Goal: Task Accomplishment & Management: Manage account settings

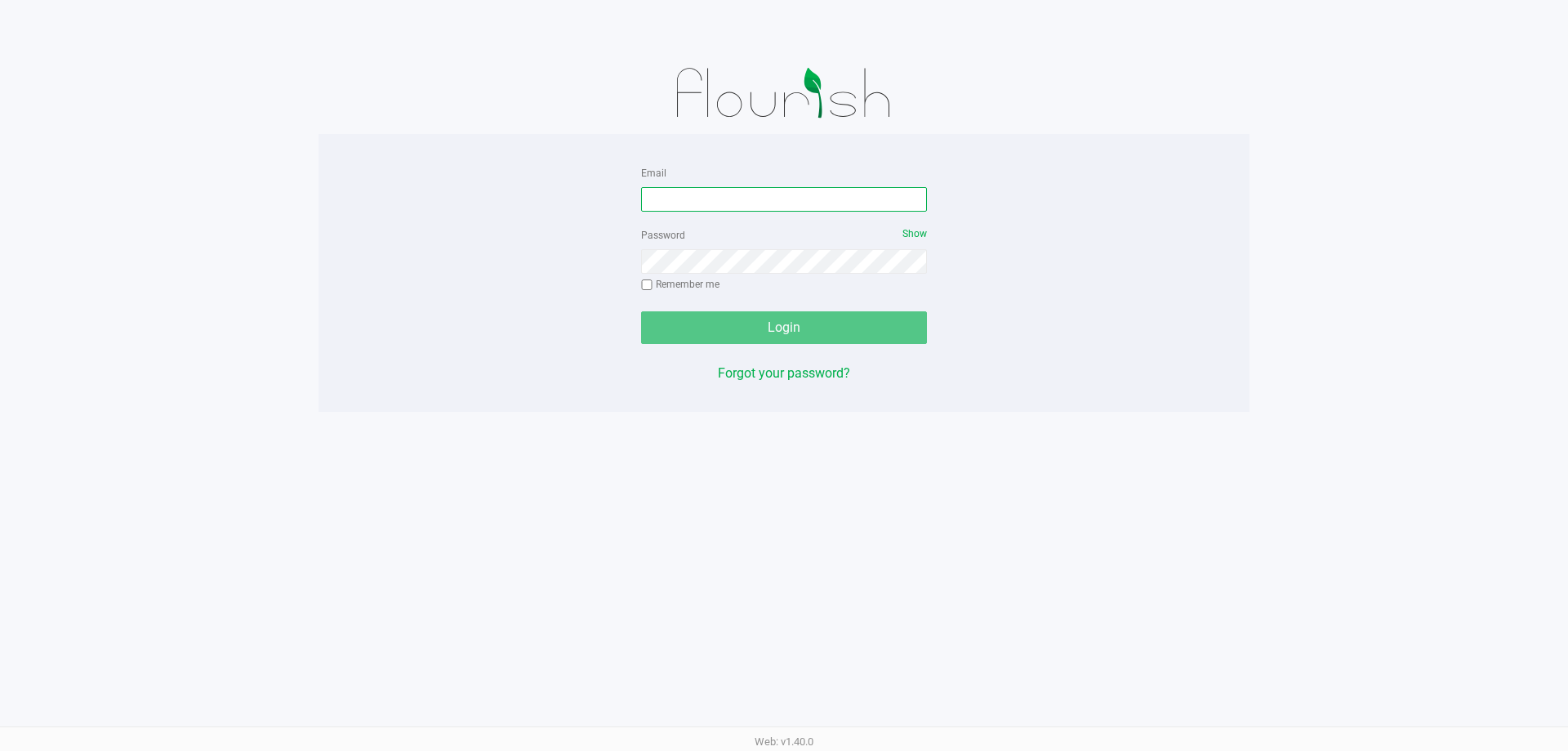
click at [700, 201] on input "Email" at bounding box center [783, 200] width 286 height 25
type input "[EMAIL_ADDRESS][DOMAIN_NAME]"
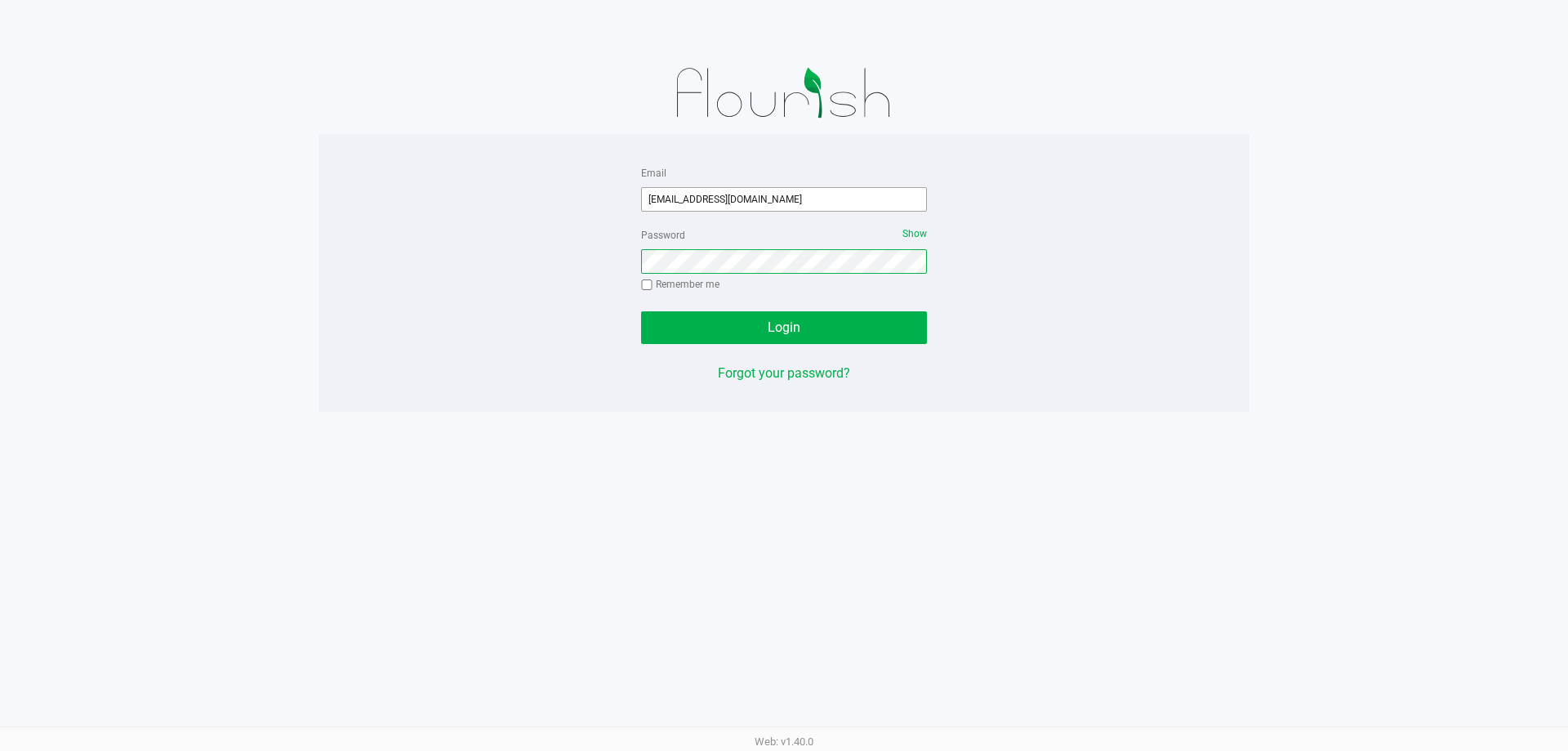
click at [641, 311] on button "Login" at bounding box center [783, 327] width 286 height 33
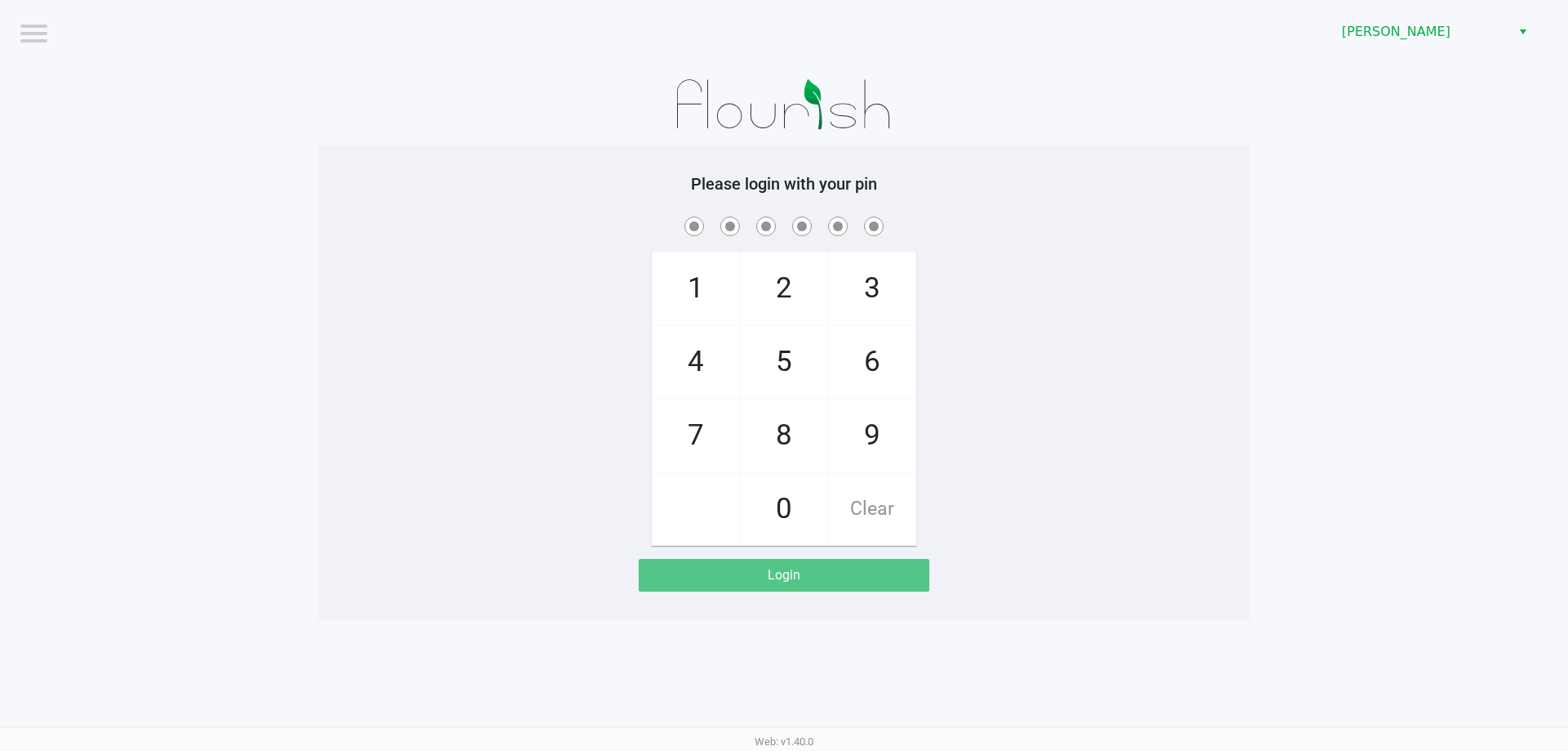
click at [1124, 344] on div "1 4 7 2 5 8 0 3 6 9 Clear" at bounding box center [783, 379] width 931 height 332
checkbox input "true"
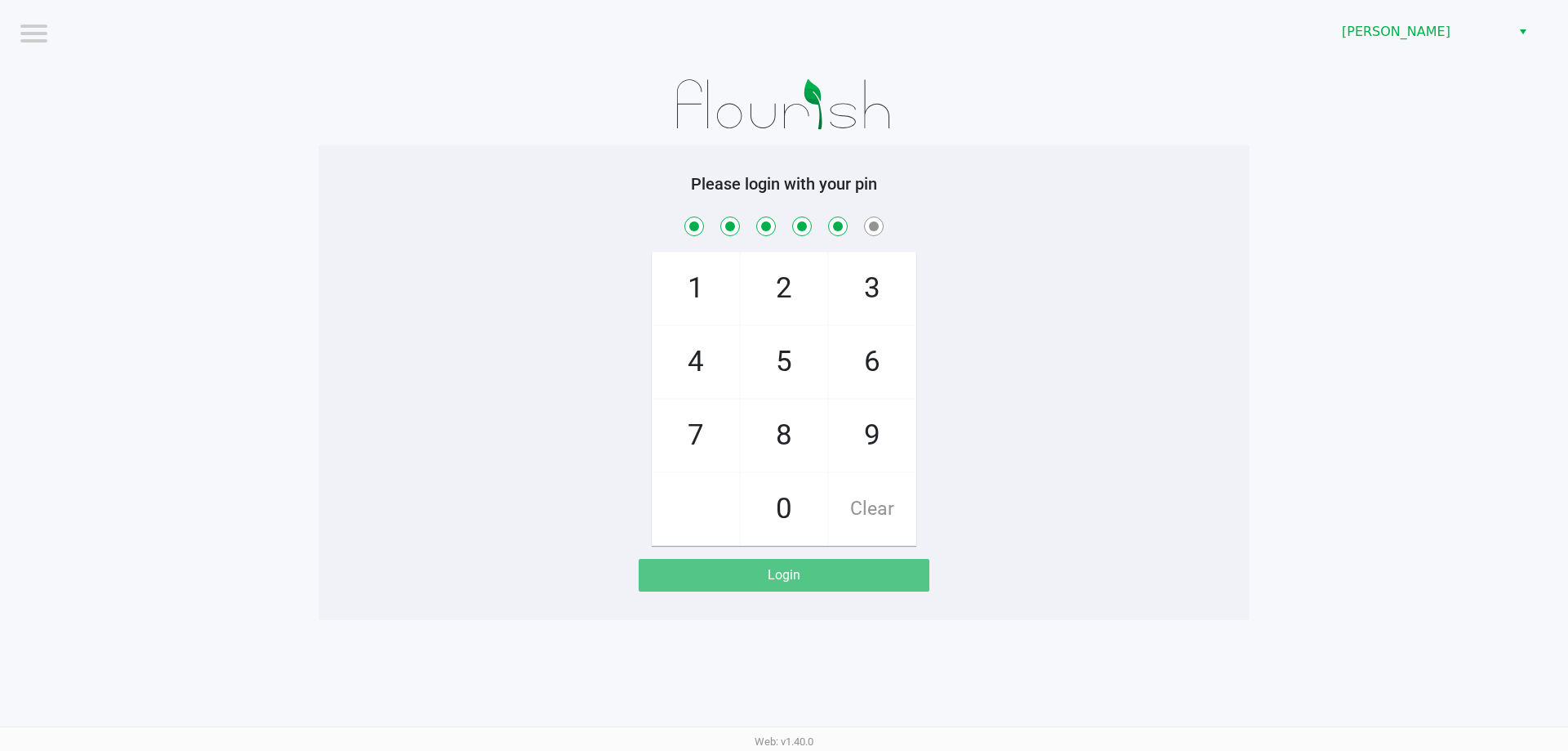
checkbox input "true"
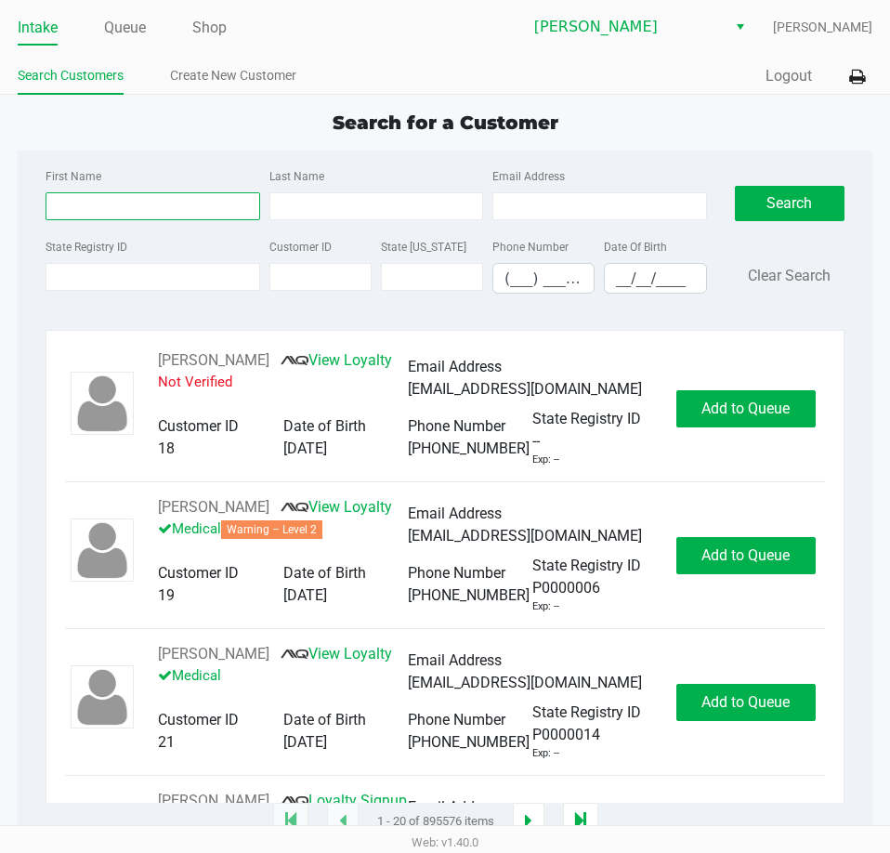
click at [137, 207] on input "First Name" at bounding box center [153, 206] width 214 height 28
click at [117, 271] on input "State Registry ID" at bounding box center [153, 277] width 214 height 28
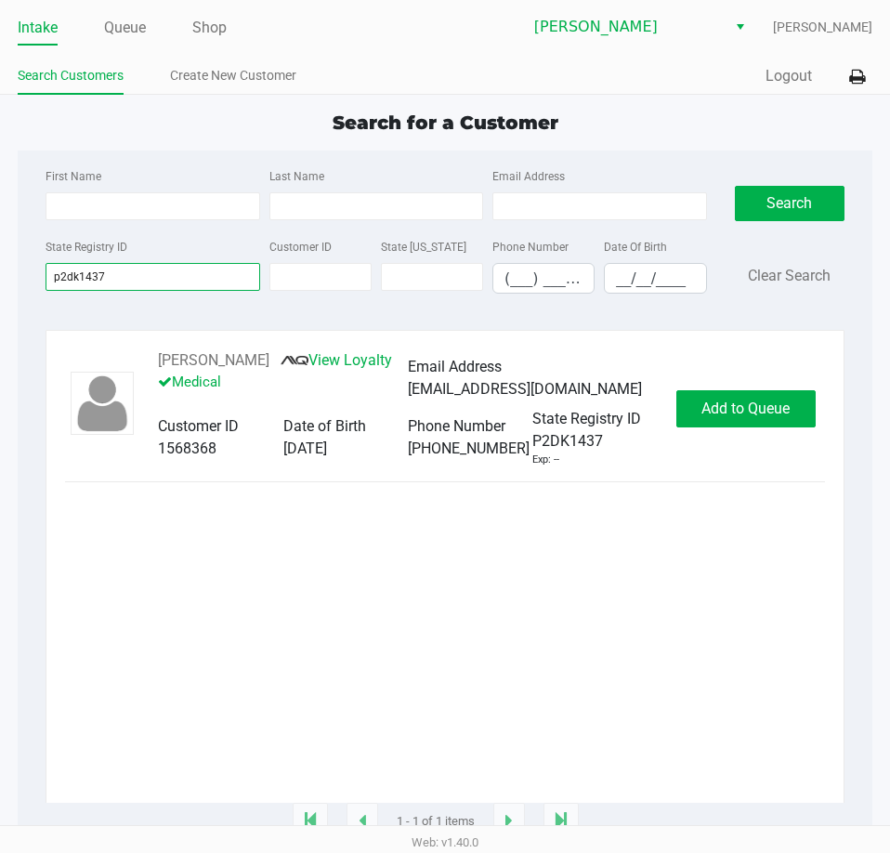
type input "p2dk1437"
drag, startPoint x: 290, startPoint y: 358, endPoint x: 143, endPoint y: 366, distance: 147.0
click at [143, 366] on div "RALPH RADNEY JR View Loyalty Medical Email Address ralphradney61@gmail.com Cust…" at bounding box center [407, 408] width 537 height 118
drag, startPoint x: 191, startPoint y: 374, endPoint x: 97, endPoint y: 655, distance: 296.2
click at [97, 655] on div "RALPH RADNEY JR View Loyalty Medical Email Address ralphradney61@gmail.com Cust…" at bounding box center [445, 575] width 760 height 453
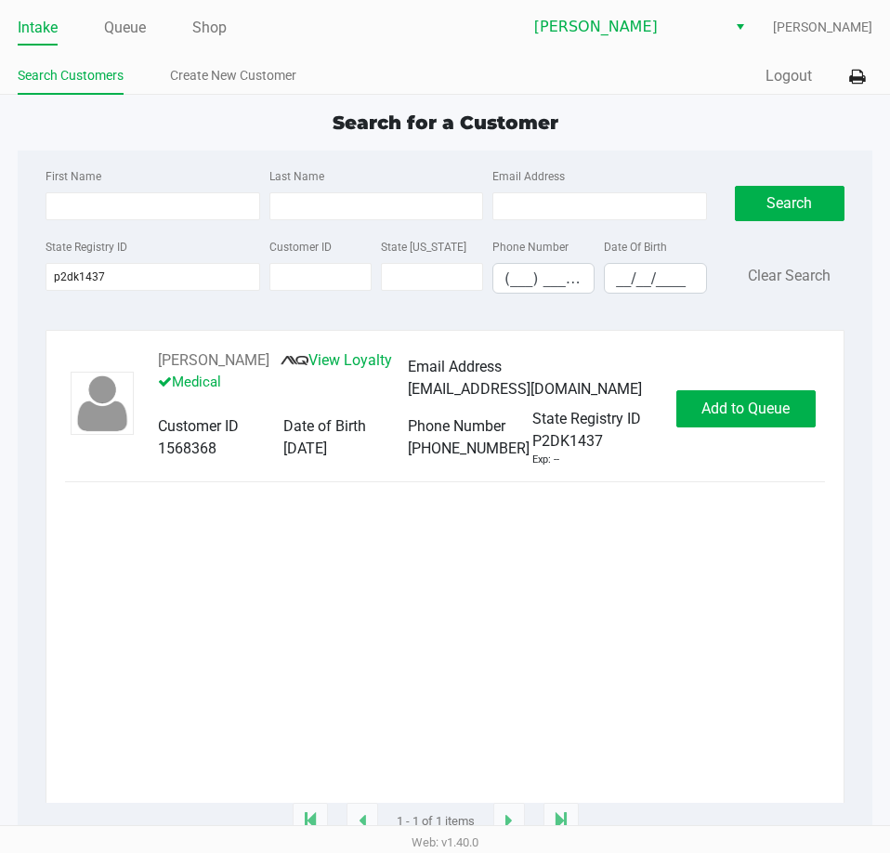
click at [204, 562] on div "RALPH RADNEY JR View Loyalty Medical Email Address ralphradney61@gmail.com Cust…" at bounding box center [445, 575] width 760 height 453
drag, startPoint x: 294, startPoint y: 356, endPoint x: 157, endPoint y: 361, distance: 136.7
click at [157, 361] on div "RALPH RADNEY JR View Loyalty Medical Email Address ralphradney61@gmail.com Cust…" at bounding box center [407, 408] width 537 height 118
copy div "RALPH RADNEY JR"
drag, startPoint x: 737, startPoint y: 416, endPoint x: 609, endPoint y: 671, distance: 285.0
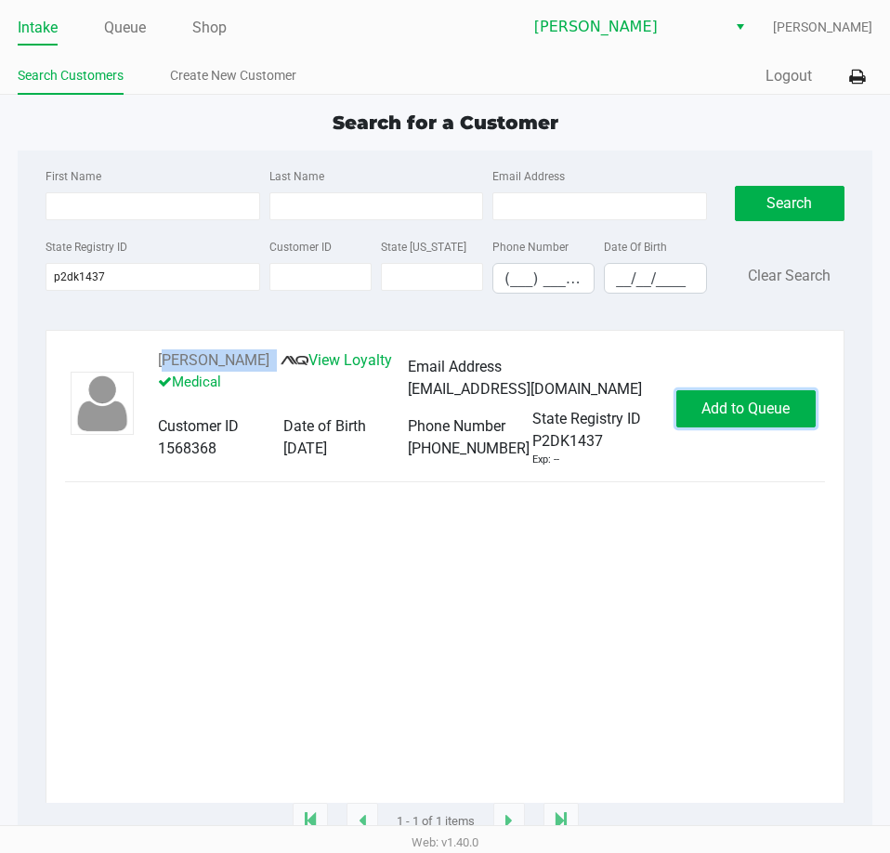
click at [734, 416] on span "Add to Queue" at bounding box center [745, 409] width 88 height 18
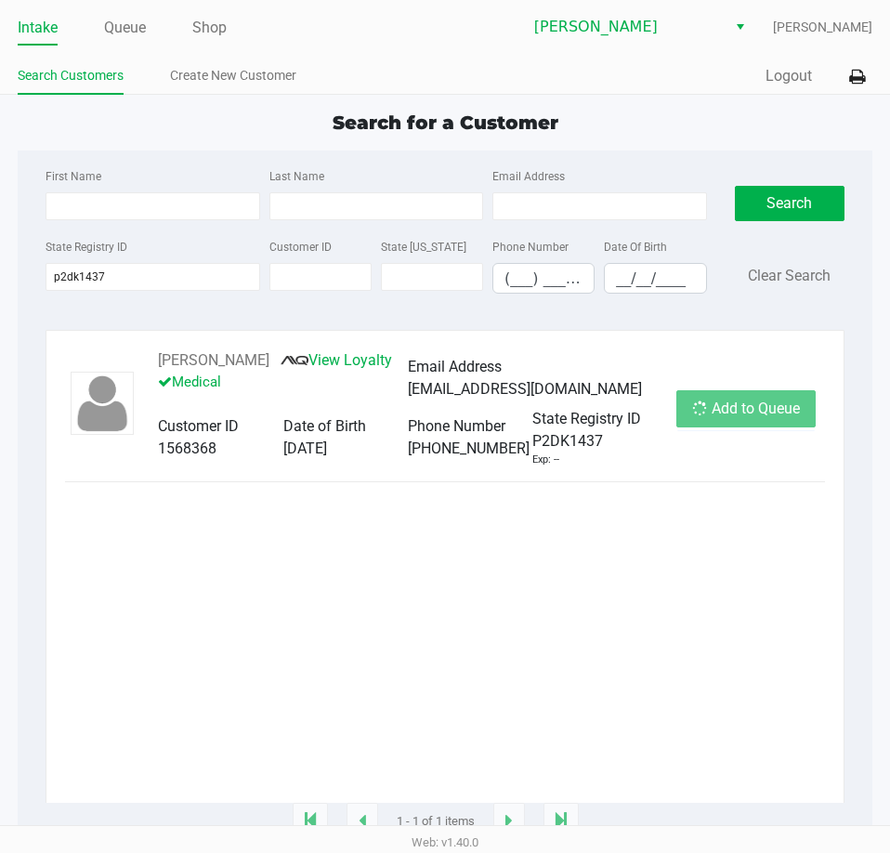
drag, startPoint x: 609, startPoint y: 677, endPoint x: 668, endPoint y: 662, distance: 61.3
click at [668, 662] on div "RALPH RADNEY JR View Loyalty Medical Email Address ralphradney61@gmail.com Cust…" at bounding box center [445, 575] width 760 height 453
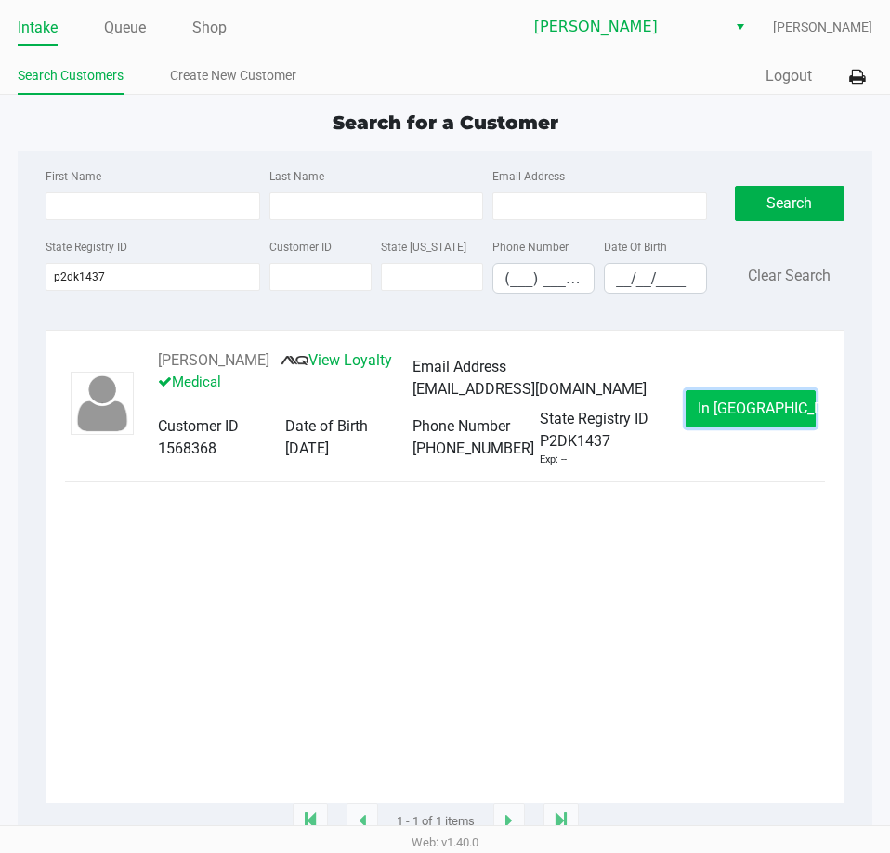
click at [757, 411] on span "In Queue" at bounding box center [776, 409] width 156 height 18
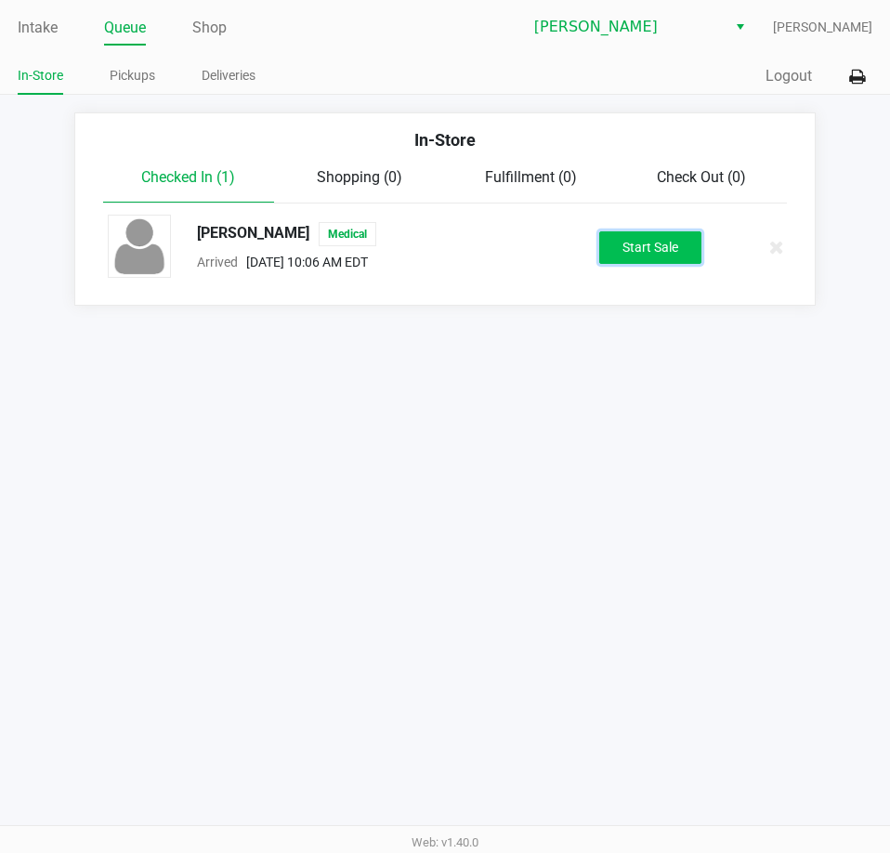
click at [625, 254] on button "Start Sale" at bounding box center [650, 247] width 102 height 33
click at [547, 573] on div "Intake Queue Shop Brandon WC Lisette Ramos In-Store Pickups Deliveries Quick Sa…" at bounding box center [445, 426] width 890 height 853
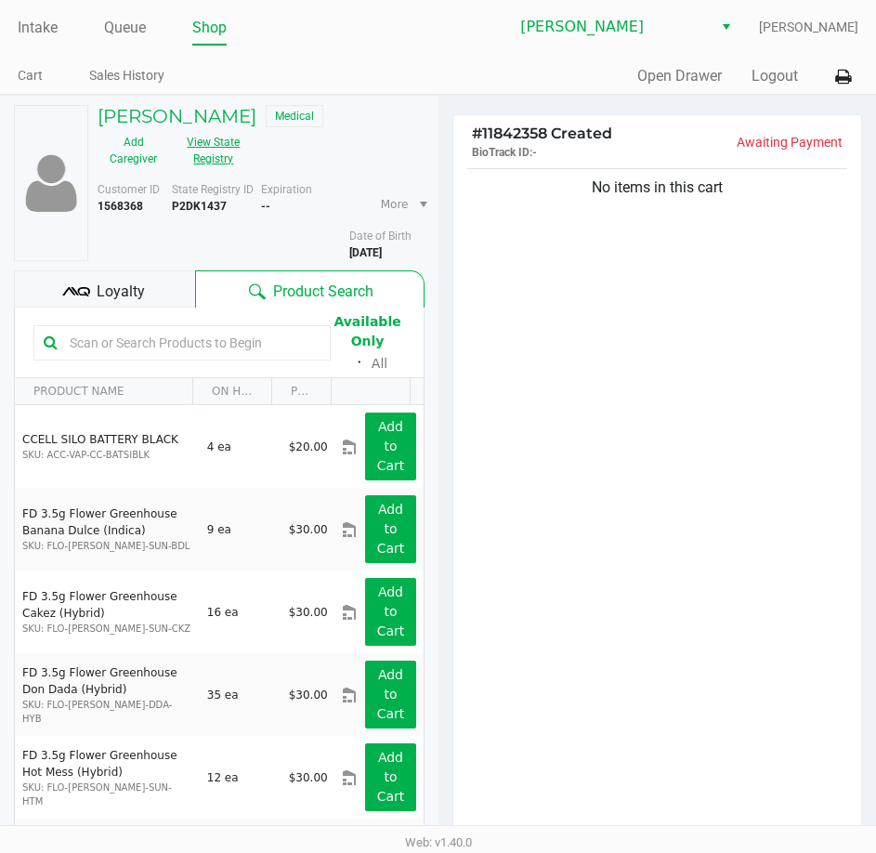
click at [194, 141] on button "View State Registry" at bounding box center [208, 150] width 78 height 46
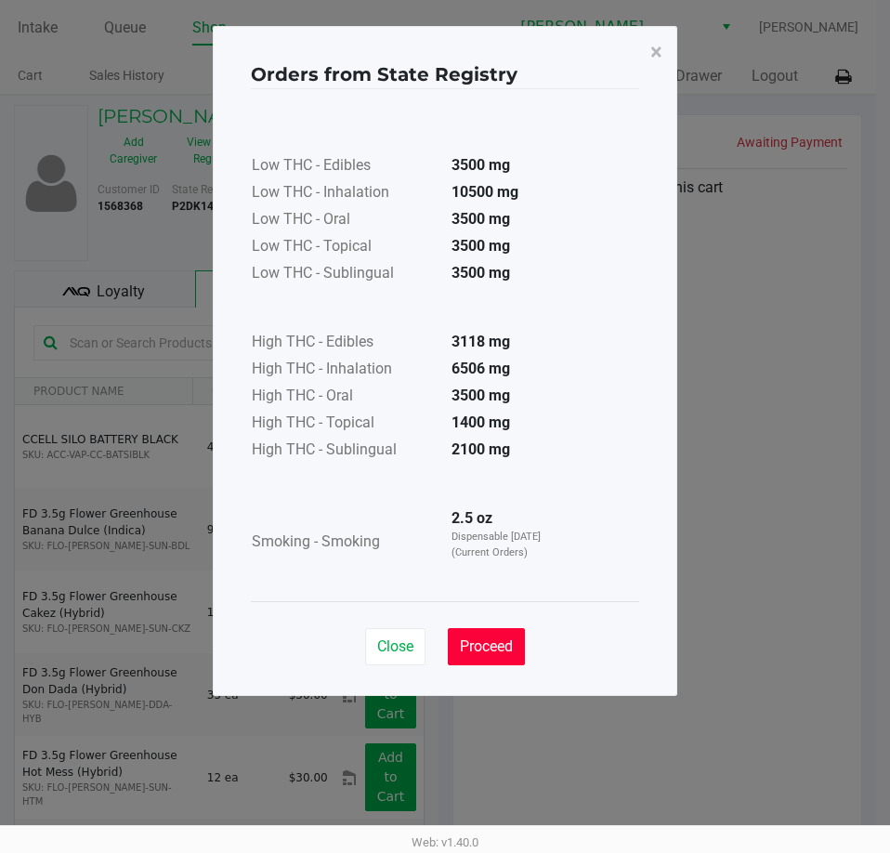
click at [483, 650] on span "Proceed" at bounding box center [486, 646] width 53 height 18
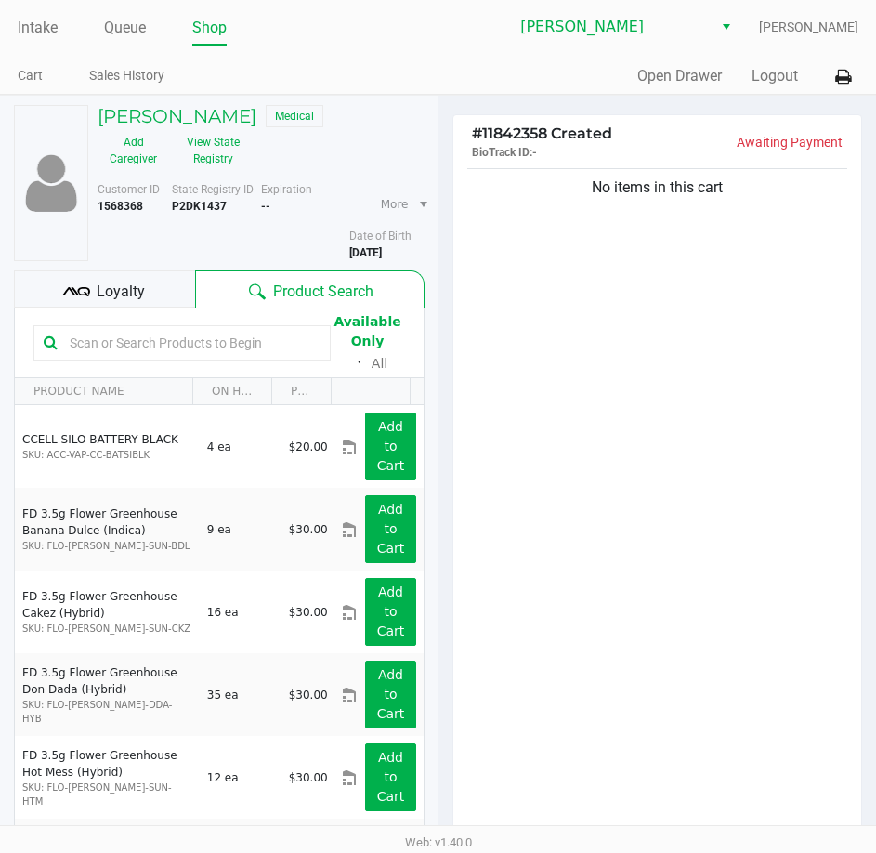
drag, startPoint x: 651, startPoint y: 441, endPoint x: 704, endPoint y: 415, distance: 59.0
click at [653, 439] on div "No items in this cart" at bounding box center [657, 501] width 409 height 674
click at [560, 505] on div "No items in this cart" at bounding box center [657, 501] width 409 height 674
click at [851, 467] on div "No items in this cart" at bounding box center [657, 501] width 409 height 674
click at [755, 448] on div "No items in this cart" at bounding box center [657, 501] width 409 height 674
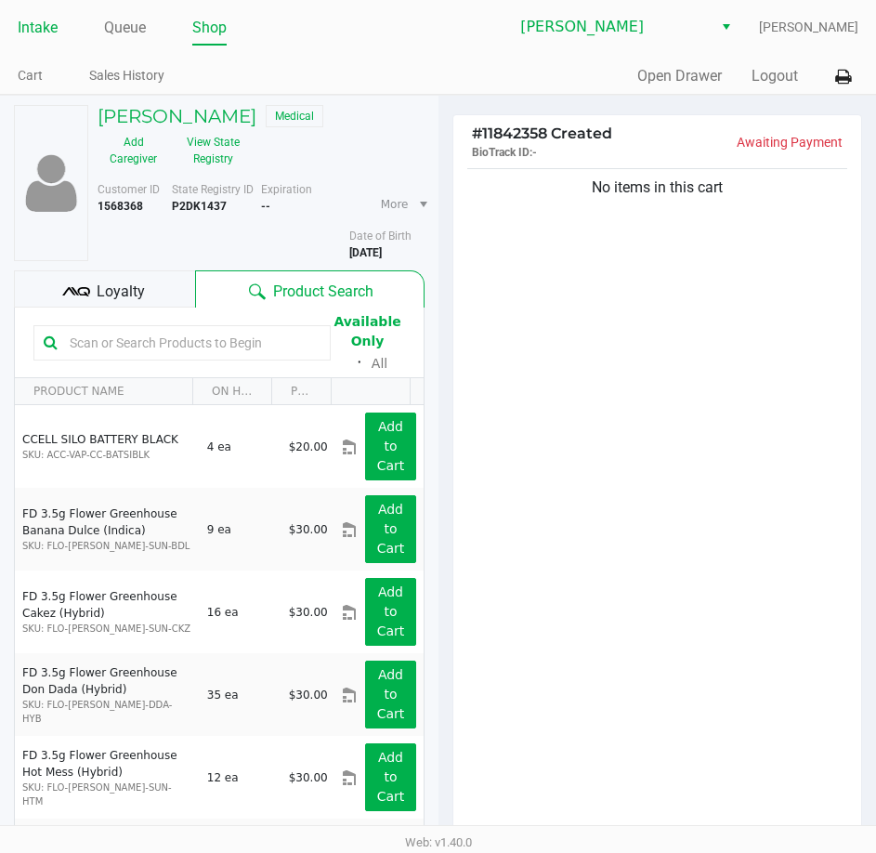
click at [20, 35] on link "Intake" at bounding box center [38, 28] width 40 height 26
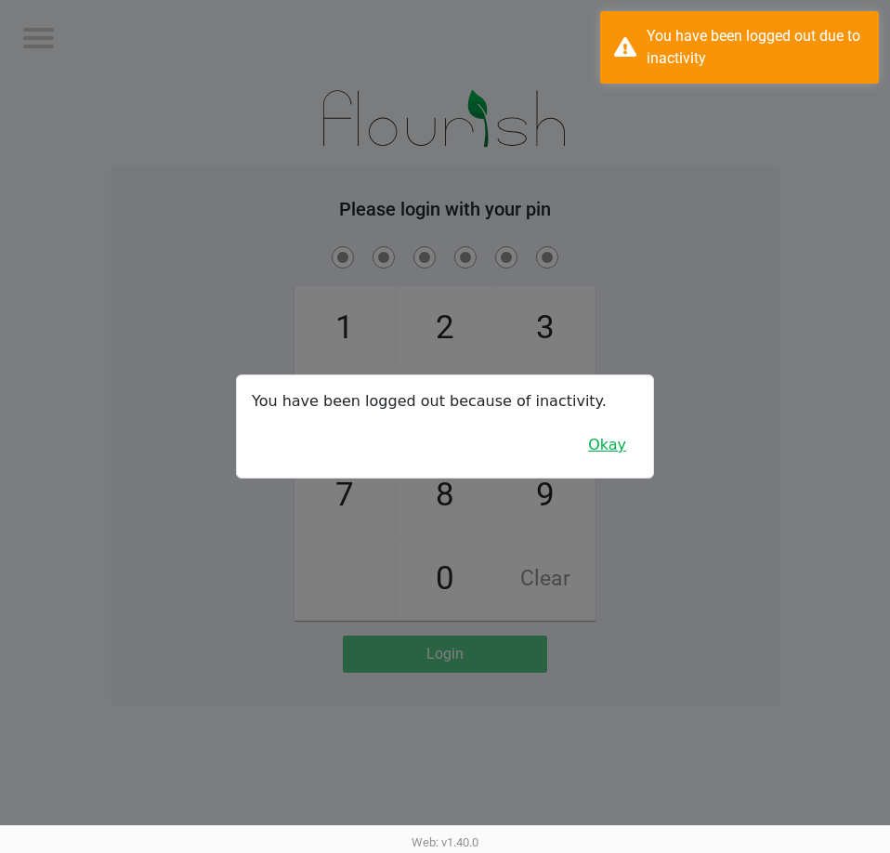
click at [609, 448] on button "Okay" at bounding box center [607, 444] width 62 height 35
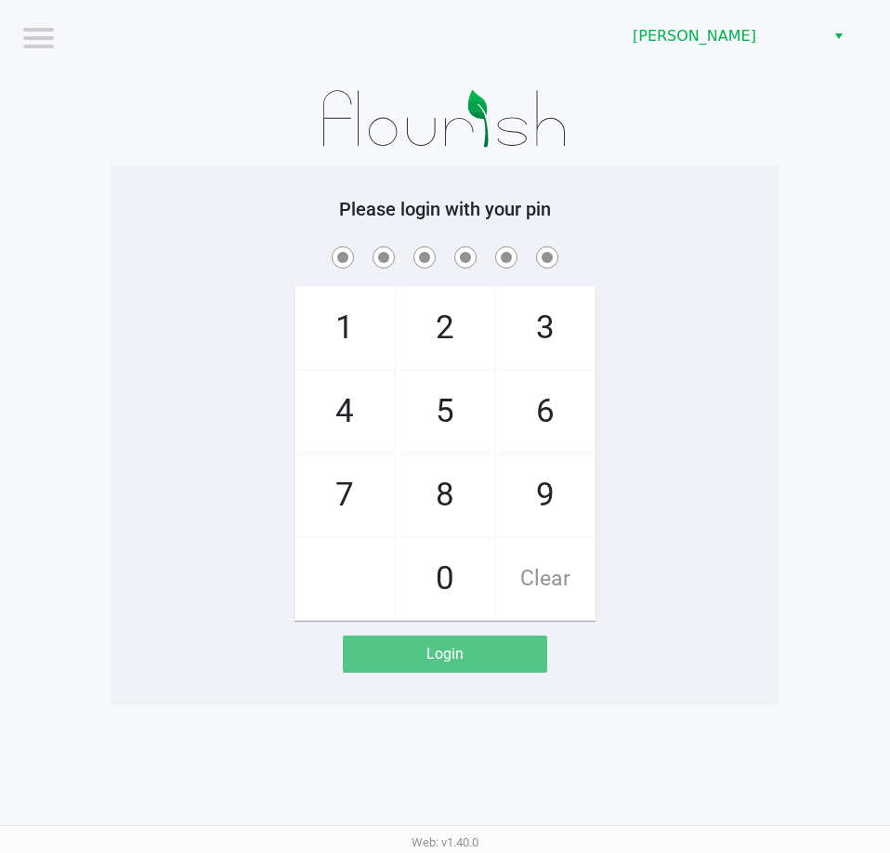
drag, startPoint x: 637, startPoint y: 406, endPoint x: 718, endPoint y: 352, distance: 97.1
click at [644, 401] on div "1 4 7 2 5 8 0 3 6 9 Clear" at bounding box center [445, 431] width 669 height 378
checkbox input "true"
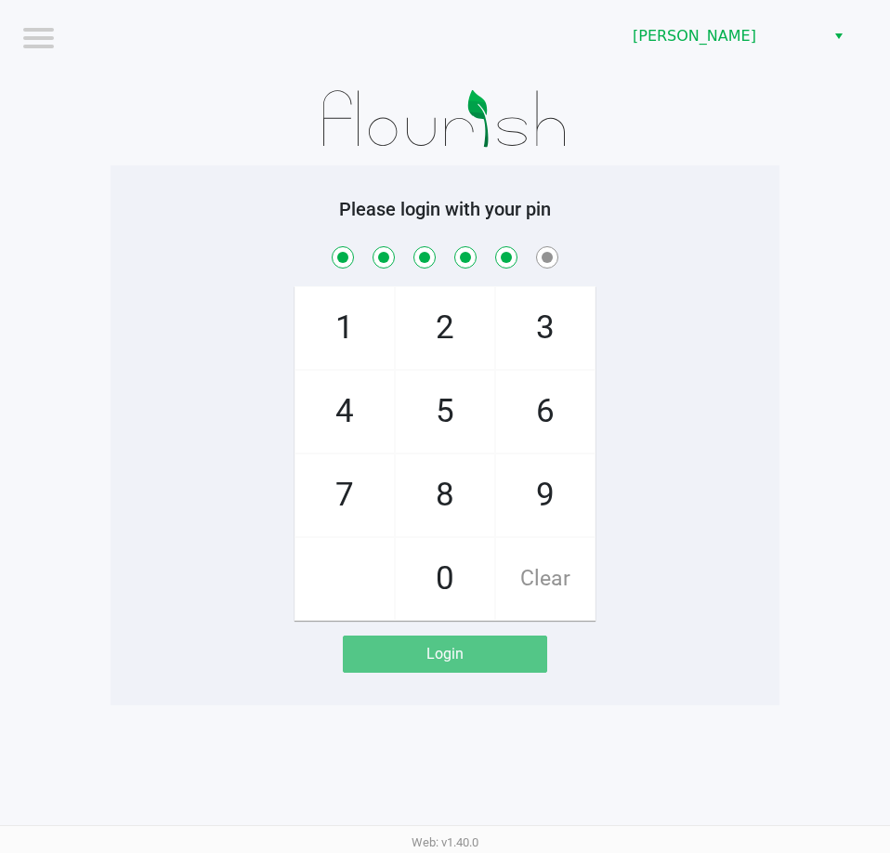
checkbox input "true"
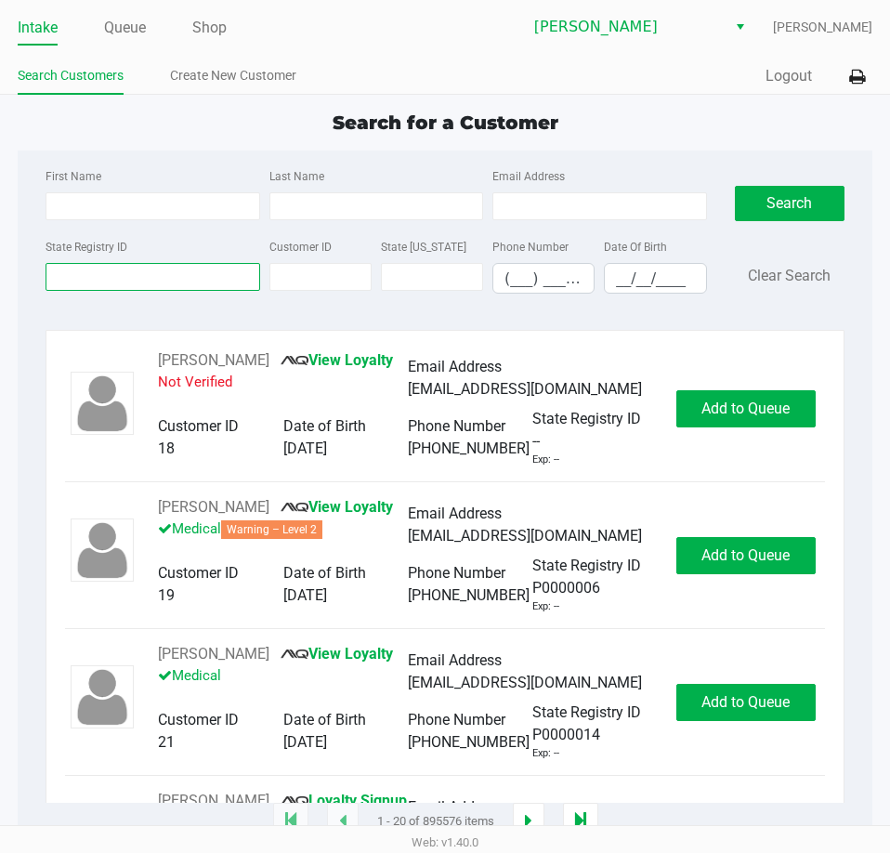
click at [150, 282] on input "State Registry ID" at bounding box center [153, 277] width 214 height 28
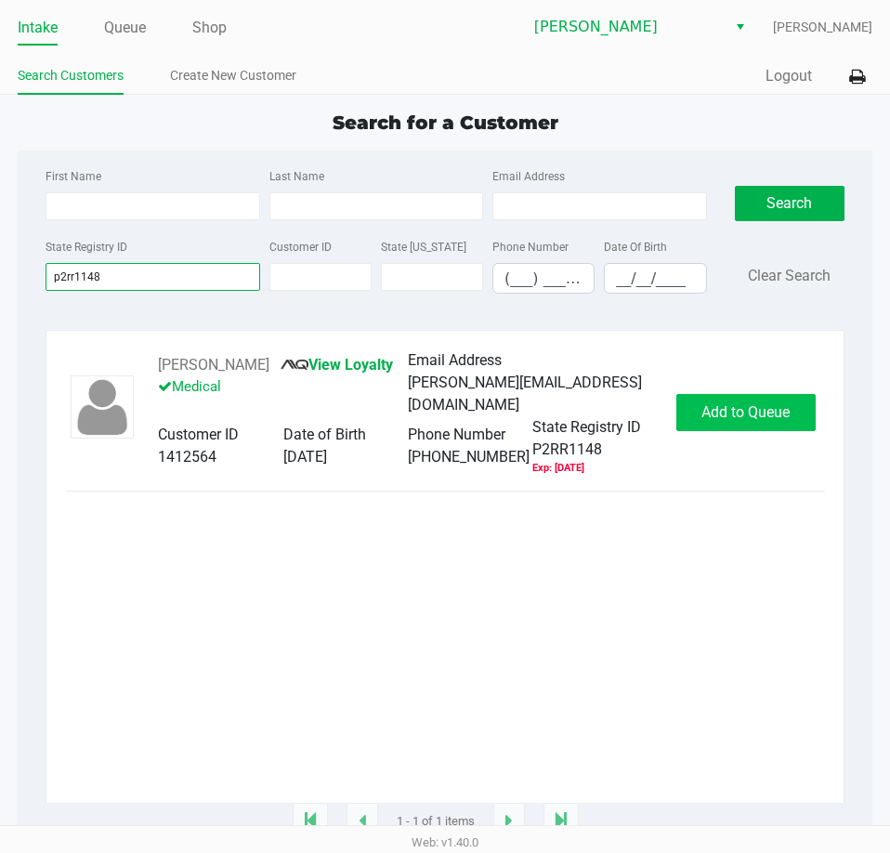
type input "p2rr1148"
click at [737, 409] on span "Add to Queue" at bounding box center [745, 412] width 88 height 18
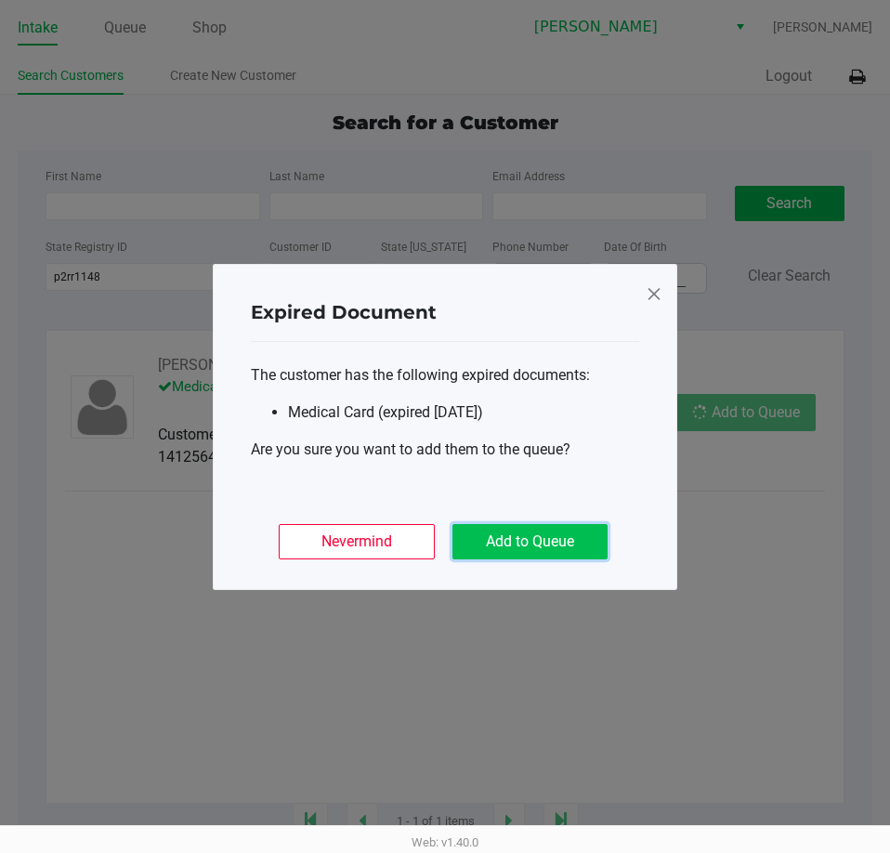
click at [551, 541] on button "Add to Queue" at bounding box center [529, 541] width 155 height 35
drag, startPoint x: 587, startPoint y: 615, endPoint x: 694, endPoint y: 441, distance: 204.0
click at [596, 604] on ngb-modal-window "Expired Document The customer has the following expired documents: Medical Card…" at bounding box center [445, 426] width 890 height 853
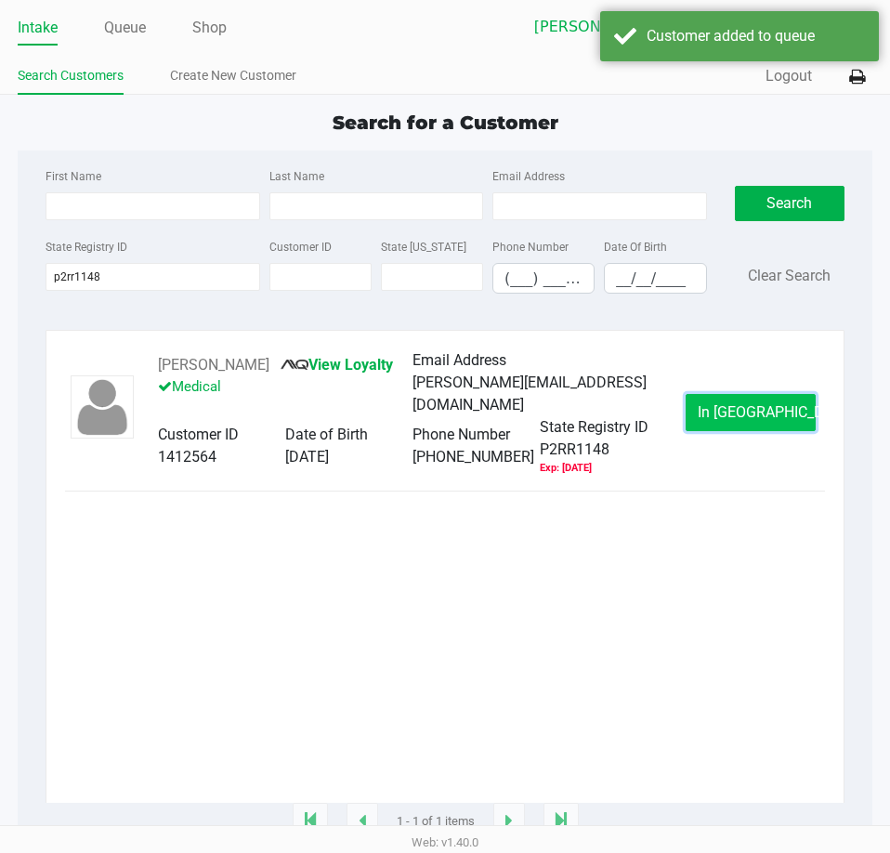
drag, startPoint x: 727, startPoint y: 393, endPoint x: 706, endPoint y: 405, distance: 24.5
click at [706, 405] on button "In Queue" at bounding box center [751, 412] width 130 height 37
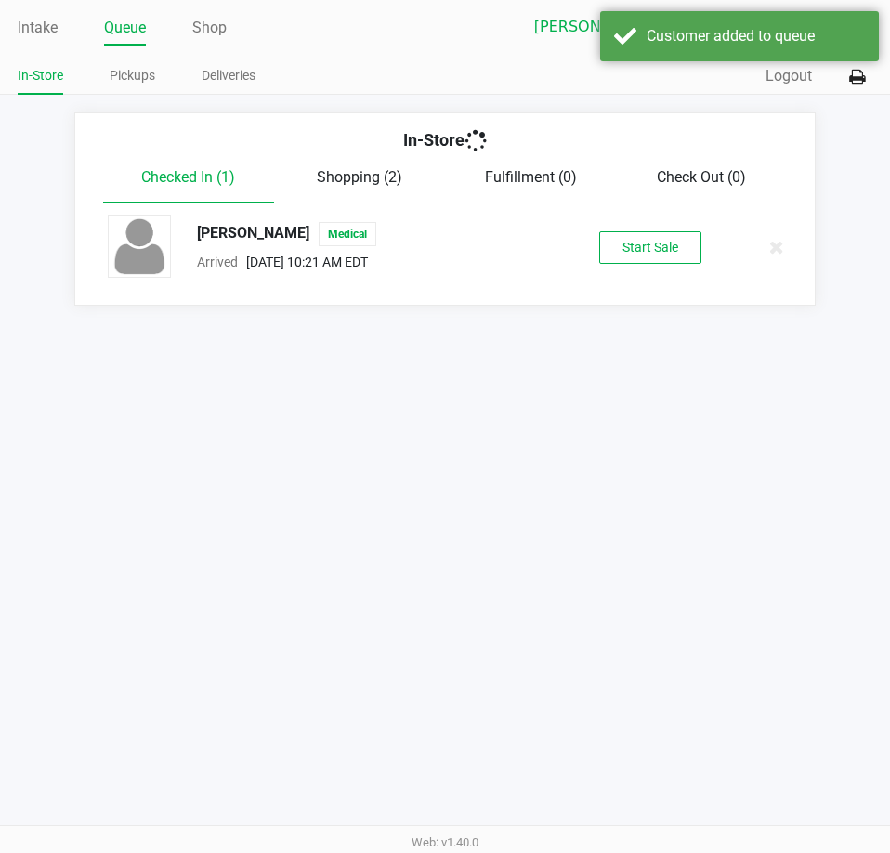
drag, startPoint x: 706, startPoint y: 405, endPoint x: 195, endPoint y: 409, distance: 511.0
click at [276, 625] on div "Intake Queue Shop Brandon WC Lisette Ramos In-Store Pickups Deliveries Quick Sa…" at bounding box center [445, 426] width 890 height 853
click at [649, 257] on button "Start Sale" at bounding box center [650, 247] width 102 height 33
drag, startPoint x: 358, startPoint y: 568, endPoint x: 253, endPoint y: 531, distance: 111.1
click at [355, 570] on div "Intake Queue Shop Brandon WC Lisette Ramos In-Store Pickups Deliveries Quick Sa…" at bounding box center [445, 426] width 890 height 853
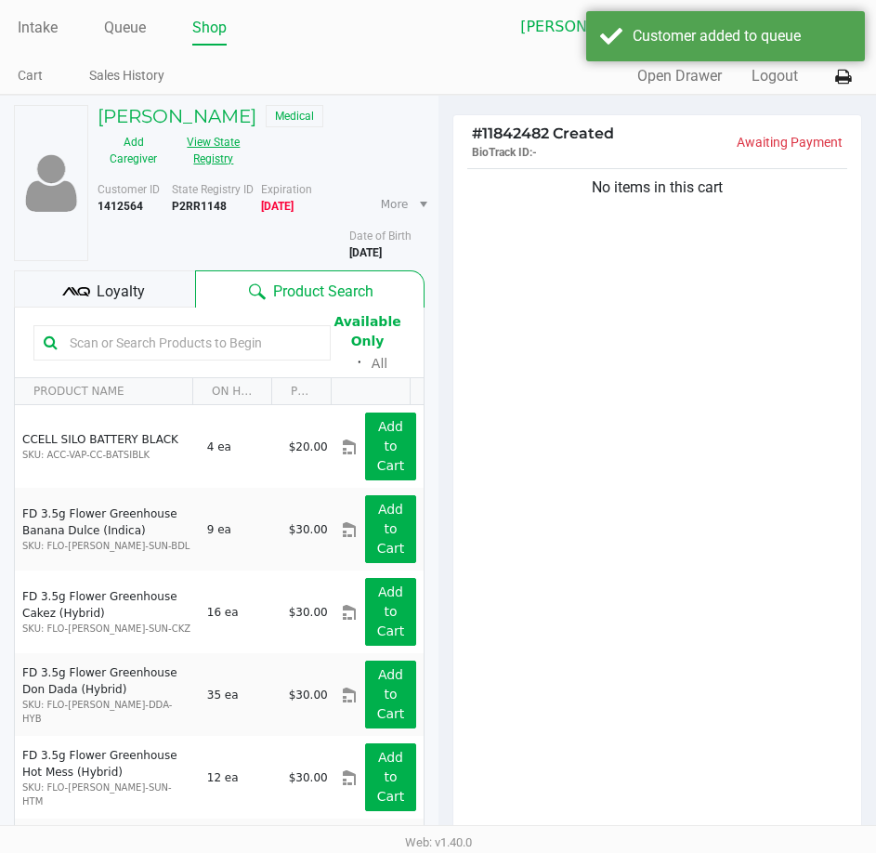
click at [225, 138] on button "View State Registry" at bounding box center [208, 150] width 78 height 46
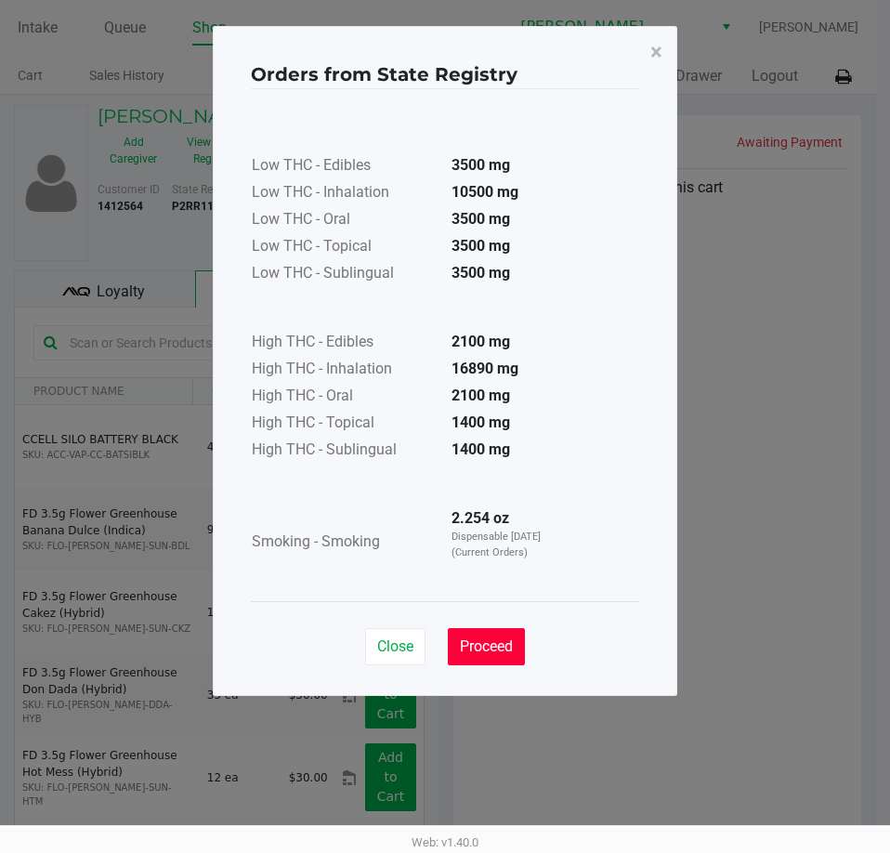
drag, startPoint x: 483, startPoint y: 631, endPoint x: 604, endPoint y: 433, distance: 231.8
click at [483, 629] on button "Proceed" at bounding box center [486, 646] width 77 height 37
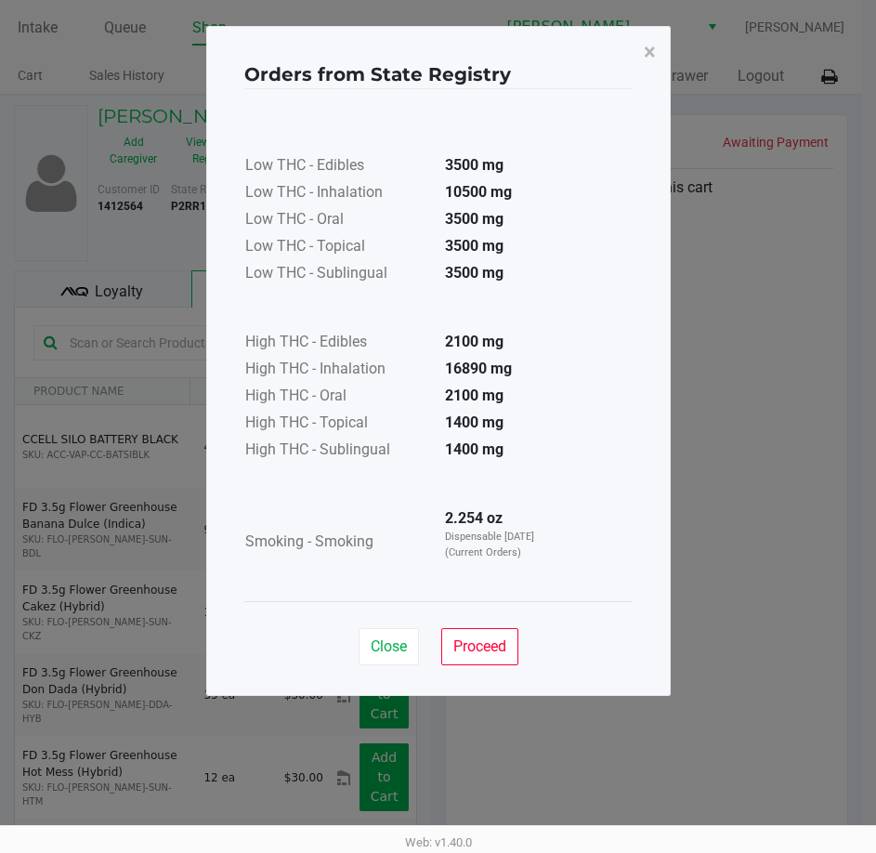
click at [604, 430] on div "Low THC - Edibles 3500 mg Low THC - Inhalation 10500 mg Low THC - Oral 3500 mg …" at bounding box center [438, 344] width 388 height 467
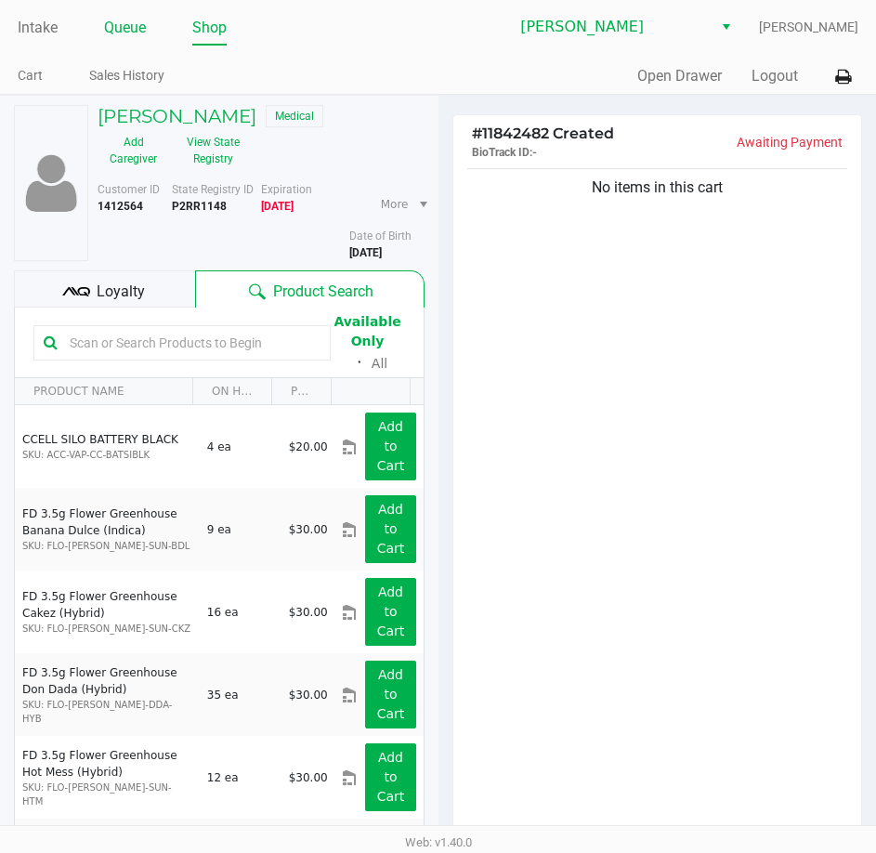
click at [139, 33] on link "Queue" at bounding box center [125, 28] width 42 height 26
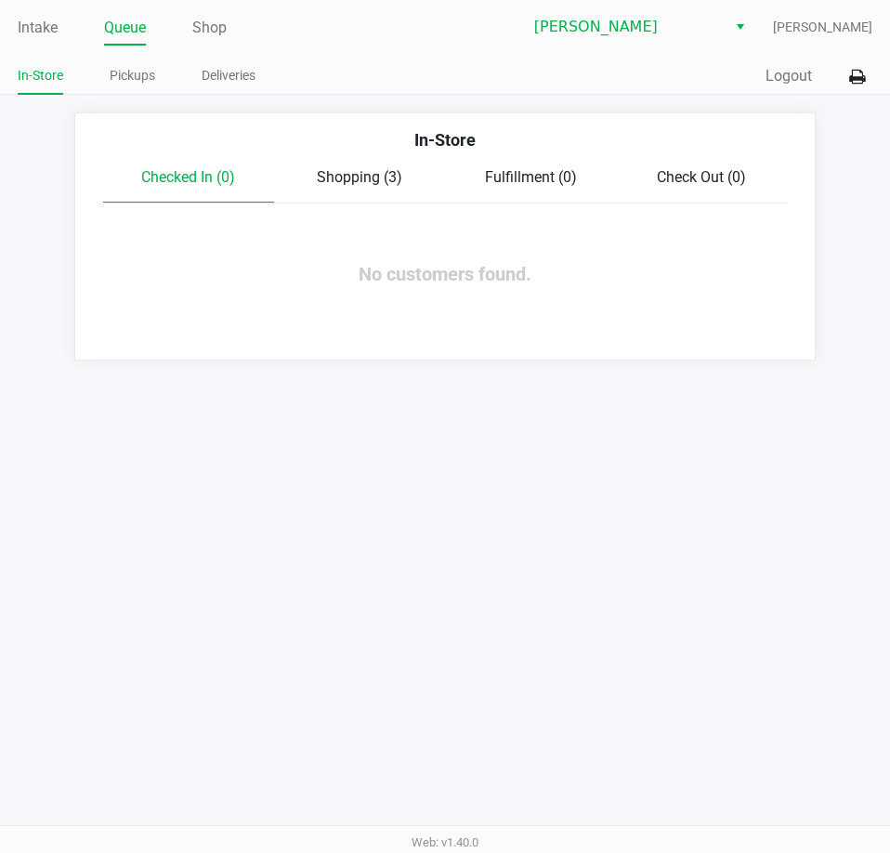
drag, startPoint x: 344, startPoint y: 178, endPoint x: 350, endPoint y: 164, distance: 15.4
click at [344, 177] on span "Shopping (3)" at bounding box center [359, 177] width 85 height 18
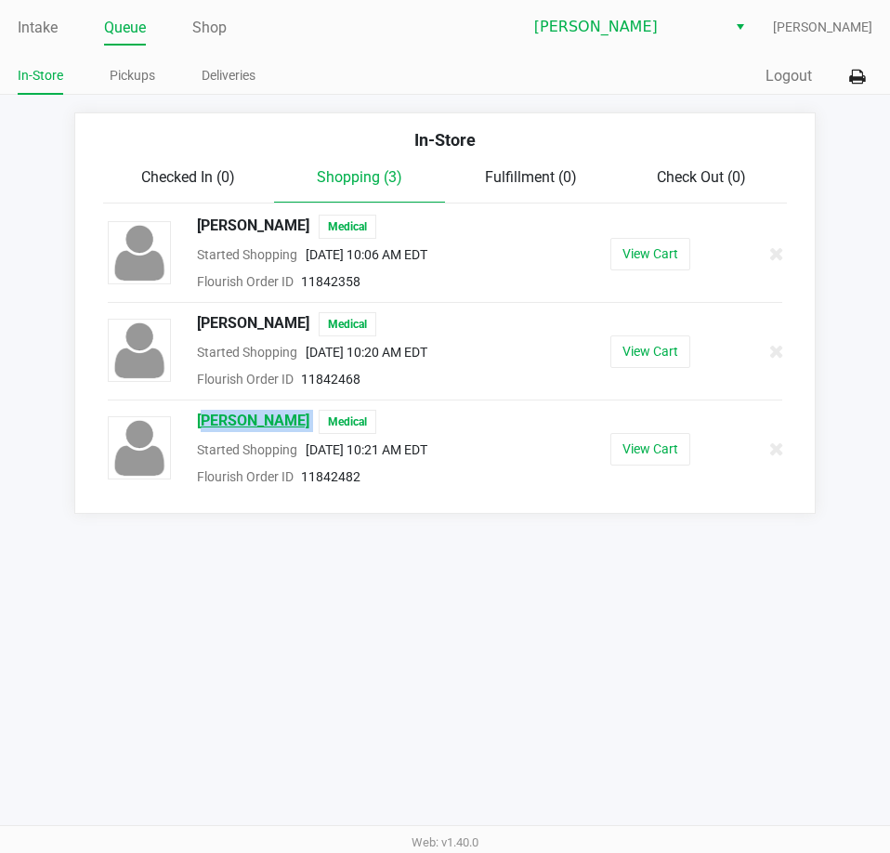
drag, startPoint x: 318, startPoint y: 414, endPoint x: 197, endPoint y: 415, distance: 120.8
click at [197, 415] on div "BRANDON ROSS Medical" at bounding box center [353, 422] width 341 height 24
copy span "BRANDON ROSS"
click at [538, 618] on div "Intake Queue Shop Brandon WC Lisette Ramos In-Store Pickups Deliveries Quick Sa…" at bounding box center [445, 426] width 890 height 853
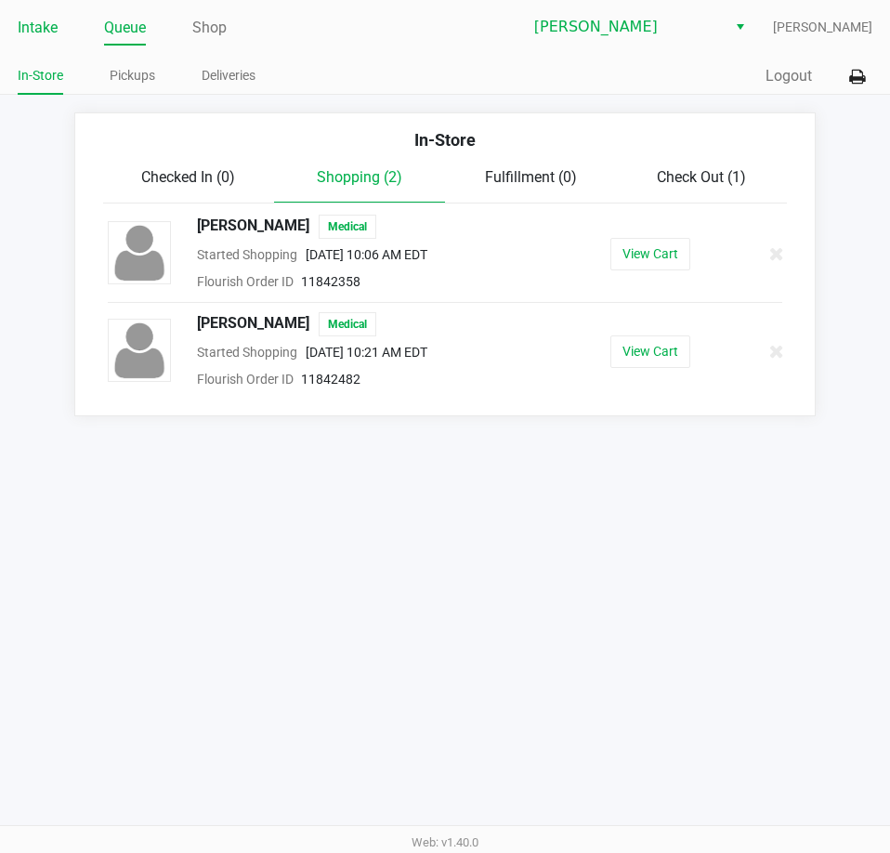
click at [25, 30] on link "Intake" at bounding box center [38, 28] width 40 height 26
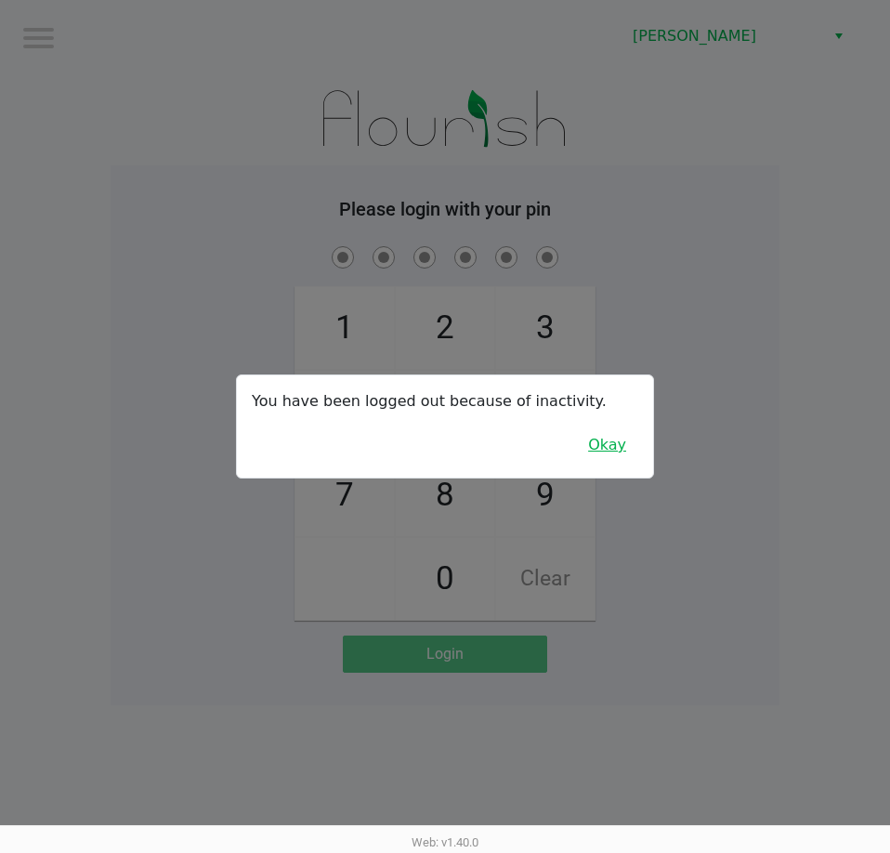
drag, startPoint x: 609, startPoint y: 447, endPoint x: 692, endPoint y: 392, distance: 100.0
click at [614, 440] on button "Okay" at bounding box center [607, 444] width 62 height 35
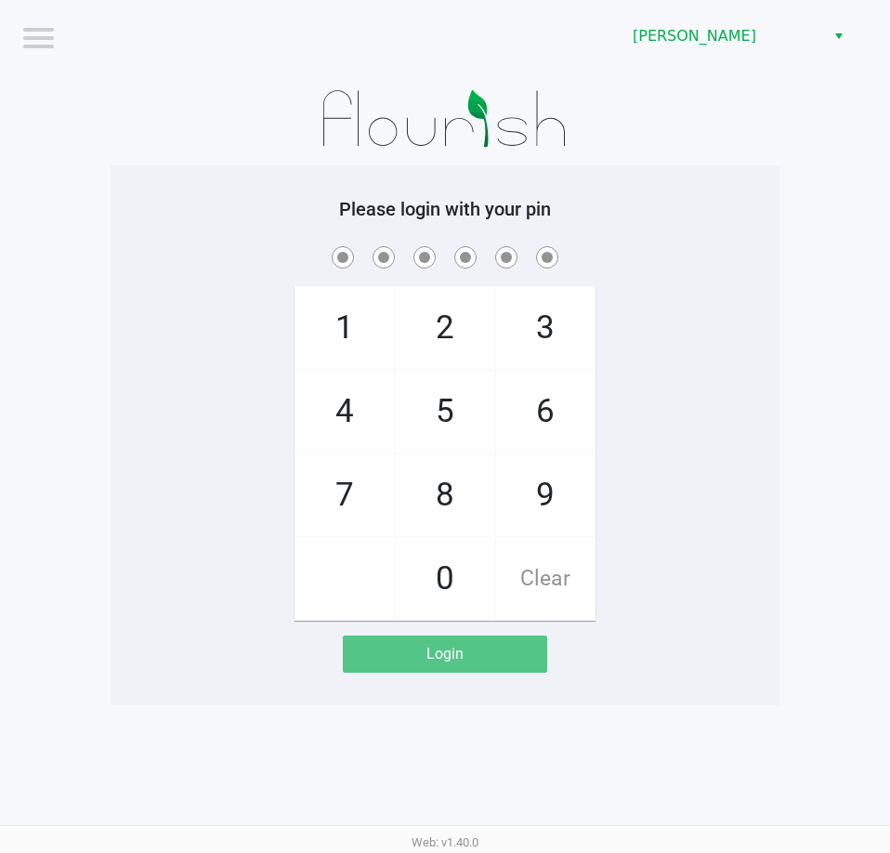
click at [741, 360] on div "1 4 7 2 5 8 0 3 6 9 Clear" at bounding box center [445, 431] width 669 height 378
click at [671, 313] on div "1 4 7 2 5 8 0 3 6 9 Clear" at bounding box center [445, 431] width 669 height 378
checkbox input "true"
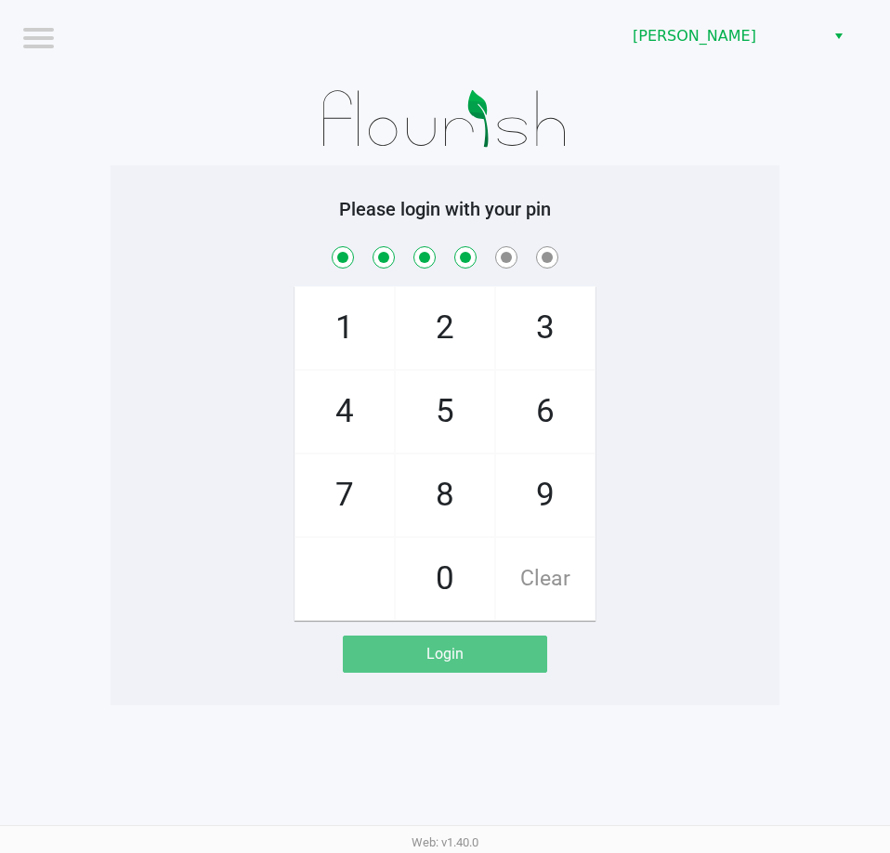
checkbox input "true"
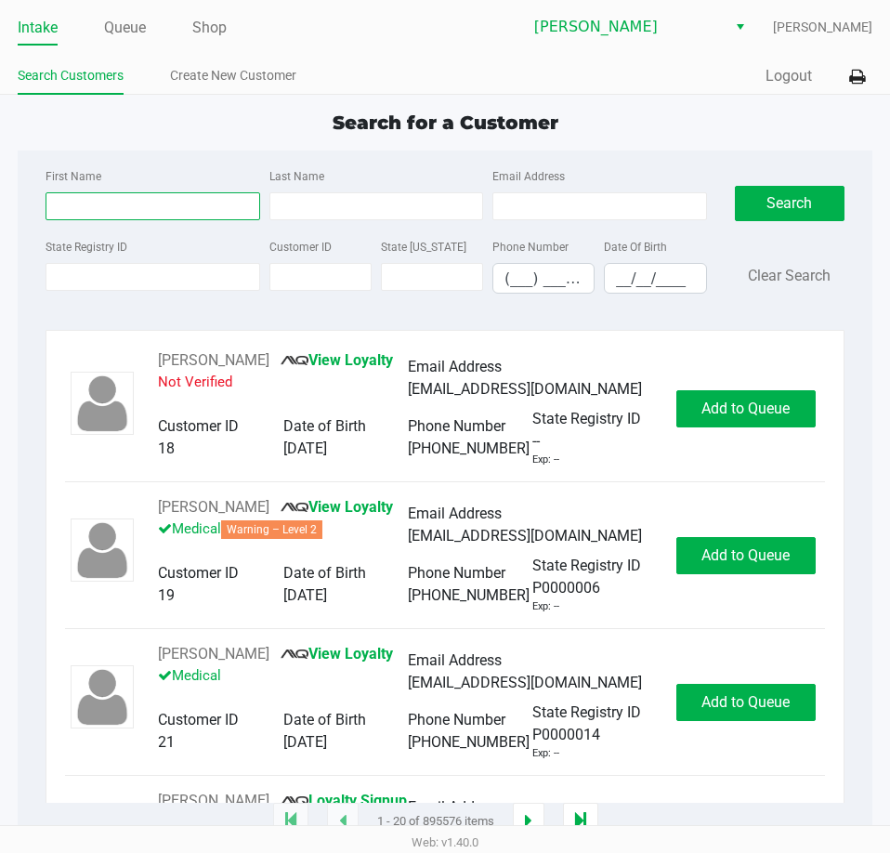
click at [125, 219] on input "First Name" at bounding box center [153, 206] width 214 height 28
click at [138, 213] on input "First Name" at bounding box center [153, 206] width 214 height 28
type input "alan"
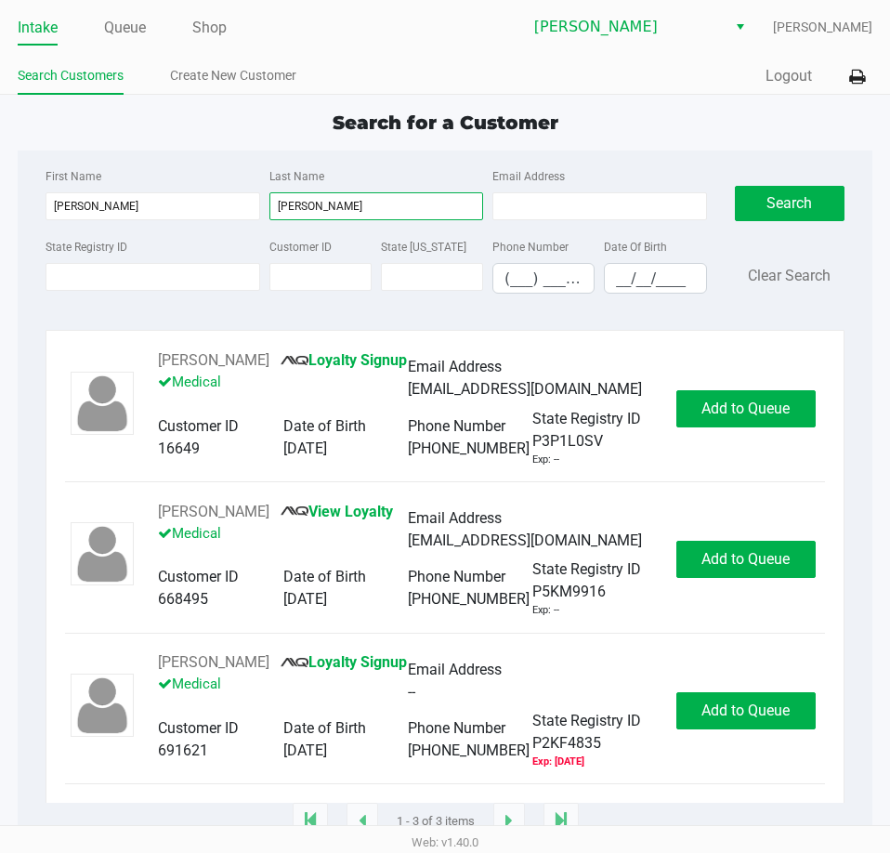
type input "fischer"
click at [618, 282] on input "__/__/____" at bounding box center [655, 278] width 100 height 29
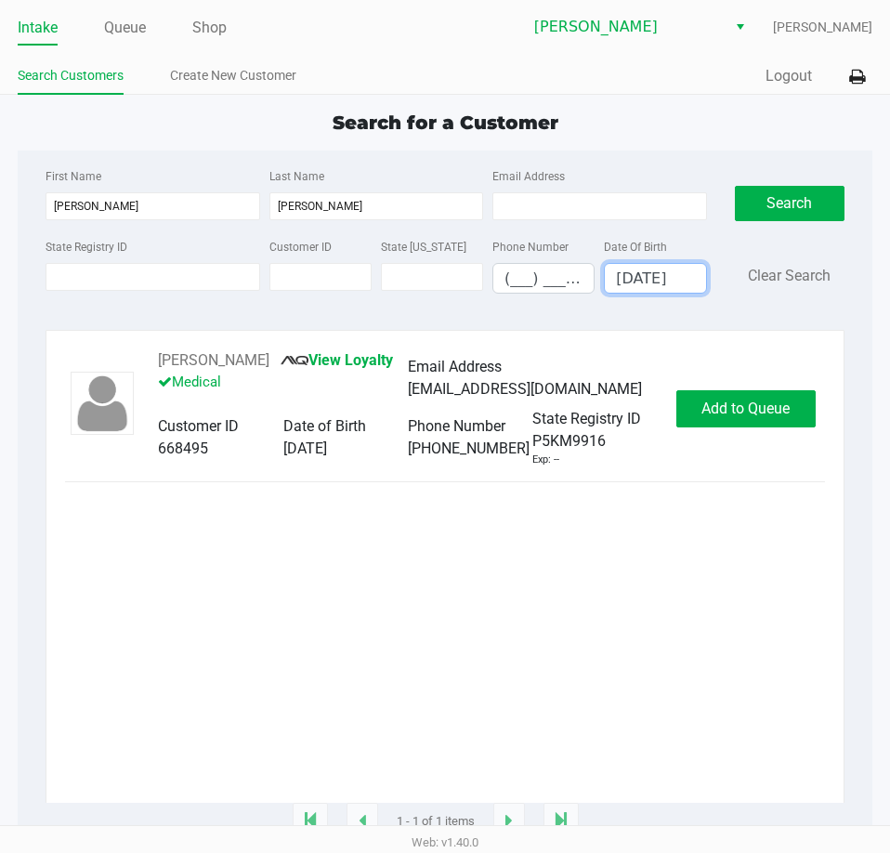
type input "01/14/1994"
click at [748, 420] on button "Add to Queue" at bounding box center [745, 408] width 139 height 37
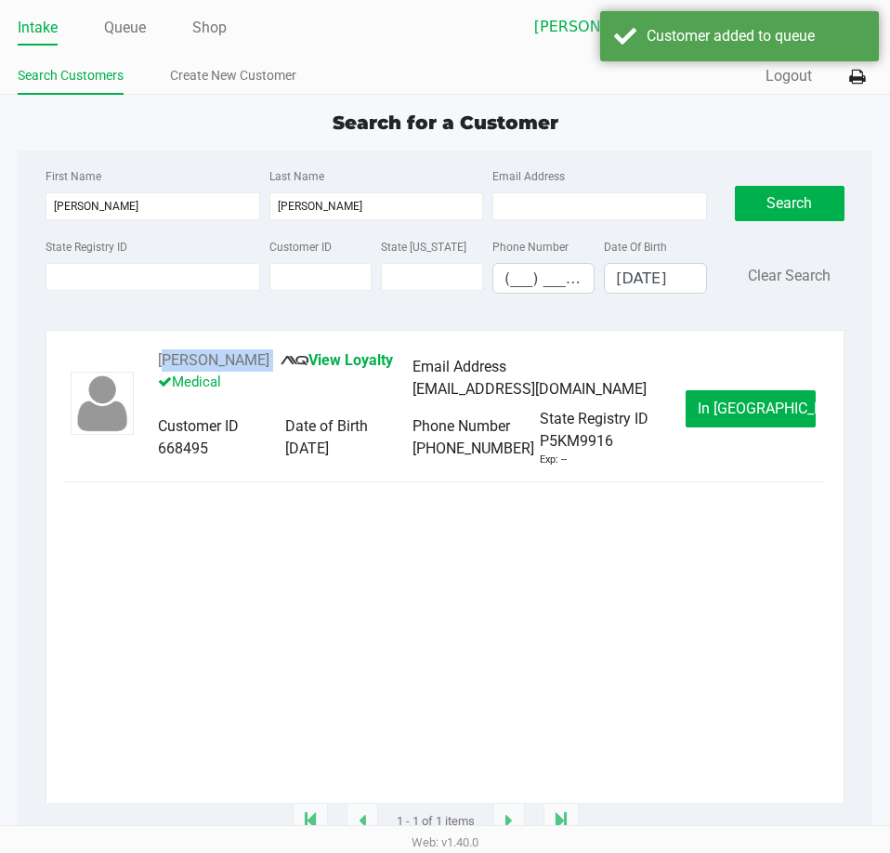
drag, startPoint x: 278, startPoint y: 356, endPoint x: 145, endPoint y: 356, distance: 132.9
click at [145, 356] on div "ALAN FISCHER III View Loyalty Medical Email Address fischerjunk@protonmail.com …" at bounding box center [412, 408] width 546 height 118
copy div "ALAN FISCHER III"
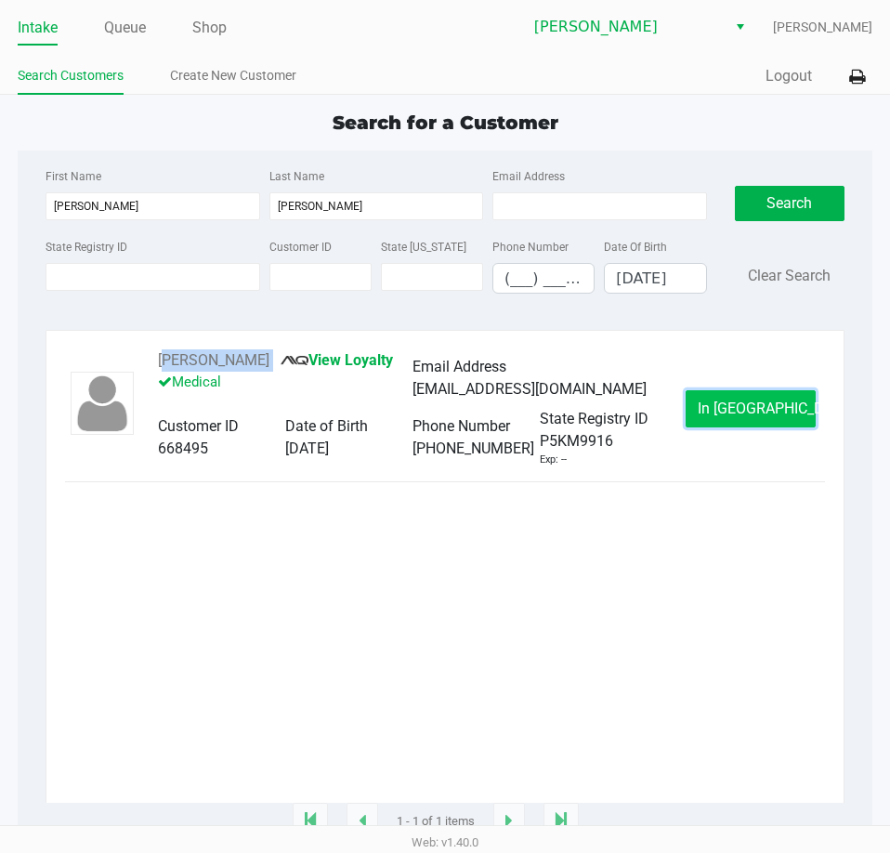
click at [750, 409] on span "In Queue" at bounding box center [776, 409] width 156 height 18
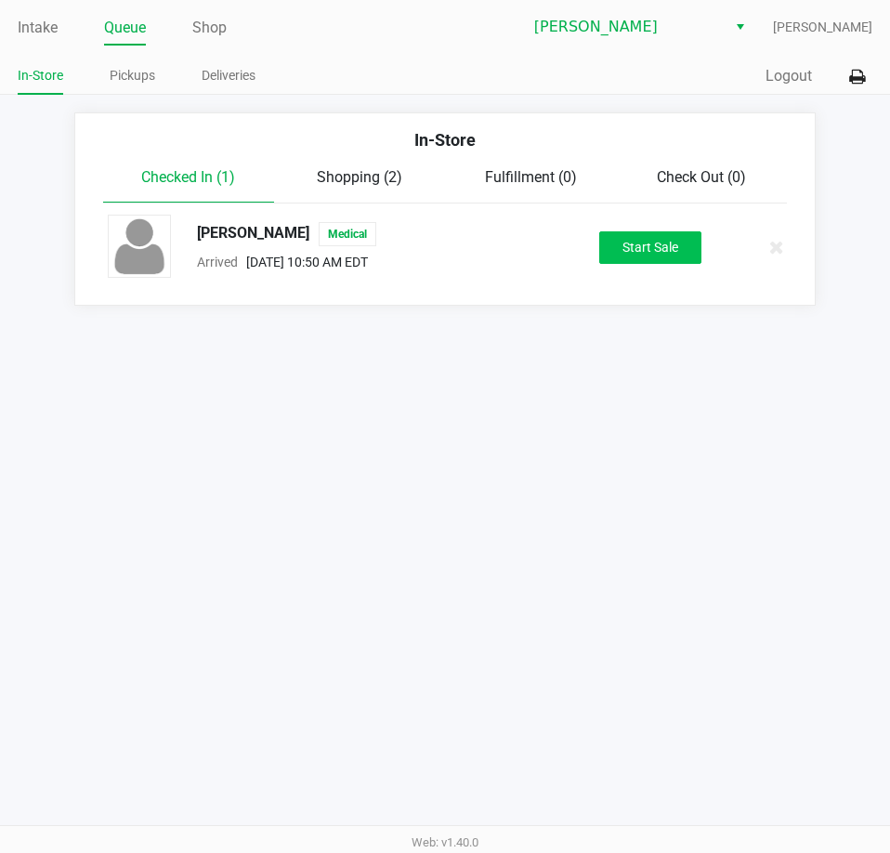
click at [652, 239] on button "Start Sale" at bounding box center [650, 247] width 102 height 33
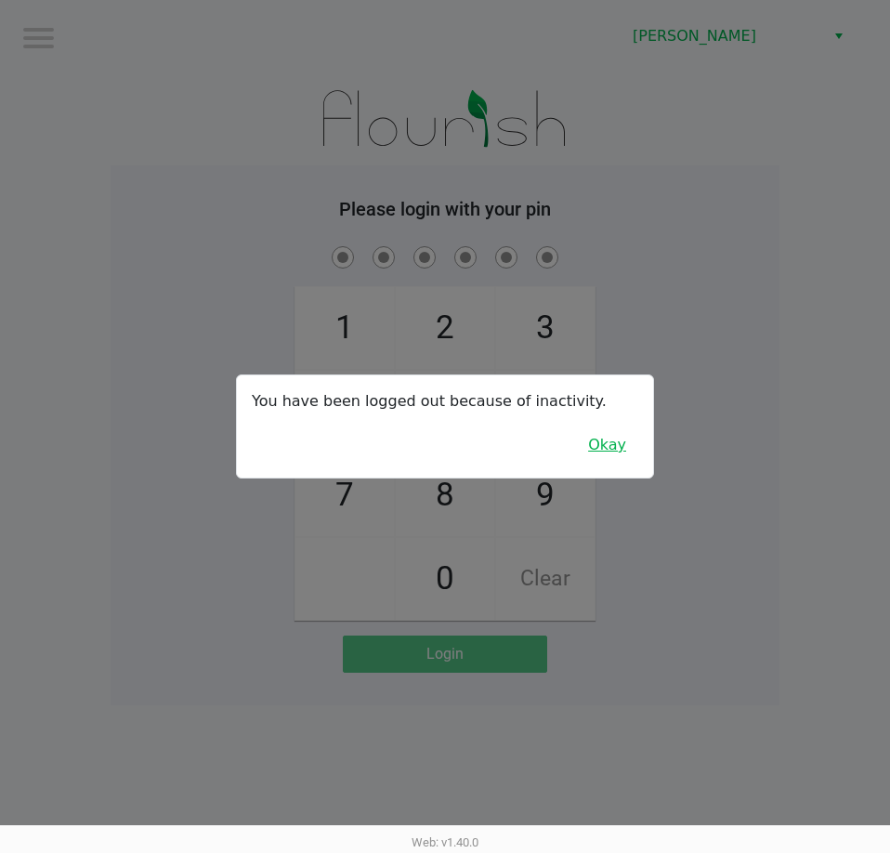
drag, startPoint x: 605, startPoint y: 448, endPoint x: 669, endPoint y: 383, distance: 91.3
click at [605, 448] on button "Okay" at bounding box center [607, 444] width 62 height 35
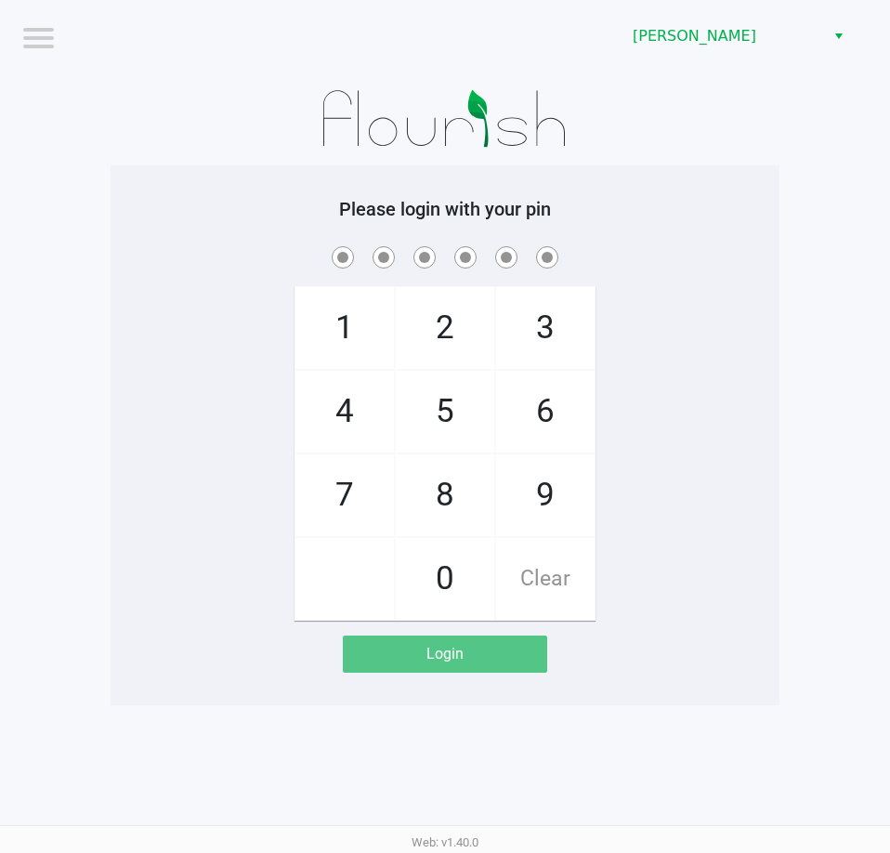
click at [675, 377] on div "1 4 7 2 5 8 0 3 6 9 Clear" at bounding box center [445, 431] width 669 height 378
checkbox input "true"
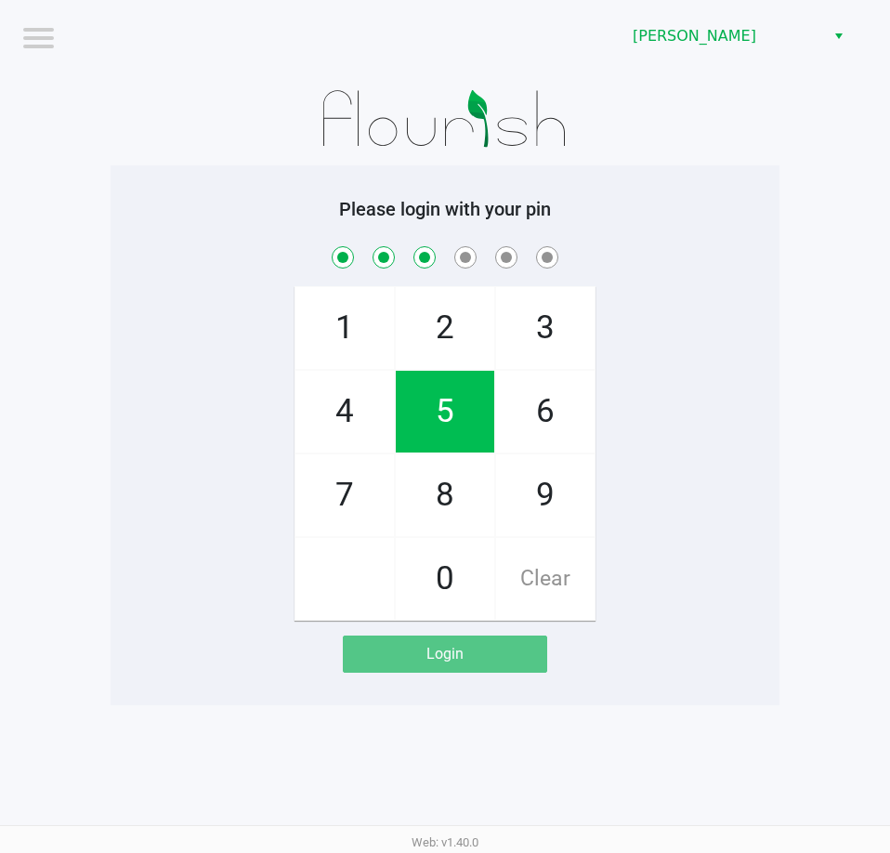
checkbox input "true"
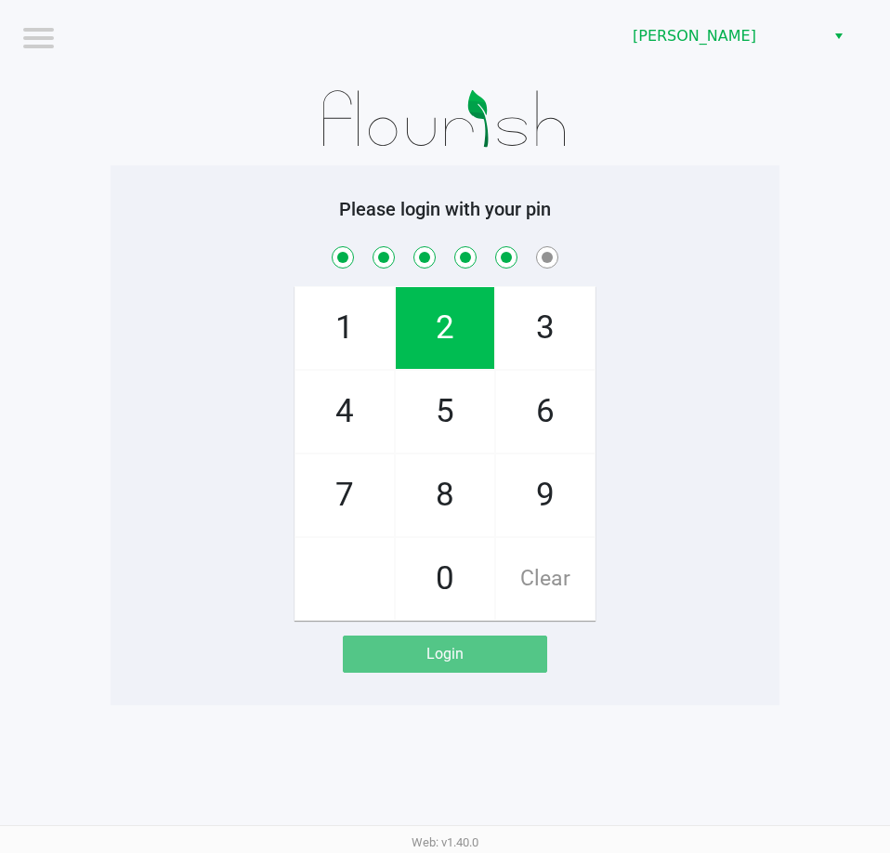
checkbox input "true"
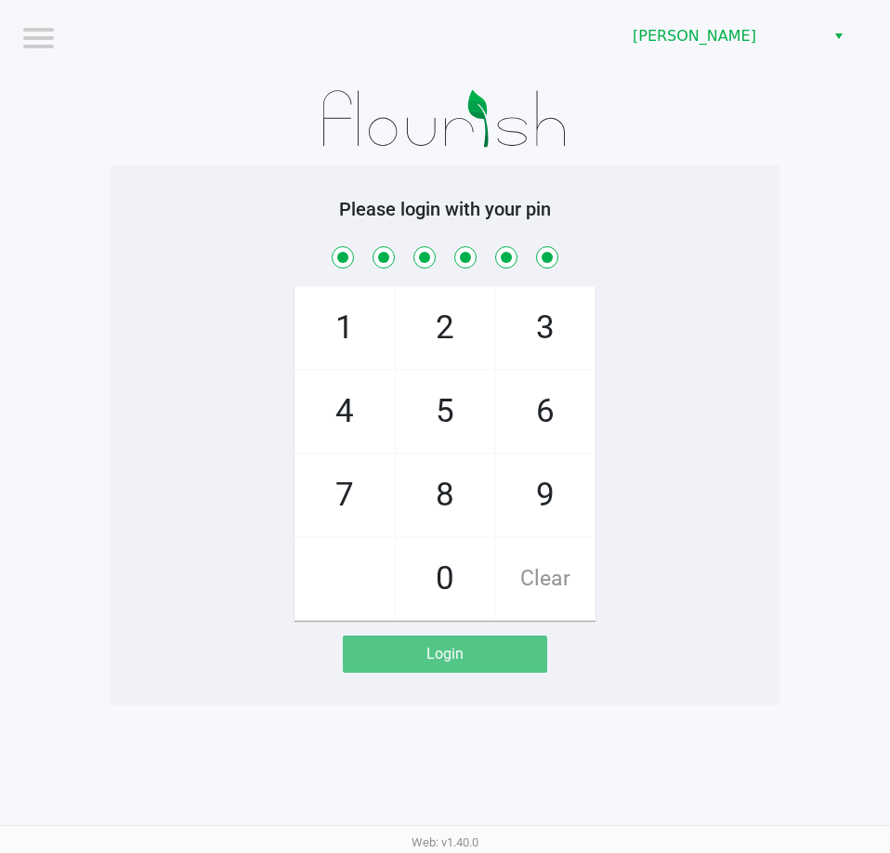
checkbox input "true"
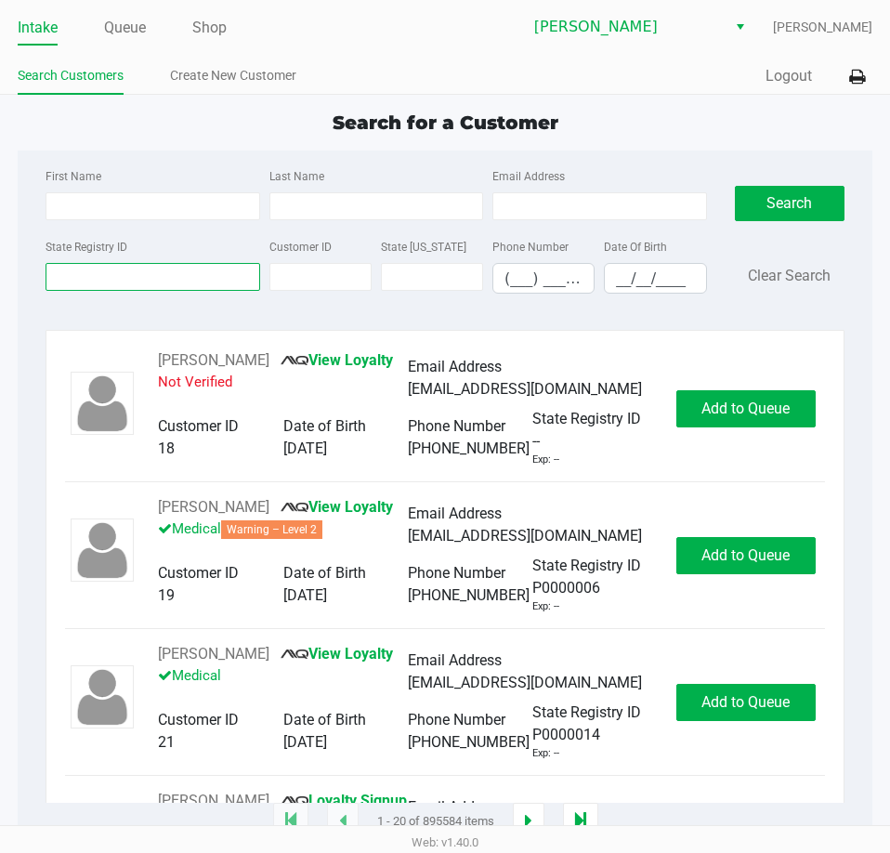
click at [166, 290] on input "State Registry ID" at bounding box center [153, 277] width 214 height 28
click at [170, 283] on input "State Registry ID" at bounding box center [153, 277] width 214 height 28
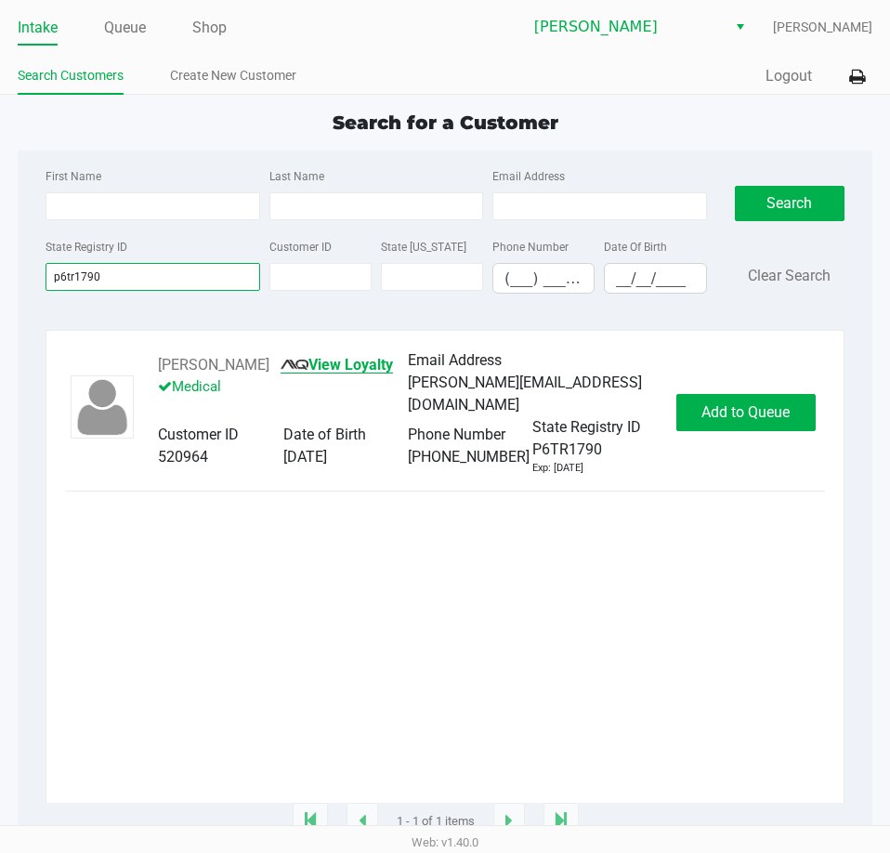
type input "p6tr1790"
click at [209, 618] on div "KEITH BARBER View Loyalty Medical Email Address keith.barber33803@outlook.com C…" at bounding box center [445, 575] width 760 height 453
drag, startPoint x: 261, startPoint y: 361, endPoint x: 156, endPoint y: 361, distance: 105.0
click at [156, 361] on div "KEITH BARBER View Loyalty Medical Email Address keith.barber33803@outlook.com C…" at bounding box center [407, 412] width 537 height 127
copy div "KEITH BARBER"
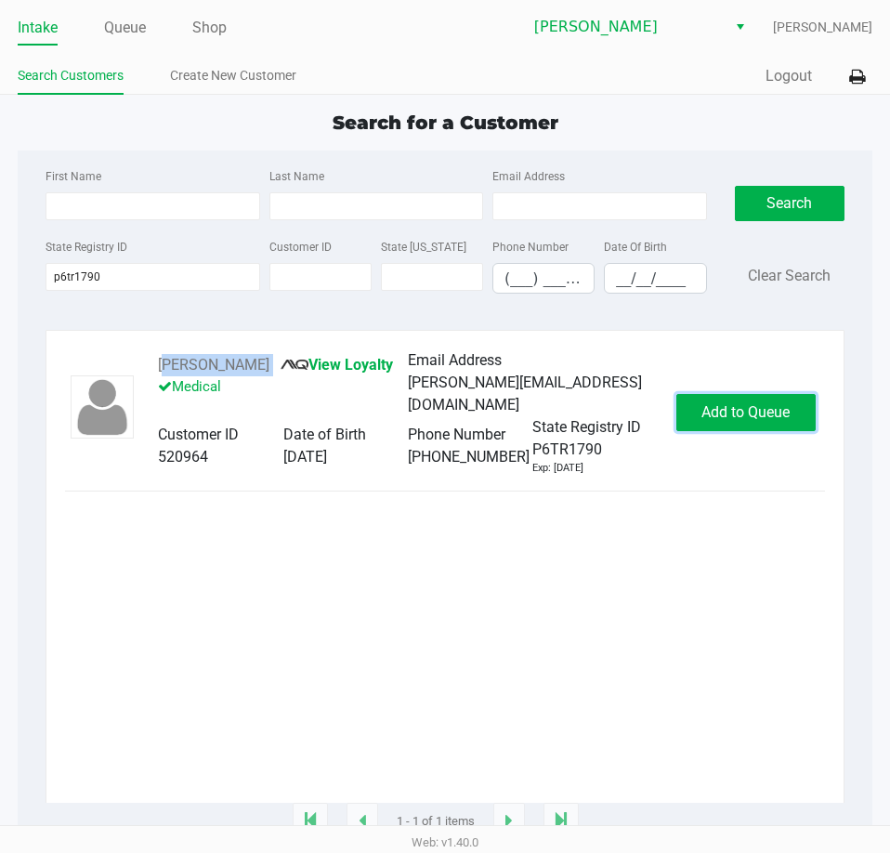
click at [764, 412] on span "Add to Queue" at bounding box center [745, 412] width 88 height 18
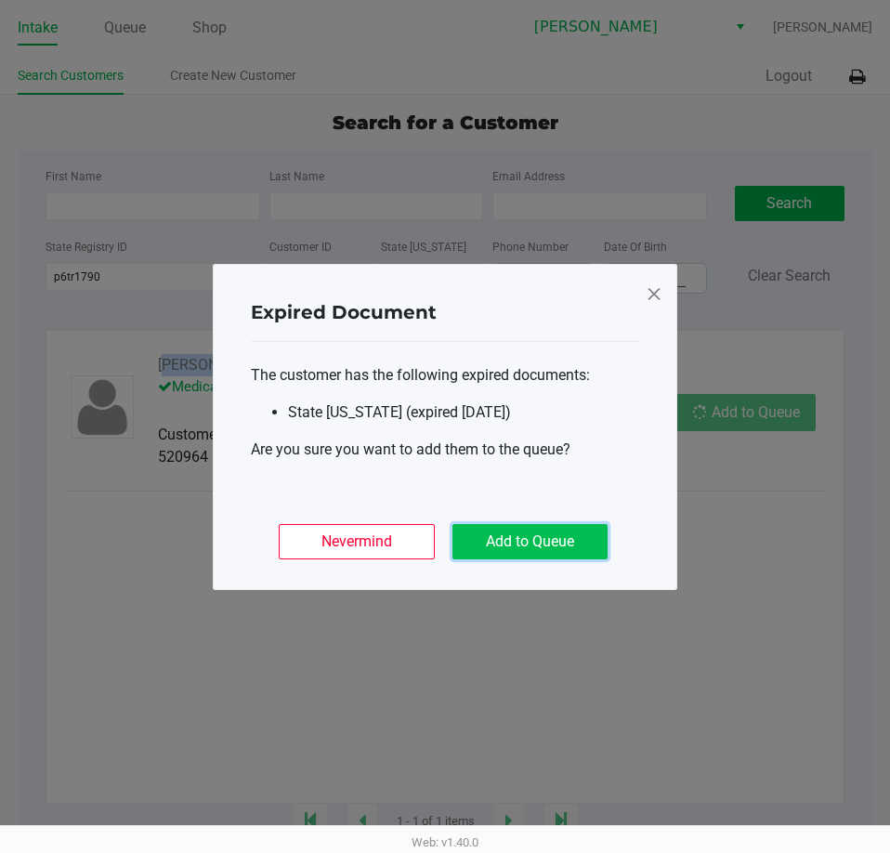
click at [543, 536] on button "Add to Queue" at bounding box center [529, 541] width 155 height 35
click at [654, 674] on ngb-modal-window "Expired Document The customer has the following expired documents: State ID (ex…" at bounding box center [445, 426] width 890 height 853
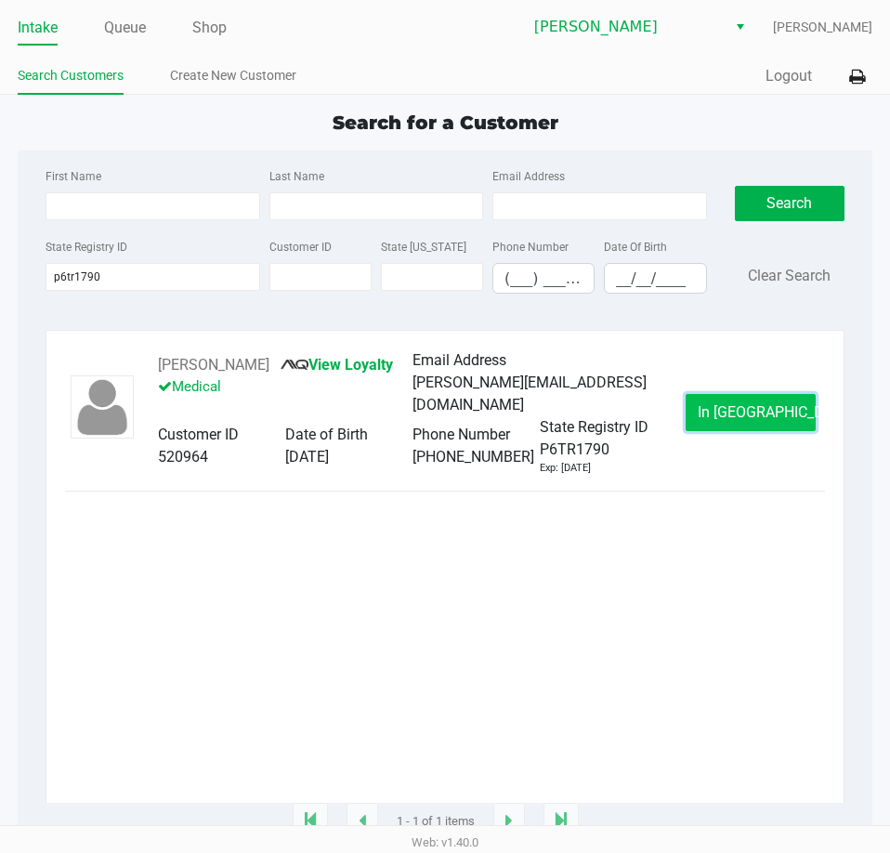
click at [756, 412] on span "In Queue" at bounding box center [776, 412] width 156 height 18
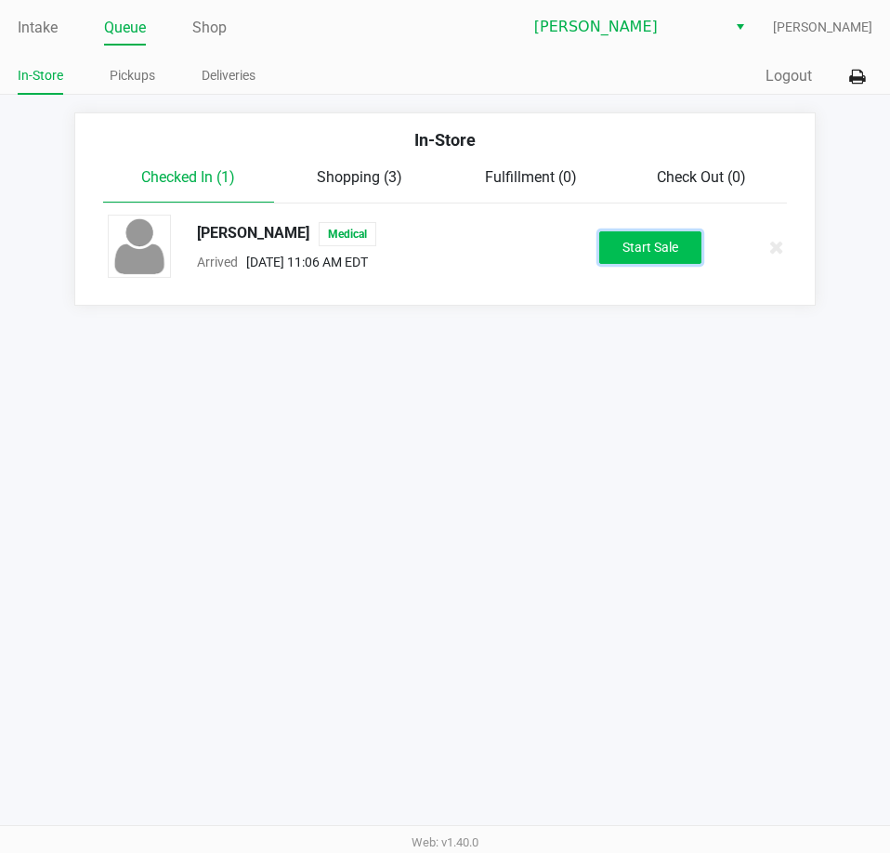
click at [639, 240] on button "Start Sale" at bounding box center [650, 247] width 102 height 33
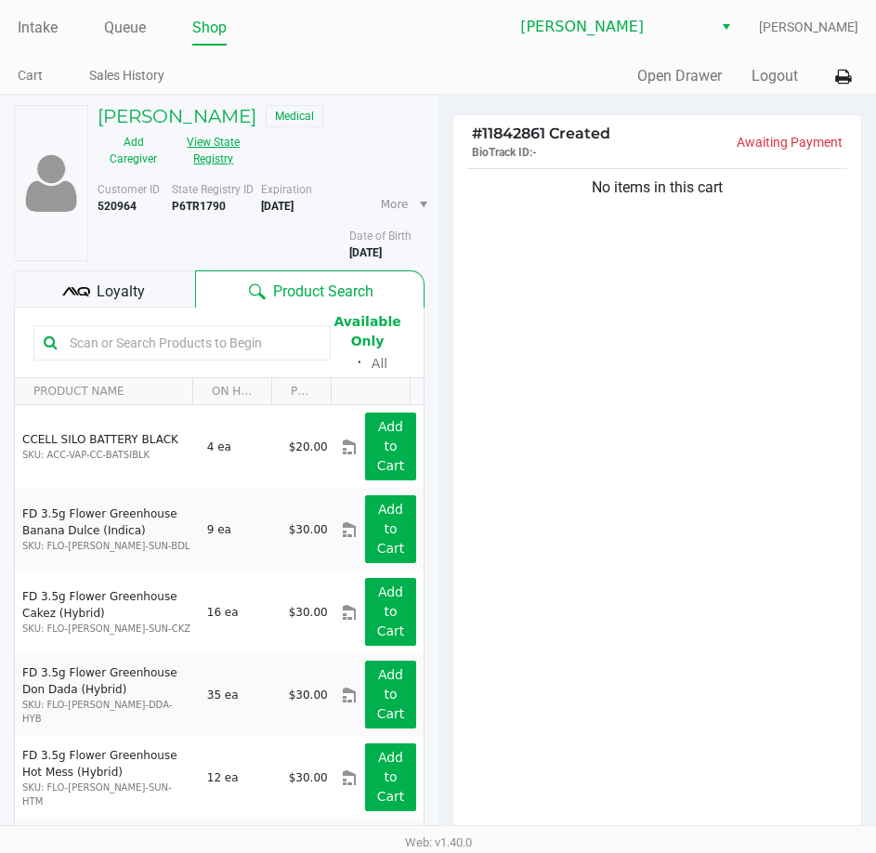
click at [200, 147] on button "View State Registry" at bounding box center [208, 150] width 78 height 46
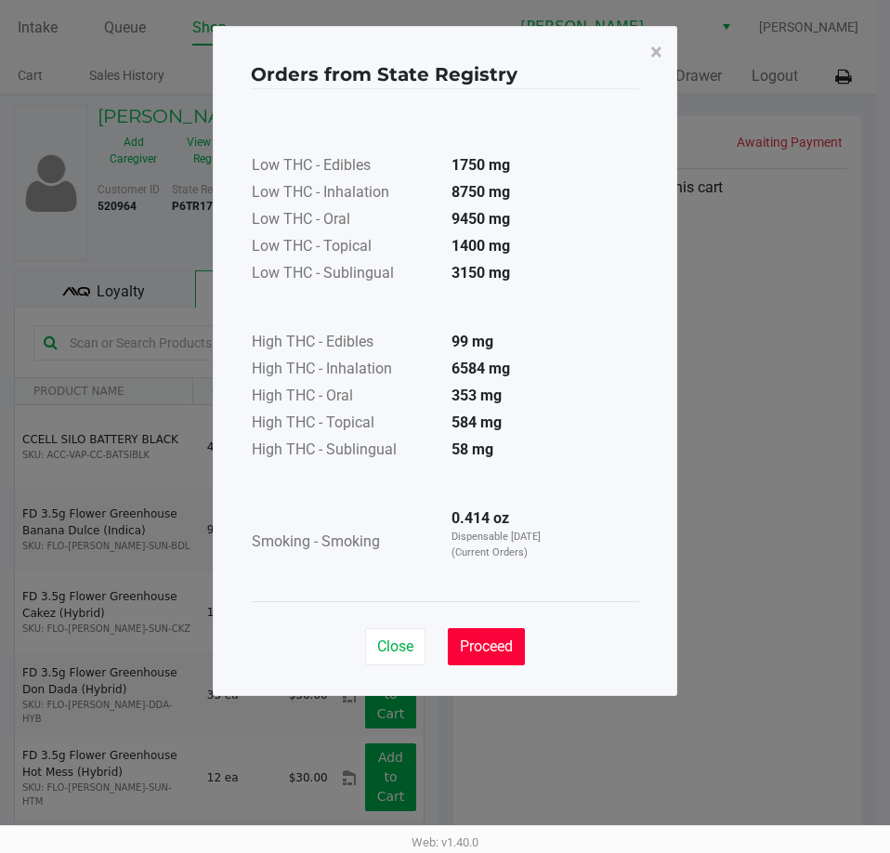
drag, startPoint x: 487, startPoint y: 636, endPoint x: 509, endPoint y: 558, distance: 80.3
click at [490, 626] on div "Close Proceed" at bounding box center [445, 638] width 388 height 75
click at [592, 280] on div "Low THC - Edibles 1750 mg Low THC - Inhalation 8750 mg Low THC - Oral 9450 mg L…" at bounding box center [445, 344] width 388 height 467
click at [486, 642] on span "Proceed" at bounding box center [486, 646] width 53 height 18
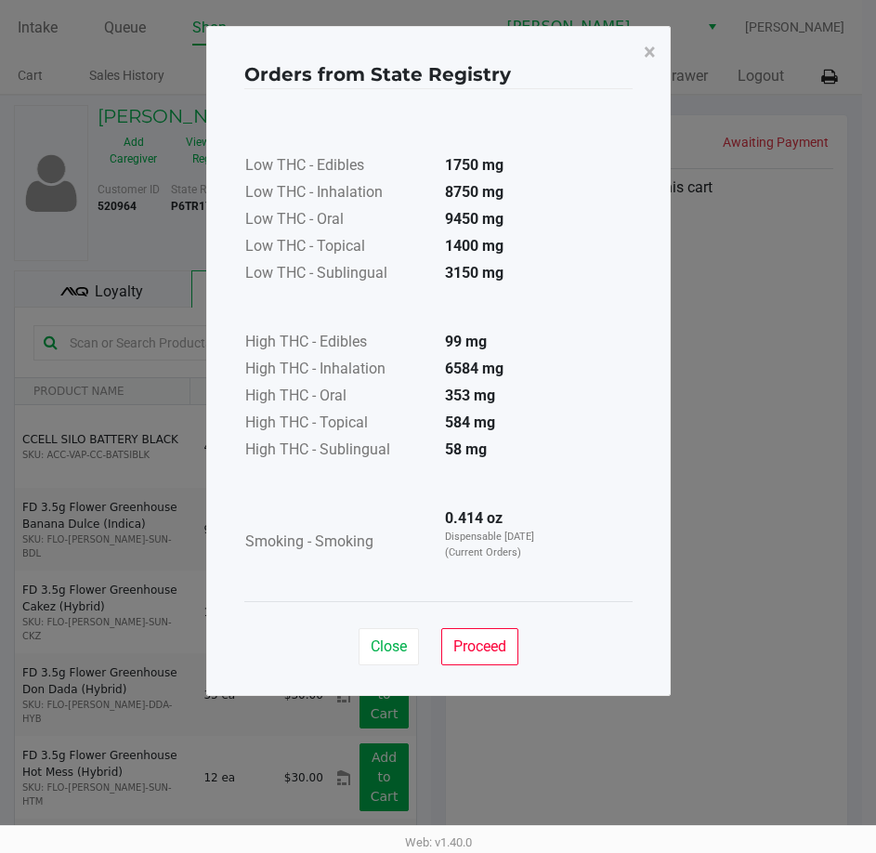
drag, startPoint x: 523, startPoint y: 484, endPoint x: 524, endPoint y: 328, distance: 156.1
click at [524, 465] on table "Smoking - Smoking 0.414 oz Dispensable Today (Current Orders)" at bounding box center [403, 522] width 318 height 114
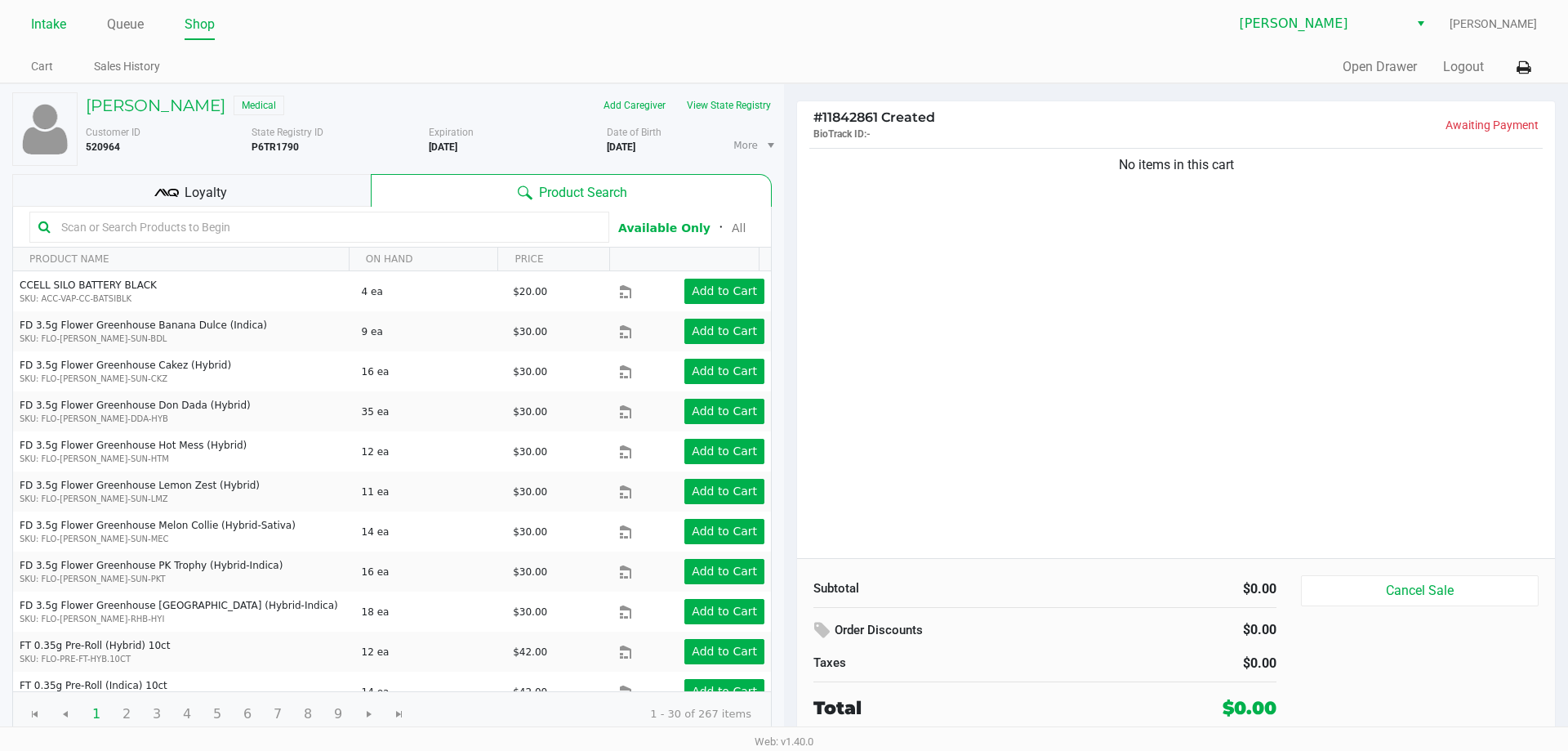
click at [39, 26] on link "Intake" at bounding box center [48, 25] width 35 height 23
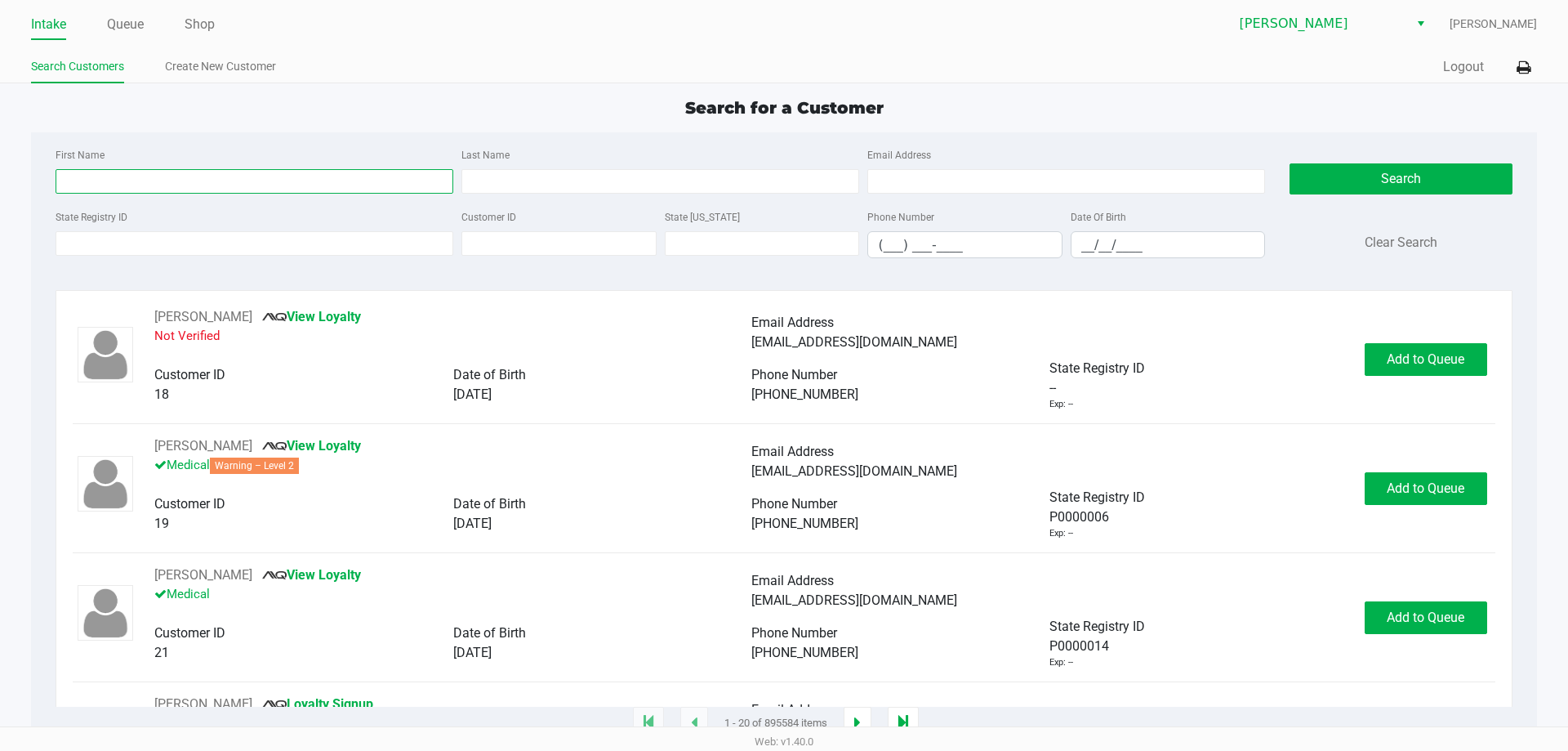
click at [133, 176] on input "First Name" at bounding box center [254, 181] width 397 height 25
type input "geroge"
type input "williams"
click at [1076, 237] on input "__/__/____" at bounding box center [1168, 244] width 193 height 26
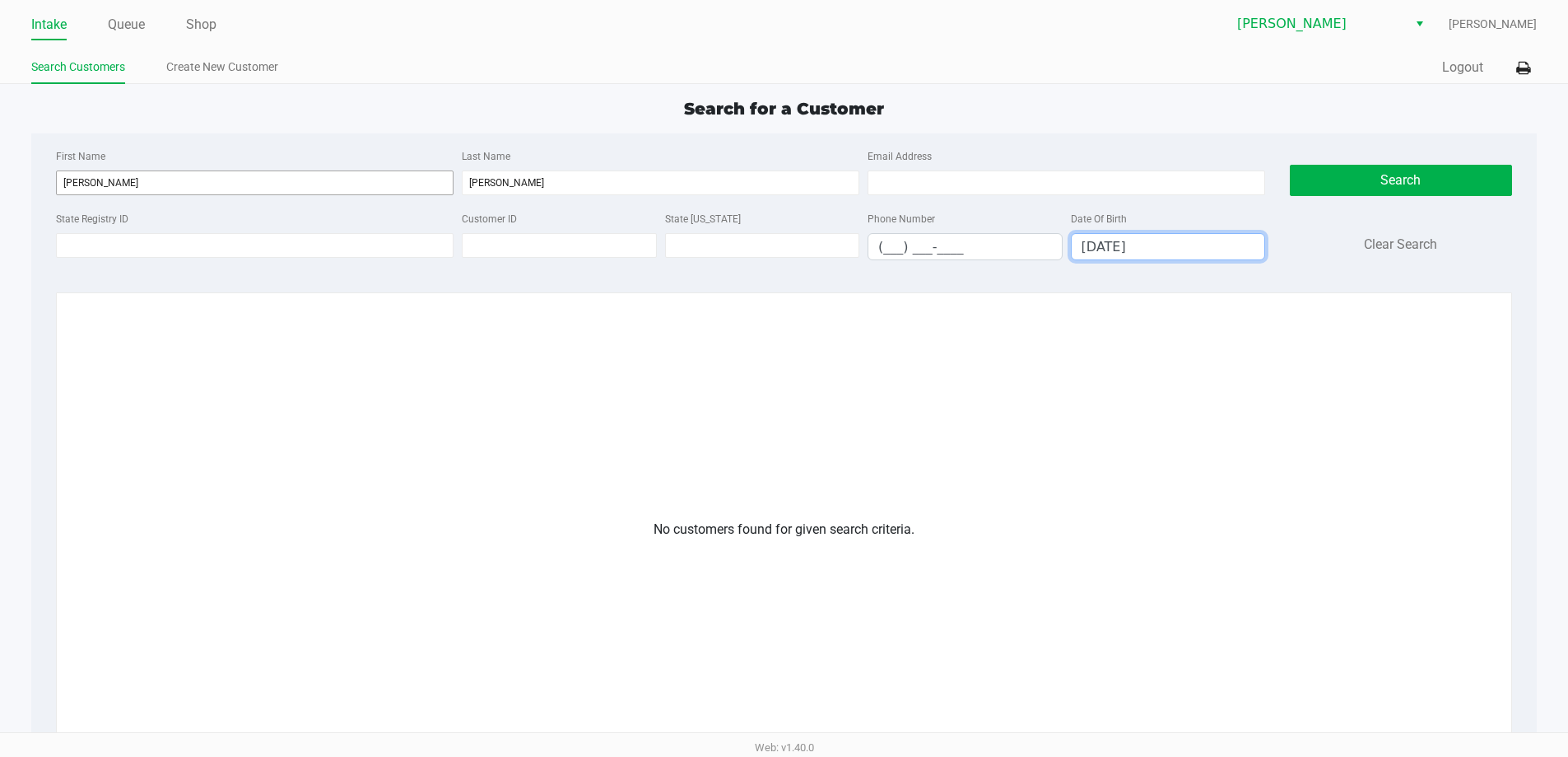
type input "09/13/1984"
drag, startPoint x: 107, startPoint y: 180, endPoint x: 0, endPoint y: 133, distance: 116.9
click at [0, 133] on app-all-customers "Search for a Customer First Name geroge Last Name williams Email Address State …" at bounding box center [784, 518] width 1568 height 843
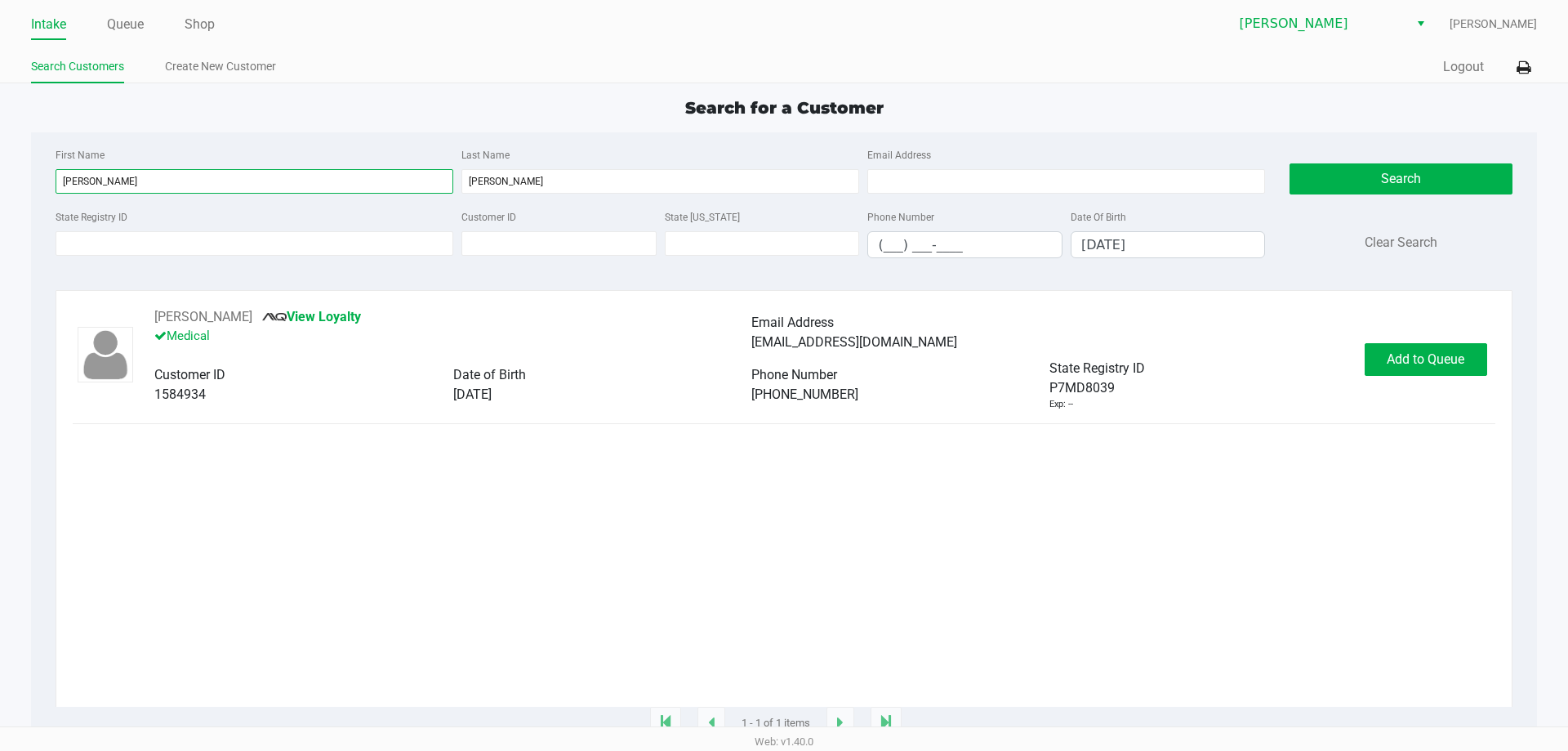
type input "george"
drag, startPoint x: 563, startPoint y: 528, endPoint x: 498, endPoint y: 519, distance: 65.6
click at [559, 528] on div "GEORGE WILLIAMS JR View Loyalty Medical Email Address givemeu311@gmail.com Cust…" at bounding box center [784, 507] width 1422 height 399
click at [1439, 360] on span "Add to Queue" at bounding box center [1426, 360] width 77 height 16
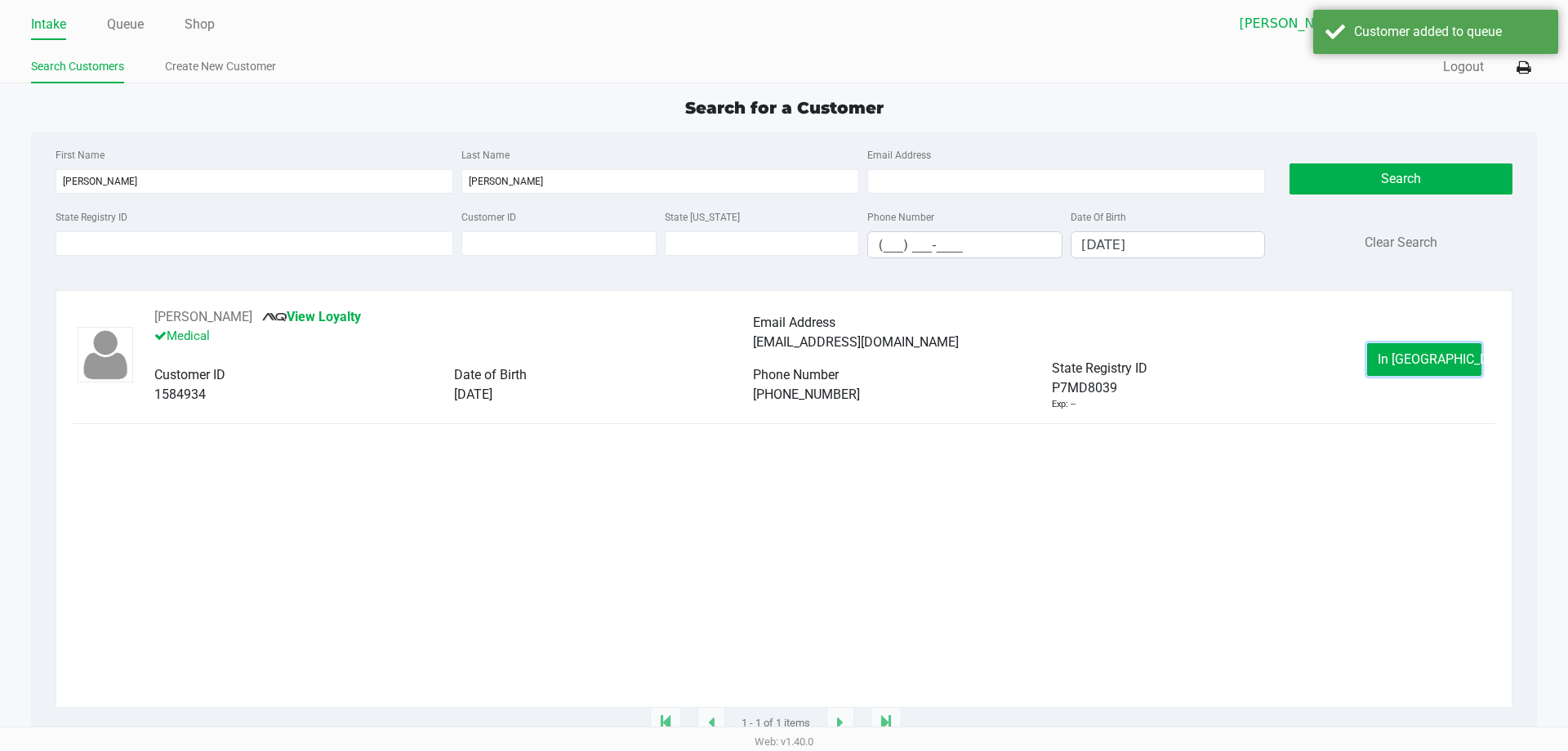
click at [1410, 360] on span "In Queue" at bounding box center [1446, 360] width 137 height 16
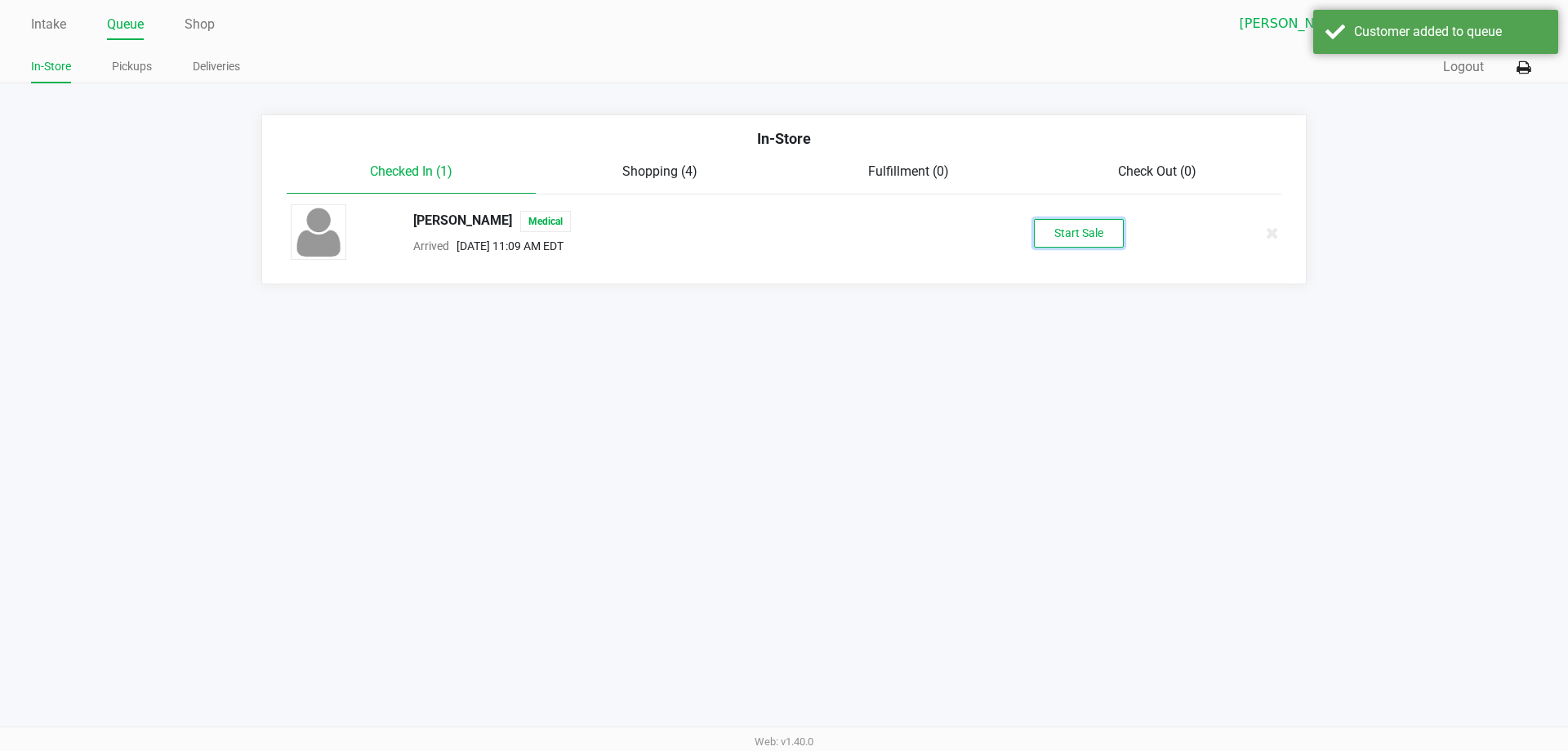
drag, startPoint x: 1100, startPoint y: 236, endPoint x: 1089, endPoint y: 257, distance: 23.7
click at [1095, 244] on button "Start Sale" at bounding box center [1078, 233] width 90 height 29
click at [1012, 425] on div "Intake Queue Shop Brandon WC Lisette Ramos In-Store Pickups Deliveries Quick Sa…" at bounding box center [784, 376] width 1568 height 751
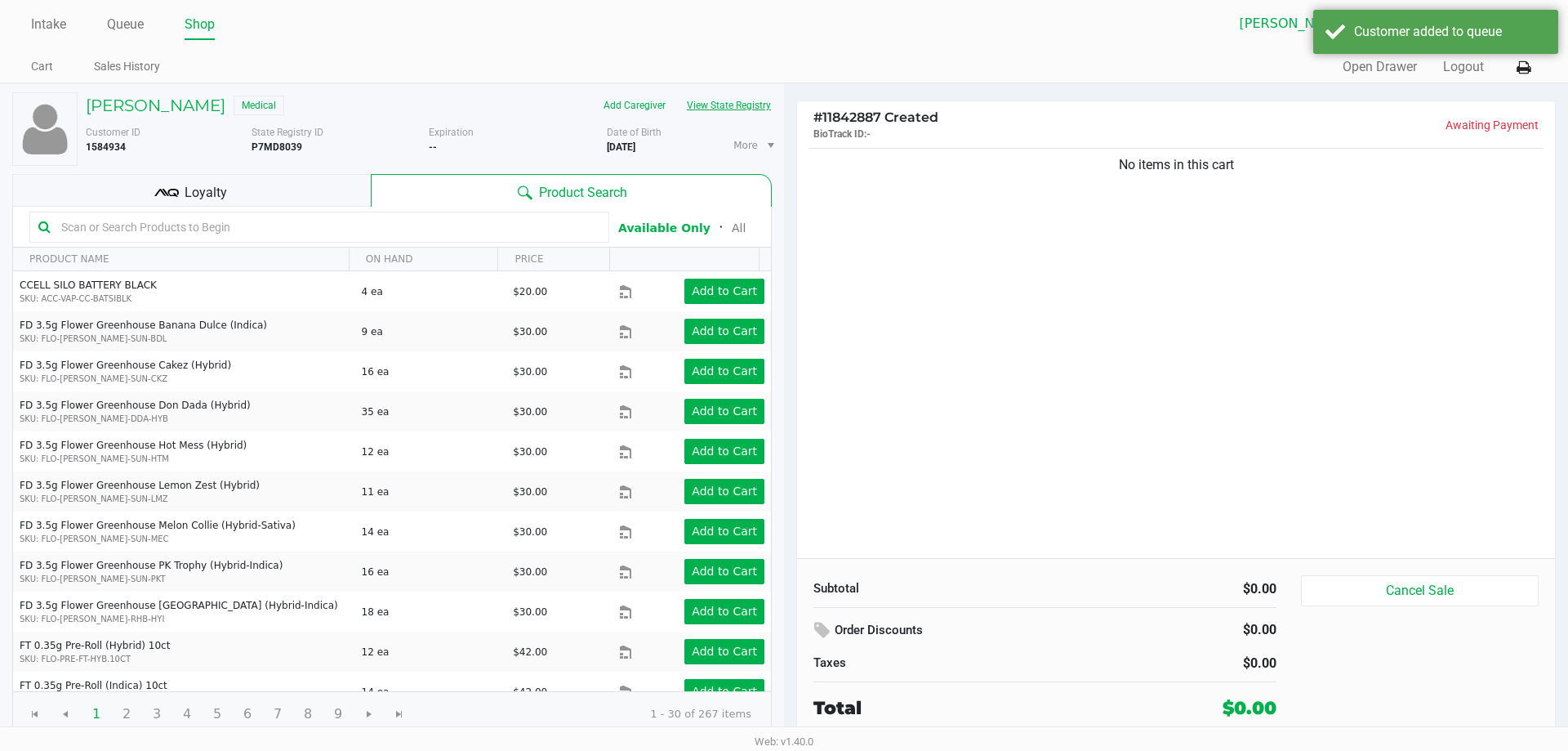
click at [726, 109] on button "View State Registry" at bounding box center [723, 106] width 96 height 26
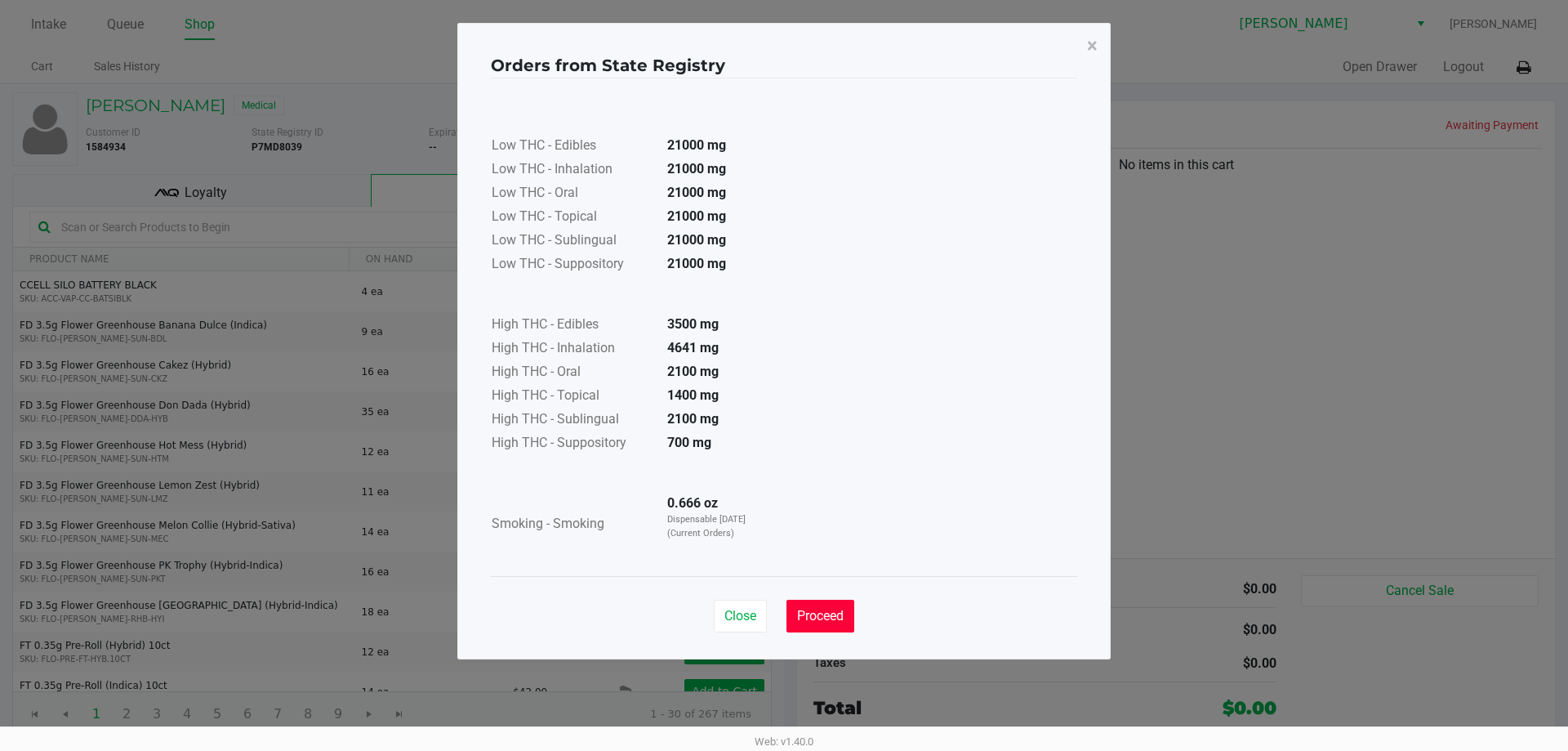
click at [802, 617] on span "Proceed" at bounding box center [820, 616] width 47 height 16
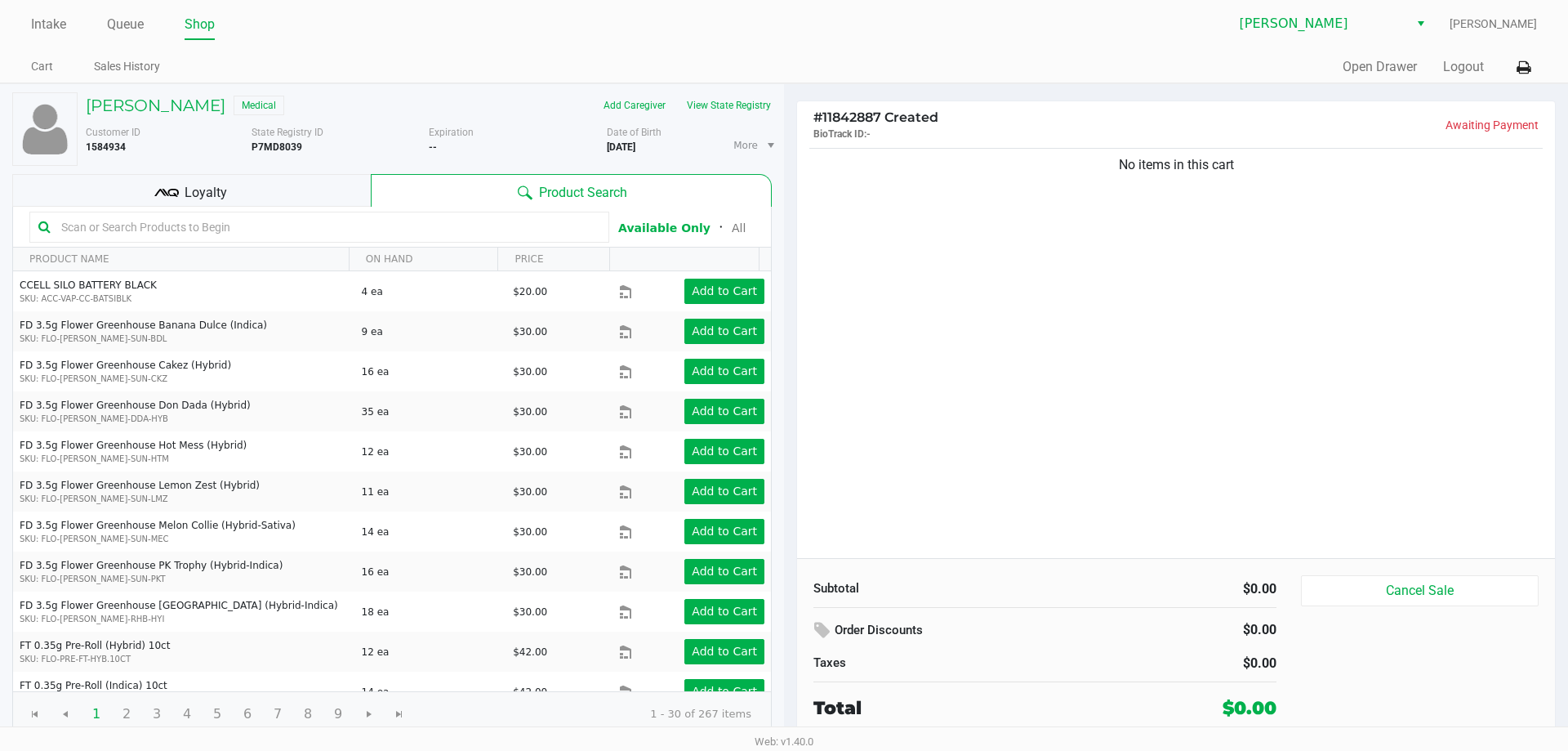
click at [266, 187] on div "Loyalty" at bounding box center [192, 190] width 359 height 33
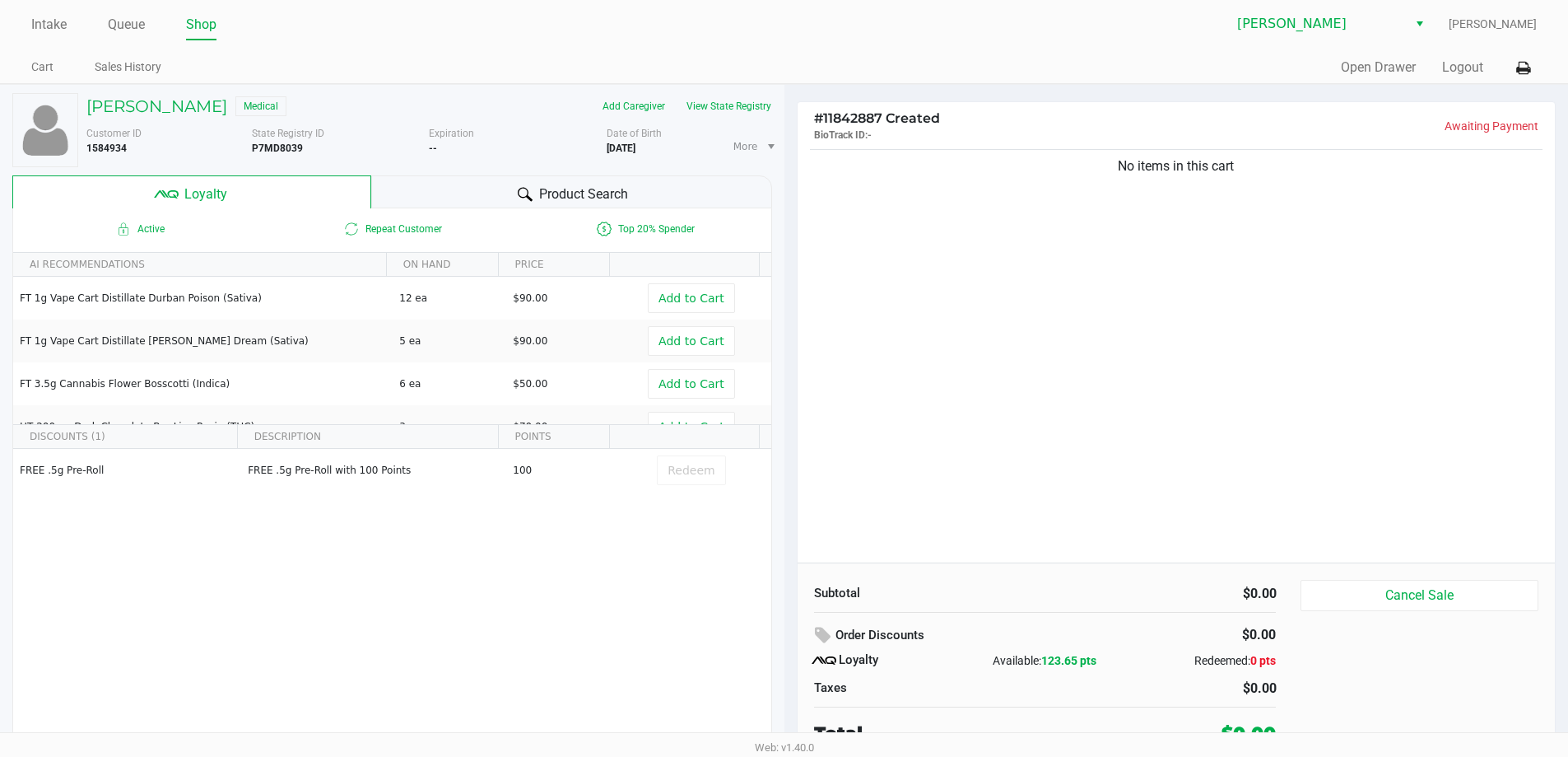
drag, startPoint x: 594, startPoint y: 581, endPoint x: 823, endPoint y: 449, distance: 264.3
click at [609, 574] on div "FREE .5g Pre-Roll FREE .5g Pre-Roll with 100 Points 100 Redeem" at bounding box center [392, 573] width 758 height 248
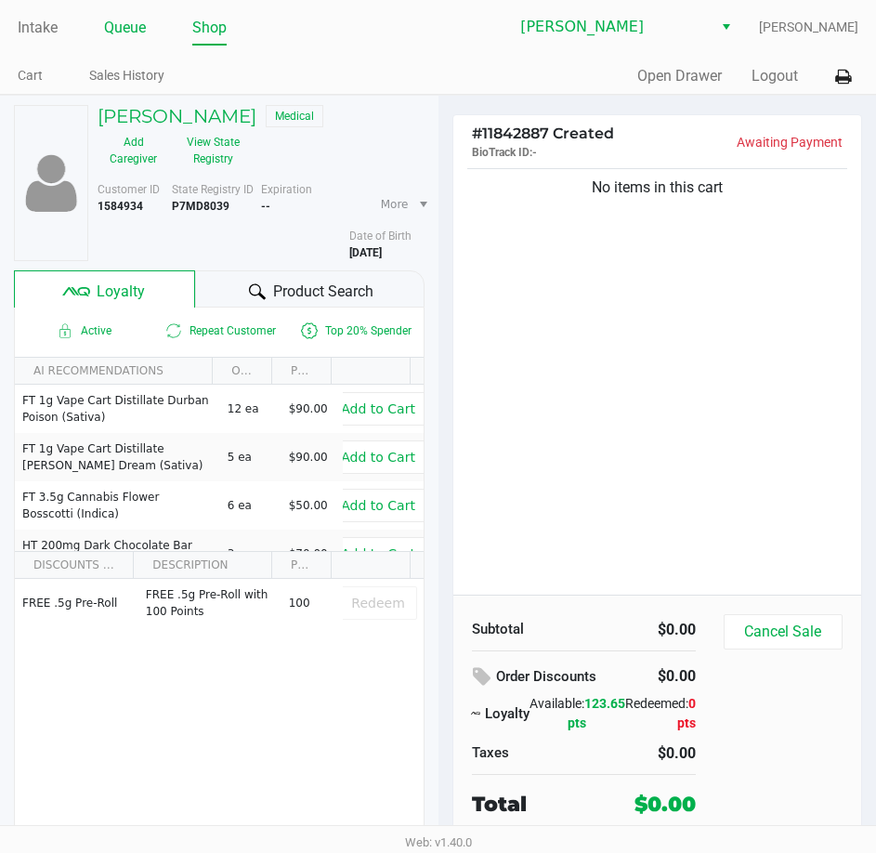
click at [126, 30] on link "Queue" at bounding box center [125, 28] width 42 height 26
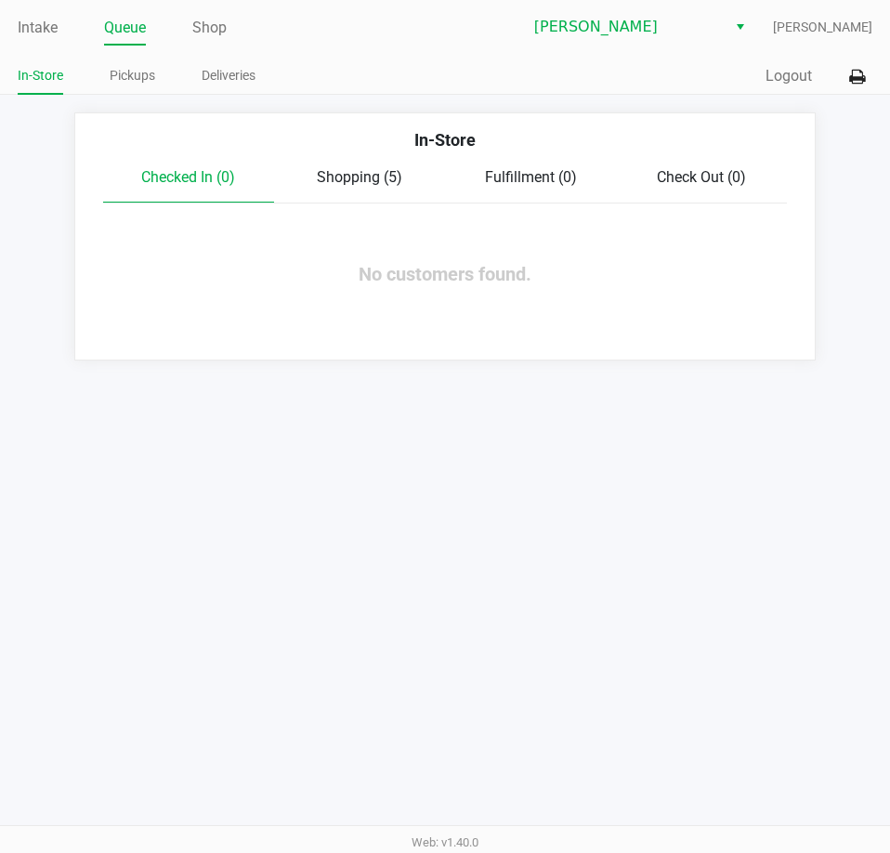
click at [337, 171] on span "Shopping (5)" at bounding box center [359, 177] width 85 height 18
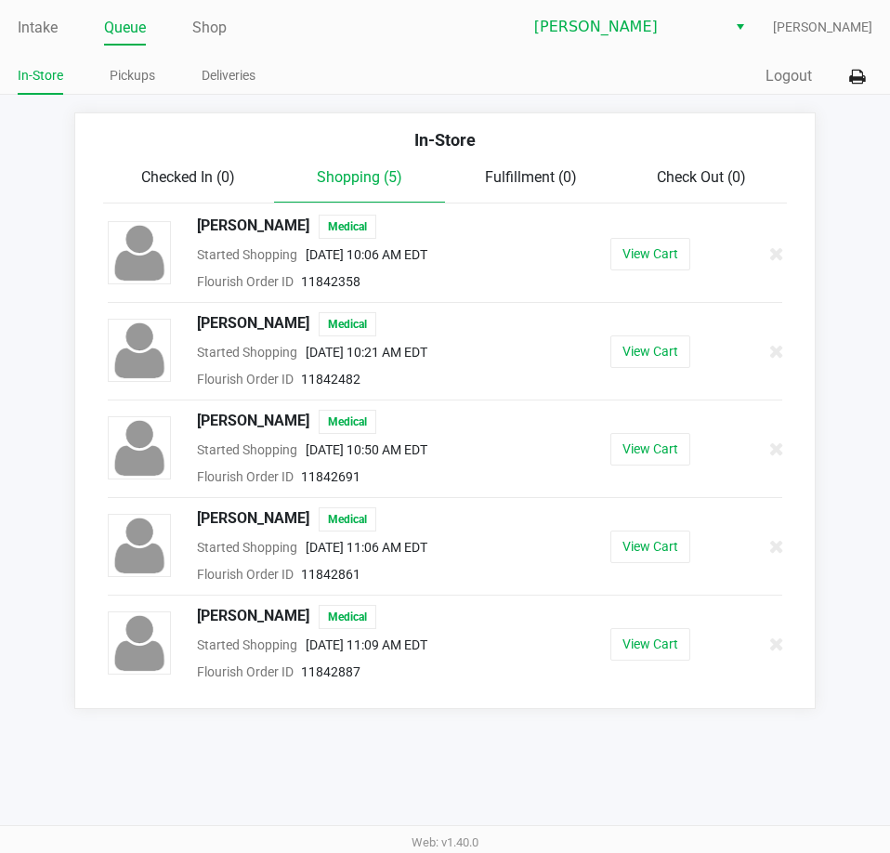
drag, startPoint x: 351, startPoint y: 616, endPoint x: 186, endPoint y: 617, distance: 165.4
click at [183, 614] on div "GEORGE WILLIAMS JR Medical" at bounding box center [353, 617] width 341 height 24
copy span "GEORGE WILLIAMS JR"
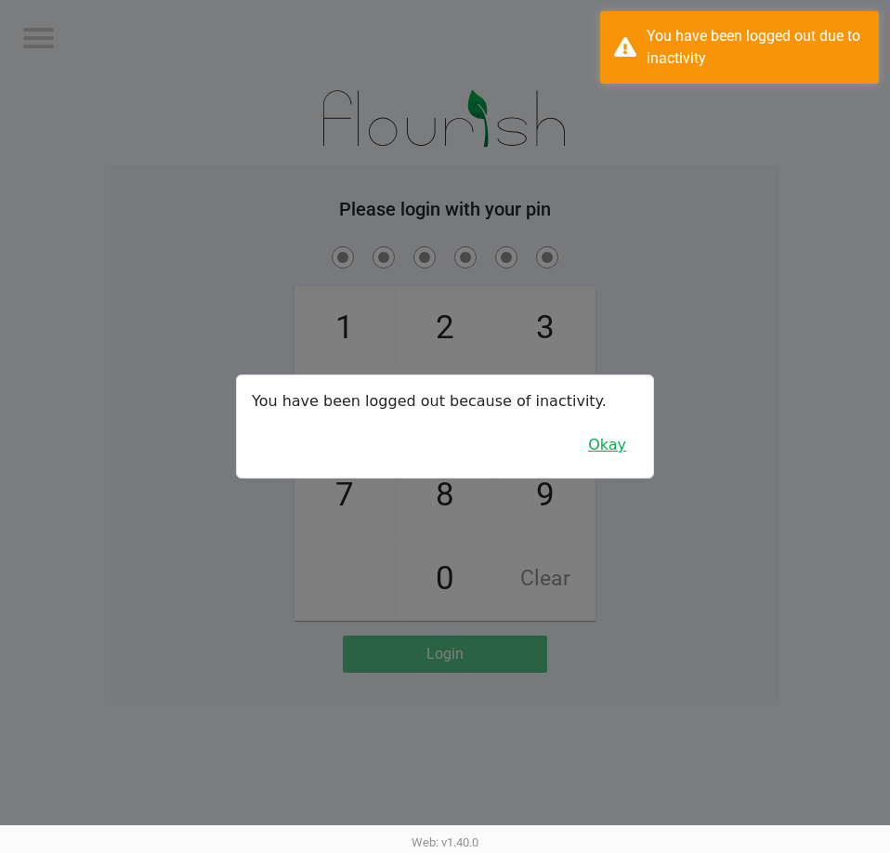
click at [624, 446] on button "Okay" at bounding box center [607, 444] width 62 height 35
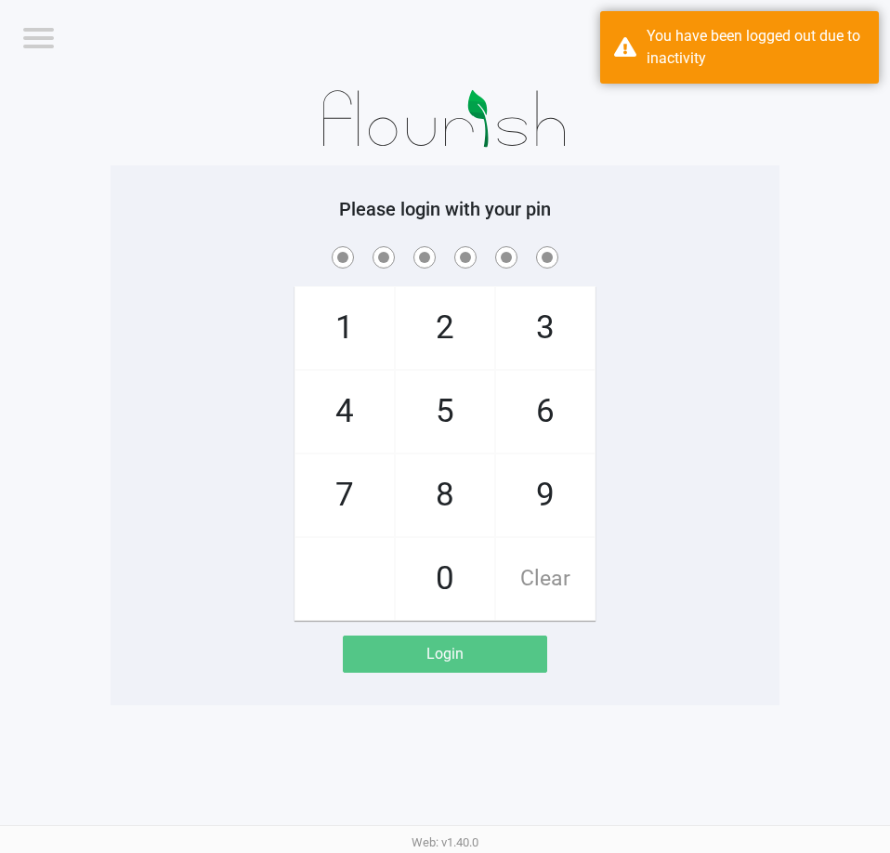
click at [735, 446] on div "1 4 7 2 5 8 0 3 6 9 Clear" at bounding box center [445, 431] width 669 height 378
checkbox input "true"
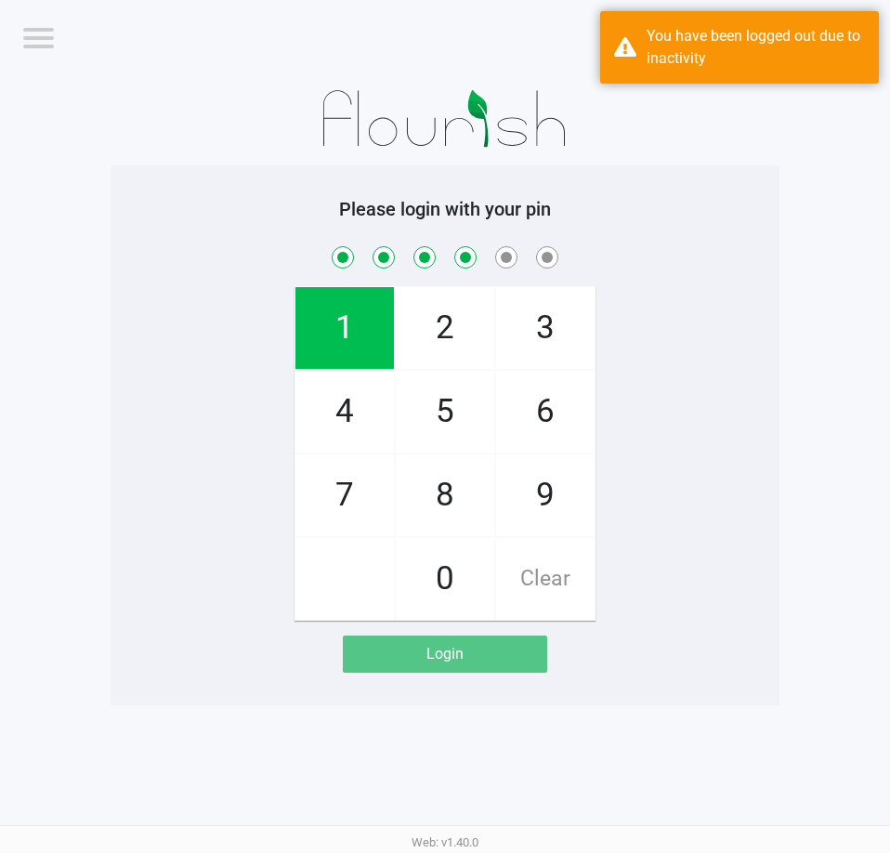
checkbox input "true"
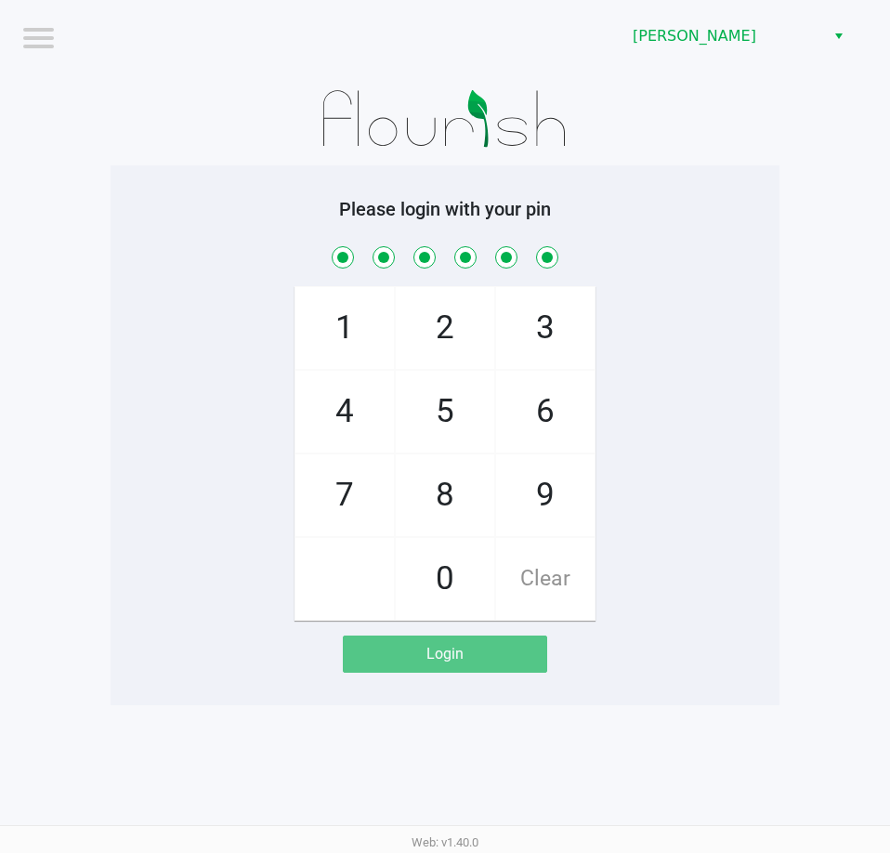
checkbox input "true"
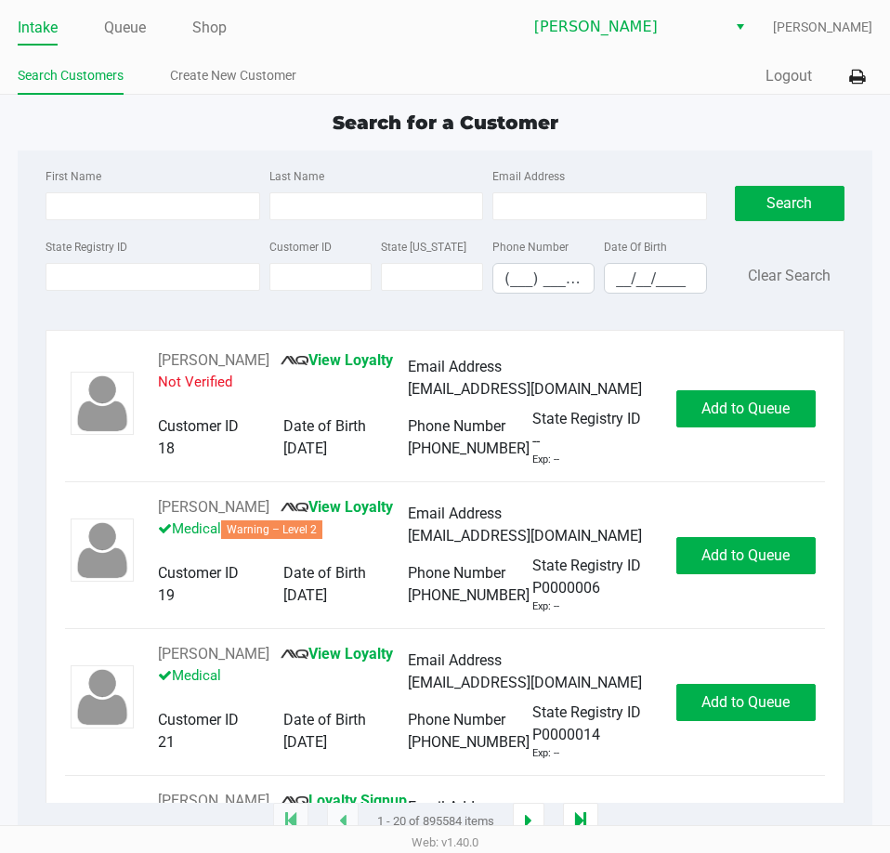
click at [422, 63] on ul "Search Customers Create New Customer" at bounding box center [231, 78] width 427 height 32
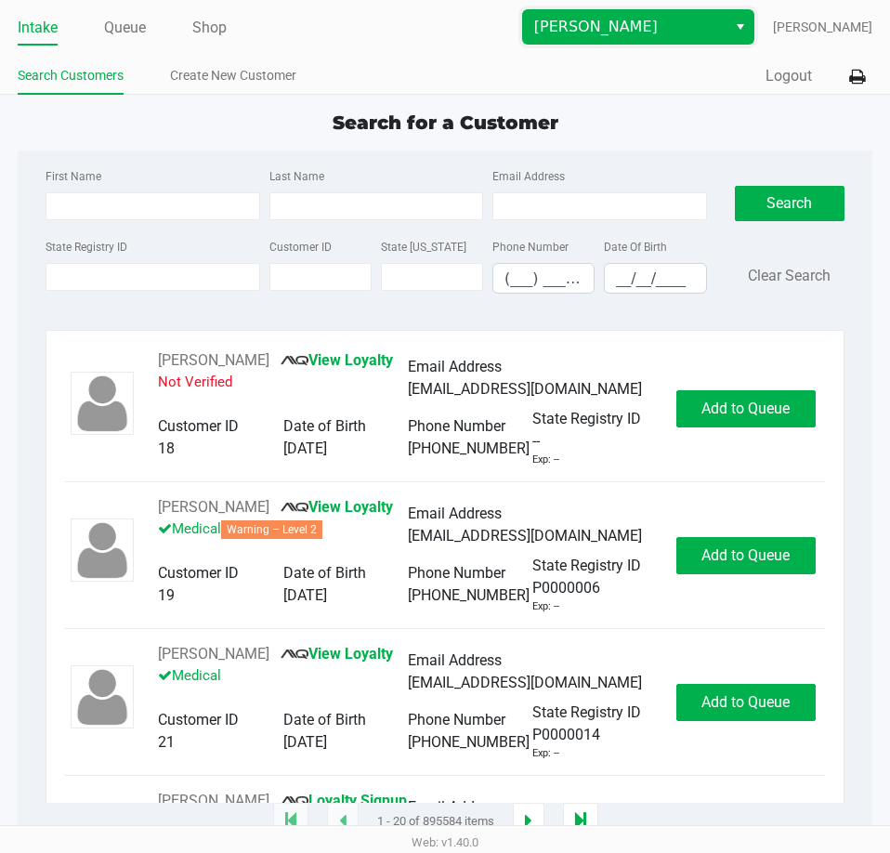
click at [568, 35] on span "Brandon WC" at bounding box center [624, 27] width 181 height 22
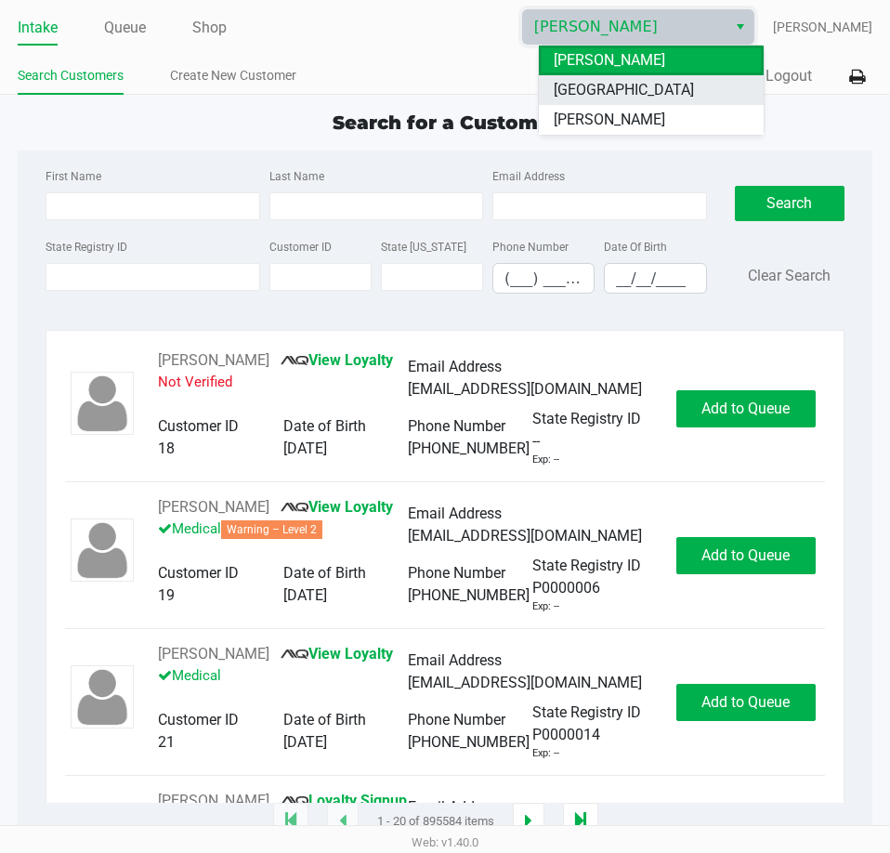
click at [584, 96] on span "[GEOGRAPHIC_DATA]" at bounding box center [624, 90] width 140 height 22
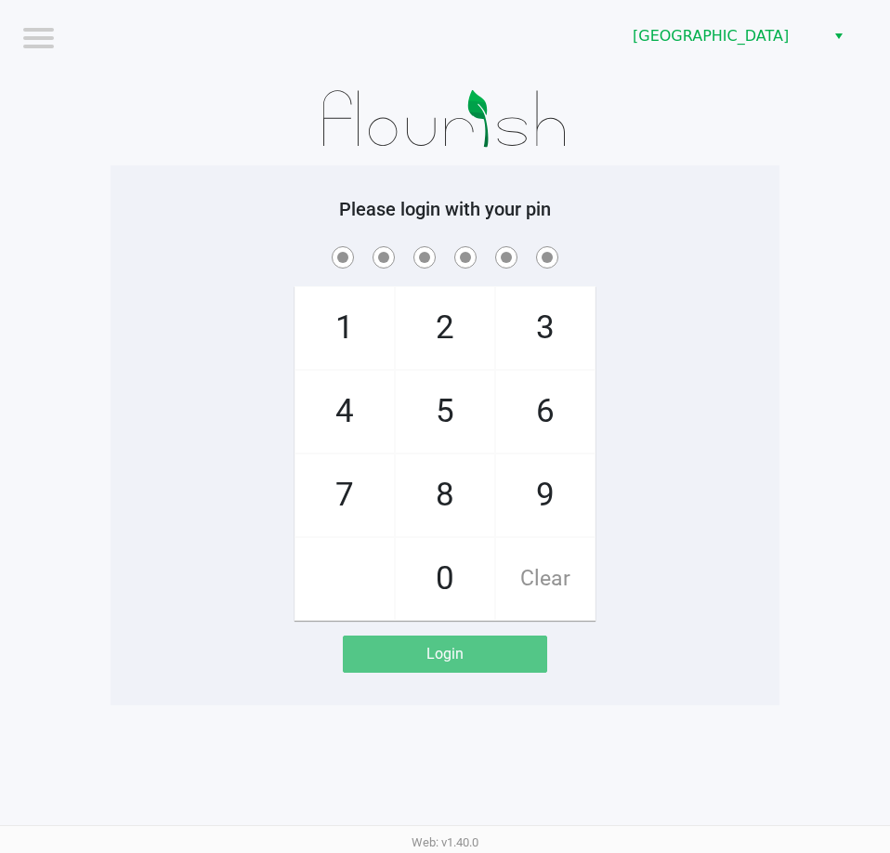
click at [765, 339] on div "1 4 7 2 5 8 0 3 6 9 Clear" at bounding box center [445, 431] width 669 height 378
checkbox input "true"
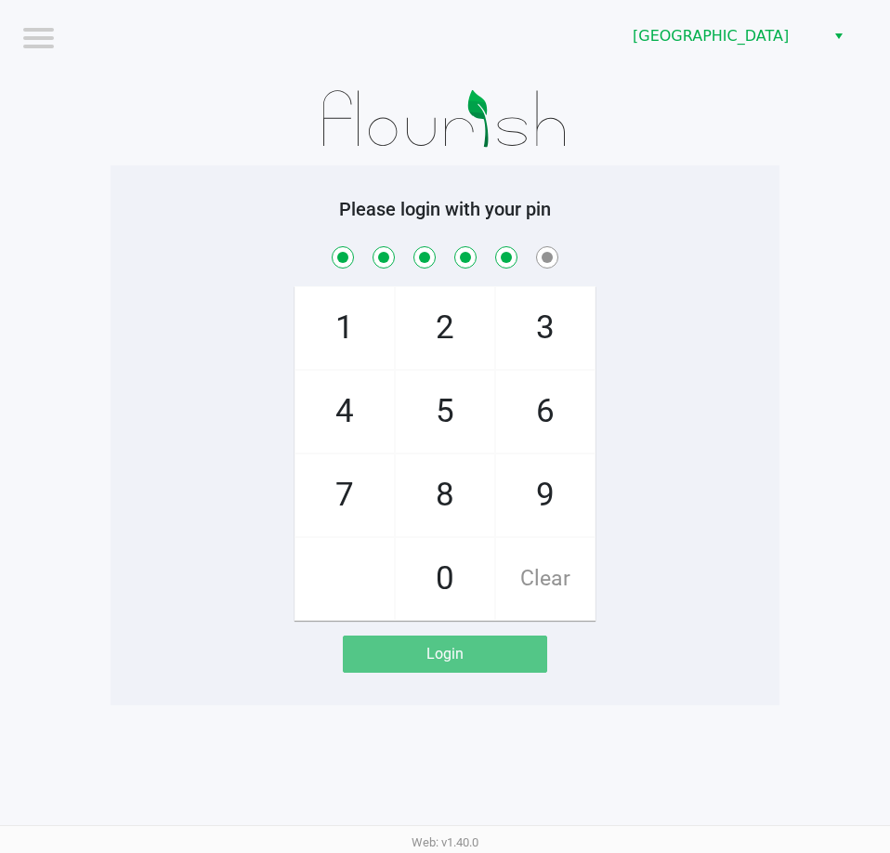
checkbox input "true"
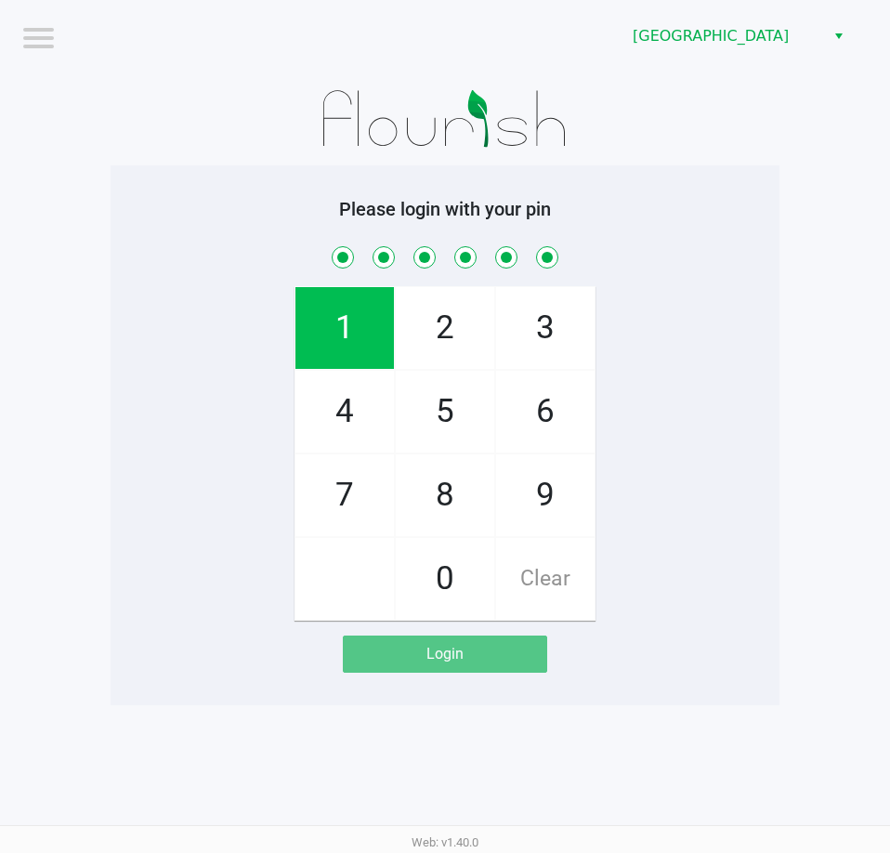
checkbox input "true"
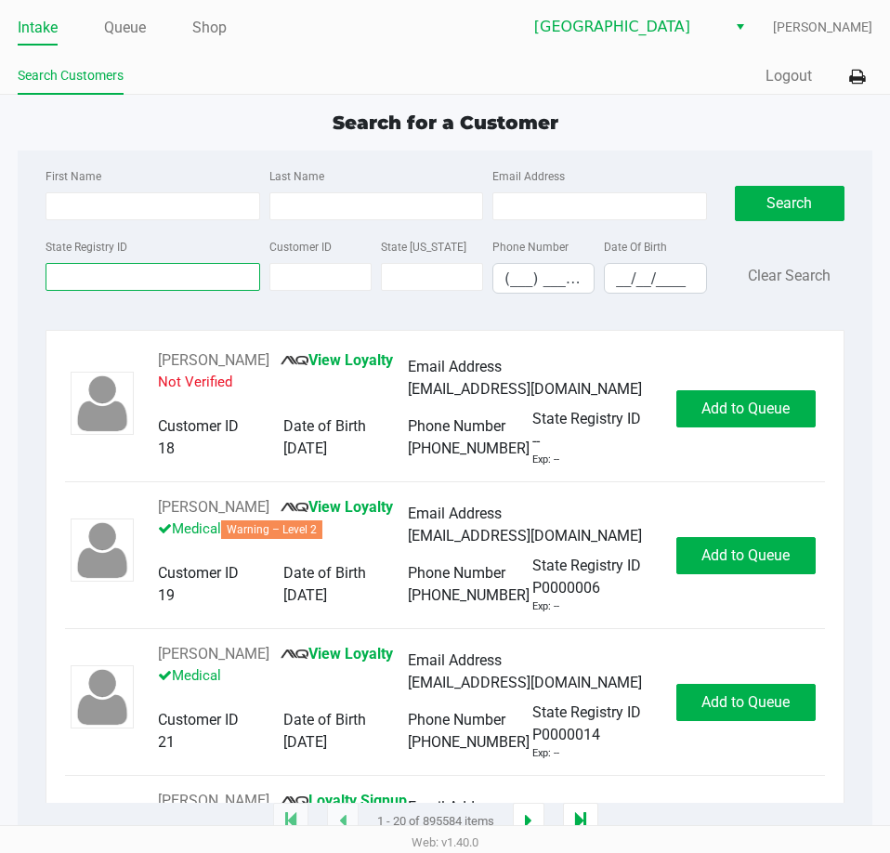
click at [133, 275] on input "State Registry ID" at bounding box center [153, 277] width 214 height 28
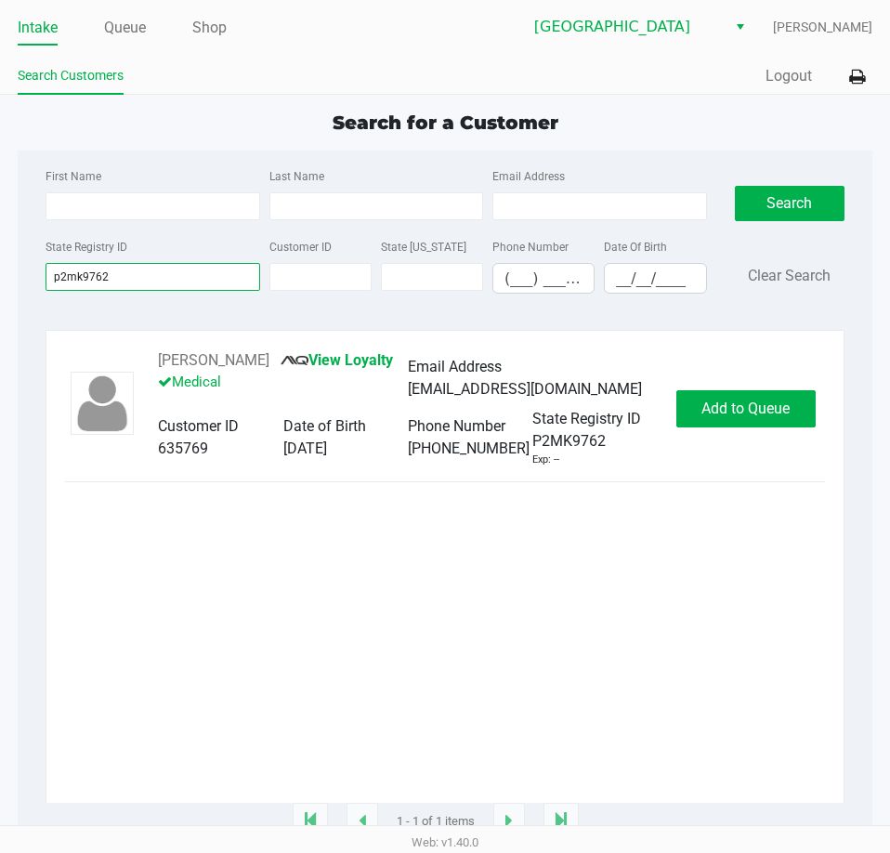
type input "p2mk9762"
drag, startPoint x: 276, startPoint y: 359, endPoint x: 164, endPoint y: 365, distance: 111.7
click at [138, 362] on div "MARSHA LUNDY View Loyalty Medical Email Address mlundy10@tampabay.rr.com Custom…" at bounding box center [445, 408] width 760 height 118
copy div "MARSHA LUNDY"
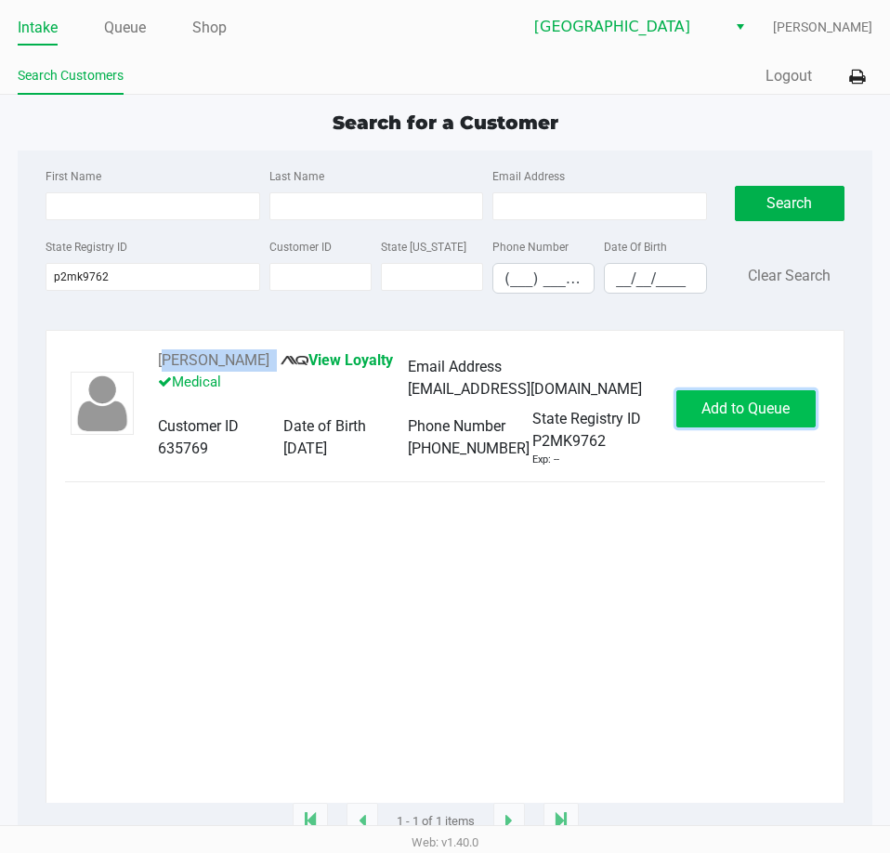
drag, startPoint x: 741, startPoint y: 407, endPoint x: 799, endPoint y: 404, distance: 57.7
click at [742, 407] on span "Add to Queue" at bounding box center [745, 409] width 88 height 18
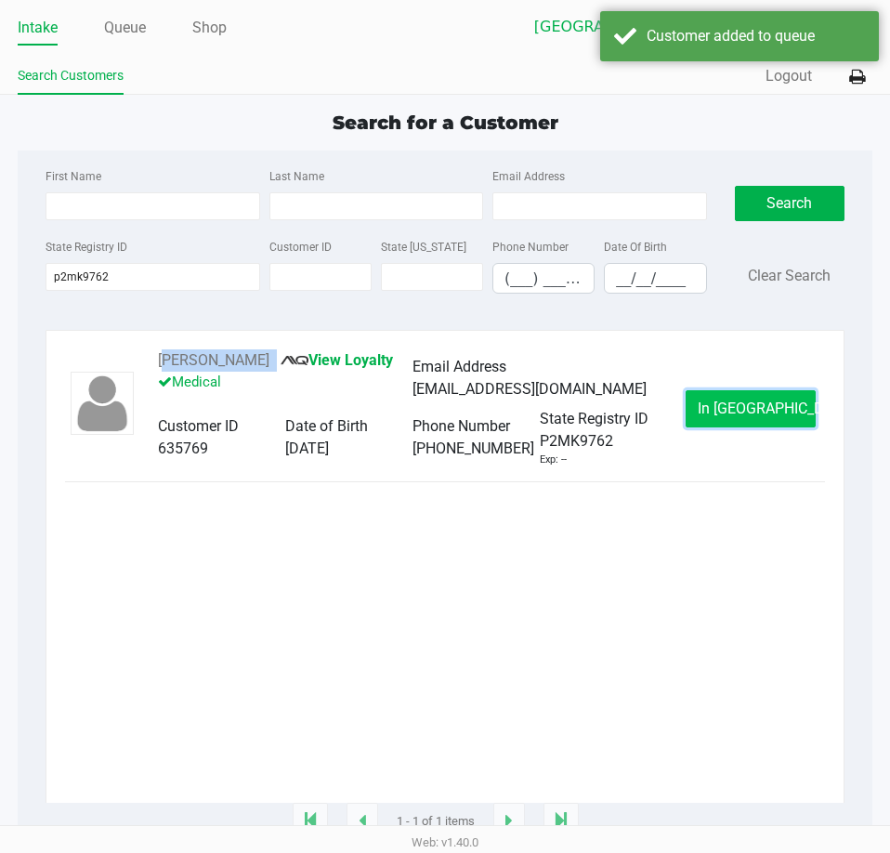
click at [780, 413] on span "In Queue" at bounding box center [776, 409] width 156 height 18
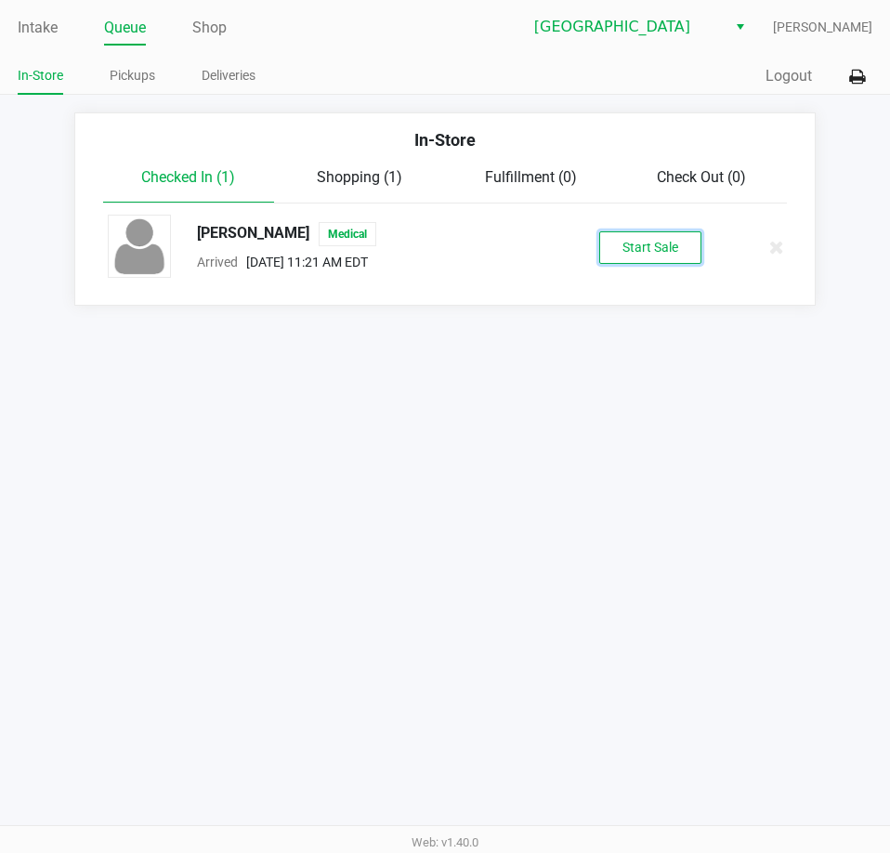
drag, startPoint x: 653, startPoint y: 247, endPoint x: 626, endPoint y: 294, distance: 53.7
click at [645, 260] on button "Start Sale" at bounding box center [650, 247] width 102 height 33
drag, startPoint x: 512, startPoint y: 573, endPoint x: 600, endPoint y: 588, distance: 89.5
click at [513, 574] on div "Intake Queue Shop Lakeland WC Lisette Ramos In-Store Pickups Deliveries Quick S…" at bounding box center [445, 426] width 890 height 853
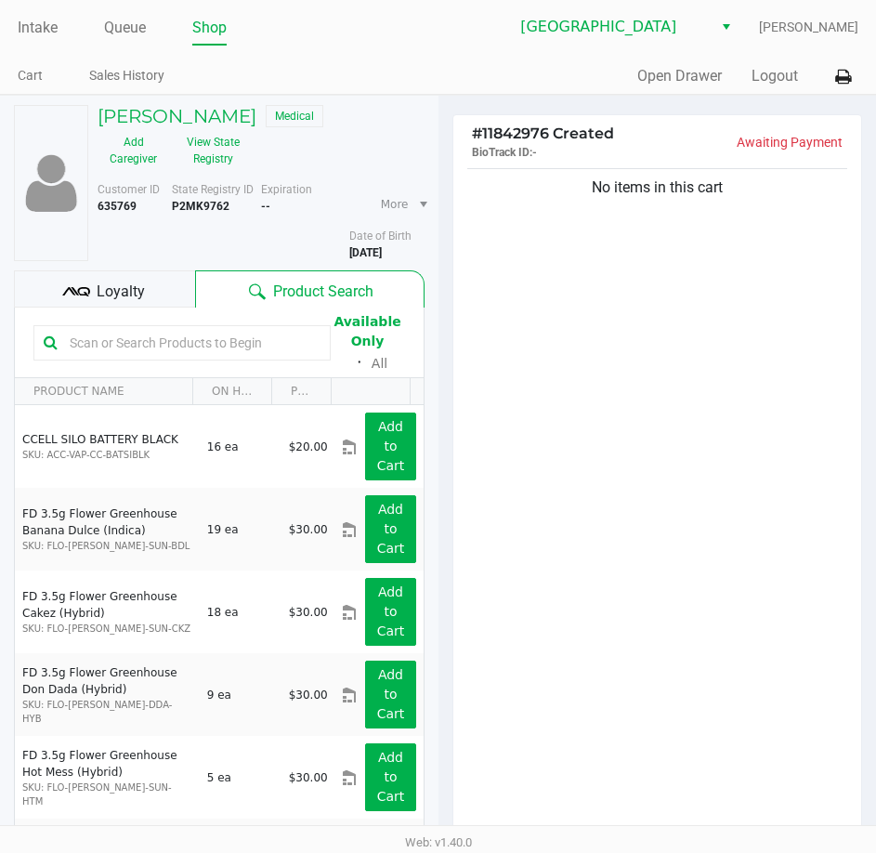
drag, startPoint x: 181, startPoint y: 341, endPoint x: 177, endPoint y: 321, distance: 20.8
click at [180, 341] on input "text" at bounding box center [191, 343] width 258 height 28
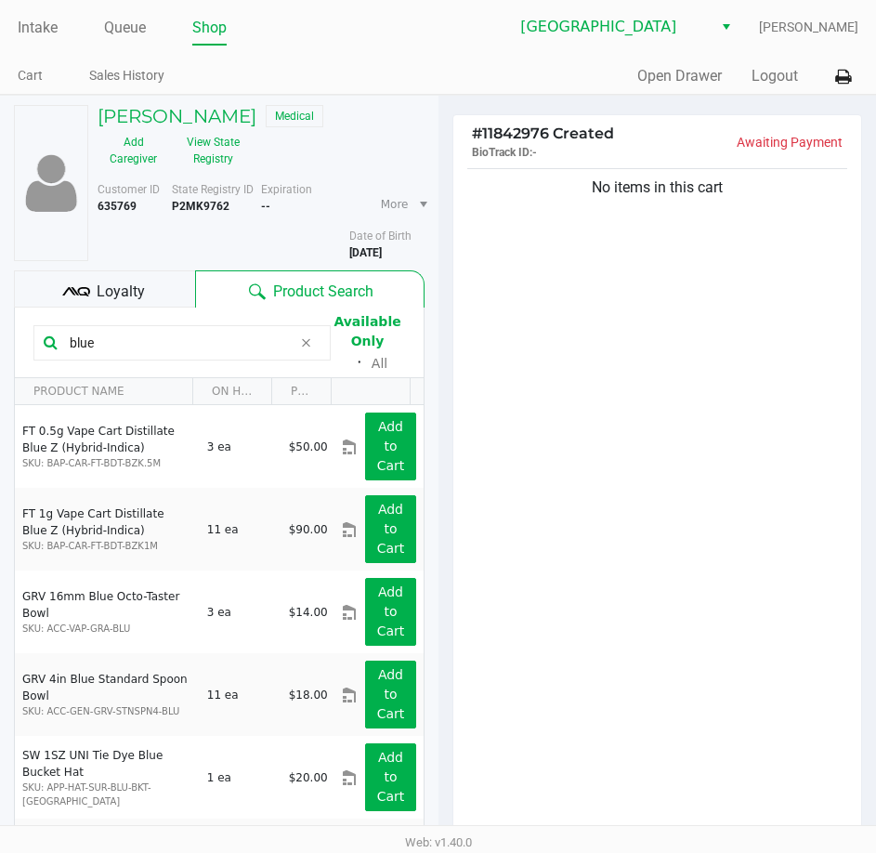
type input "blue"
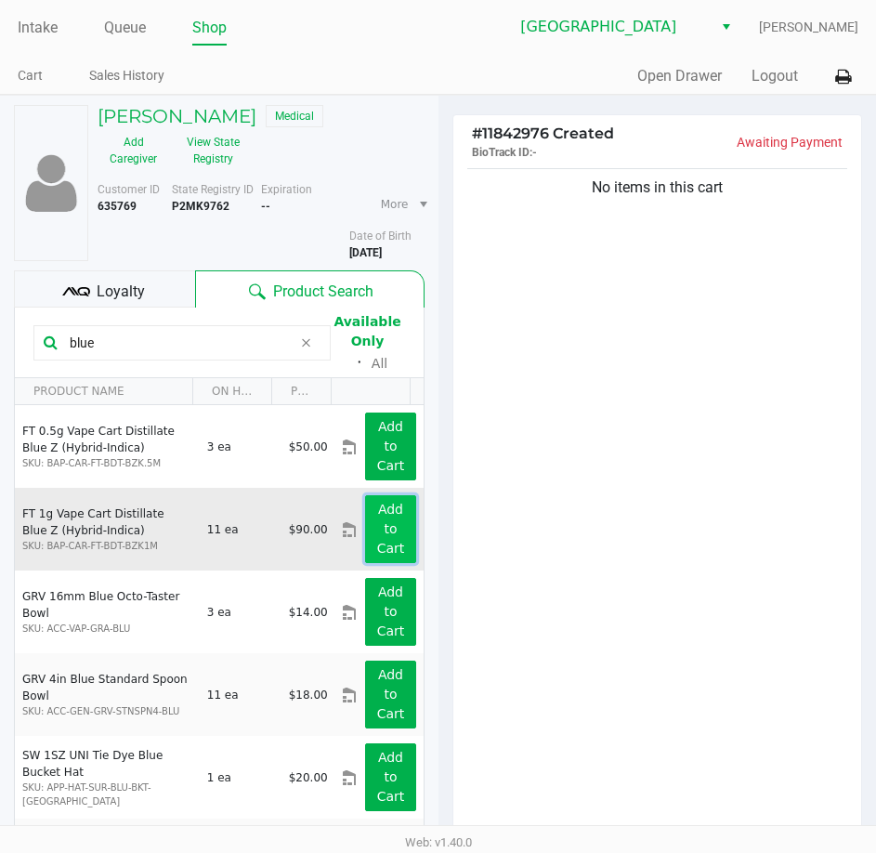
click at [376, 539] on button "Add to Cart" at bounding box center [390, 529] width 50 height 68
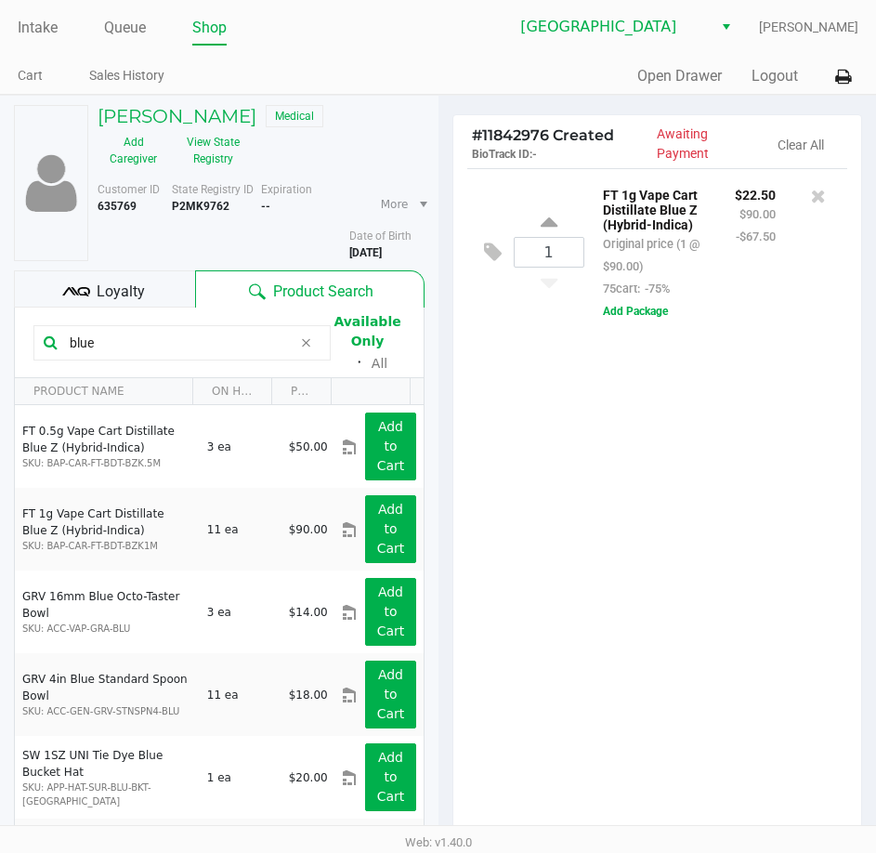
click at [619, 587] on div "1 FT 1g Vape Cart Distillate Blue Z (Hybrid-Indica) Original price (1 @ $90.00)…" at bounding box center [657, 505] width 409 height 674
click at [619, 591] on div "1 FT 1g Vape Cart Distillate Blue Z (Hybrid-Indica) Original price (1 @ $90.00)…" at bounding box center [657, 505] width 409 height 674
click at [552, 576] on div "1 FT 1g Vape Cart Distillate Blue Z (Hybrid-Indica) Original price (1 @ $90.00)…" at bounding box center [657, 505] width 409 height 674
drag, startPoint x: 141, startPoint y: 344, endPoint x: 24, endPoint y: 337, distance: 117.2
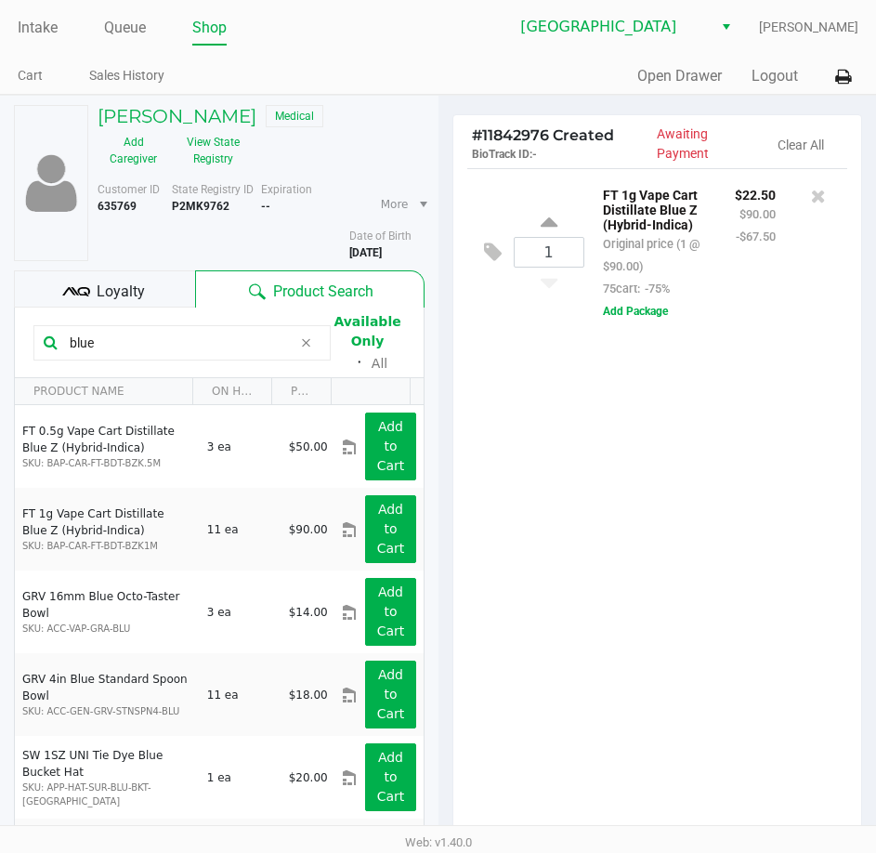
click at [24, 337] on kendo-grid-toolbar "blue Available Only ᛫ All" at bounding box center [219, 343] width 409 height 71
click at [551, 425] on div "1 FT 1g Vape Cart Distillate Blue Z (Hybrid-Indica) Original price (1 @ $90.00)…" at bounding box center [657, 505] width 409 height 674
click at [616, 594] on div "1 FT 1g Vape Cart Distillate Blue Z (Hybrid-Indica) Original price (1 @ $90.00)…" at bounding box center [657, 505] width 409 height 674
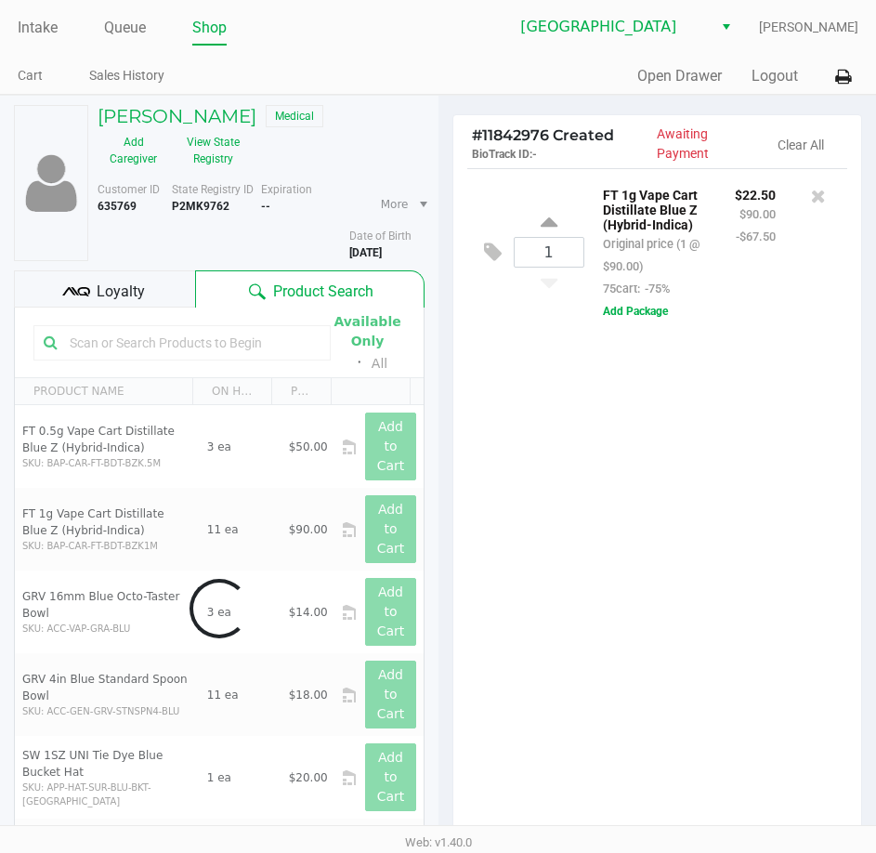
click at [645, 507] on div "1 FT 1g Vape Cart Distillate Blue Z (Hybrid-Indica) Original price (1 @ $90.00)…" at bounding box center [657, 505] width 409 height 674
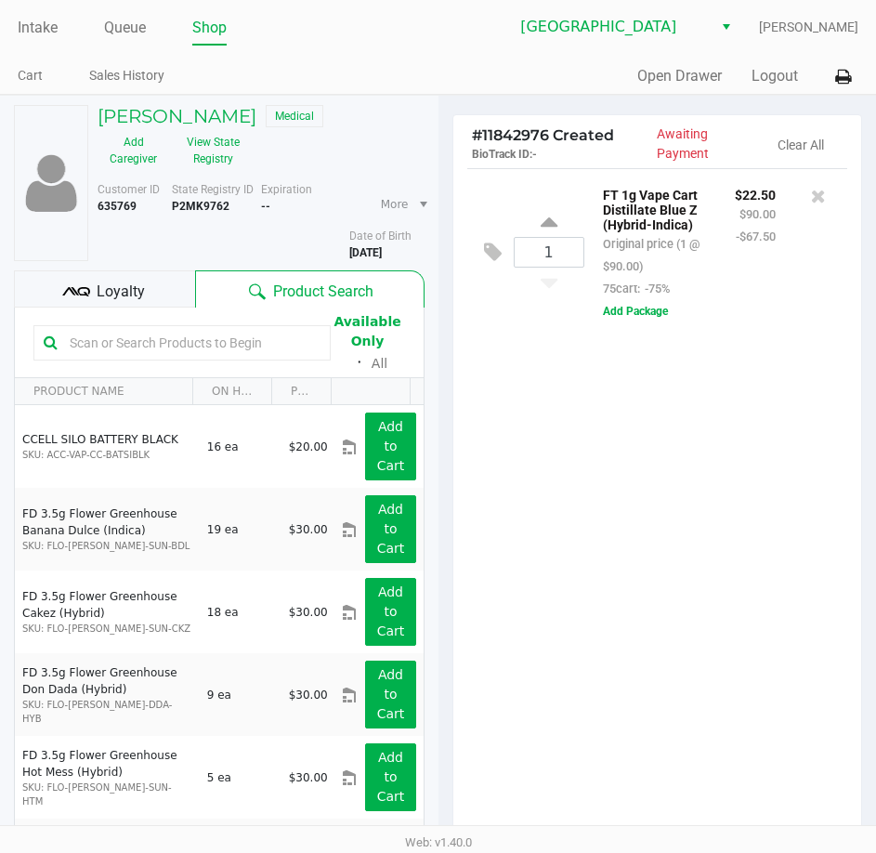
click at [573, 579] on div "1 FT 1g Vape Cart Distillate Blue Z (Hybrid-Indica) Original price (1 @ $90.00)…" at bounding box center [657, 505] width 409 height 674
click at [21, 28] on link "Intake" at bounding box center [38, 28] width 40 height 26
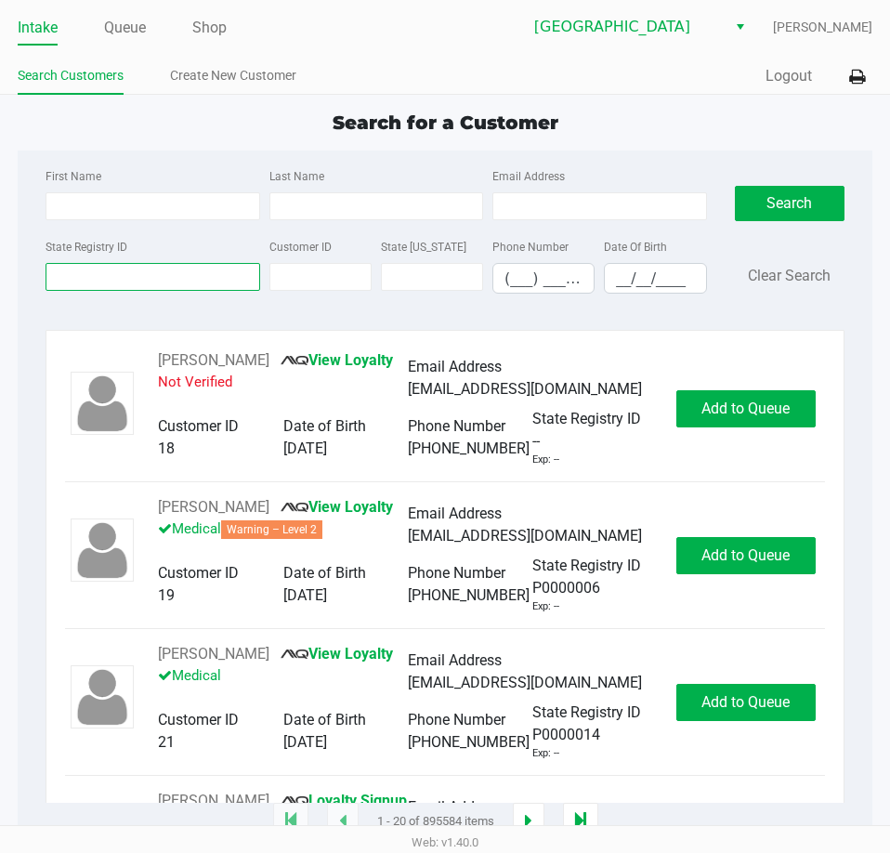
click at [158, 279] on input "State Registry ID" at bounding box center [153, 277] width 214 height 28
click at [168, 206] on input "First Name" at bounding box center [153, 206] width 214 height 28
type input "tiff"
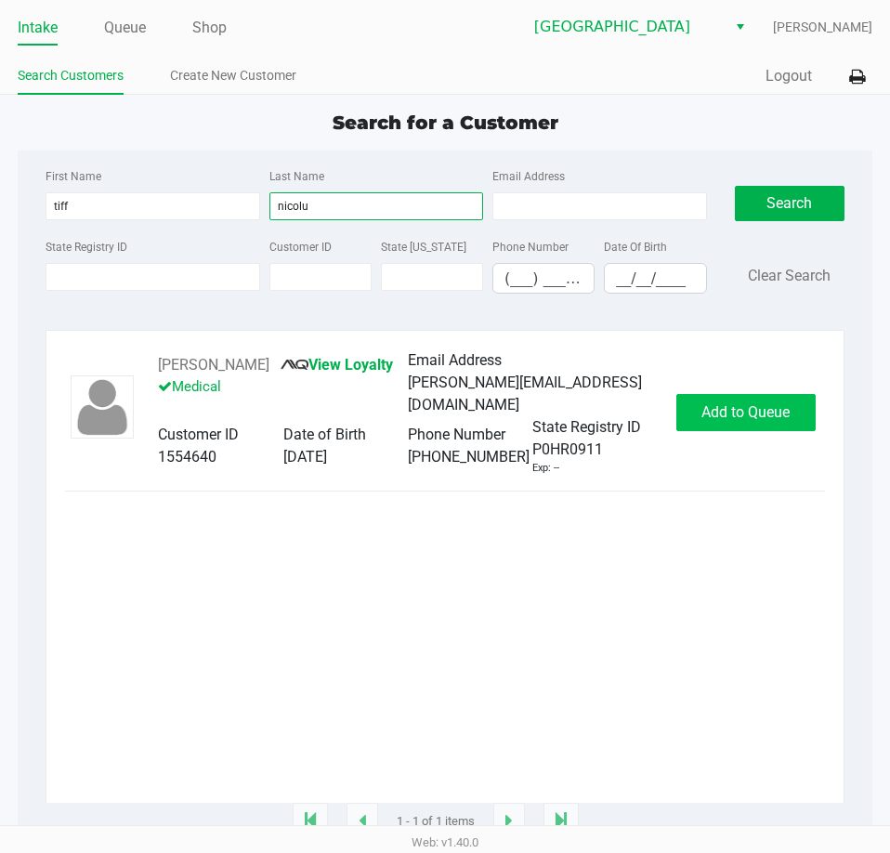
type input "nicolu"
click at [733, 421] on span "Add to Queue" at bounding box center [745, 412] width 88 height 18
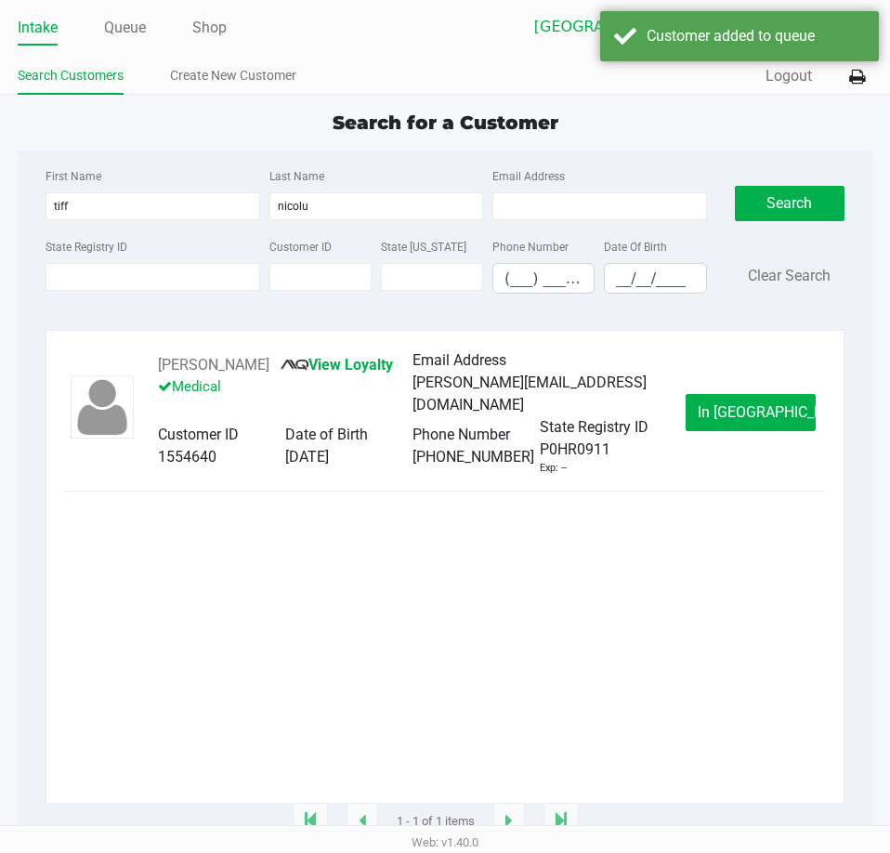
drag, startPoint x: 232, startPoint y: 628, endPoint x: 271, endPoint y: 385, distance: 246.5
click at [232, 623] on div "TIFFANY NICOLUSSI View Loyalty Medical Email Address tiffany.truemd@yahoo.com C…" at bounding box center [445, 575] width 760 height 453
drag, startPoint x: 299, startPoint y: 361, endPoint x: 132, endPoint y: 365, distance: 167.3
click at [132, 365] on div "TIFFANY NICOLUSSI View Loyalty Medical Email Address tiffany.truemd@yahoo.com C…" at bounding box center [445, 412] width 760 height 127
copy div "TIFFANY NICOLUSSI"
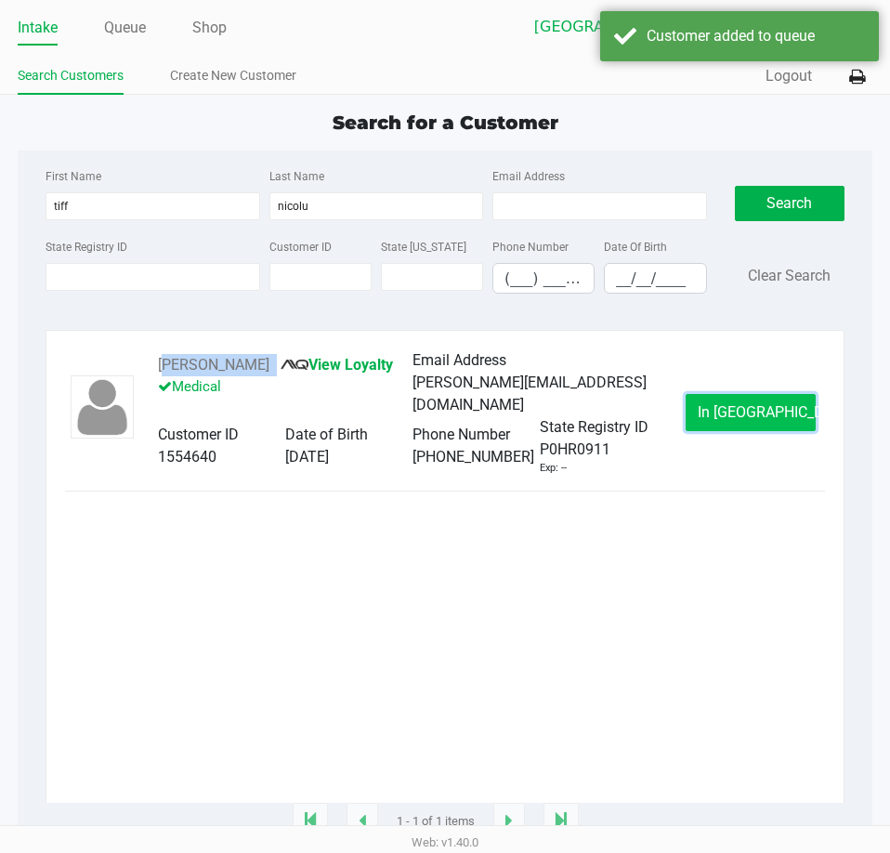
click at [702, 426] on button "In Queue" at bounding box center [751, 412] width 130 height 37
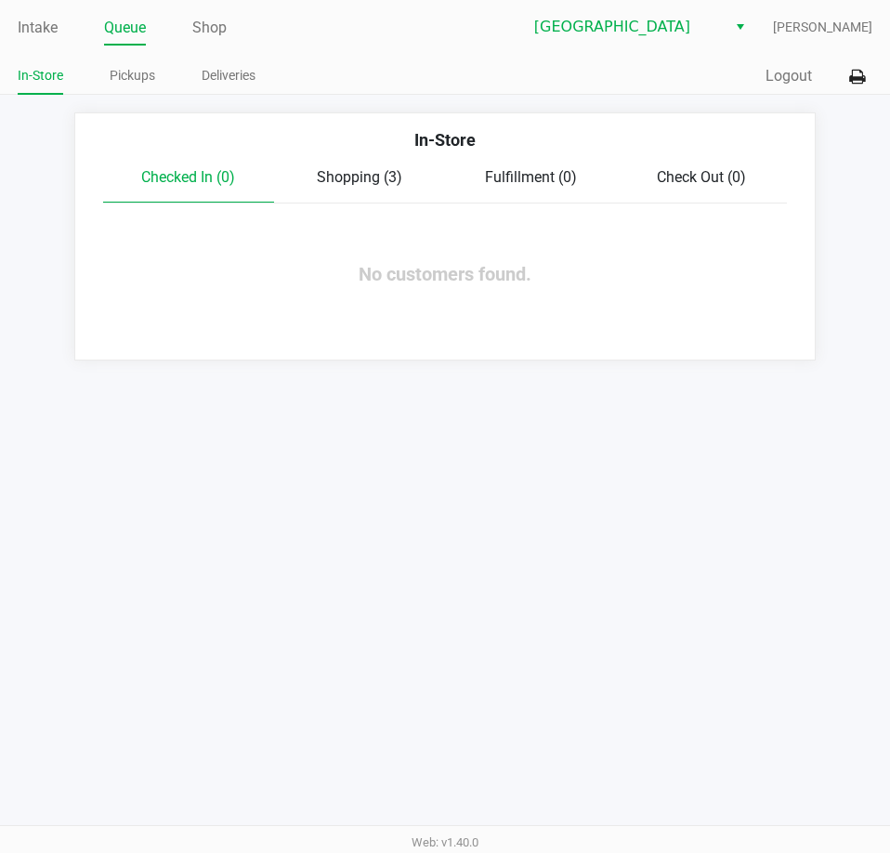
click at [394, 185] on span "Shopping (3)" at bounding box center [359, 177] width 85 height 18
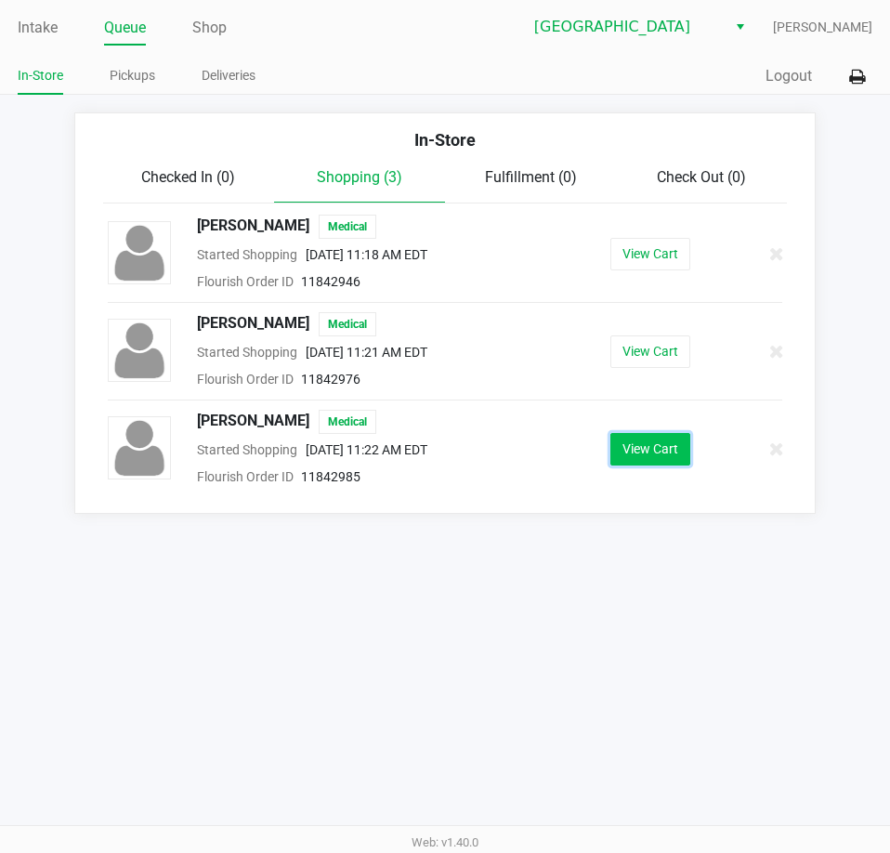
click at [659, 447] on button "View Cart" at bounding box center [650, 449] width 80 height 33
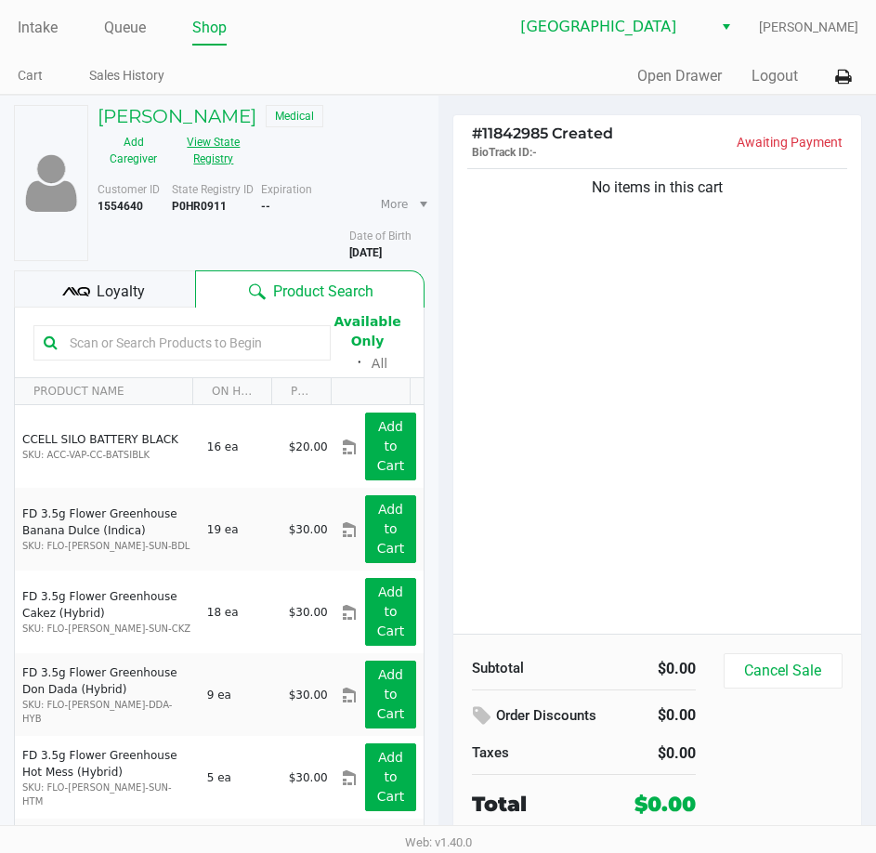
click at [198, 151] on button "View State Registry" at bounding box center [208, 150] width 78 height 46
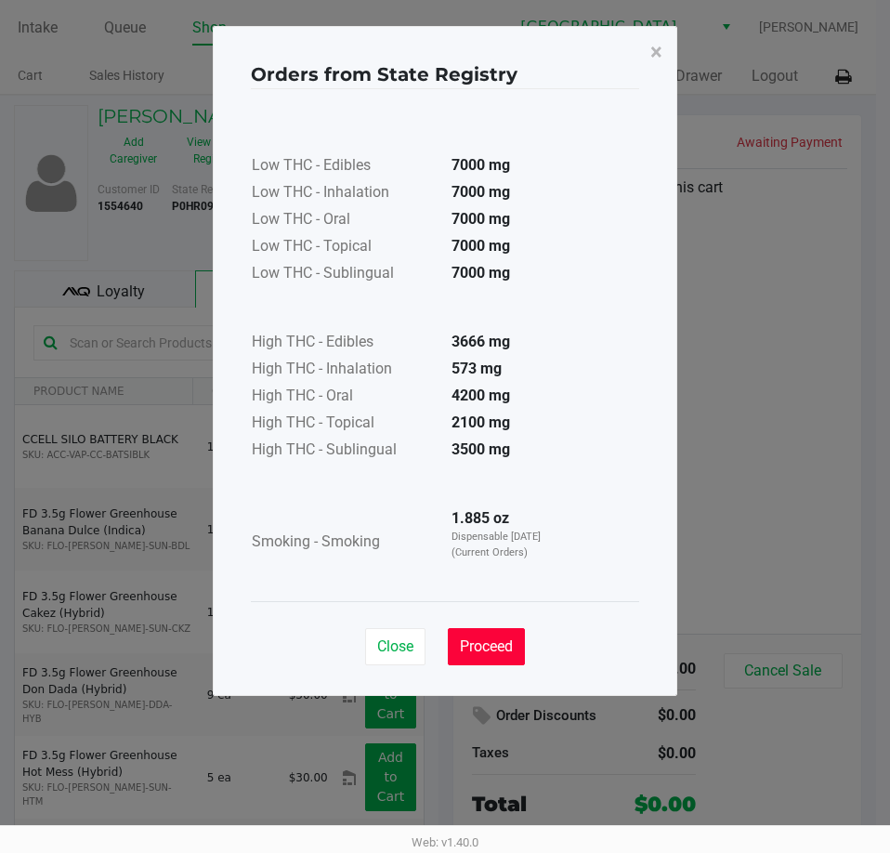
drag, startPoint x: 473, startPoint y: 649, endPoint x: 557, endPoint y: 530, distance: 146.1
click at [473, 649] on span "Proceed" at bounding box center [486, 646] width 53 height 18
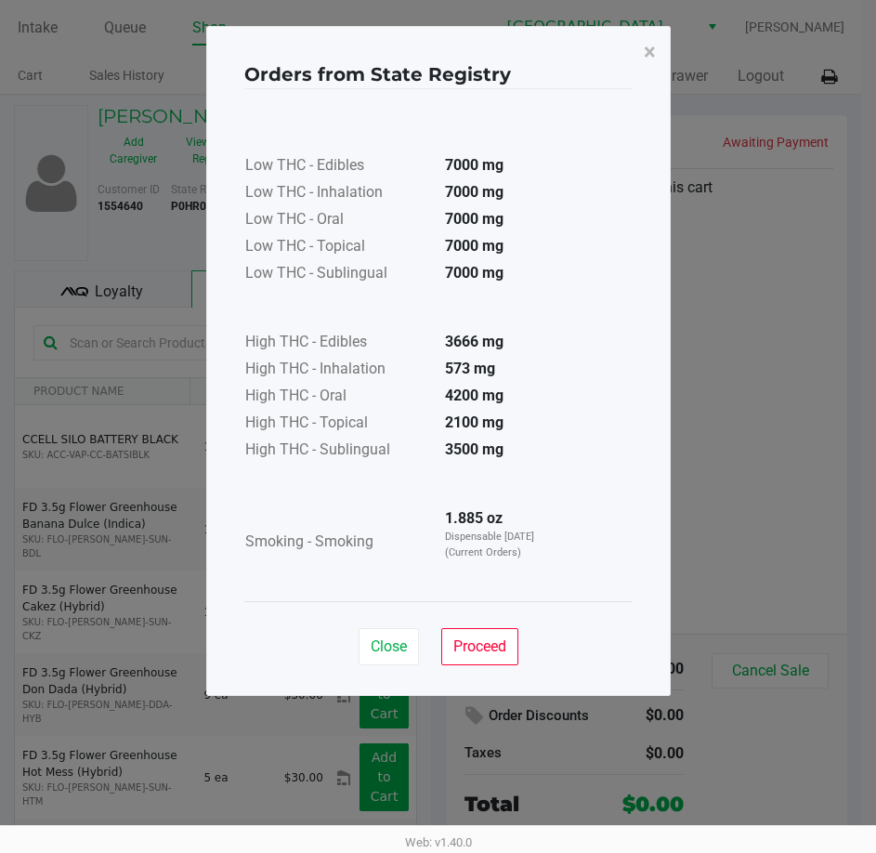
click at [557, 530] on td "1.885 oz Dispensable Today (Current Orders)" at bounding box center [495, 542] width 130 height 72
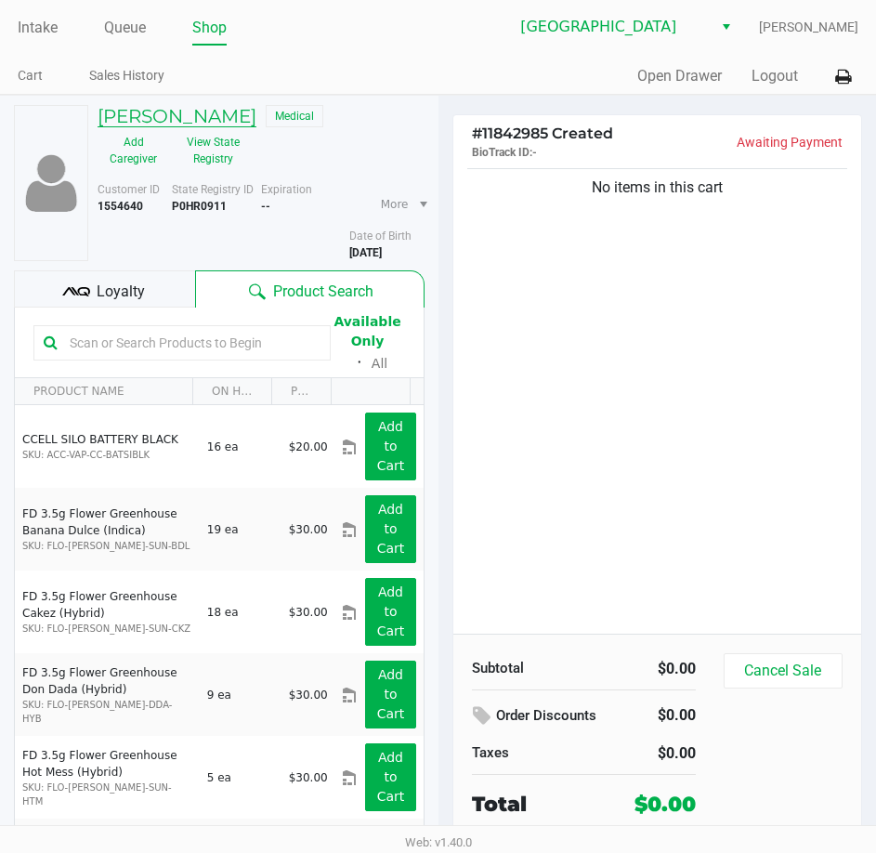
drag, startPoint x: 141, startPoint y: 121, endPoint x: 205, endPoint y: 94, distance: 69.5
click at [142, 118] on h5 "TIFFANY NICOLUSSI" at bounding box center [177, 116] width 159 height 22
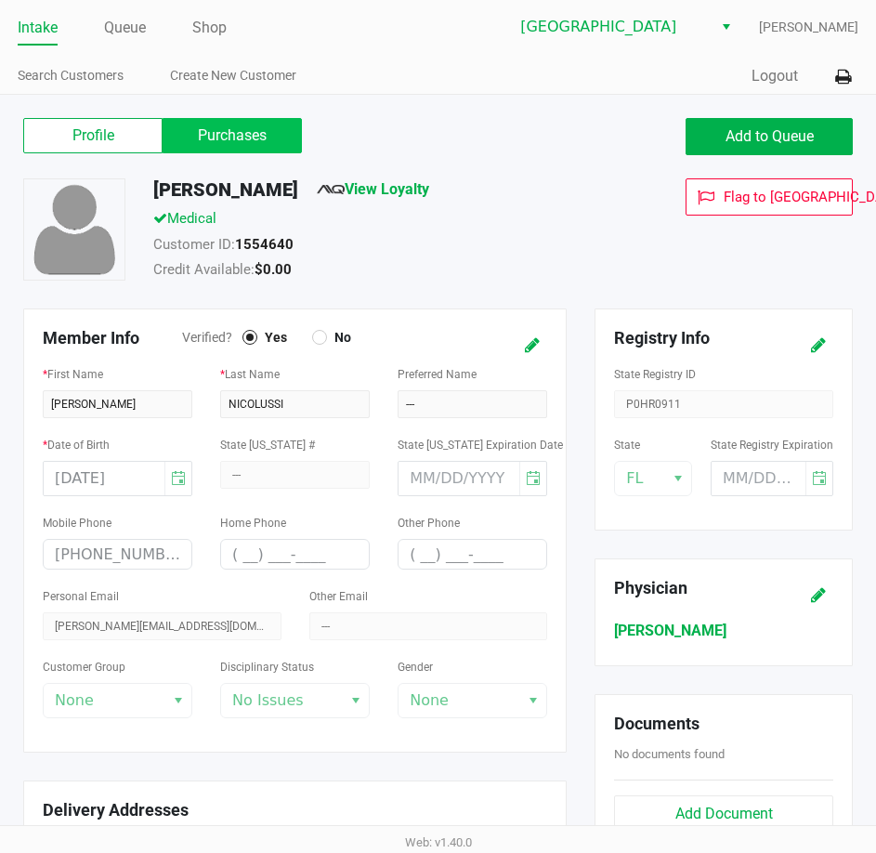
click at [190, 134] on label "Purchases" at bounding box center [232, 135] width 139 height 35
click at [0, 0] on 1 "Purchases" at bounding box center [0, 0] width 0 height 0
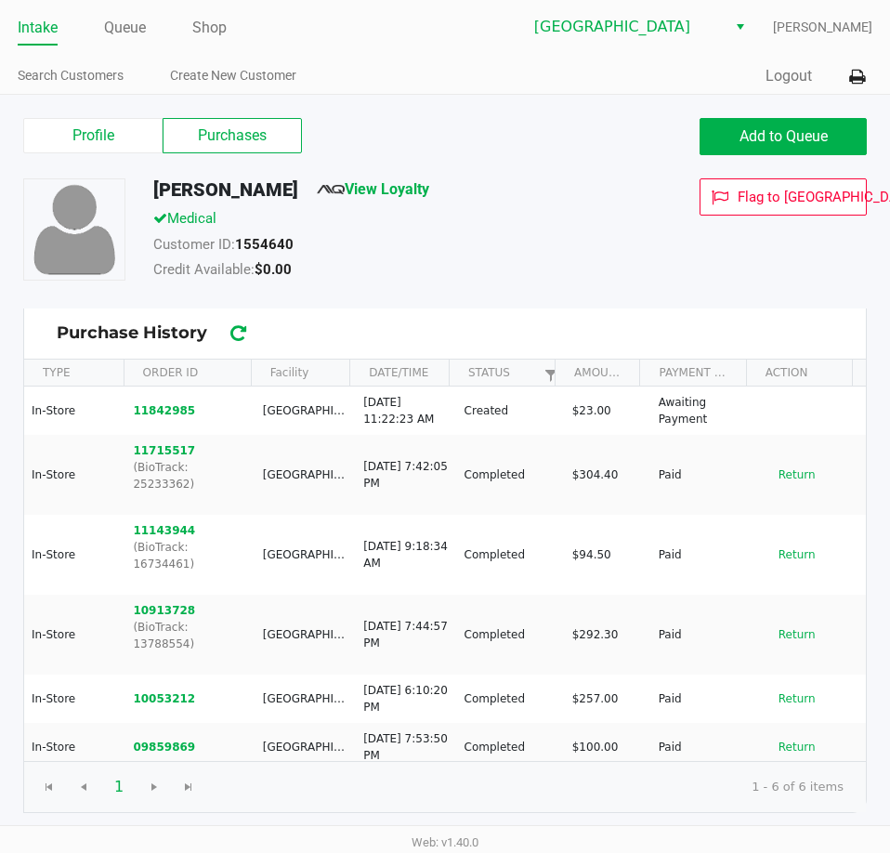
click at [506, 262] on div "Credit Available: $0.00" at bounding box center [386, 272] width 494 height 26
click at [53, 38] on link "Intake" at bounding box center [38, 28] width 40 height 26
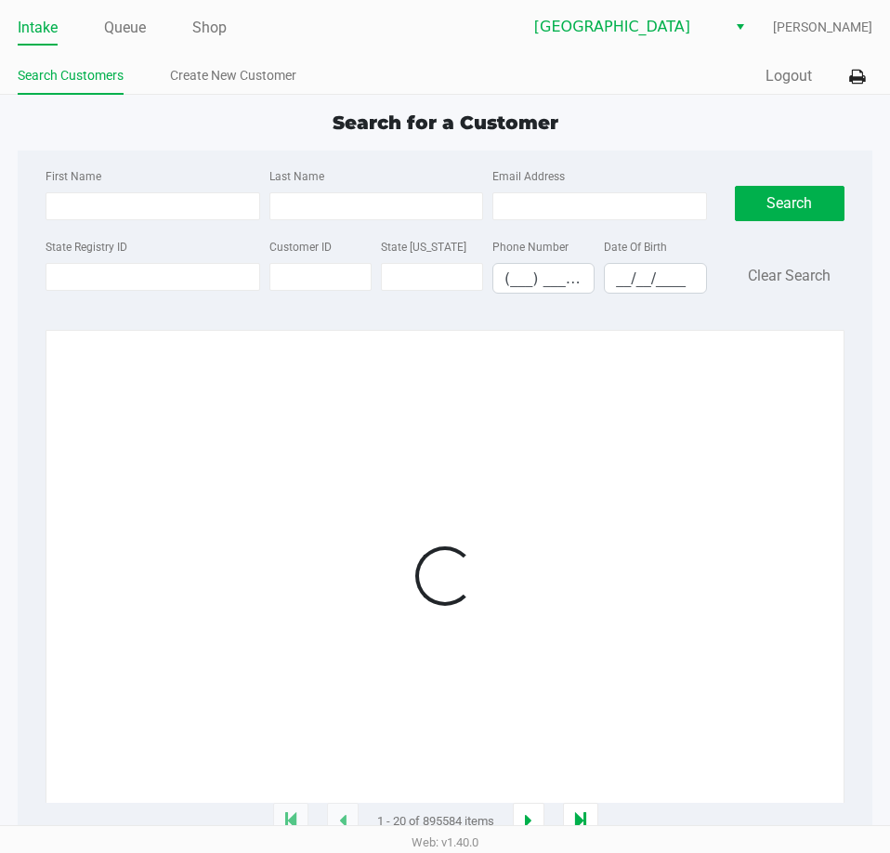
click at [414, 72] on ul "Search Customers Create New Customer" at bounding box center [231, 78] width 427 height 32
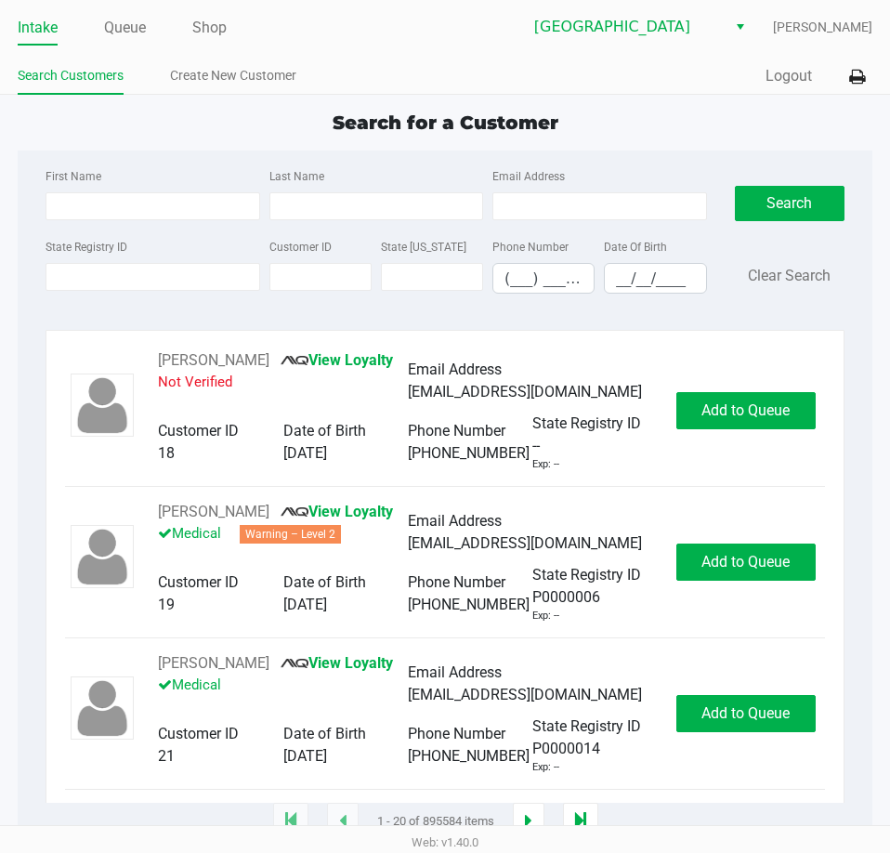
click at [414, 72] on ul "Search Customers Create New Customer" at bounding box center [231, 78] width 427 height 32
click at [121, 27] on link "Queue" at bounding box center [125, 28] width 42 height 26
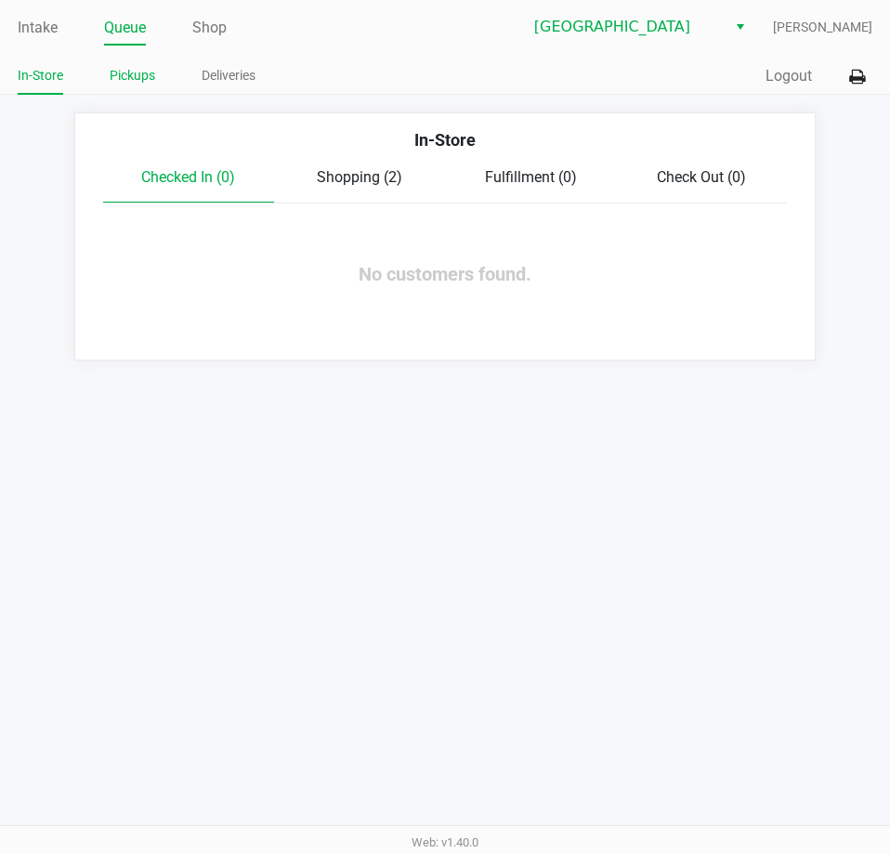
click at [111, 74] on link "Pickups" at bounding box center [133, 75] width 46 height 23
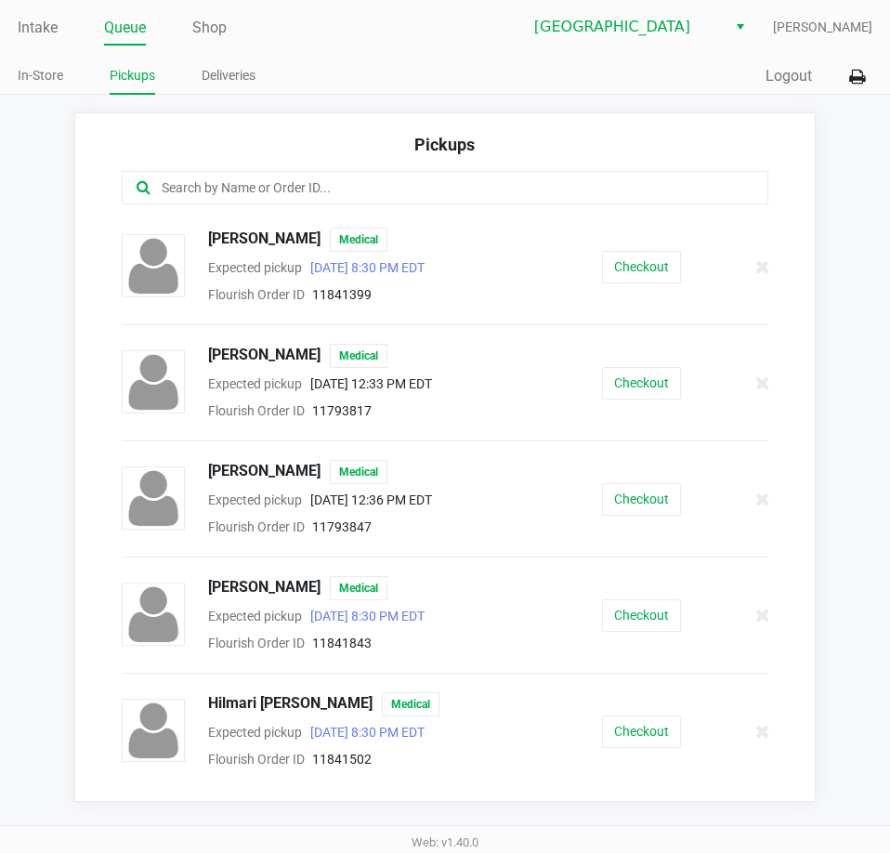
click at [368, 188] on input "text" at bounding box center [438, 187] width 556 height 21
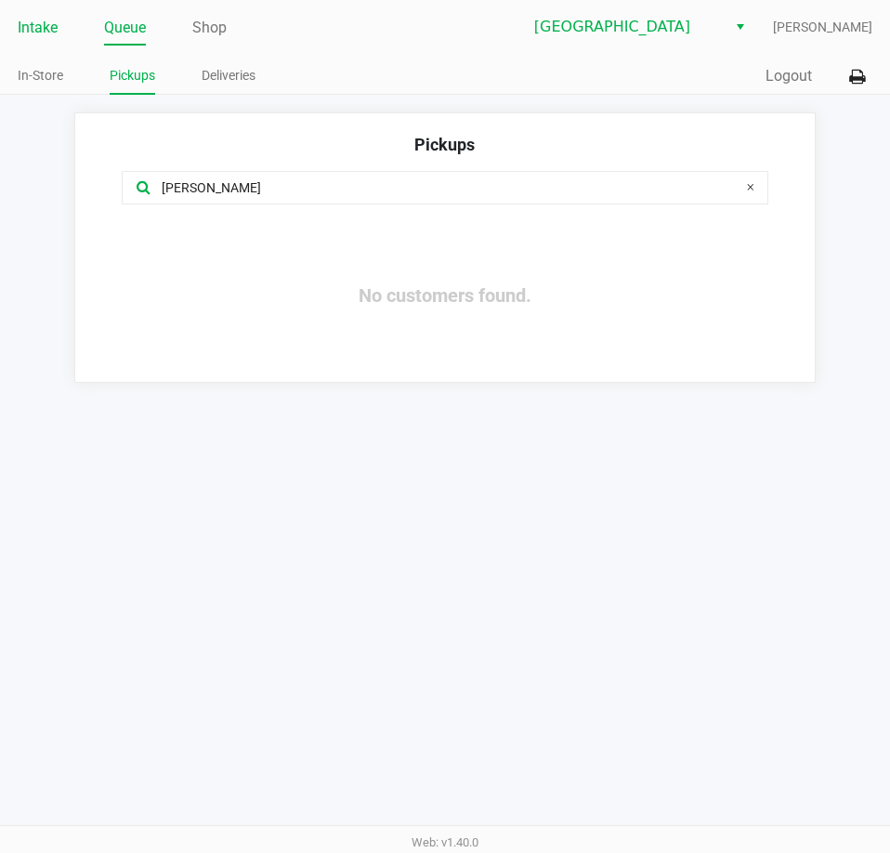
type input "fred"
click at [42, 28] on link "Intake" at bounding box center [38, 28] width 40 height 26
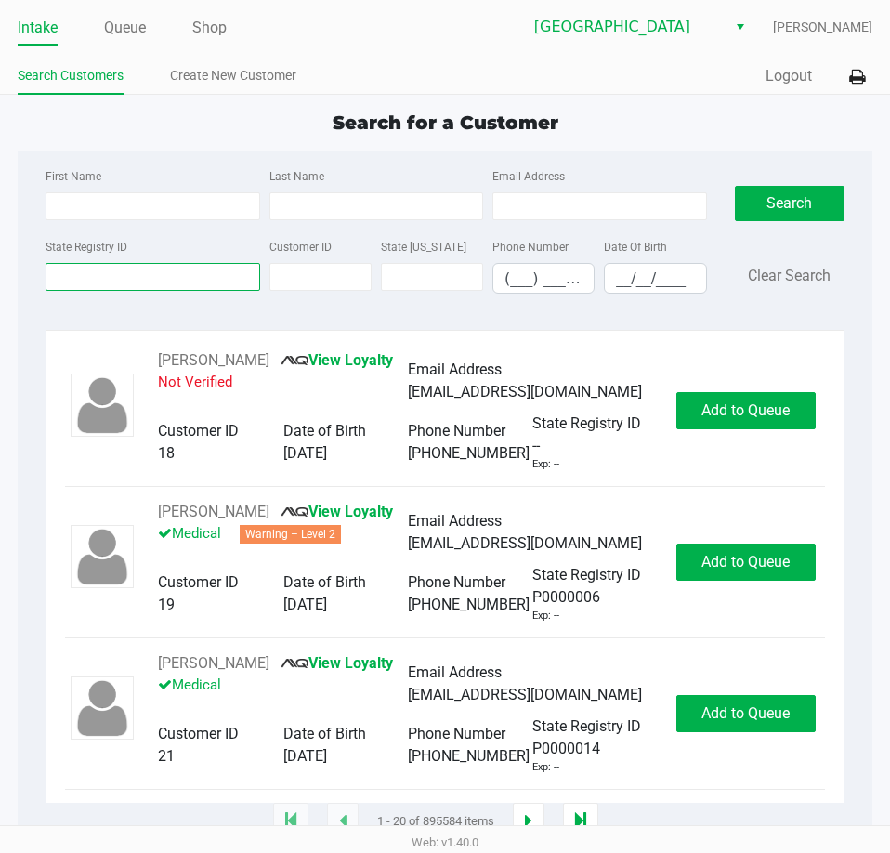
click at [99, 274] on input "State Registry ID" at bounding box center [153, 277] width 214 height 28
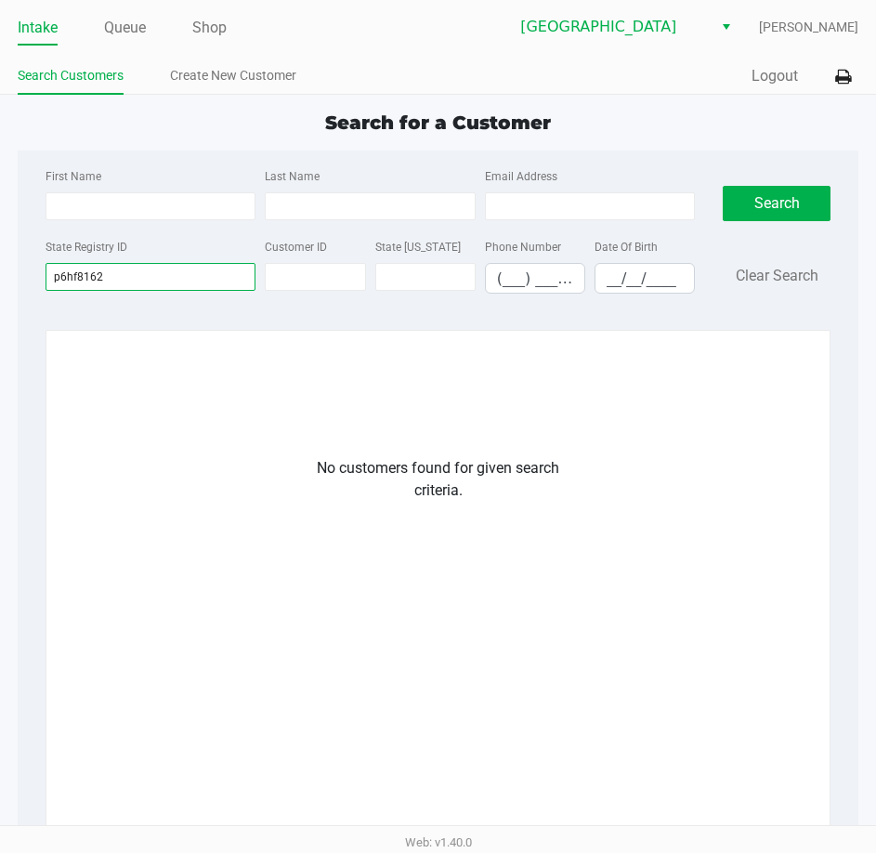
click at [185, 277] on input "p6hf8162" at bounding box center [151, 277] width 210 height 28
click at [75, 272] on input "p6hf8162" at bounding box center [151, 277] width 210 height 28
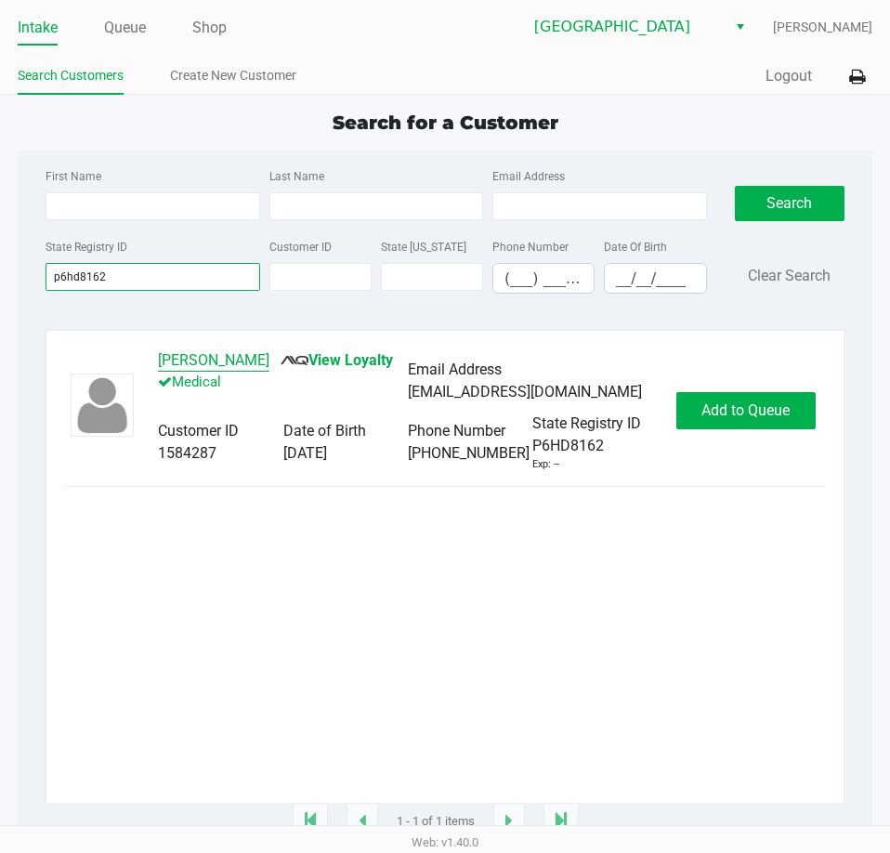
type input "p6hd8162"
click at [188, 365] on button "Rick RAHN III" at bounding box center [213, 360] width 111 height 22
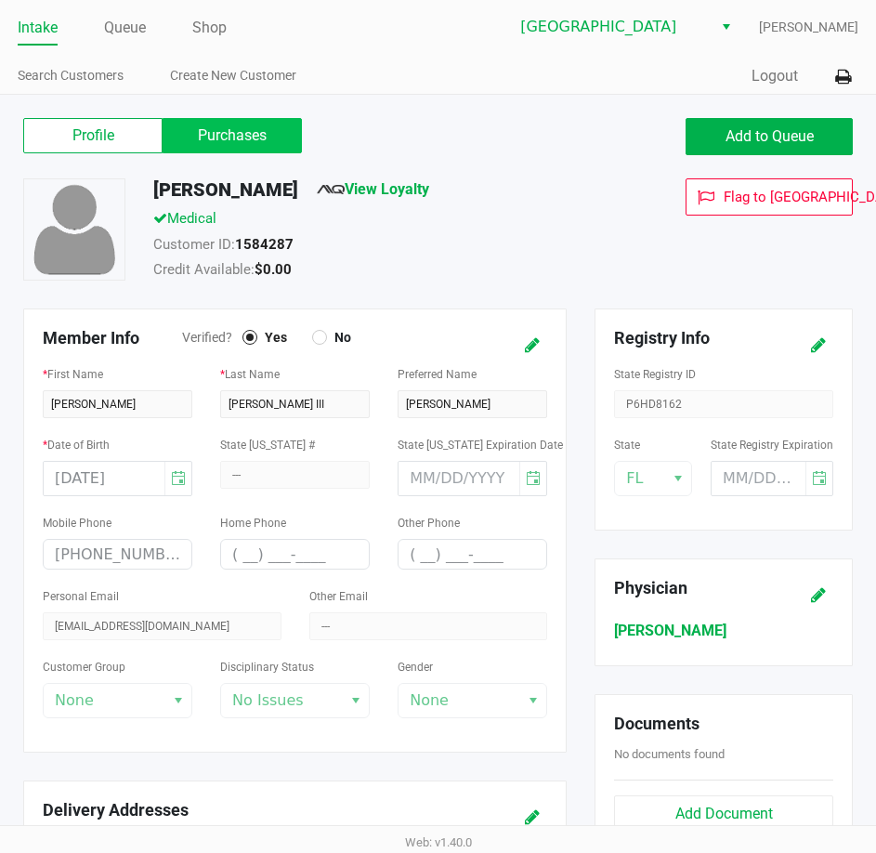
click at [243, 123] on label "Purchases" at bounding box center [232, 135] width 139 height 35
click at [0, 0] on 1 "Purchases" at bounding box center [0, 0] width 0 height 0
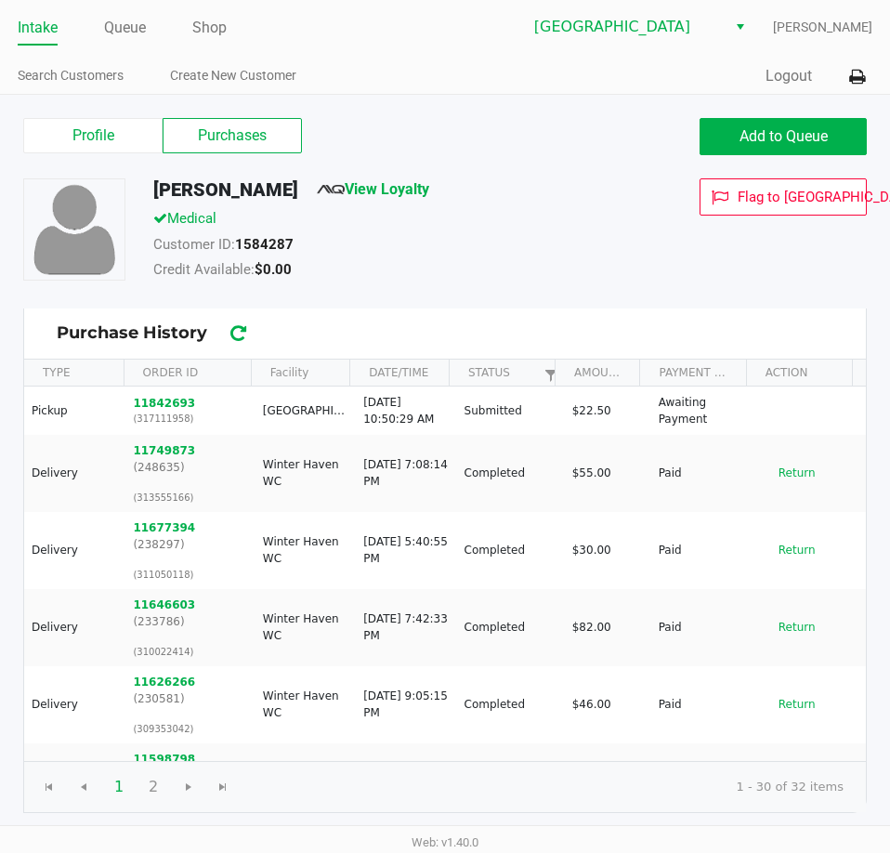
click at [488, 239] on div "Customer ID: 1584287" at bounding box center [386, 247] width 494 height 26
drag, startPoint x: 267, startPoint y: 190, endPoint x: 156, endPoint y: 181, distance: 110.9
click at [151, 181] on div "Rick RAHN III View Loyalty" at bounding box center [386, 193] width 494 height 30
copy h5 "Rick RAHN III"
click at [562, 255] on div "Customer ID: 1584287" at bounding box center [386, 247] width 494 height 26
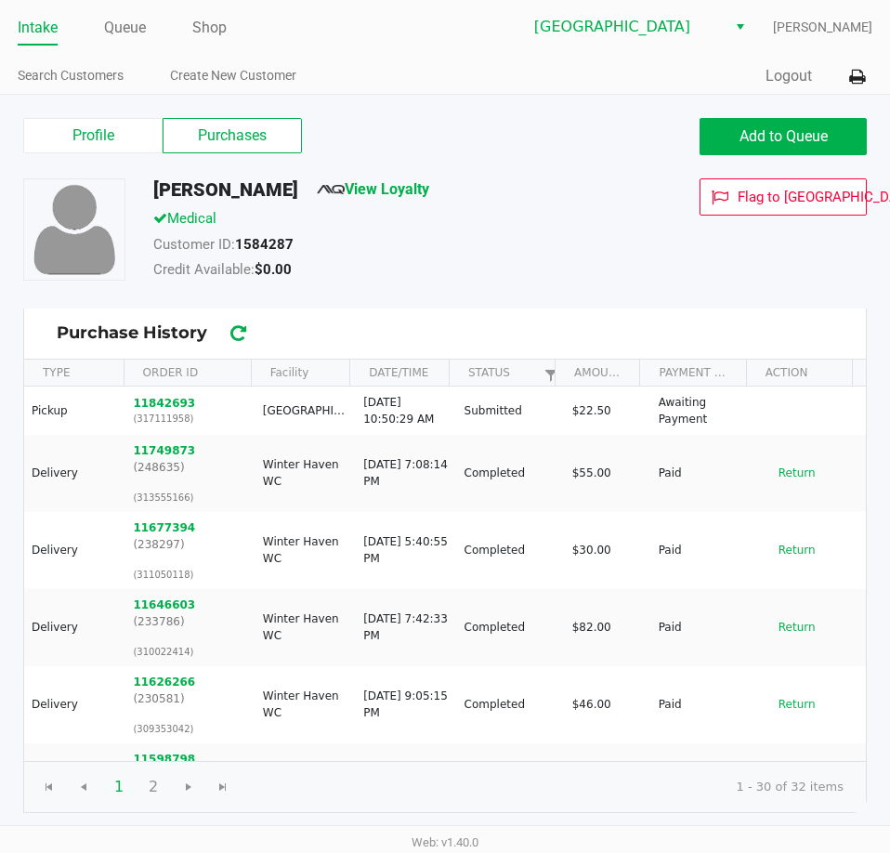
click at [46, 21] on link "Intake" at bounding box center [38, 28] width 40 height 26
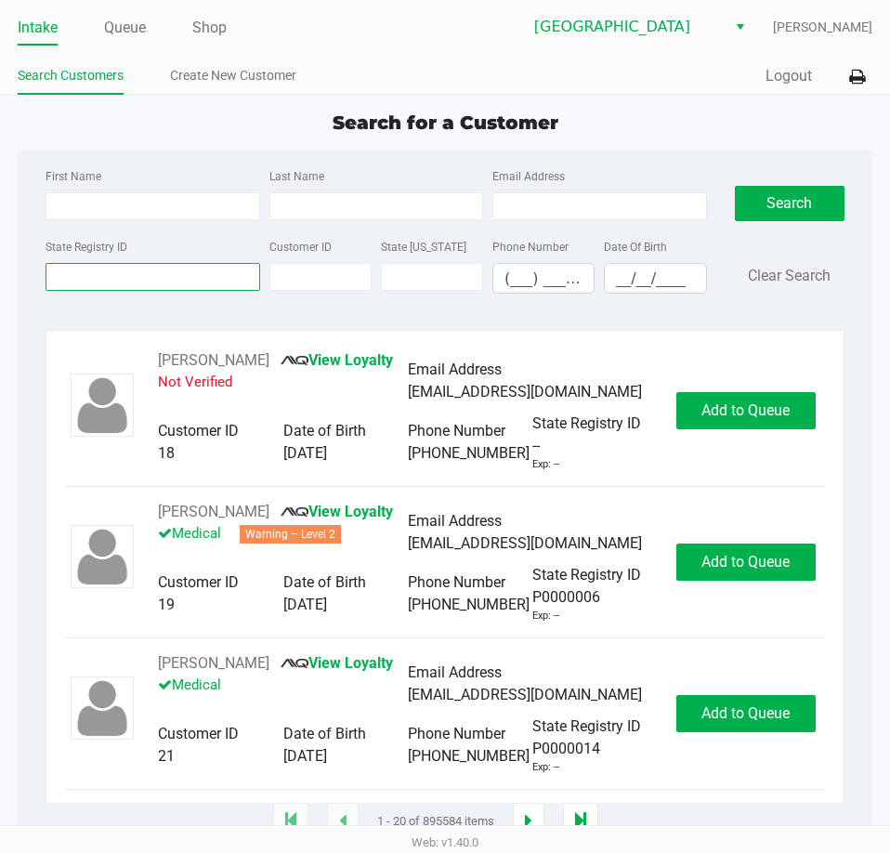
click at [103, 280] on input "State Registry ID" at bounding box center [153, 277] width 214 height 28
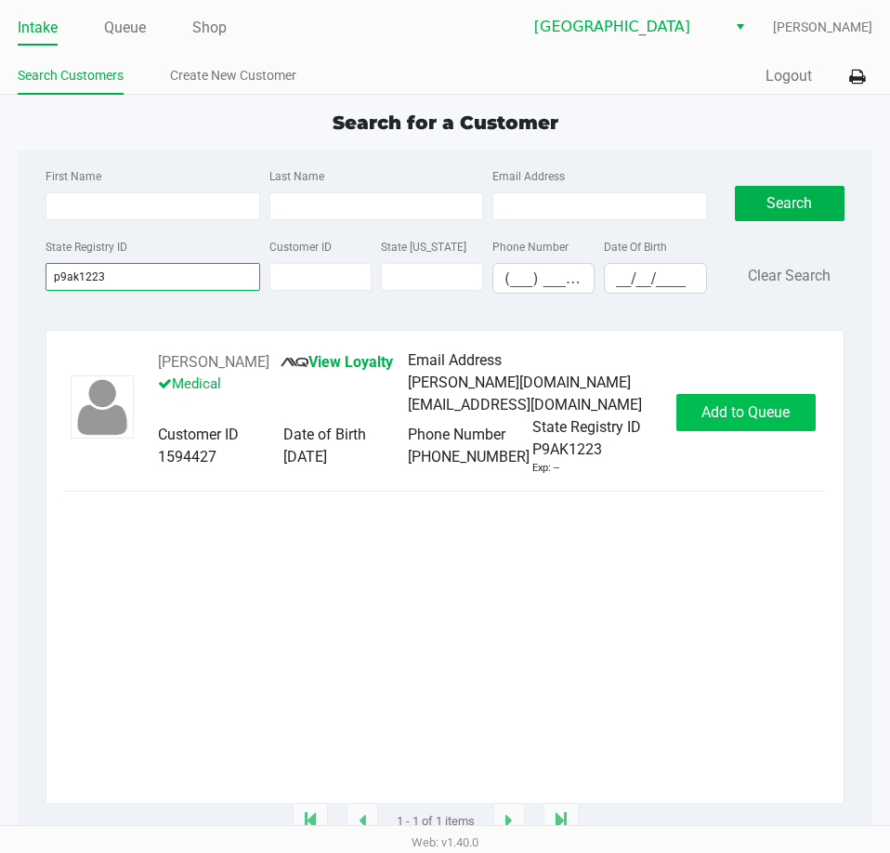
type input "p9ak1223"
click at [727, 421] on span "Add to Queue" at bounding box center [745, 412] width 88 height 18
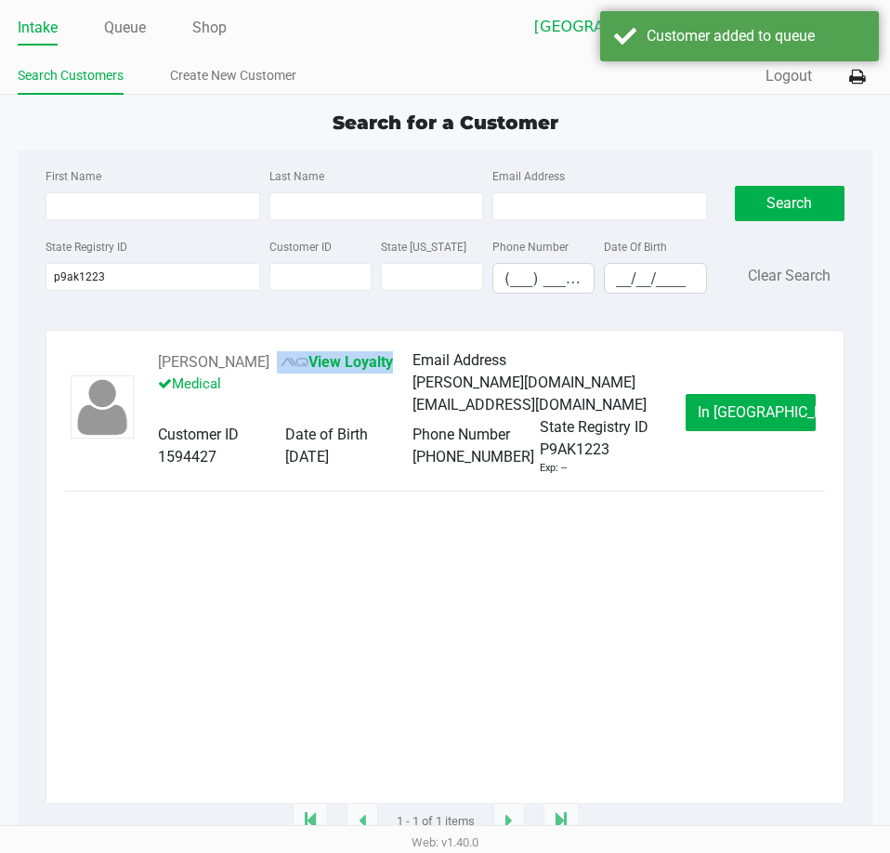
drag, startPoint x: 293, startPoint y: 364, endPoint x: 153, endPoint y: 373, distance: 139.7
click at [153, 373] on div "DONALD FLORAND View Loyalty Medical Email Address d.florand.painting.llc@gmail.…" at bounding box center [412, 412] width 546 height 127
drag, startPoint x: 342, startPoint y: 727, endPoint x: 317, endPoint y: 631, distance: 98.9
click at [342, 723] on div "DONALD FLORAND View Loyalty Medical Email Address d.florand.painting.llc@gmail.…" at bounding box center [445, 575] width 760 height 453
drag, startPoint x: 290, startPoint y: 360, endPoint x: 165, endPoint y: 363, distance: 124.6
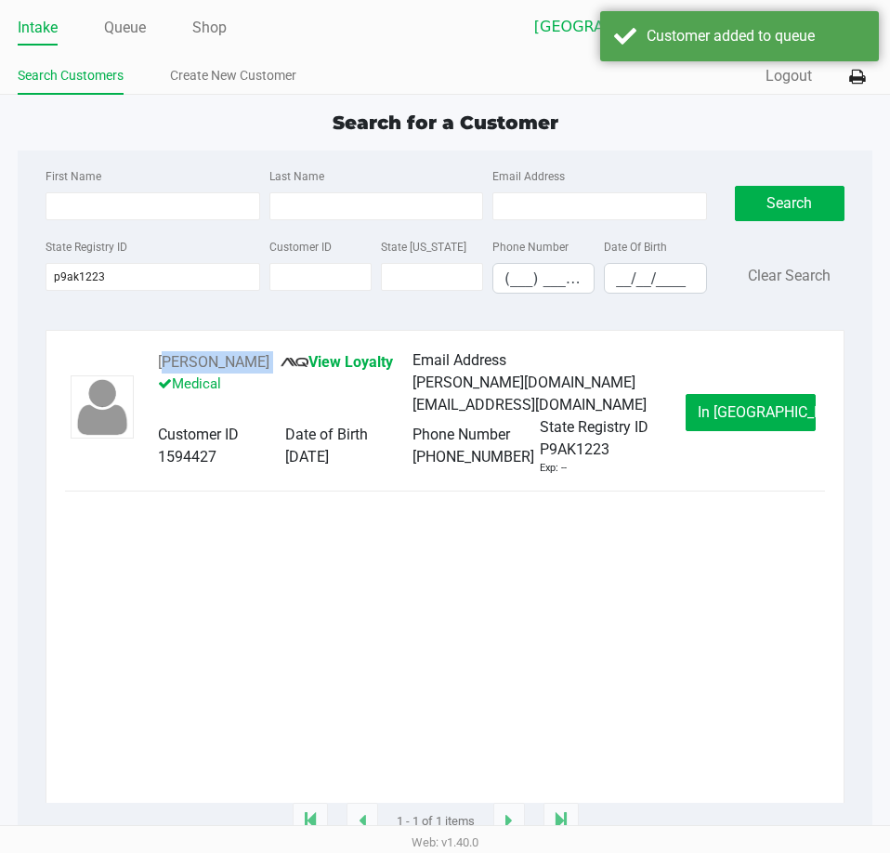
click at [153, 360] on div "DONALD FLORAND View Loyalty Medical Email Address d.florand.painting.llc@gmail.…" at bounding box center [412, 412] width 546 height 127
copy div "DONALD FLORAND"
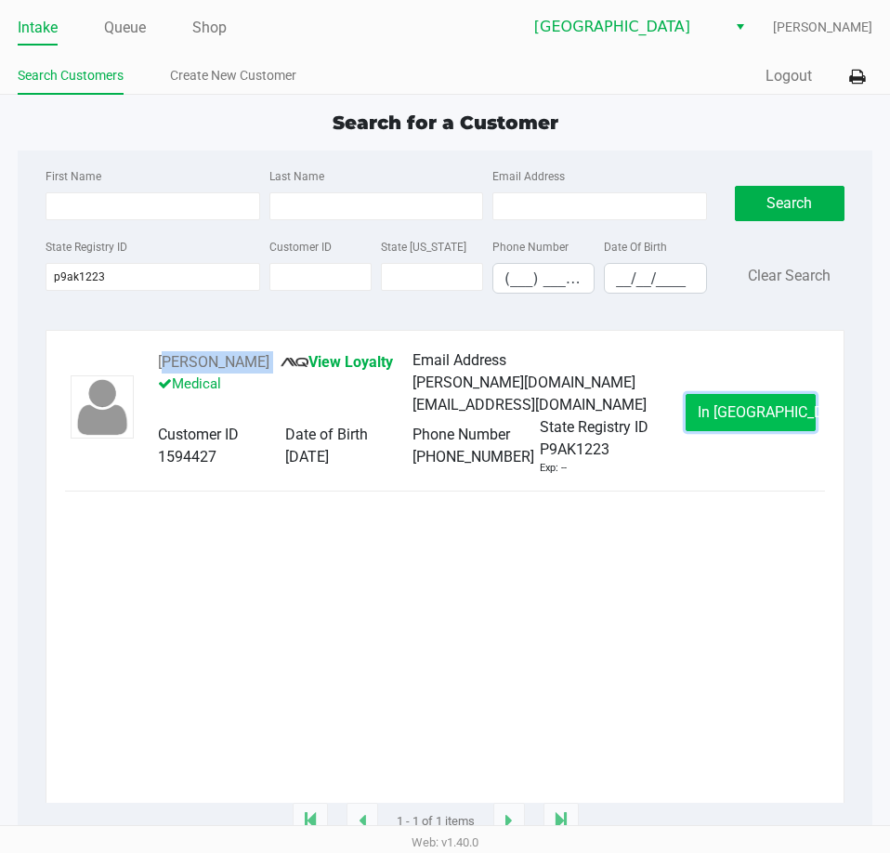
click at [762, 420] on span "In Queue" at bounding box center [776, 412] width 156 height 18
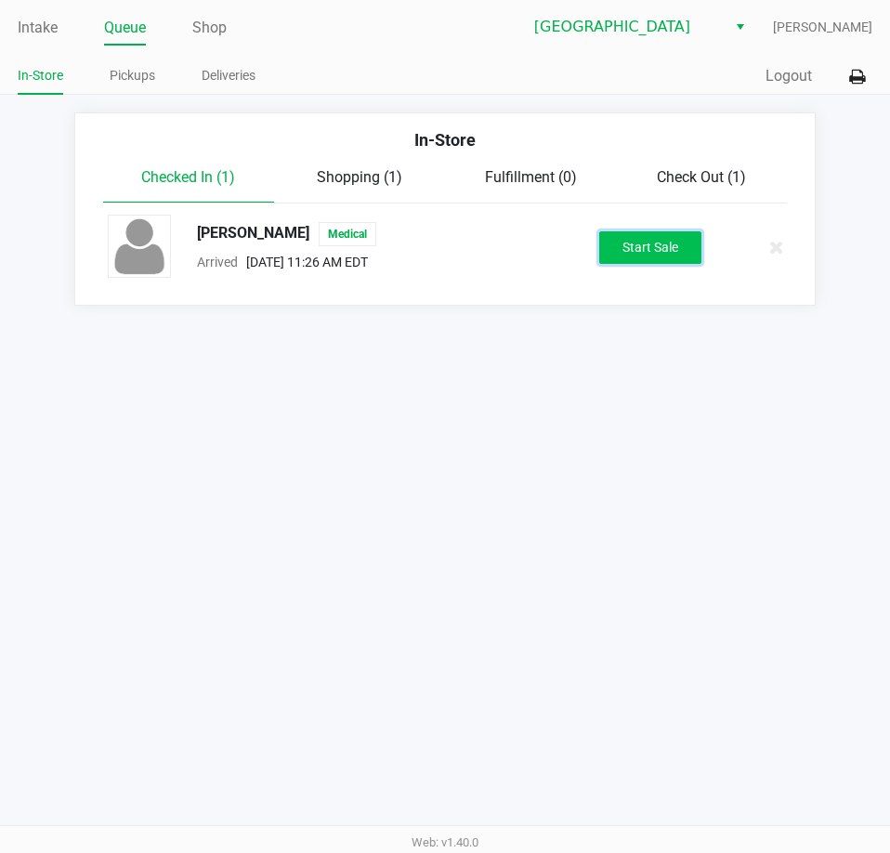
click at [659, 246] on button "Start Sale" at bounding box center [650, 247] width 102 height 33
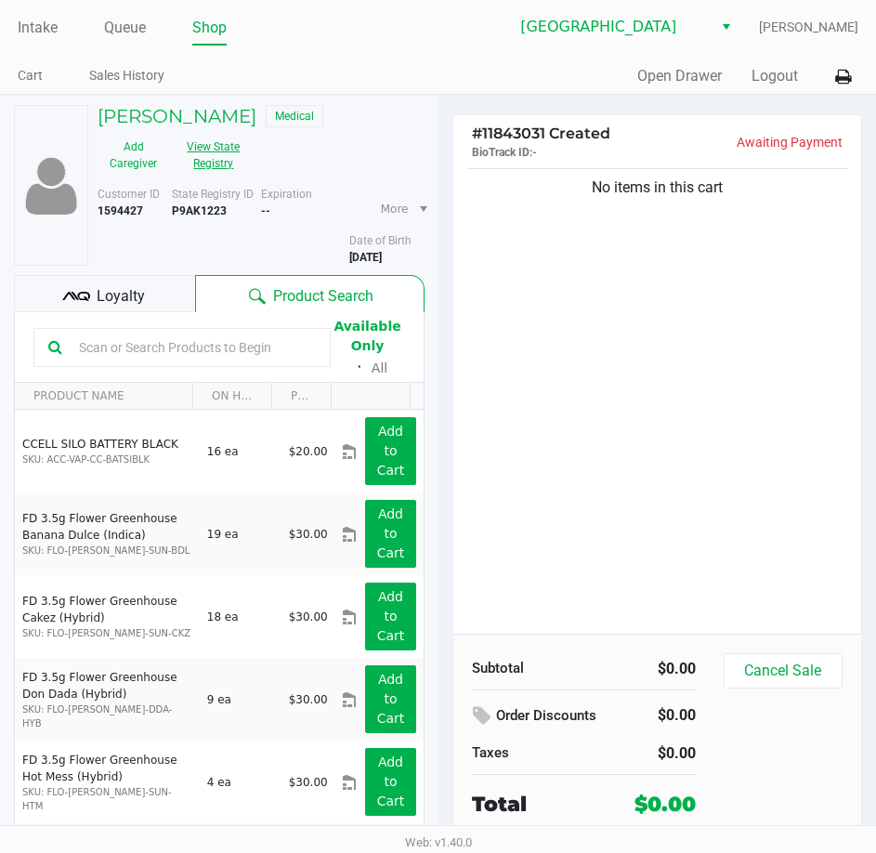
click at [205, 164] on button "View State Registry" at bounding box center [208, 155] width 78 height 46
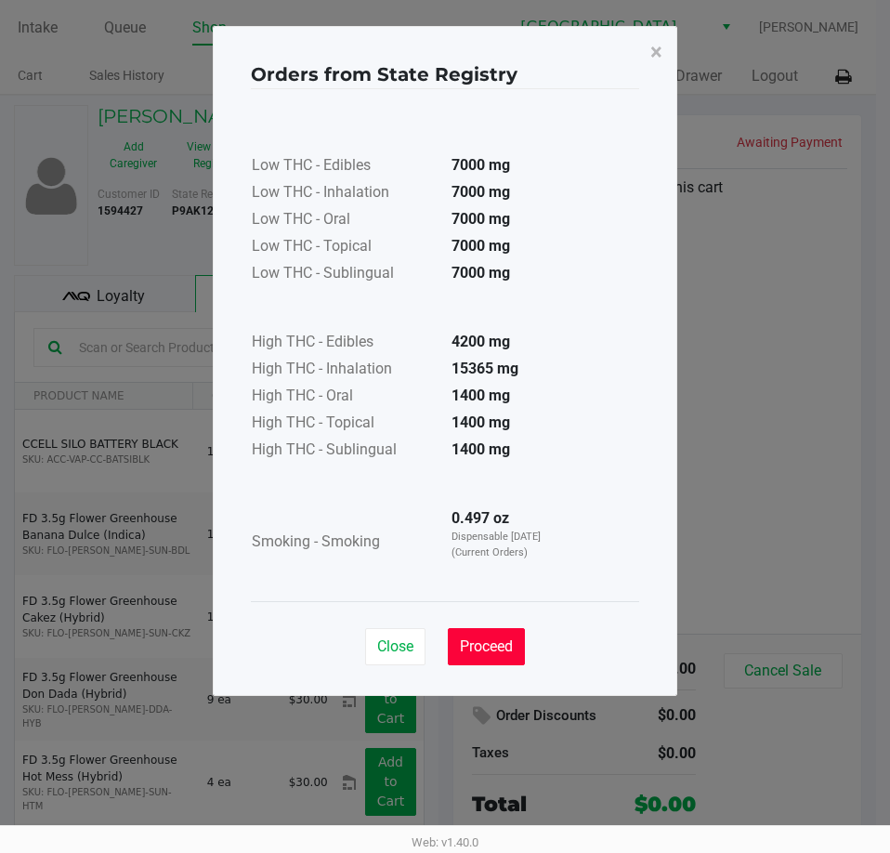
click at [493, 645] on span "Proceed" at bounding box center [486, 646] width 53 height 18
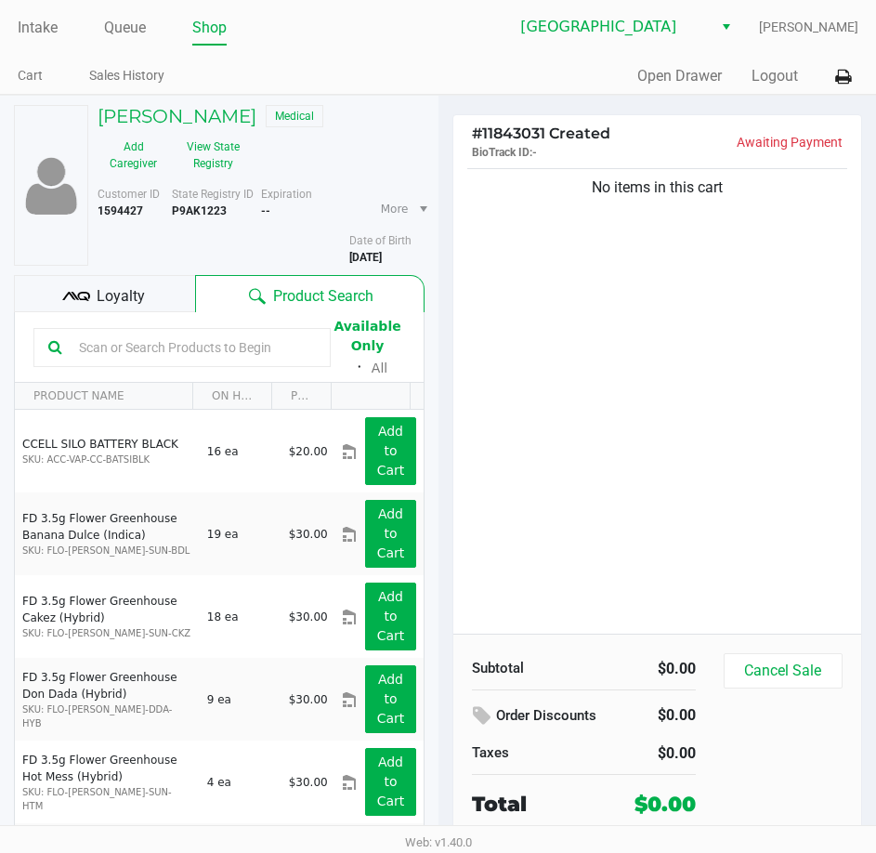
drag, startPoint x: 652, startPoint y: 480, endPoint x: 557, endPoint y: 108, distance: 384.7
click at [657, 410] on div "Orders from State Registry × Low THC - Edibles 7000 mg Low THC - Inhalation 700…" at bounding box center [438, 315] width 465 height 670
click at [612, 441] on div "No items in this cart" at bounding box center [657, 398] width 409 height 469
click at [707, 392] on div "No items in this cart" at bounding box center [657, 398] width 409 height 469
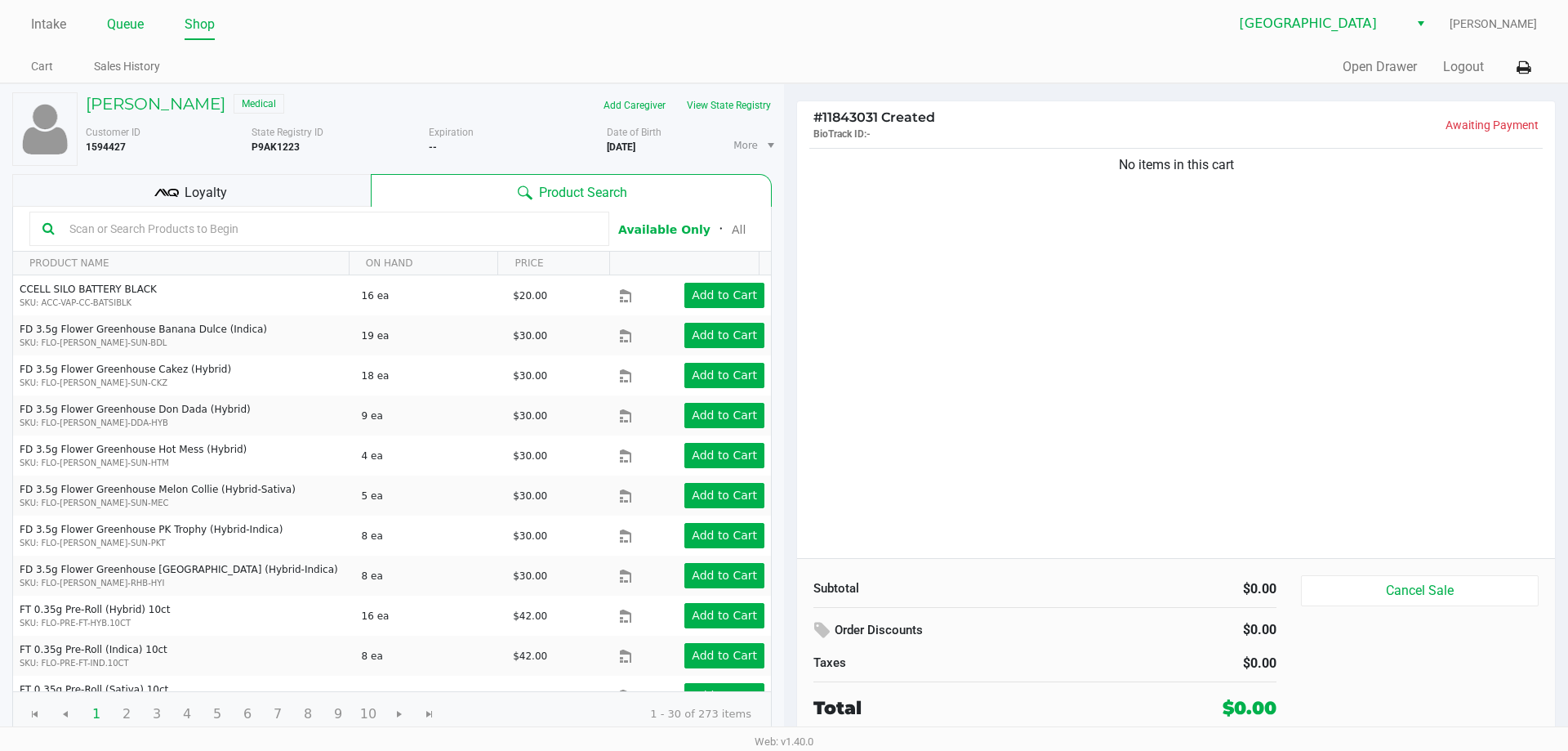
click at [119, 27] on link "Queue" at bounding box center [126, 25] width 37 height 23
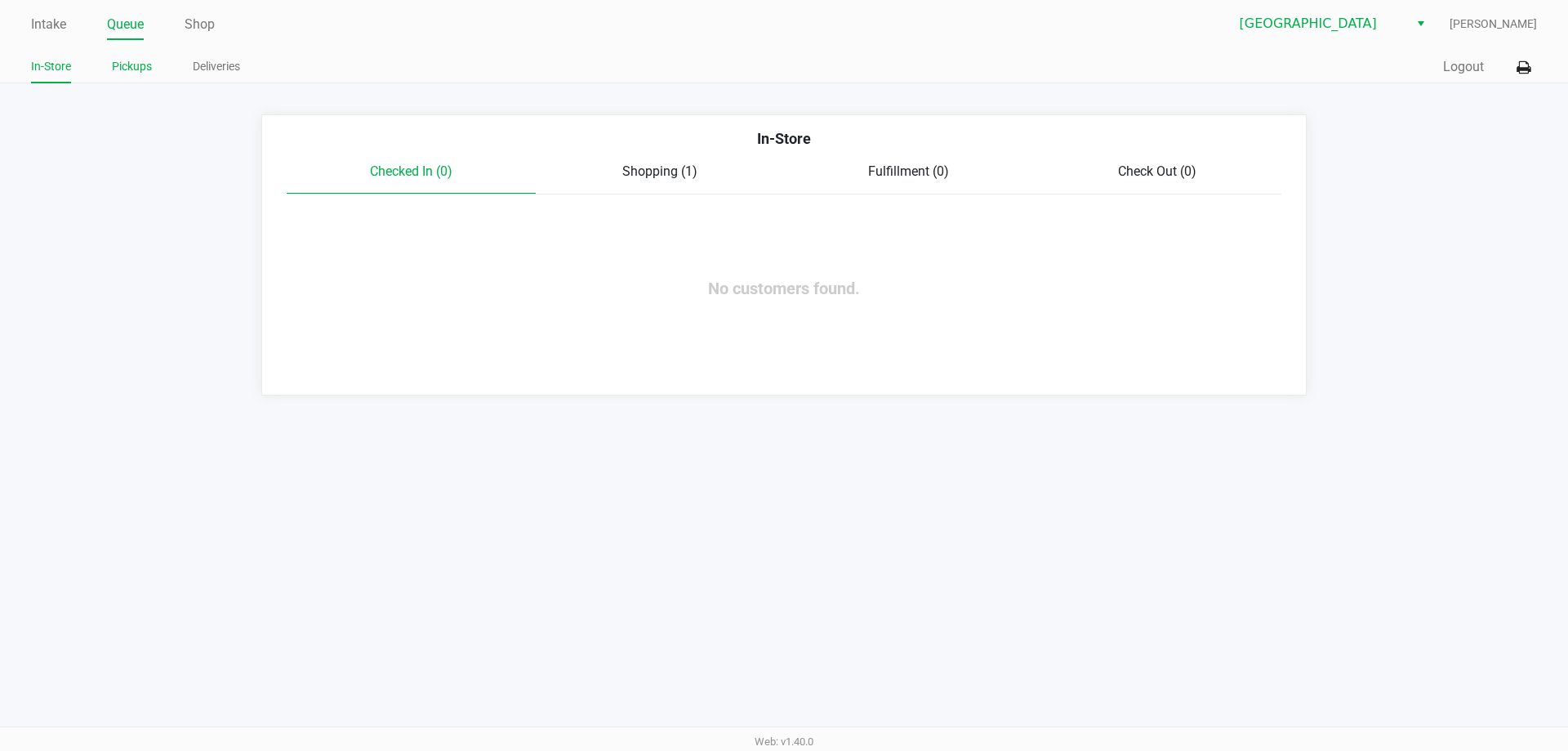
click at [144, 67] on link "Pickups" at bounding box center [132, 66] width 40 height 20
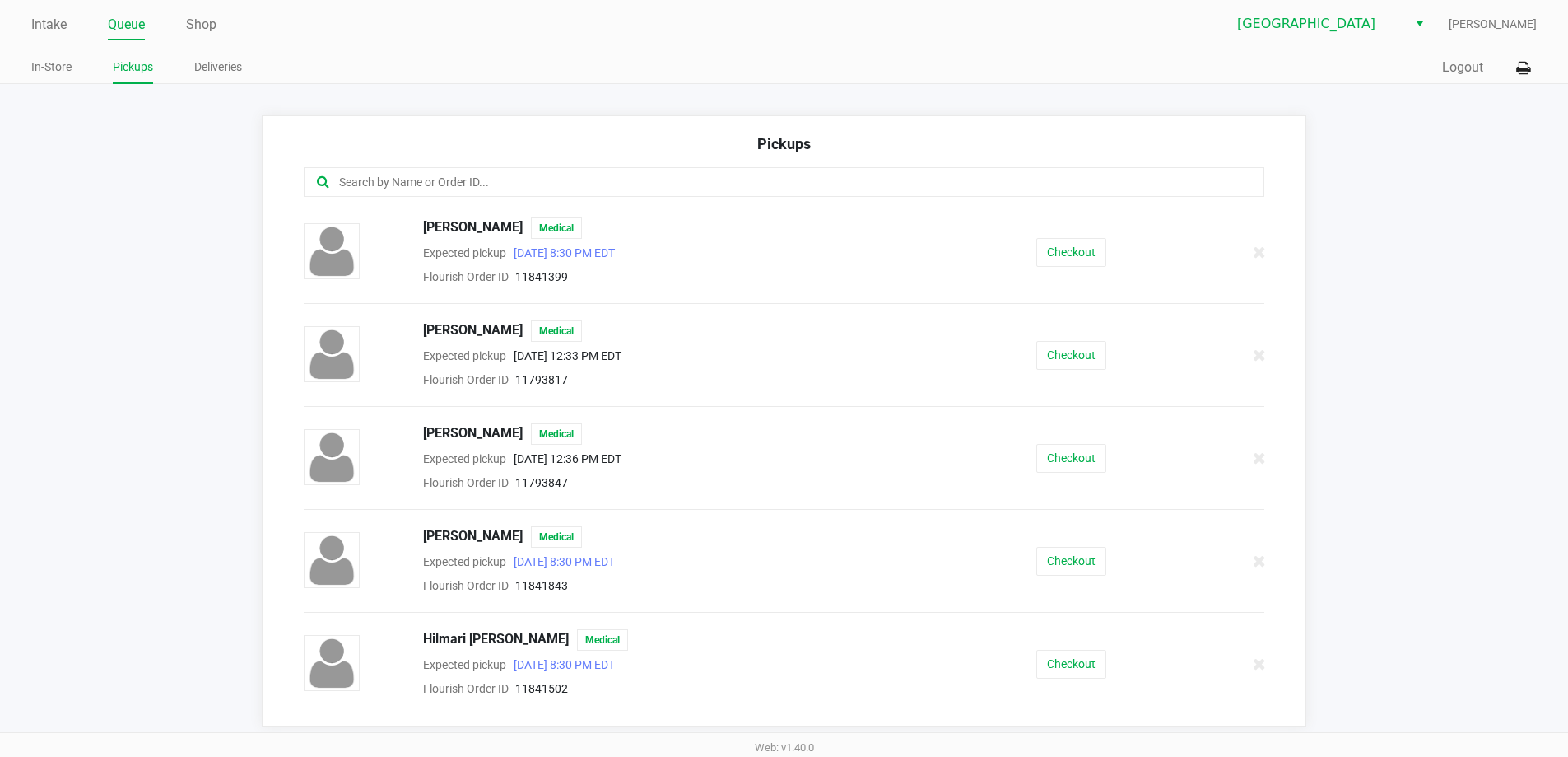
click at [396, 172] on div at bounding box center [784, 182] width 961 height 29
drag, startPoint x: 398, startPoint y: 171, endPoint x: 389, endPoint y: 181, distance: 13.5
click at [391, 180] on div at bounding box center [784, 182] width 961 height 29
click at [388, 182] on input "text" at bounding box center [758, 182] width 842 height 19
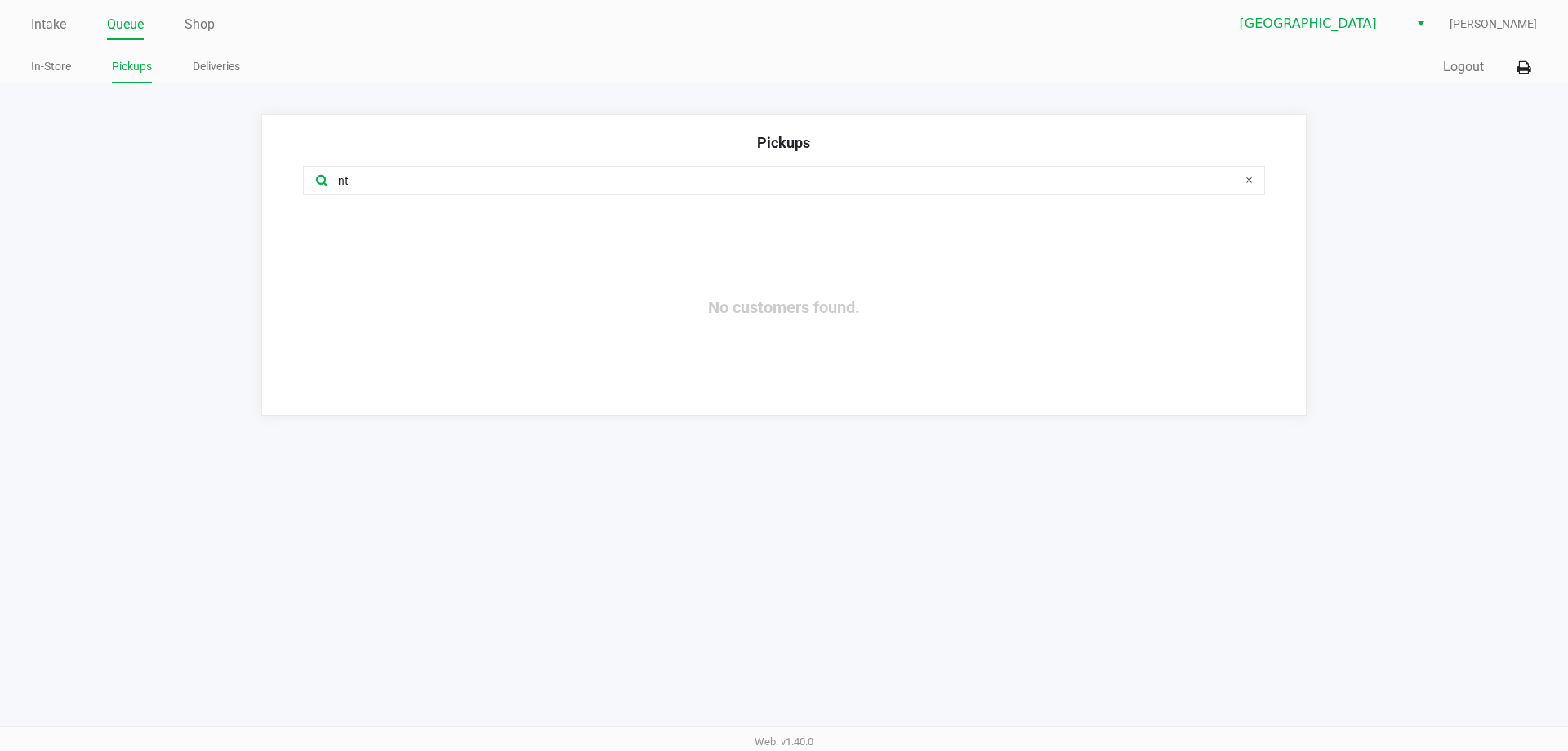
type input "n"
type input "bre"
click at [38, 26] on link "Intake" at bounding box center [48, 25] width 35 height 23
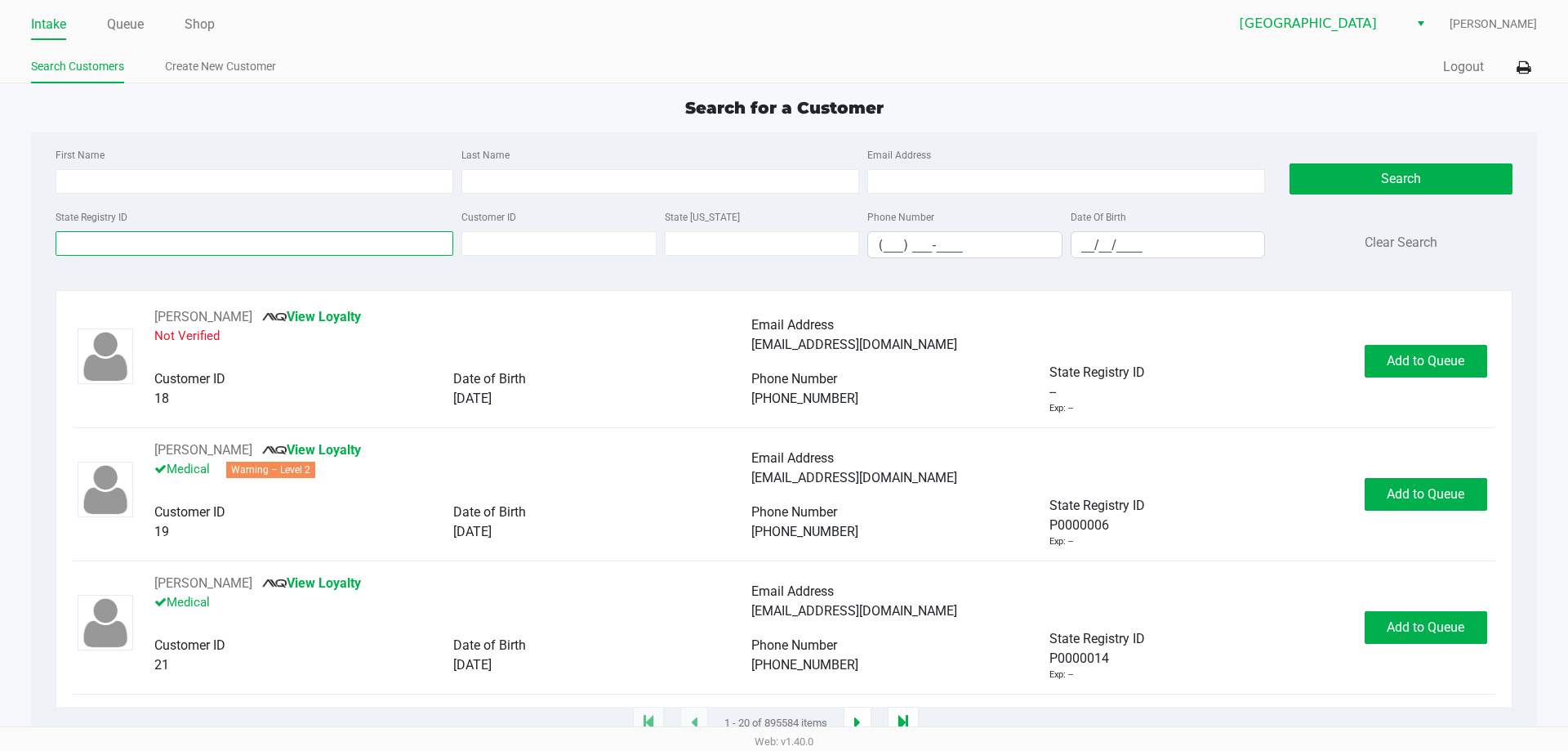
click at [205, 245] on input "State Registry ID" at bounding box center [254, 244] width 397 height 25
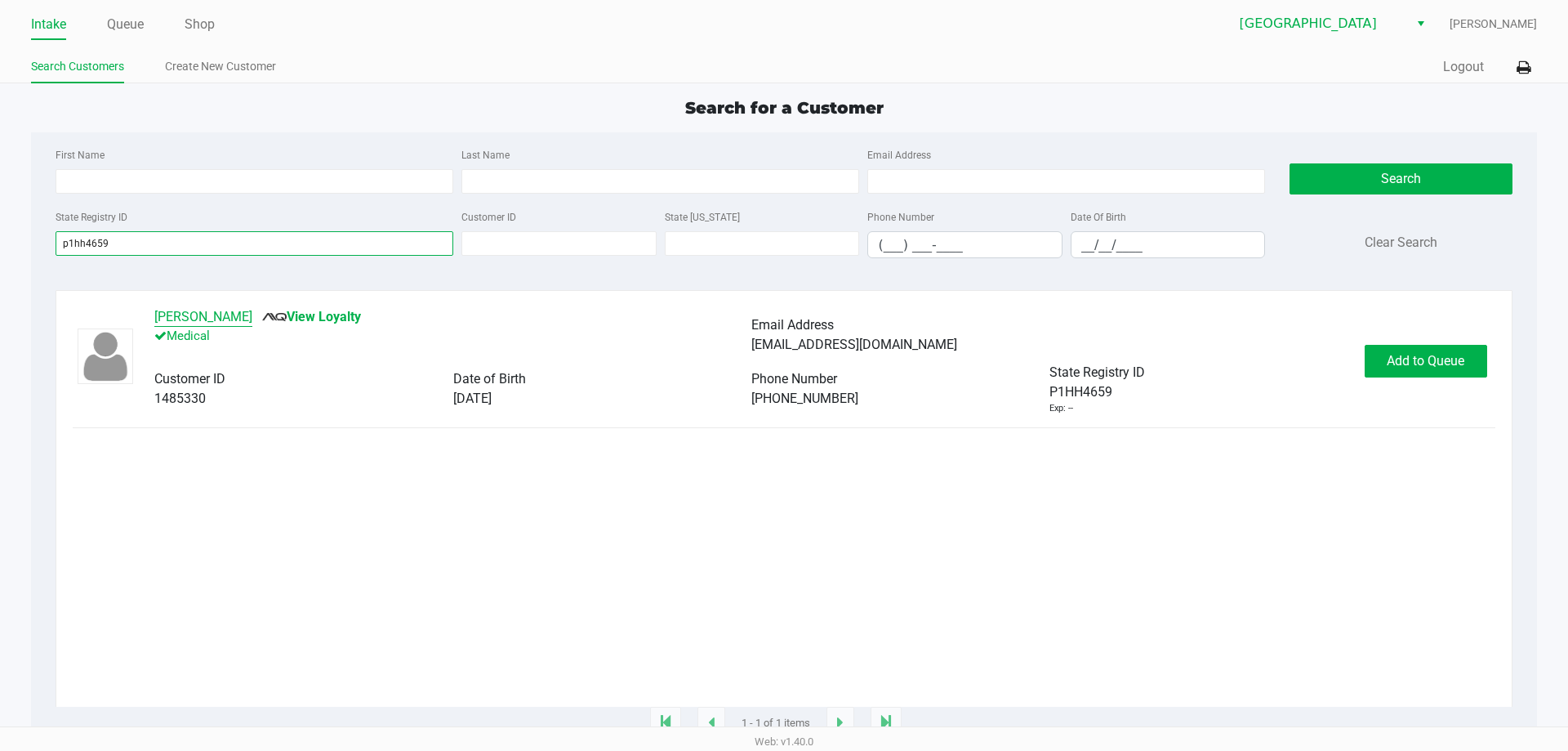
type input "p1hh4659"
click at [198, 320] on button "Breanna Lewis" at bounding box center [203, 317] width 98 height 19
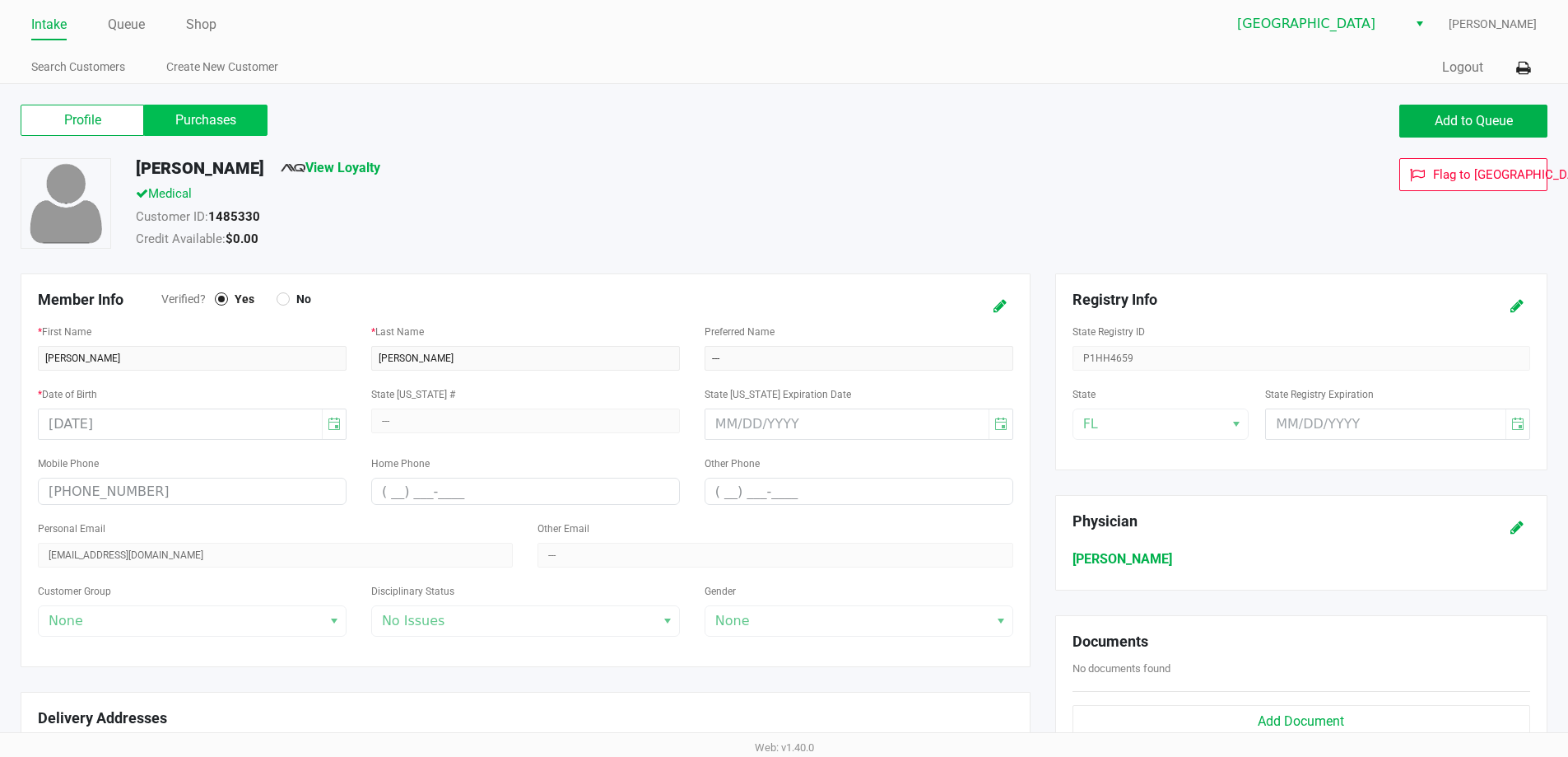
drag, startPoint x: 228, startPoint y: 129, endPoint x: 281, endPoint y: 121, distance: 53.6
click at [228, 128] on label "Purchases" at bounding box center [206, 120] width 123 height 31
click at [0, 0] on 1 "Purchases" at bounding box center [0, 0] width 0 height 0
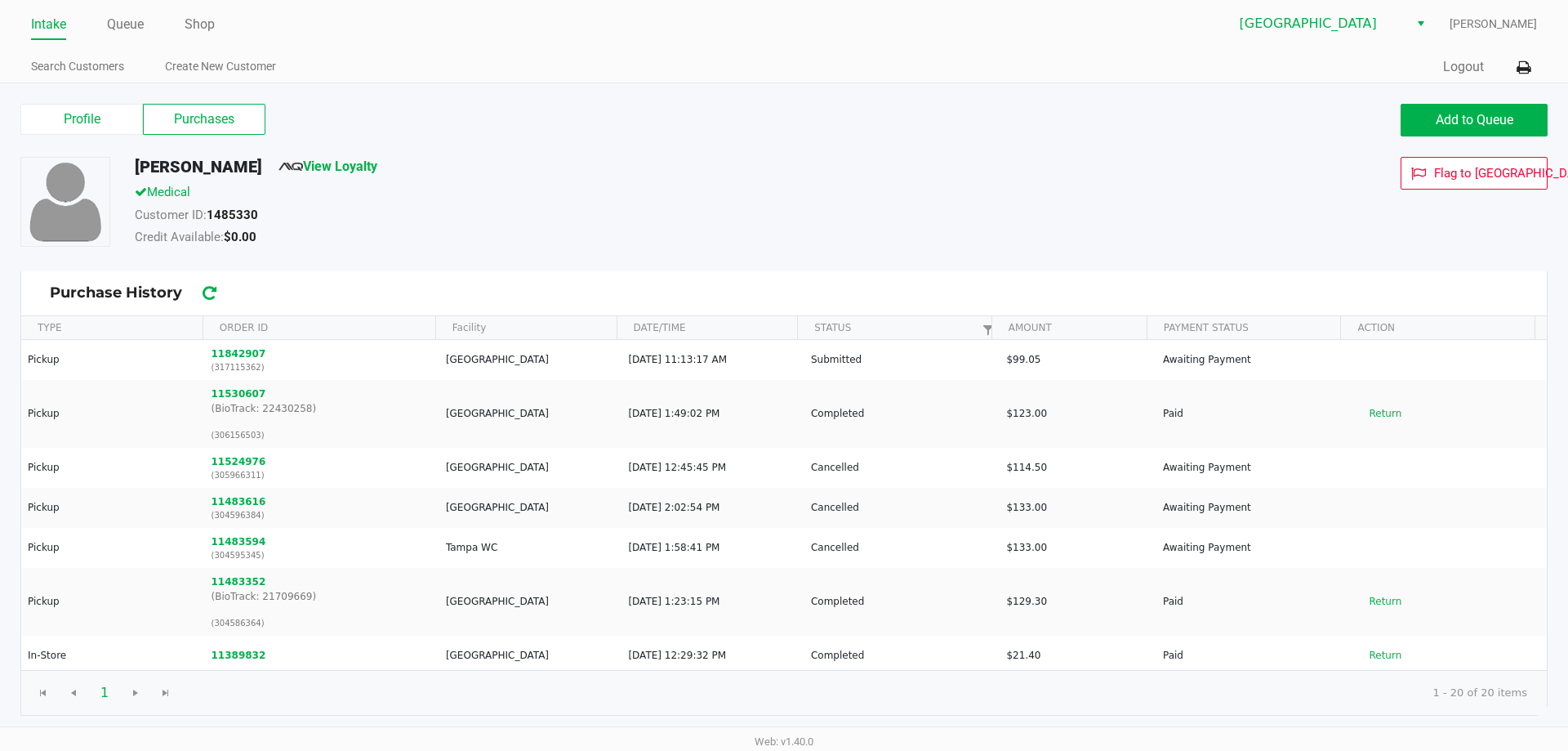
click at [720, 249] on div "Credit Available: $0.00" at bounding box center [601, 239] width 958 height 23
click at [708, 113] on div "Profile Purchases" at bounding box center [396, 119] width 751 height 31
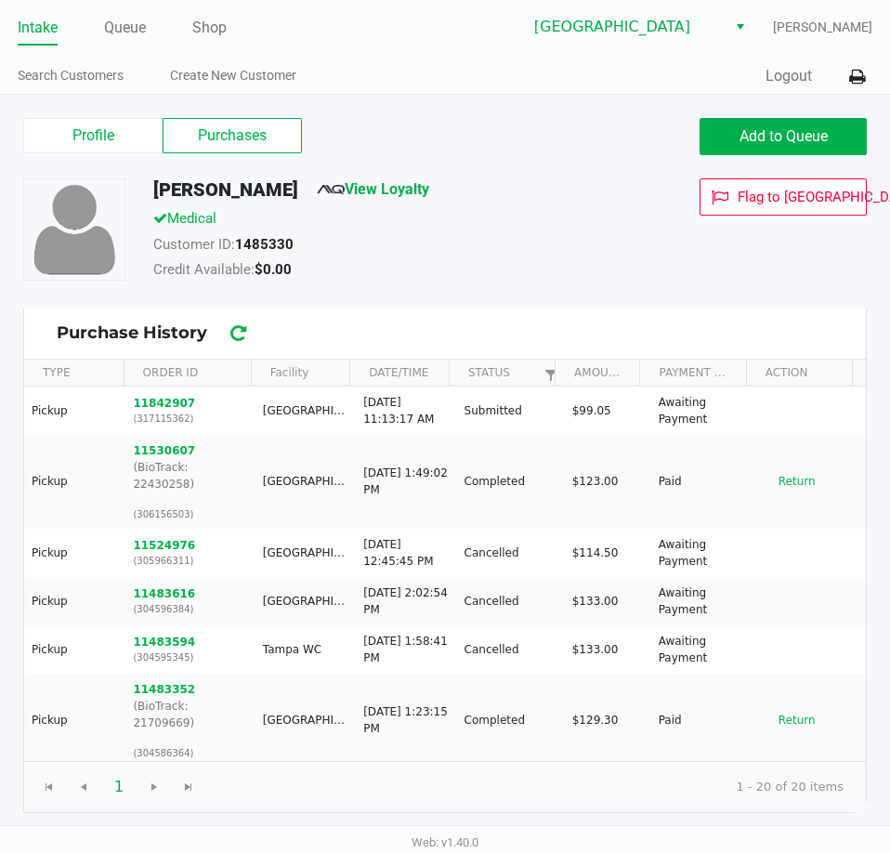
click at [525, 251] on div "Customer ID: 1485330" at bounding box center [386, 247] width 494 height 26
drag, startPoint x: 277, startPoint y: 186, endPoint x: 203, endPoint y: 200, distance: 75.6
click at [143, 197] on div "Breanna Lewis View Loyalty" at bounding box center [386, 193] width 494 height 30
copy h5 "Breanna Lewis"
click at [563, 219] on div "Medical" at bounding box center [386, 221] width 494 height 26
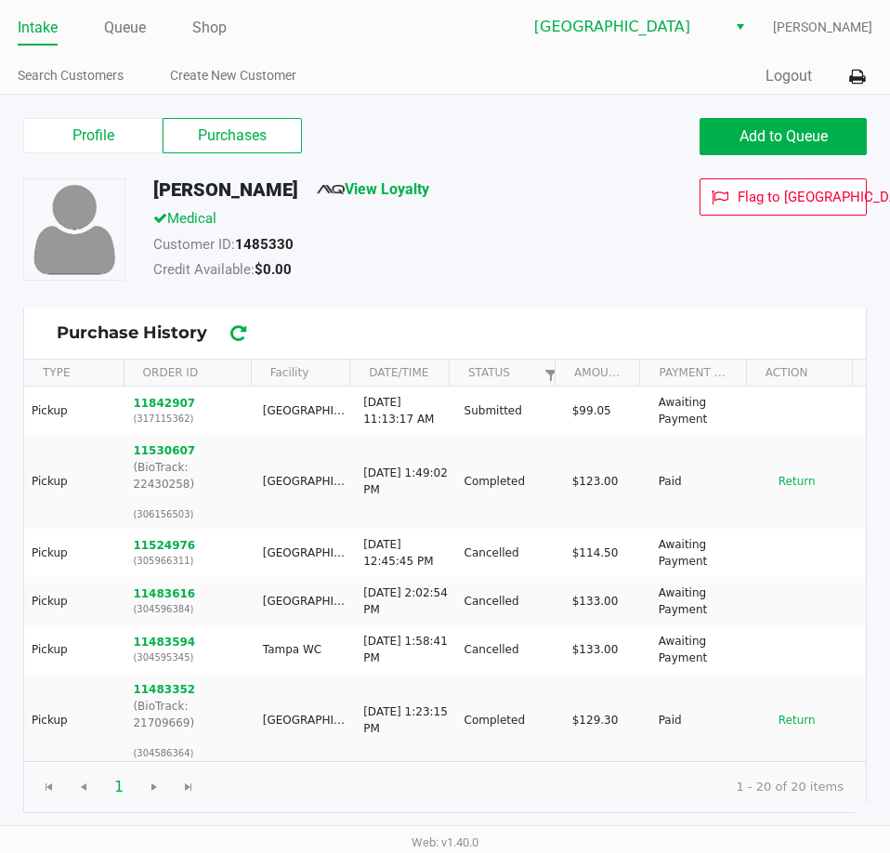
click at [47, 30] on link "Intake" at bounding box center [38, 28] width 40 height 26
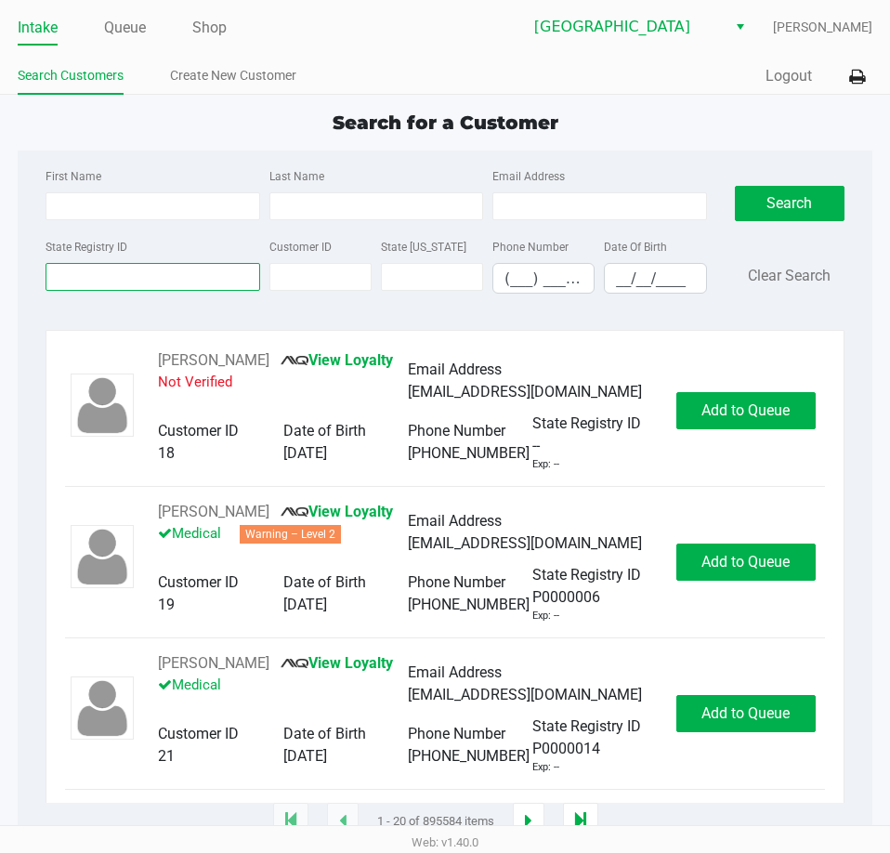
click at [115, 278] on input "State Registry ID" at bounding box center [153, 277] width 214 height 28
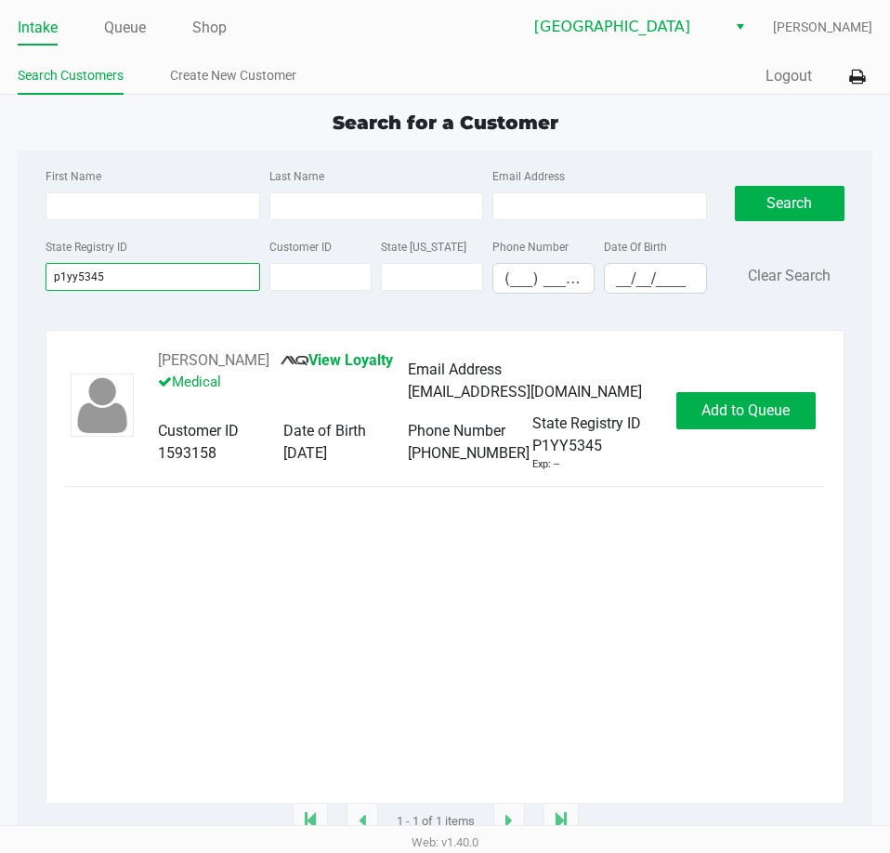
type input "p1yy5345"
drag, startPoint x: 264, startPoint y: 362, endPoint x: 189, endPoint y: 363, distance: 75.3
click at [149, 361] on div "DAVID SELF JR View Loyalty Medical Email Address davidself236@yahoo.com Custome…" at bounding box center [407, 410] width 537 height 123
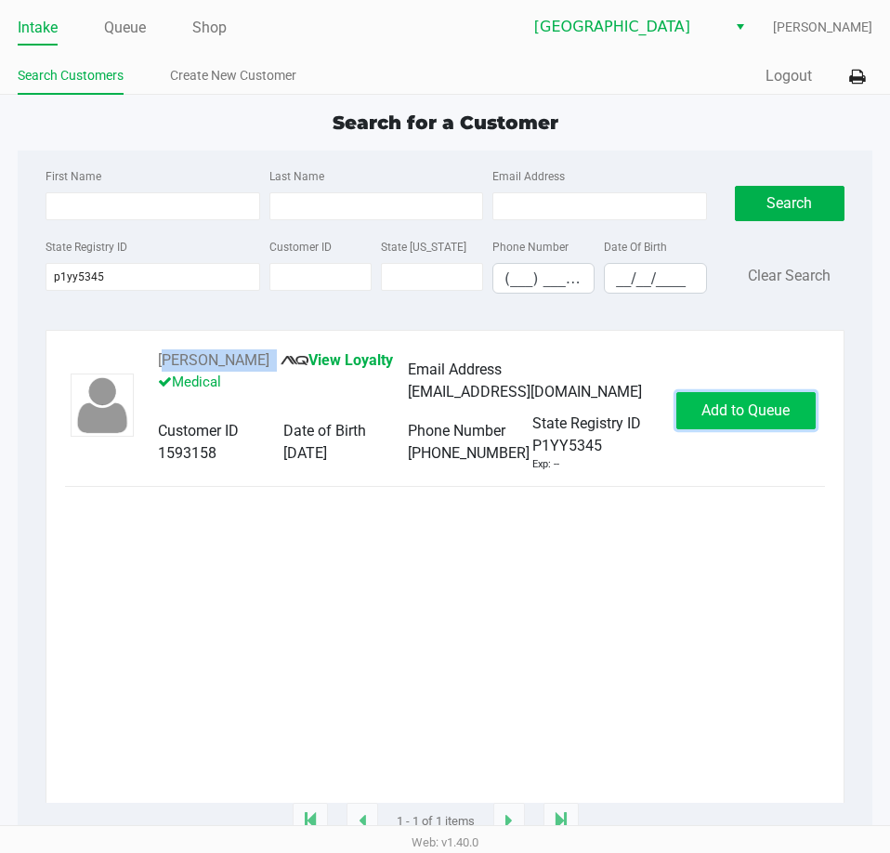
click at [759, 421] on button "Add to Queue" at bounding box center [745, 410] width 139 height 37
click at [761, 427] on button "In Queue" at bounding box center [751, 410] width 130 height 37
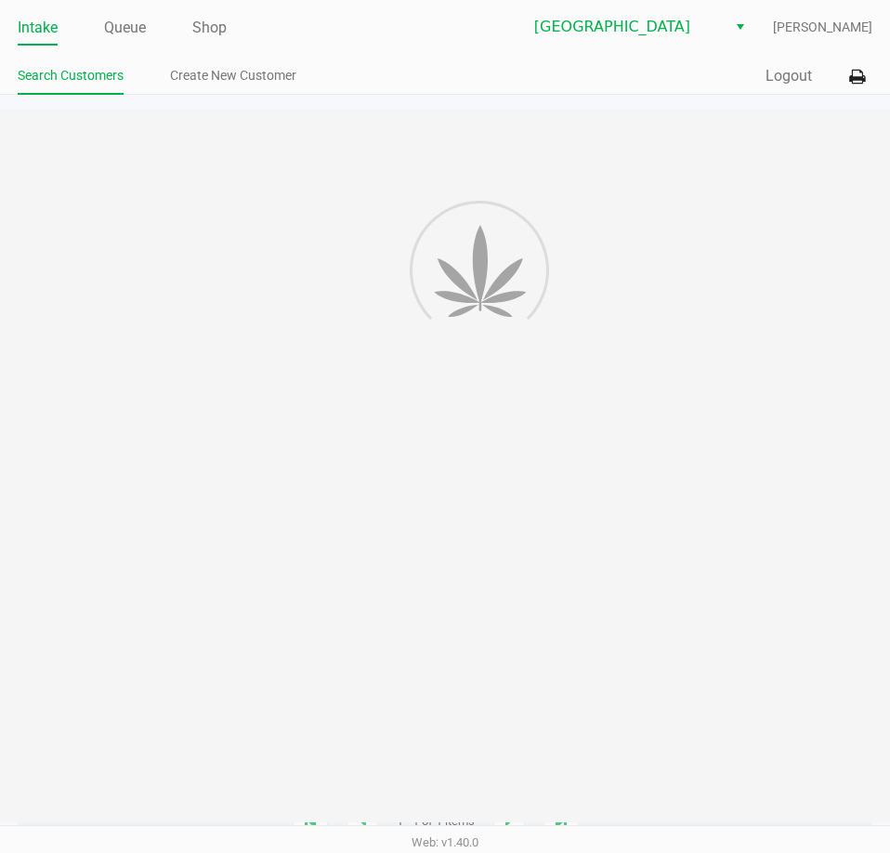
drag, startPoint x: 761, startPoint y: 427, endPoint x: 506, endPoint y: 447, distance: 255.3
click at [561, 629] on div at bounding box center [445, 466] width 890 height 714
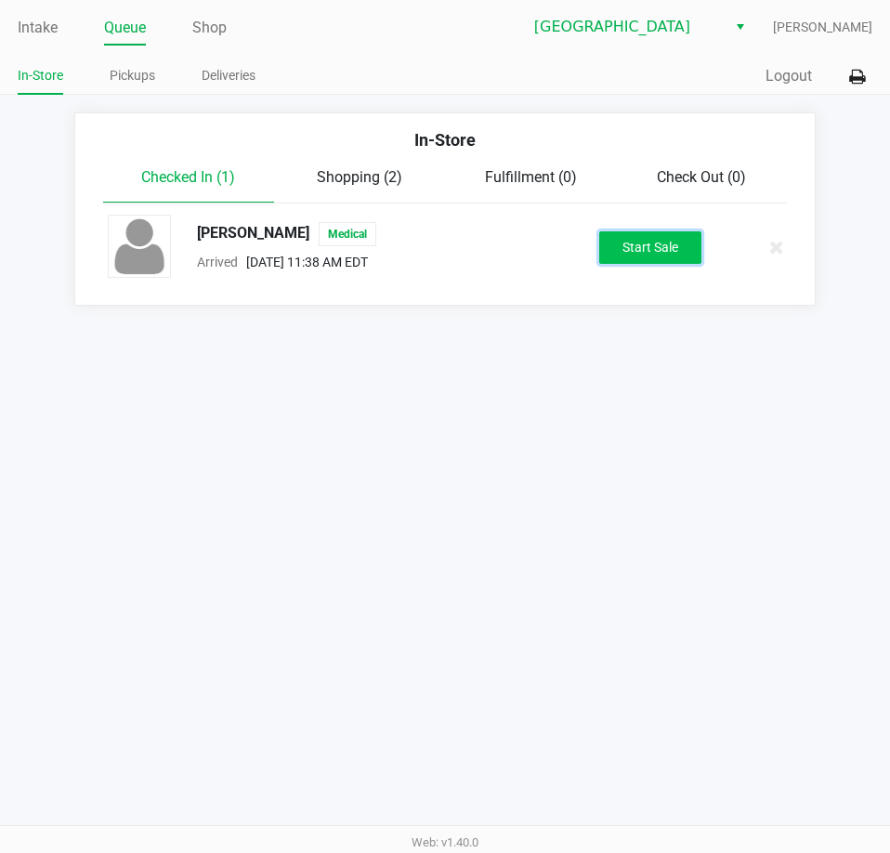
click at [647, 248] on button "Start Sale" at bounding box center [650, 247] width 102 height 33
drag, startPoint x: 498, startPoint y: 641, endPoint x: 481, endPoint y: 611, distance: 34.1
click at [496, 642] on div "Intake Queue Shop Lakeland WC Lisette Ramos In-Store Pickups Deliveries Quick S…" at bounding box center [445, 426] width 890 height 853
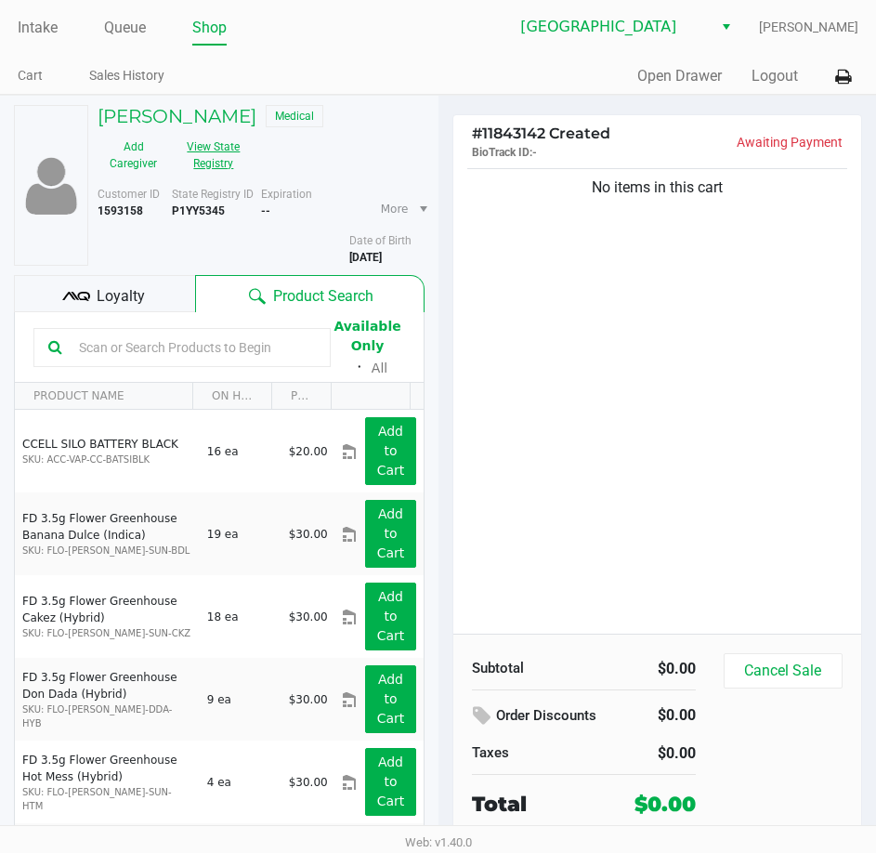
click at [217, 155] on button "View State Registry" at bounding box center [208, 155] width 78 height 46
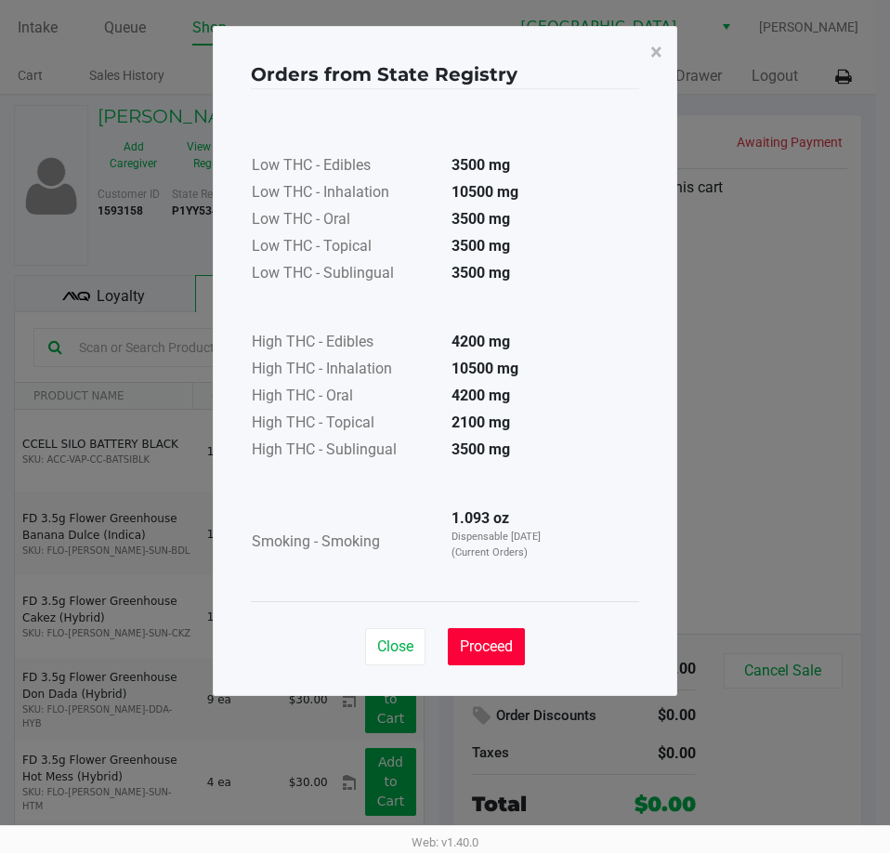
click at [500, 651] on span "Proceed" at bounding box center [486, 646] width 53 height 18
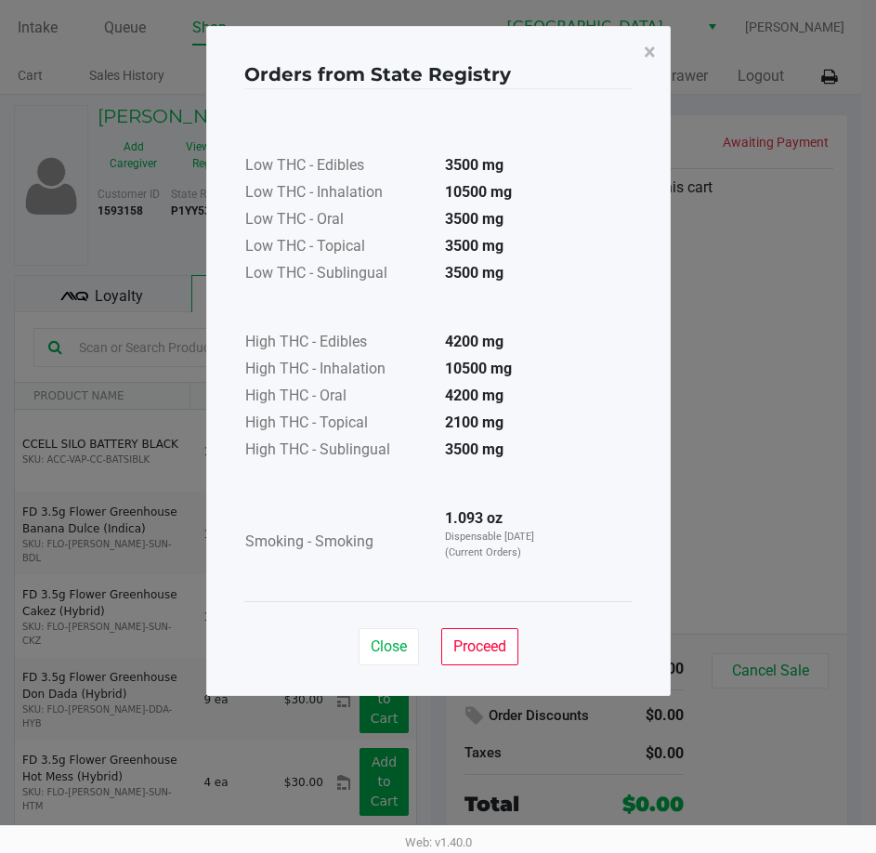
drag, startPoint x: 548, startPoint y: 488, endPoint x: 335, endPoint y: 215, distance: 346.2
click at [522, 425] on div "Low THC - Edibles 3500 mg Low THC - Inhalation 10500 mg Low THC - Oral 3500 mg …" at bounding box center [438, 344] width 388 height 467
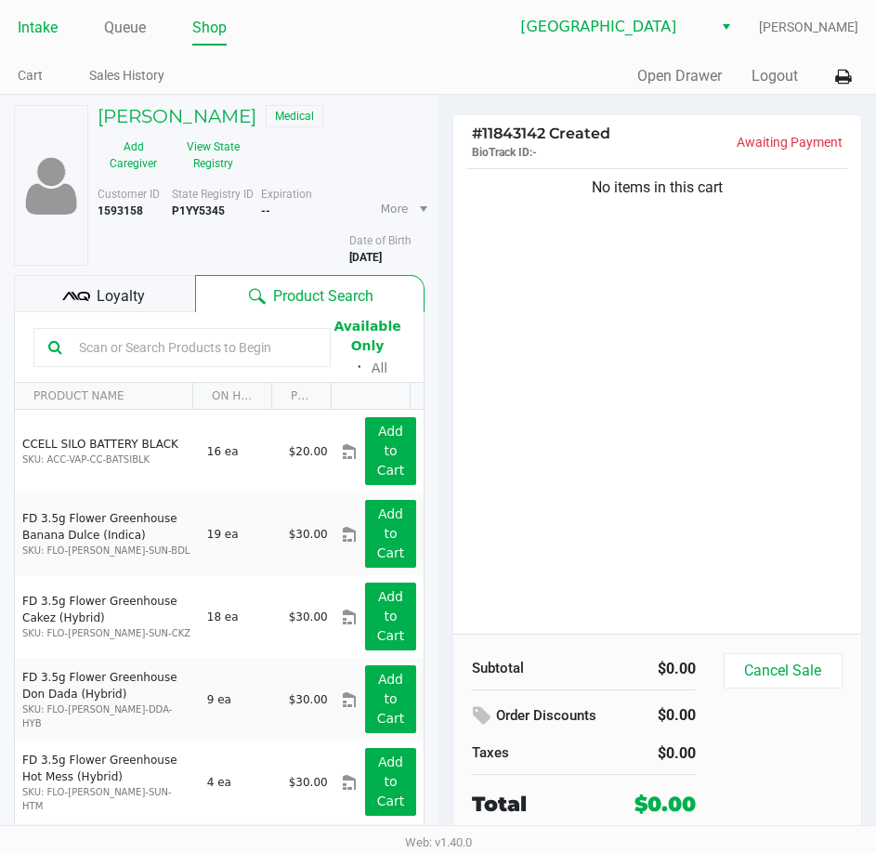
click at [36, 30] on link "Intake" at bounding box center [38, 28] width 40 height 26
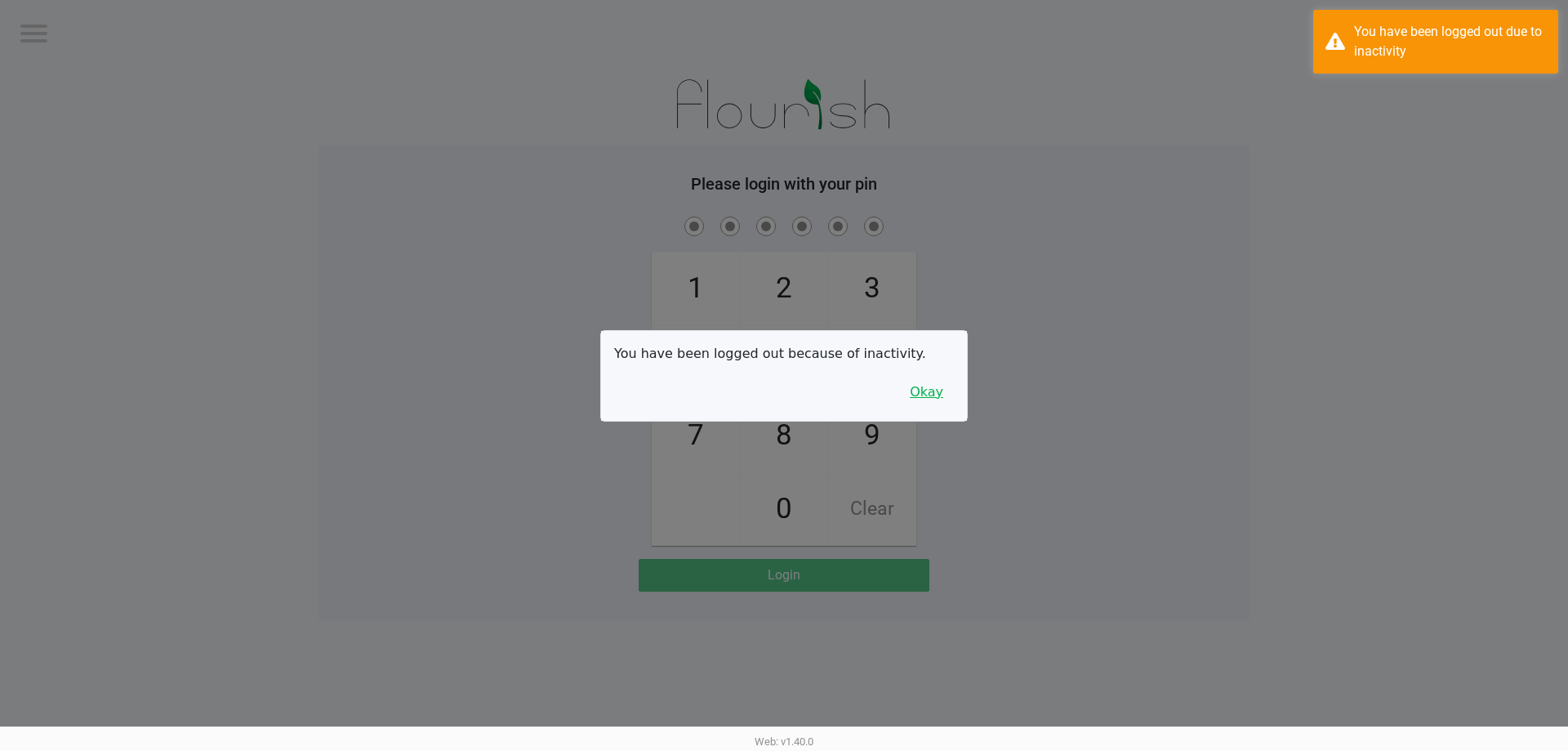
click at [949, 390] on button "Okay" at bounding box center [926, 391] width 54 height 31
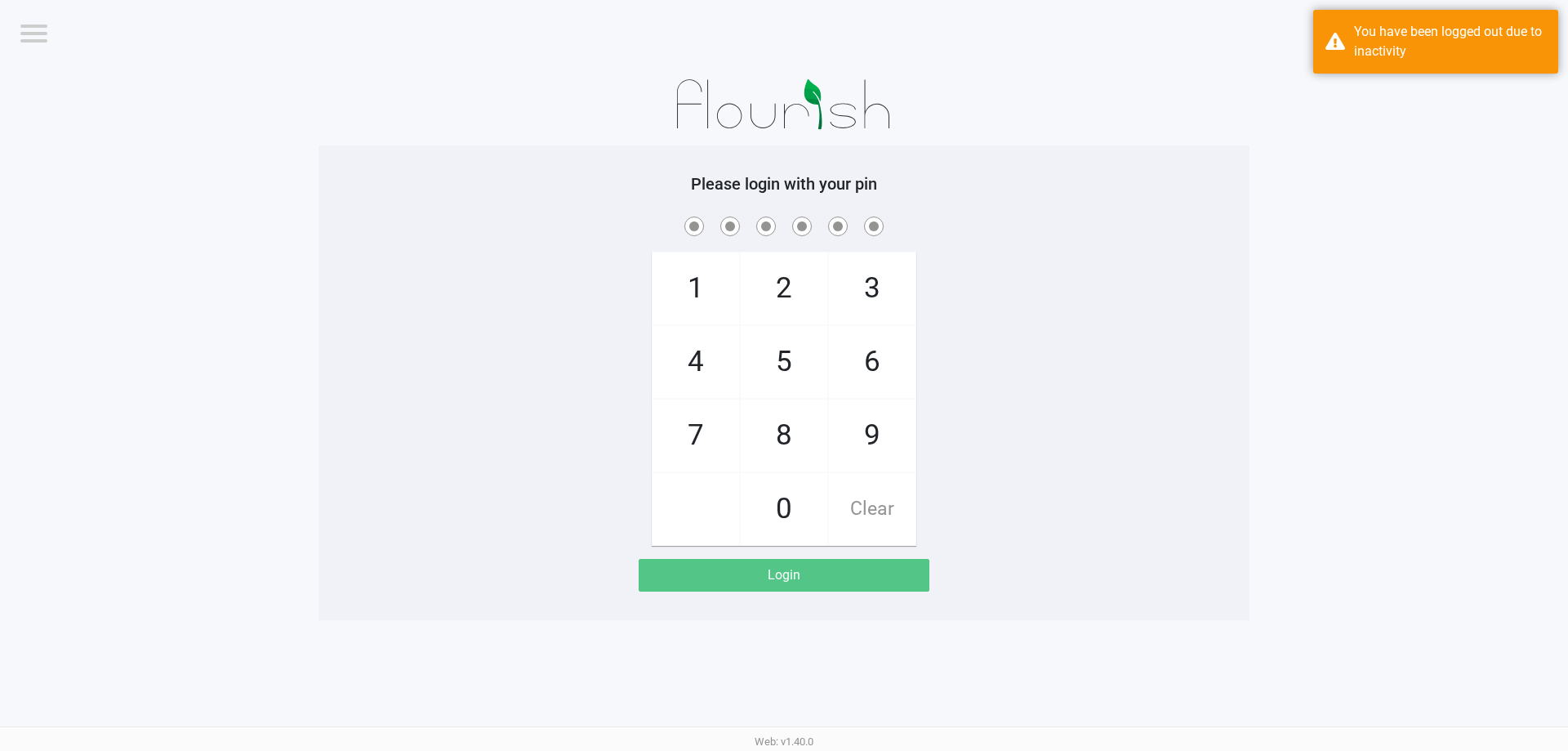
click at [962, 363] on div "1 4 7 2 5 8 0 3 6 9 Clear" at bounding box center [783, 379] width 931 height 332
checkbox input "true"
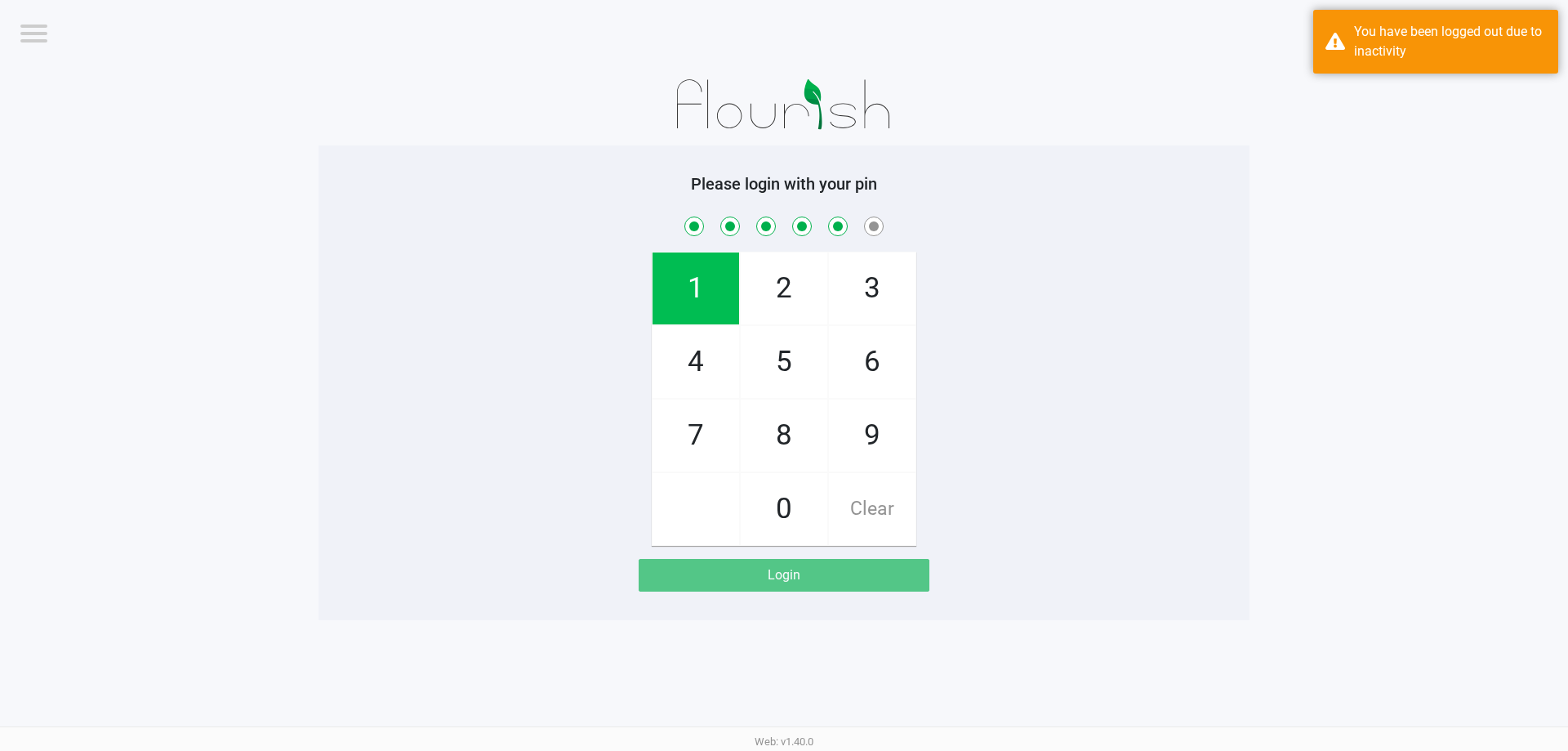
checkbox input "true"
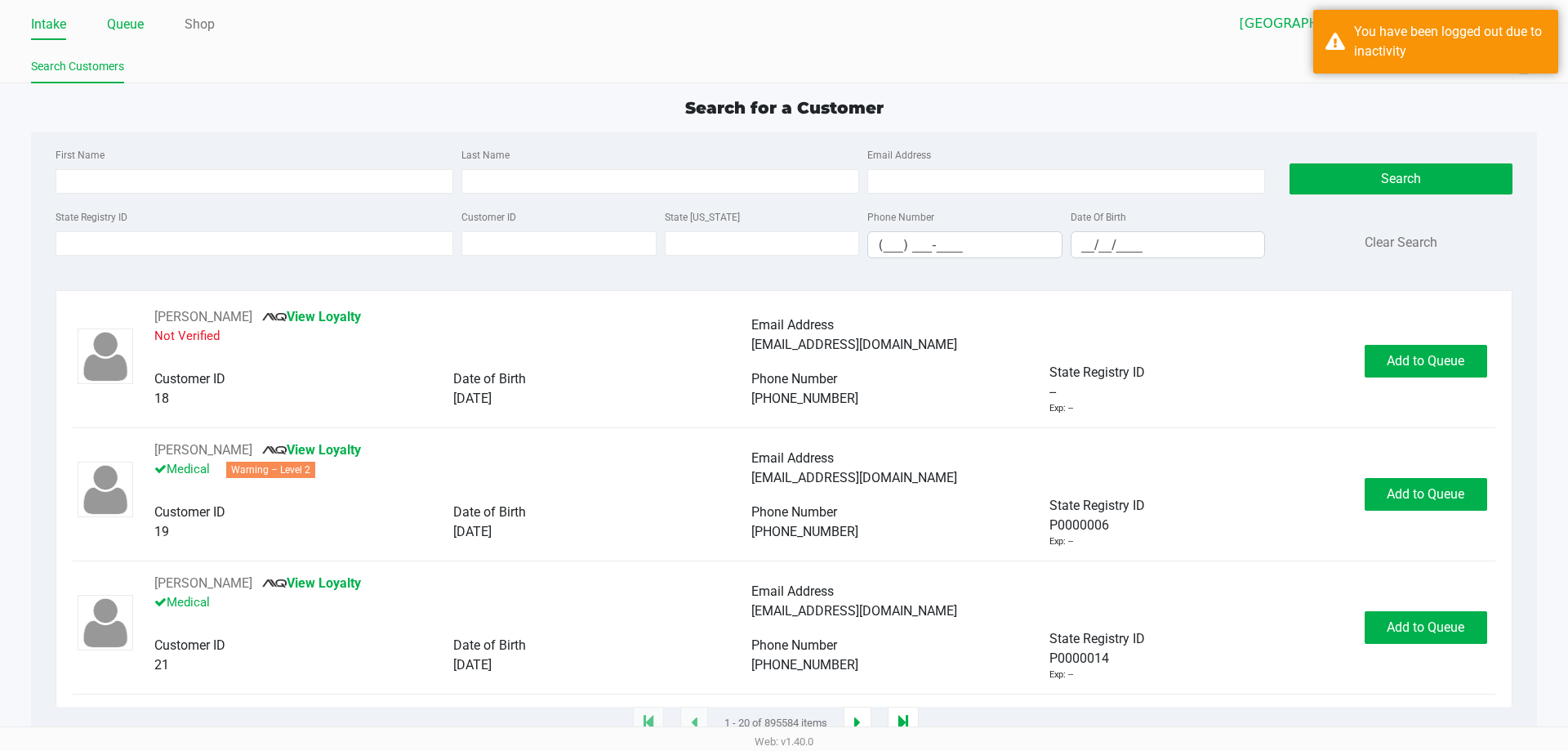
click at [127, 26] on link "Queue" at bounding box center [126, 25] width 37 height 23
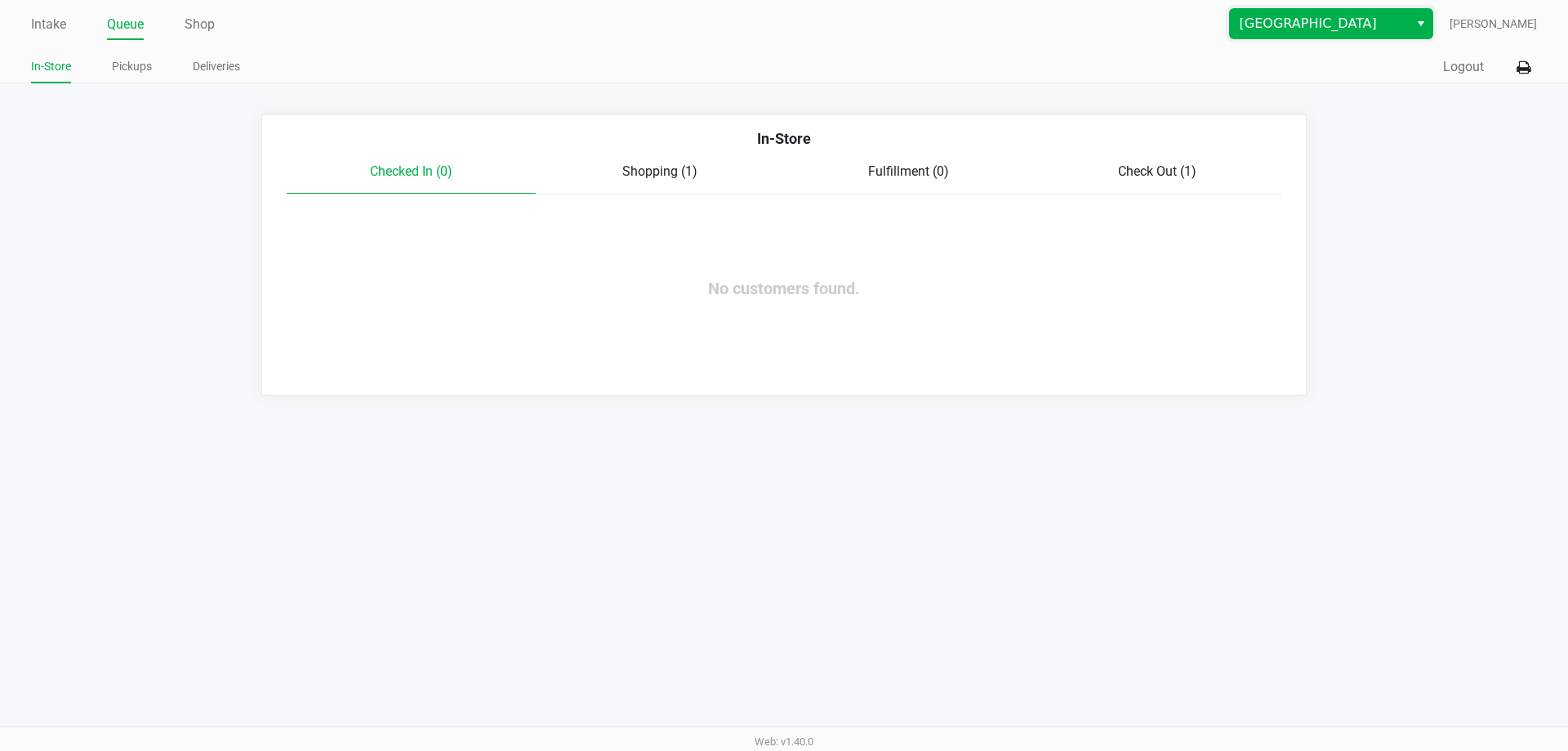
click at [1307, 29] on span "[GEOGRAPHIC_DATA]" at bounding box center [1318, 24] width 159 height 19
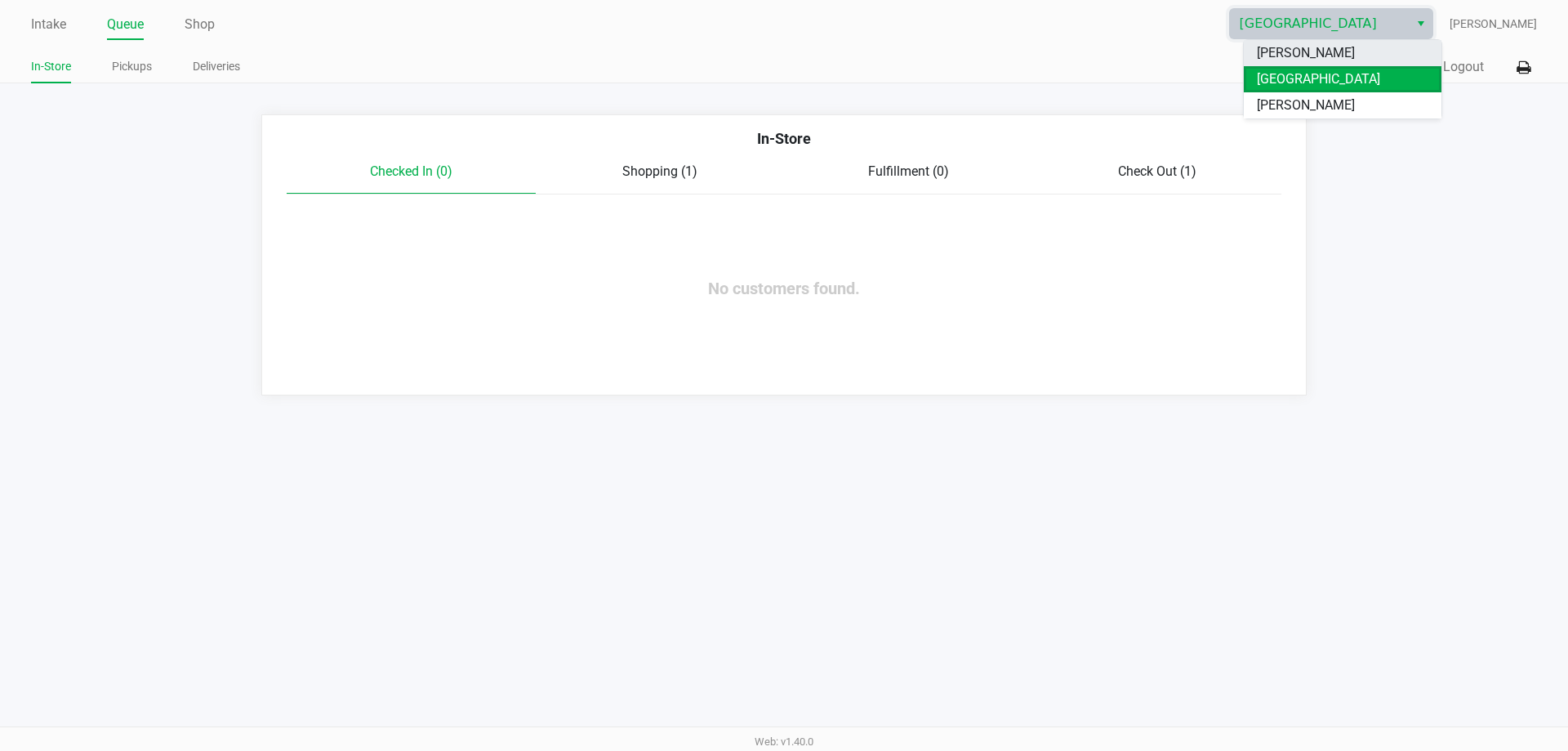
click at [1274, 48] on span "Brandon WC" at bounding box center [1305, 53] width 98 height 19
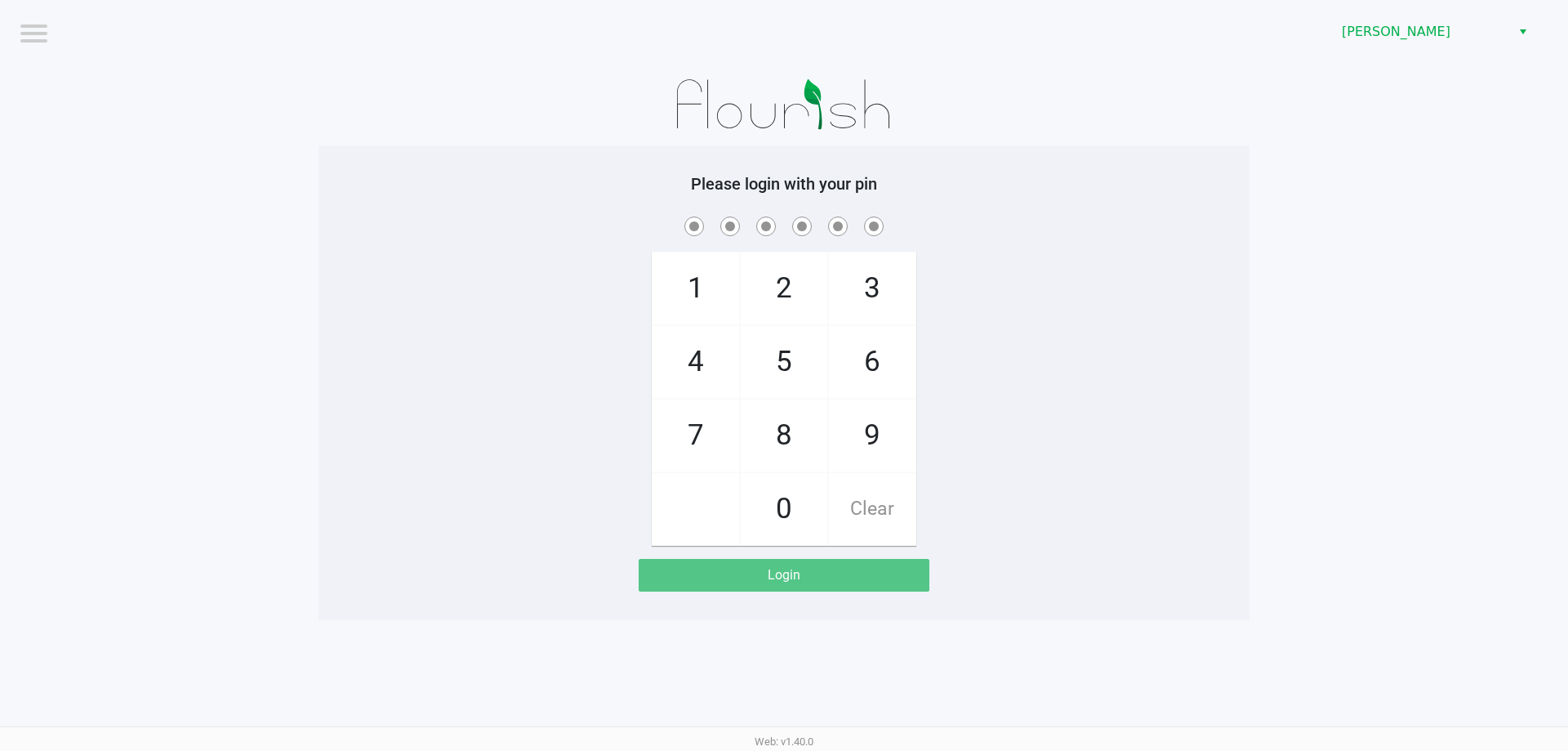
click at [1044, 307] on div "1 4 7 2 5 8 0 3 6 9 Clear" at bounding box center [783, 379] width 931 height 332
checkbox input "true"
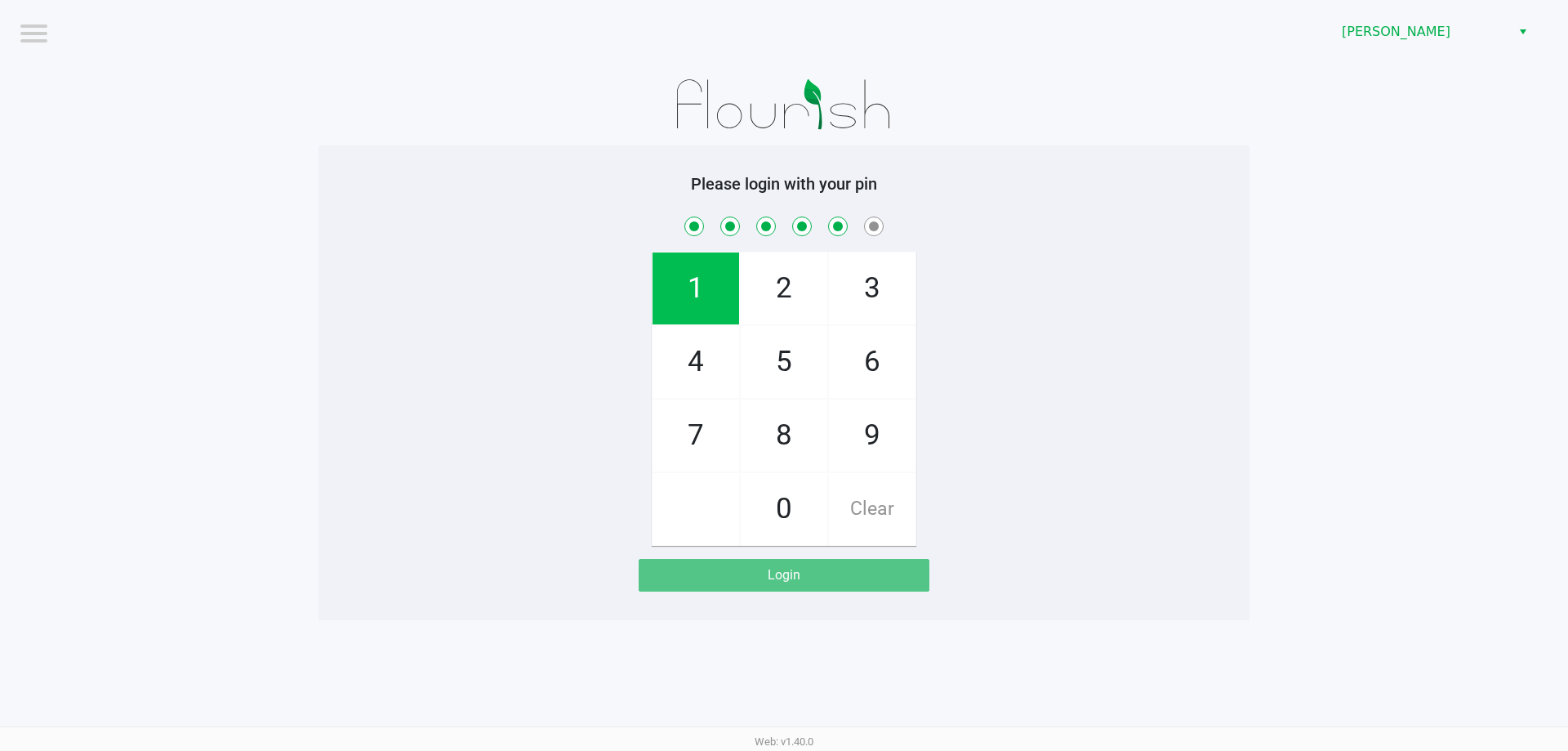
checkbox input "true"
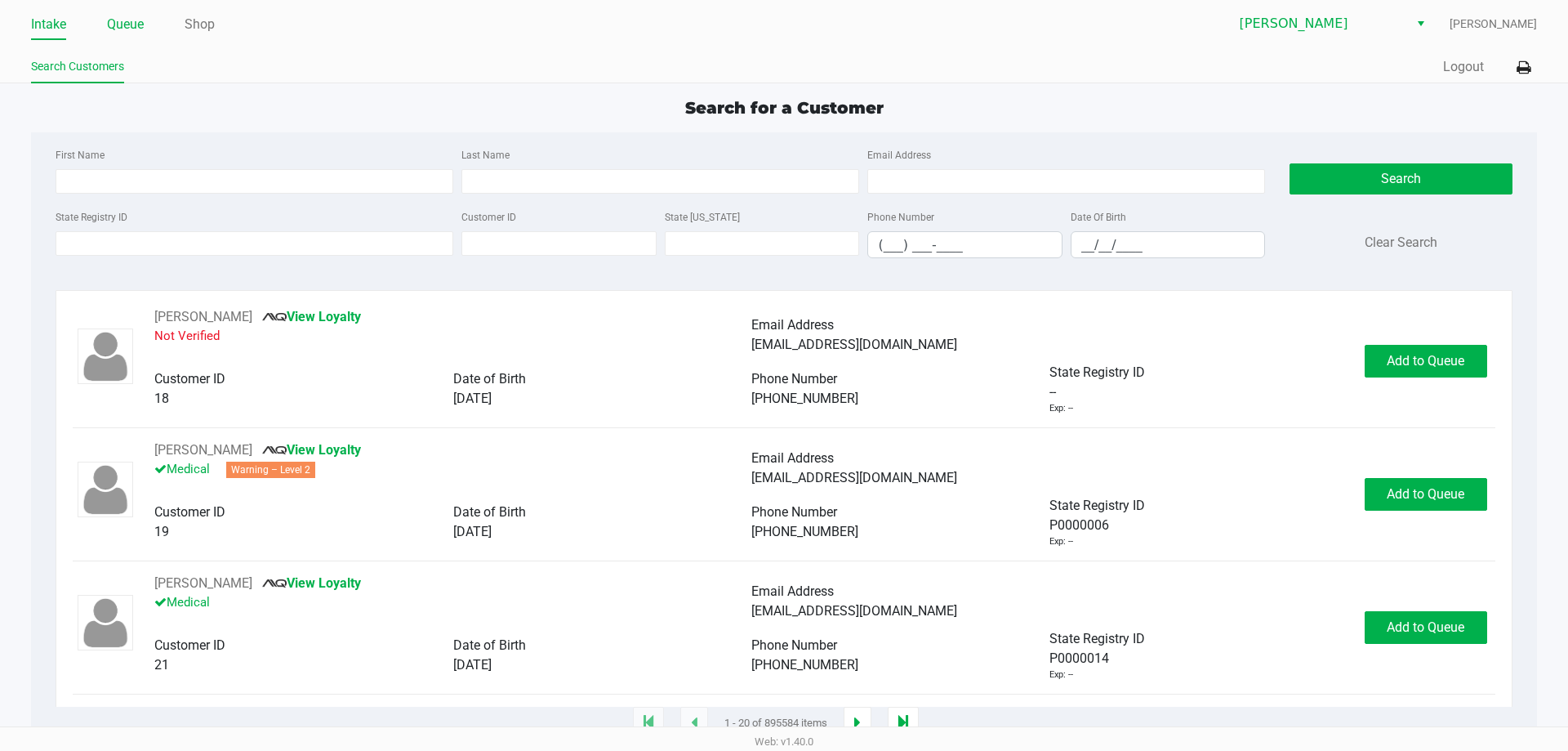
click at [121, 25] on link "Queue" at bounding box center [126, 25] width 37 height 23
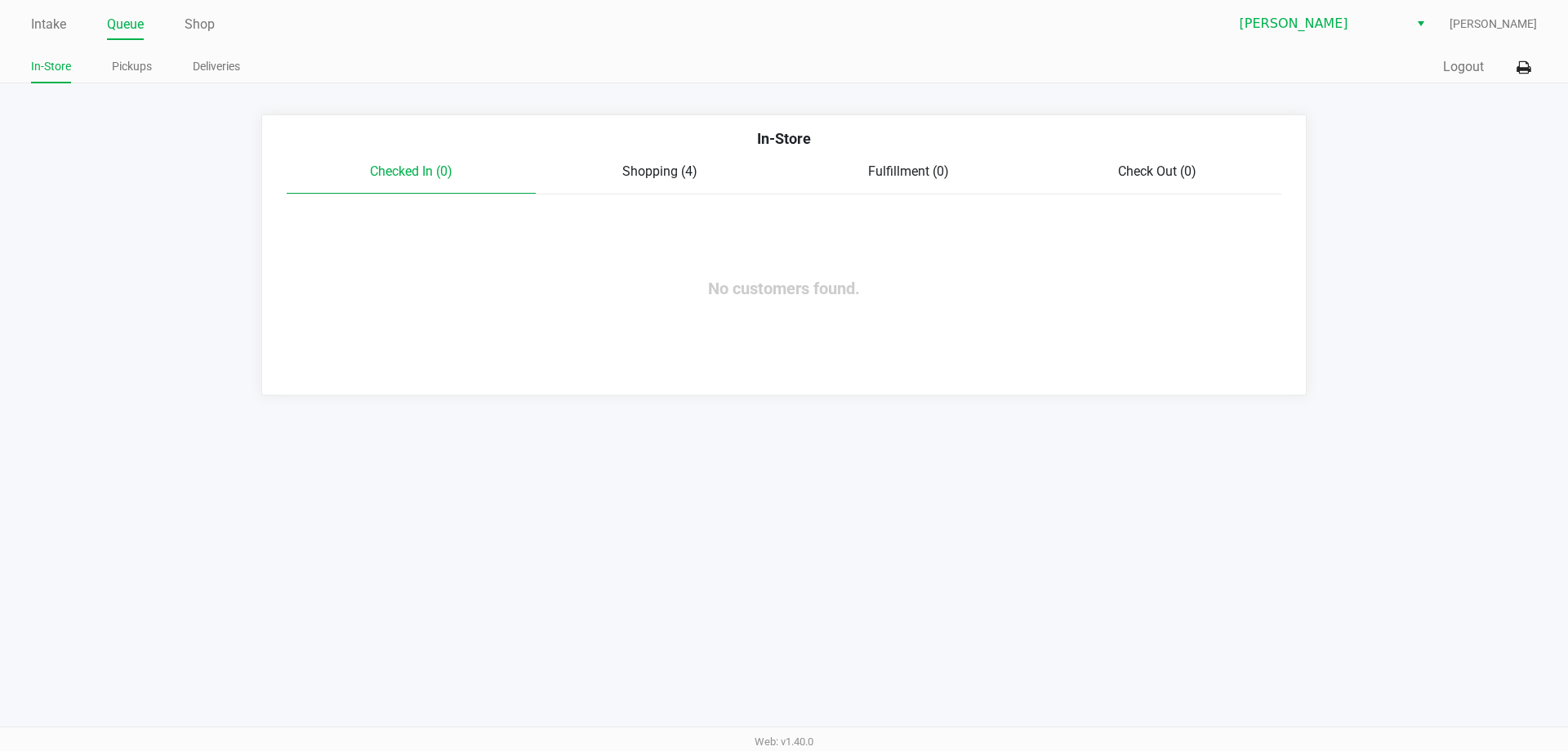
click at [677, 180] on div "Shopping (4)" at bounding box center [659, 171] width 249 height 19
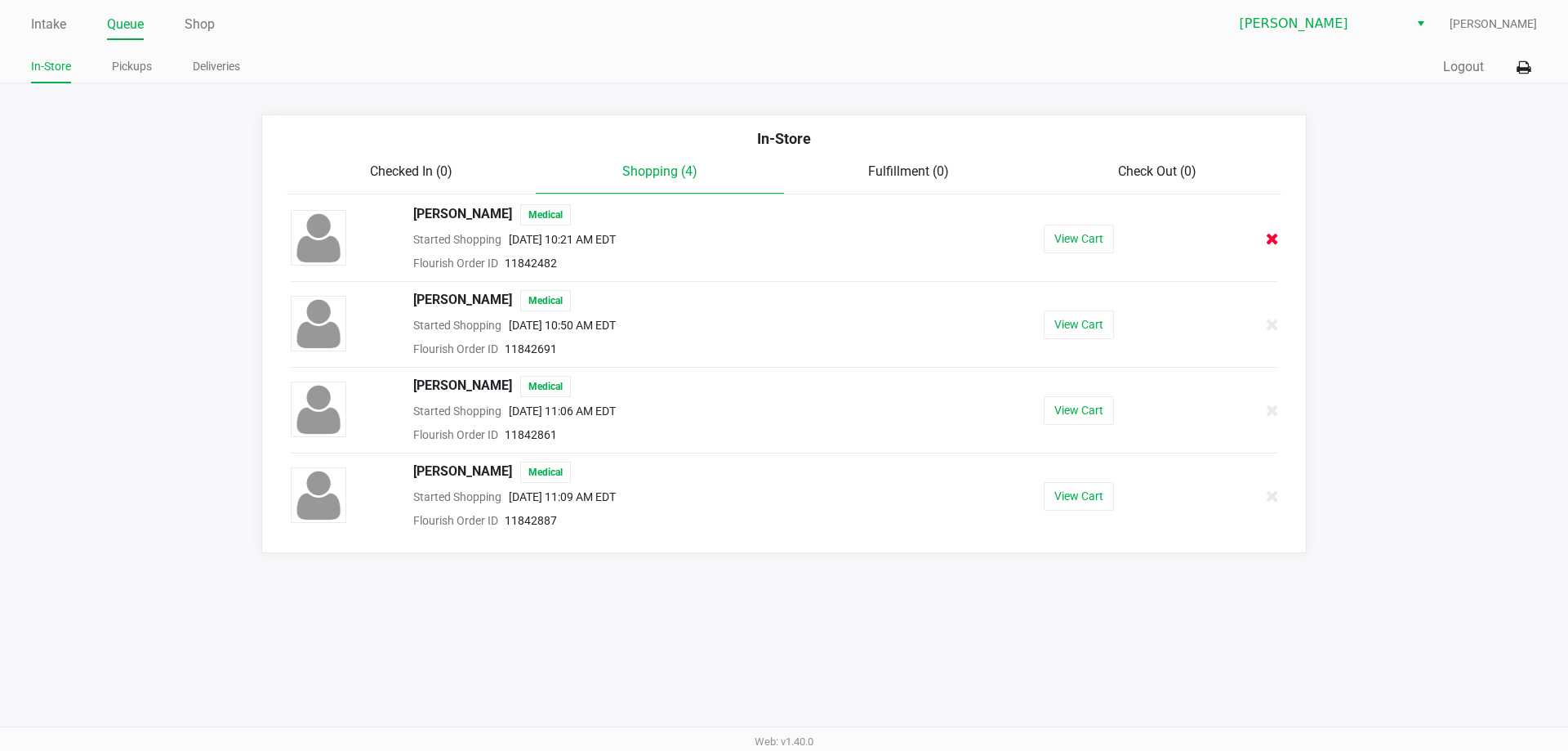
click at [1279, 237] on button at bounding box center [1272, 238] width 15 height 20
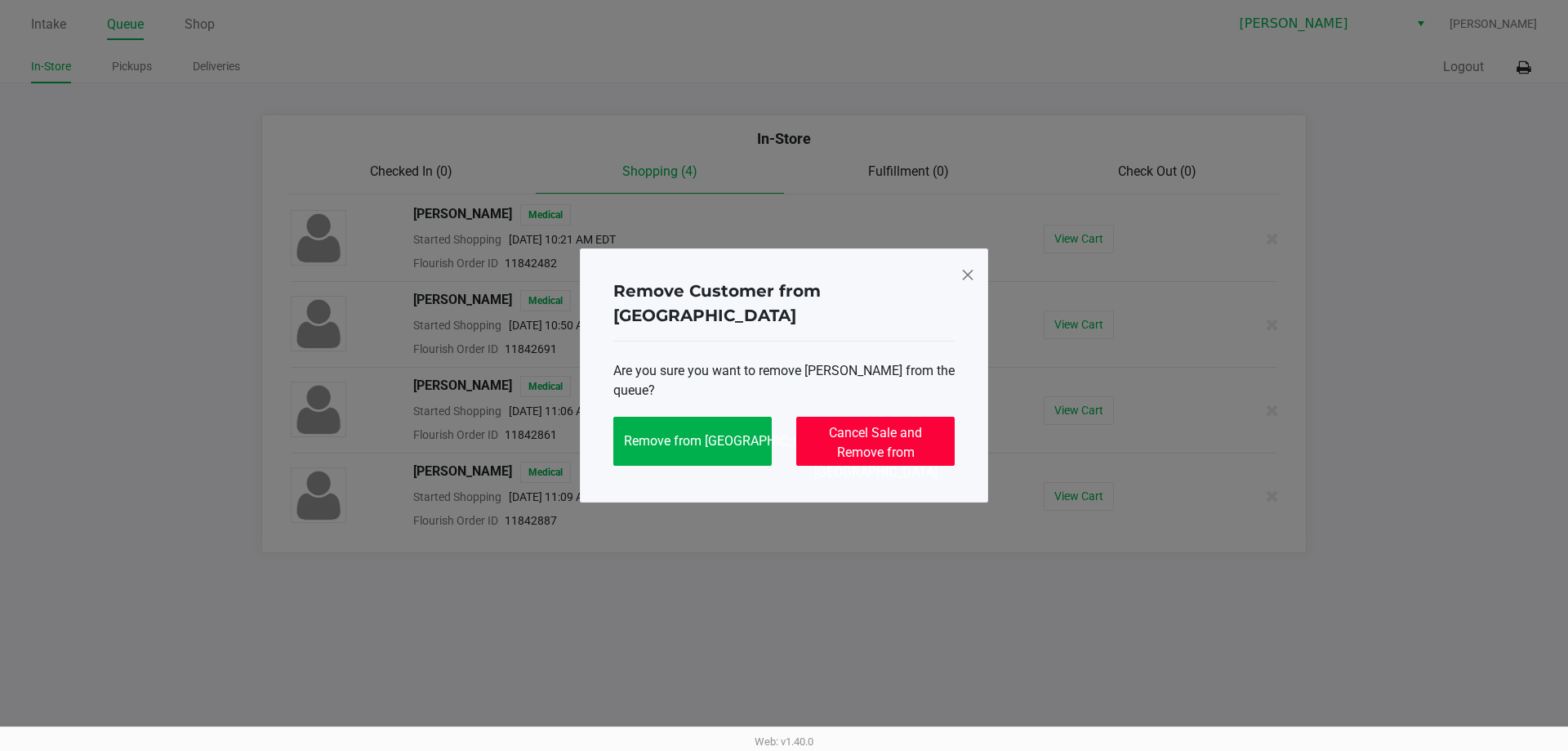
click at [837, 425] on span "Cancel Sale and Remove from Queue" at bounding box center [875, 452] width 123 height 55
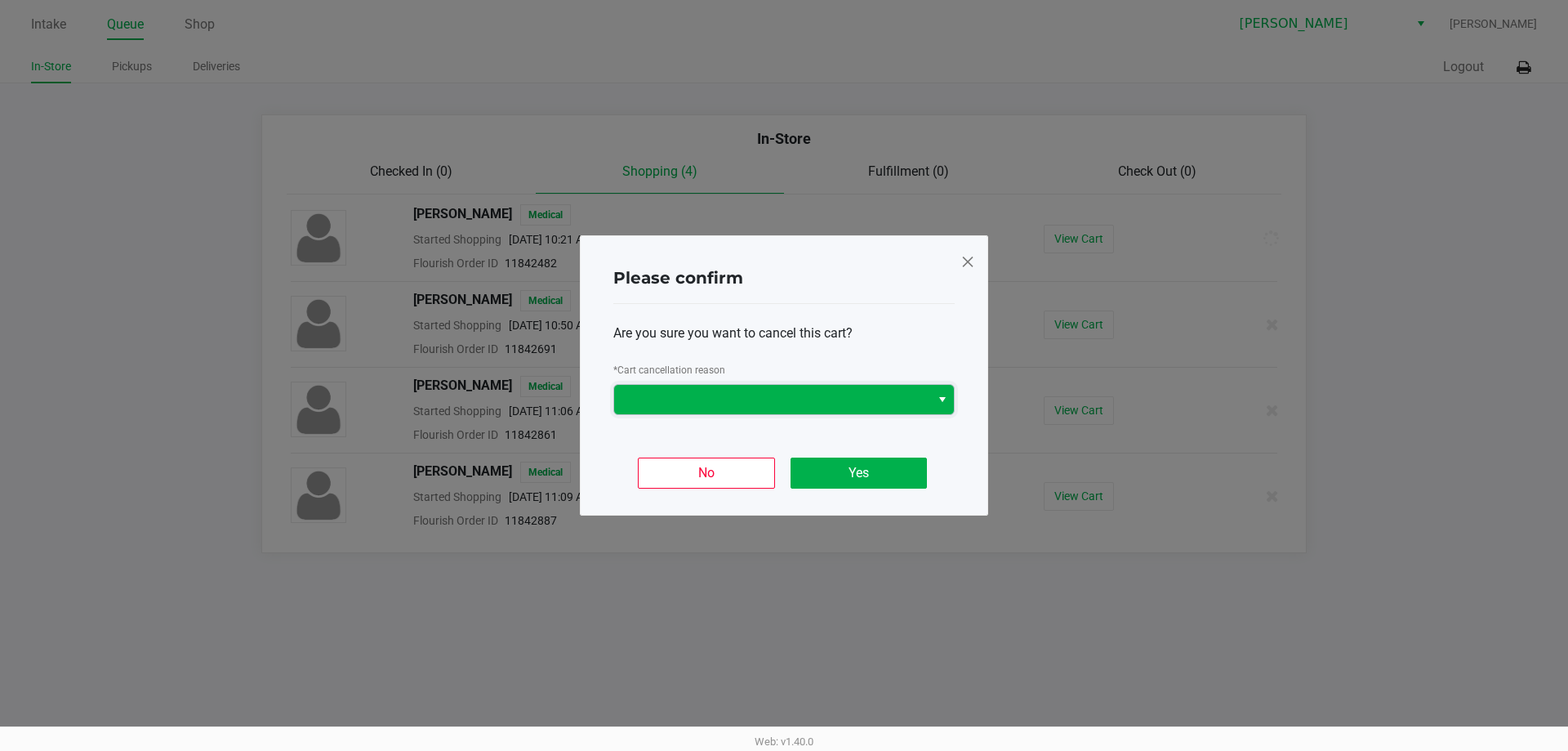
click at [689, 397] on span at bounding box center [772, 399] width 296 height 19
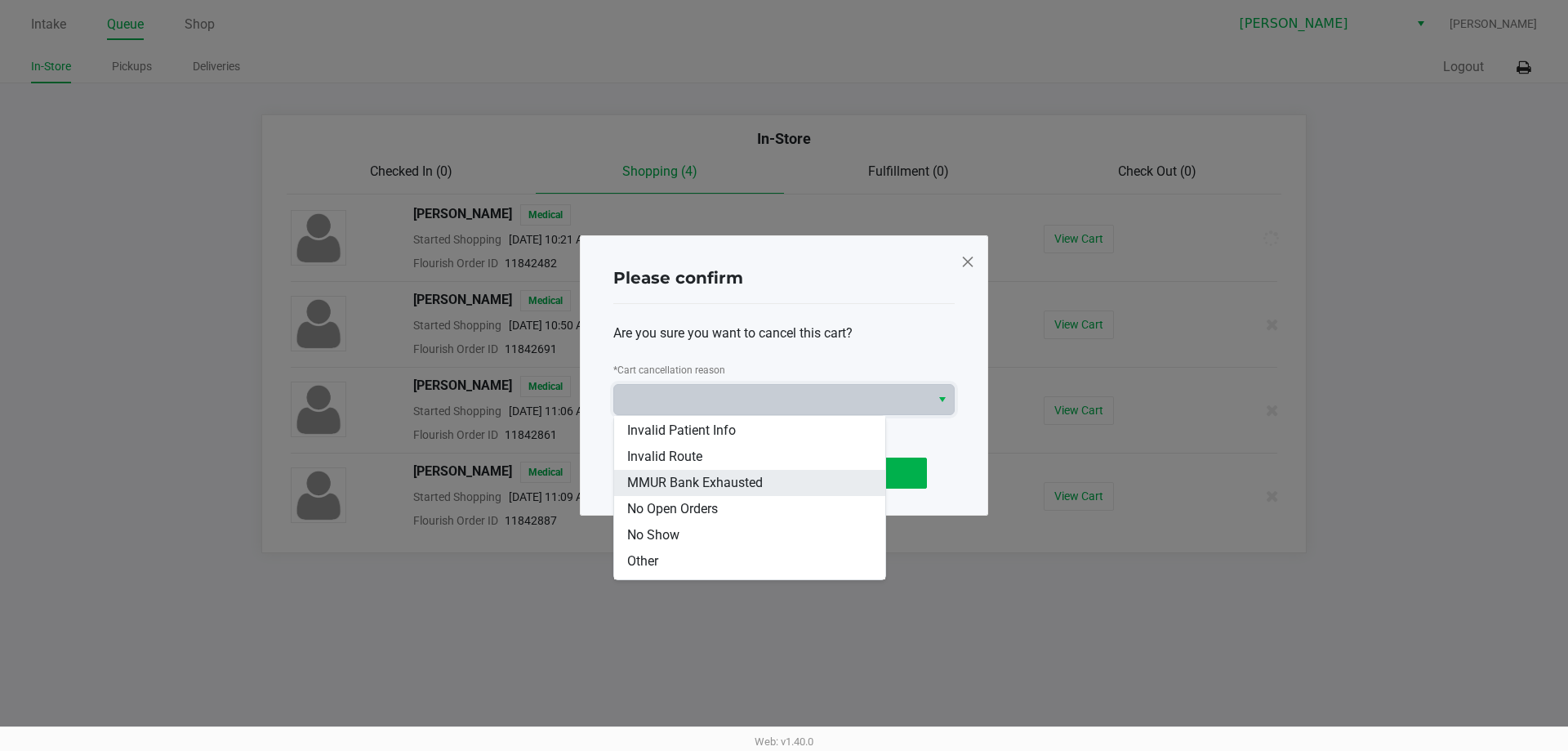
scroll to position [98, 0]
click at [653, 505] on span "Other" at bounding box center [642, 514] width 31 height 19
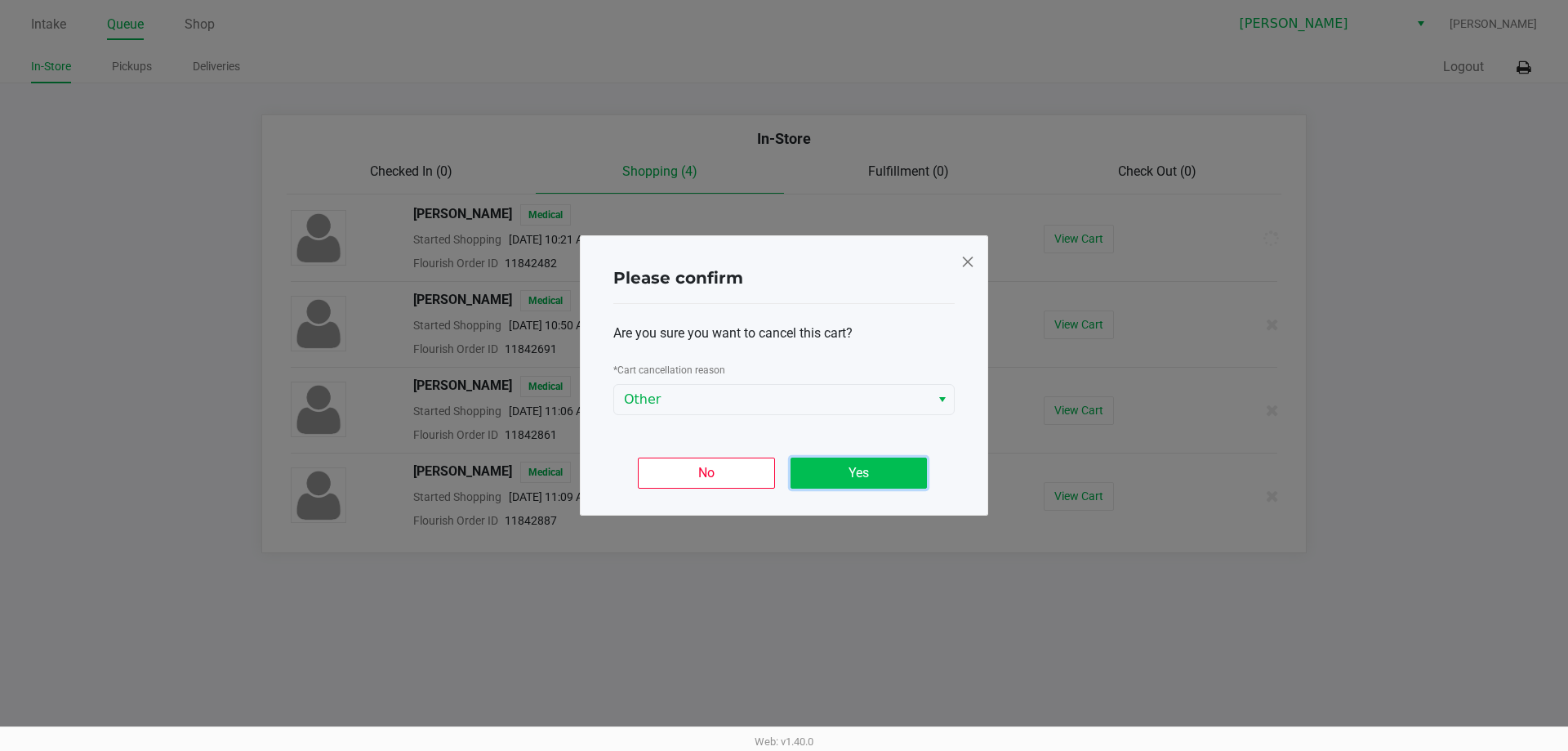
click at [873, 478] on button "Yes" at bounding box center [858, 472] width 136 height 31
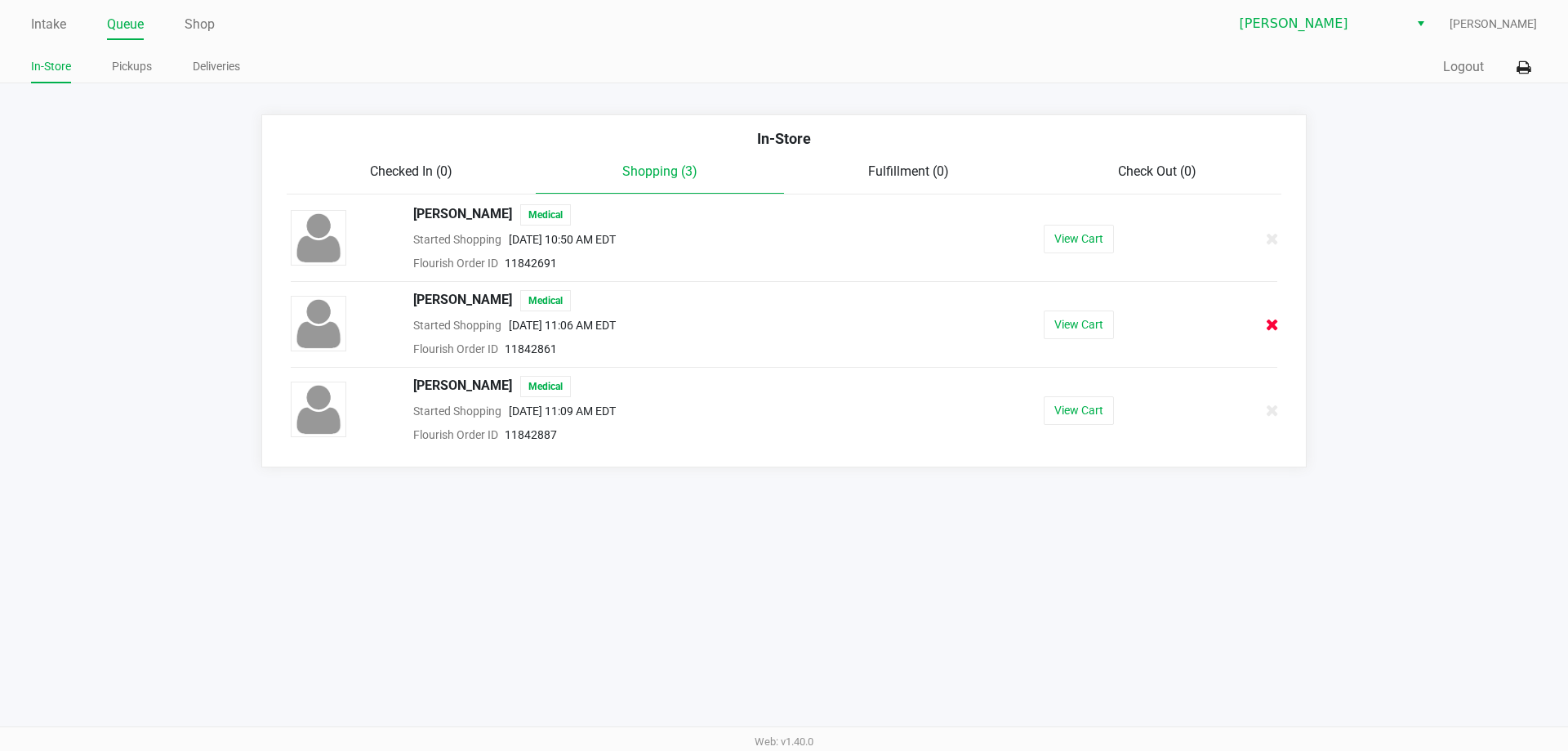
click at [1273, 318] on icon at bounding box center [1272, 324] width 13 height 12
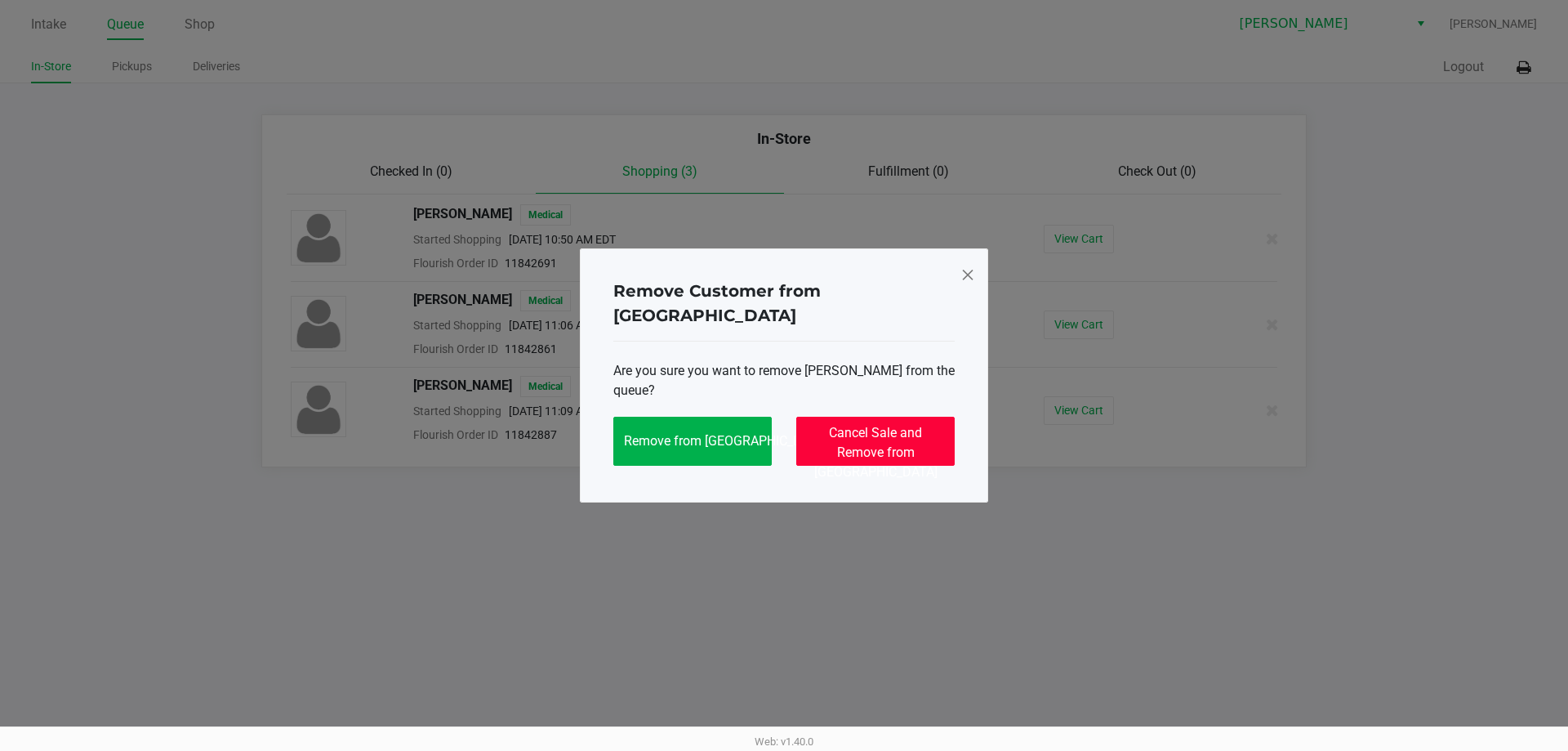
click at [874, 428] on button "Cancel Sale and Remove from Queue" at bounding box center [875, 441] width 158 height 49
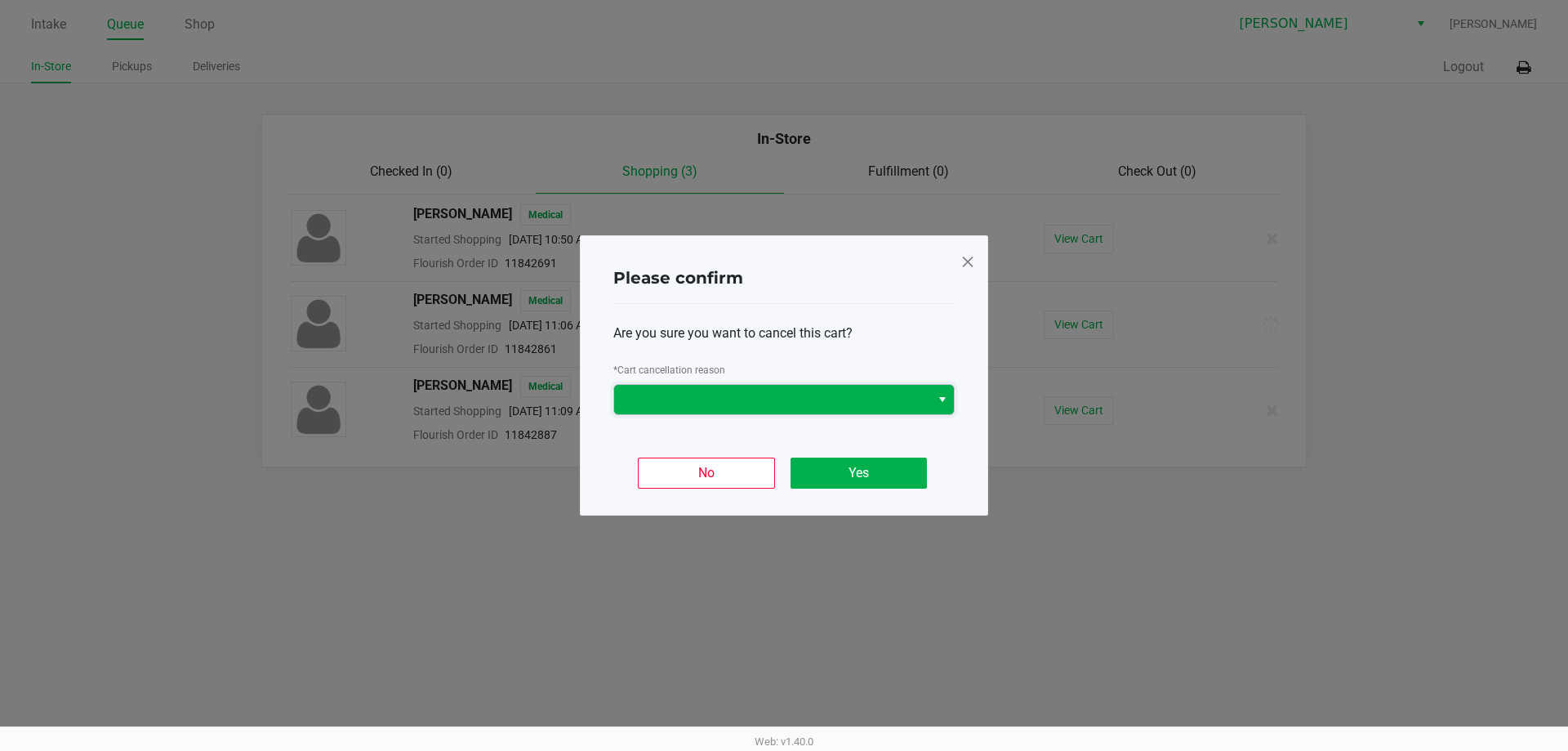
click at [712, 397] on span at bounding box center [772, 399] width 296 height 19
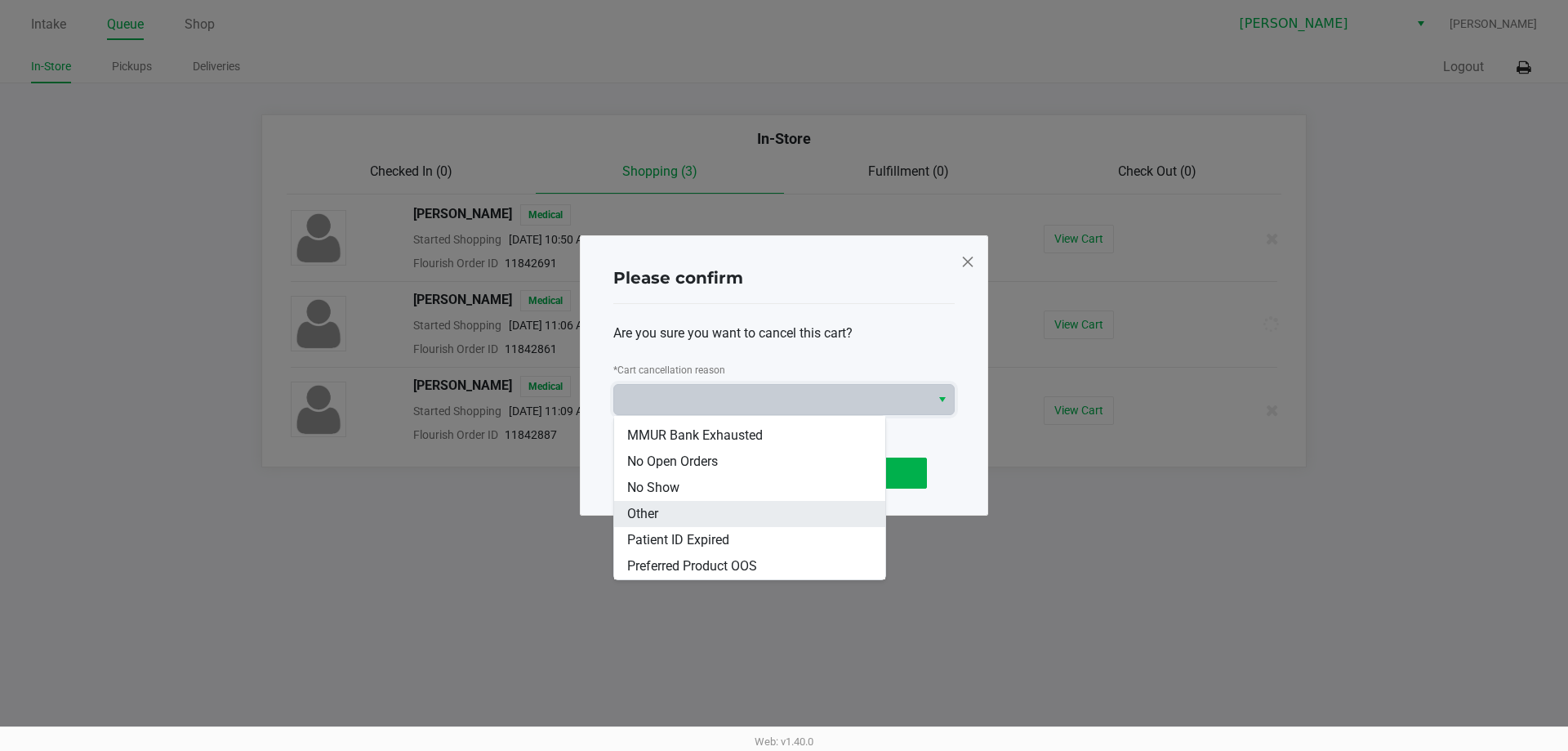
click at [665, 516] on li "Other" at bounding box center [750, 514] width 271 height 26
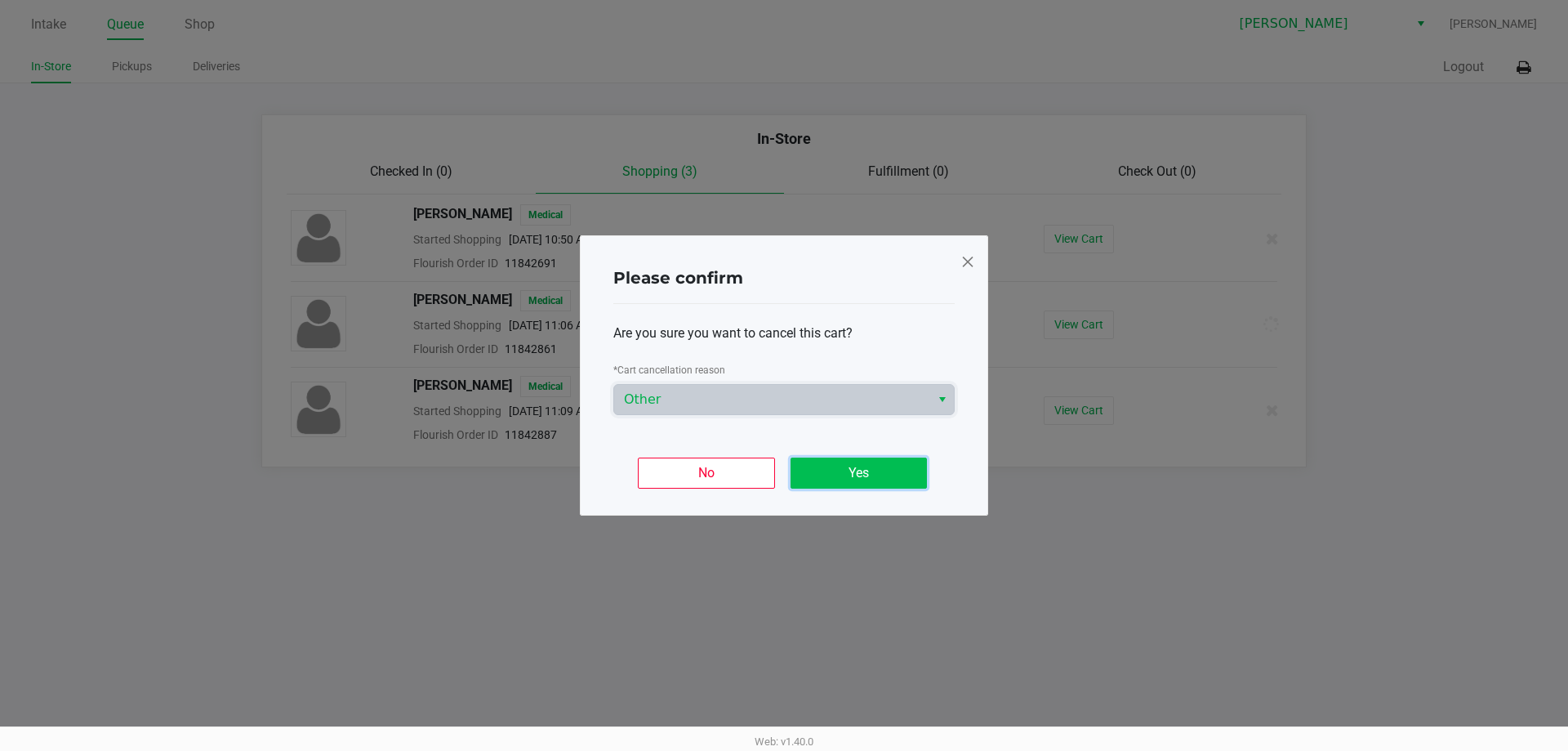
click at [889, 470] on button "Yes" at bounding box center [858, 472] width 136 height 31
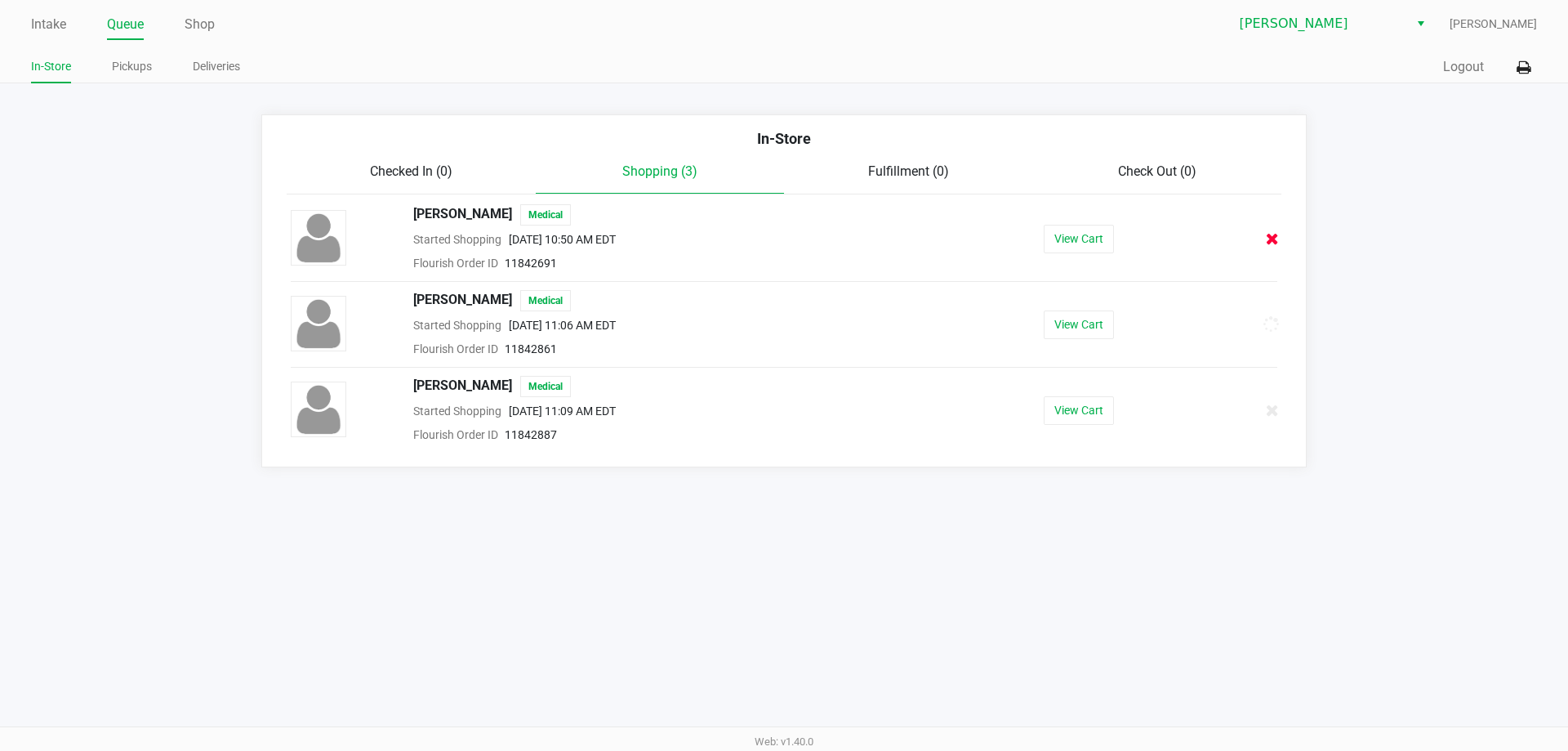
click at [1267, 237] on icon at bounding box center [1272, 239] width 13 height 12
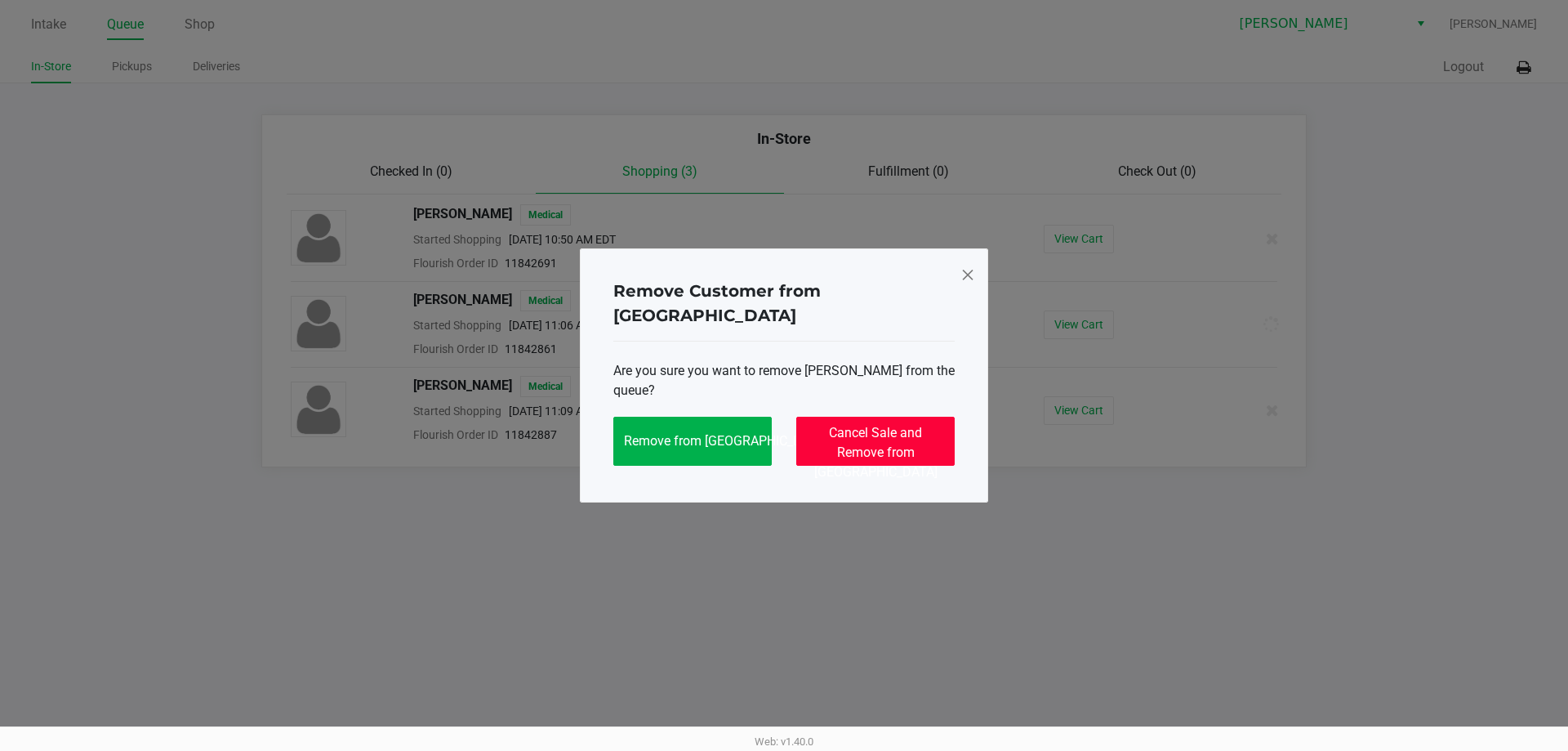
click at [866, 425] on span "Cancel Sale and Remove from Queue" at bounding box center [875, 452] width 123 height 55
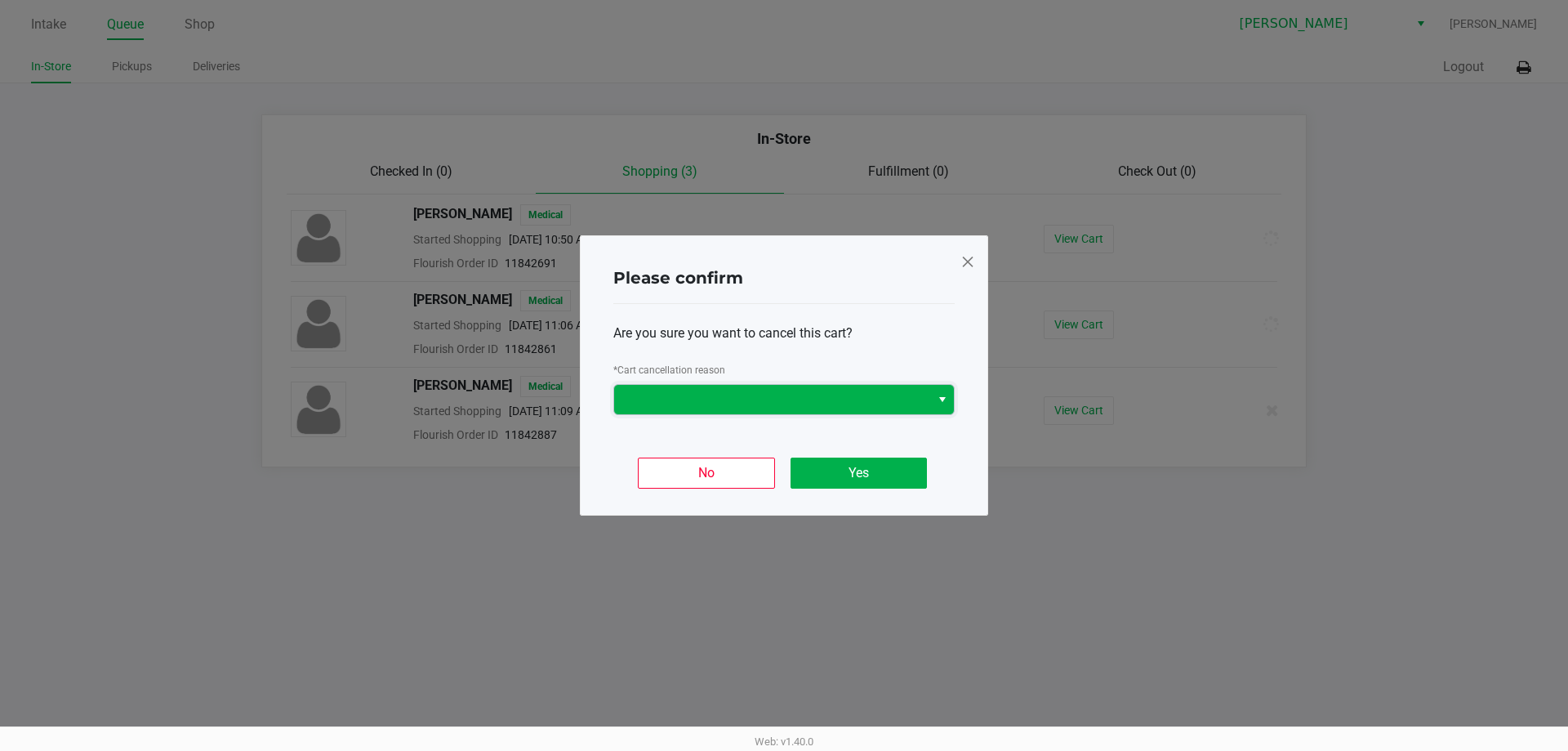
click at [694, 392] on span at bounding box center [772, 399] width 296 height 19
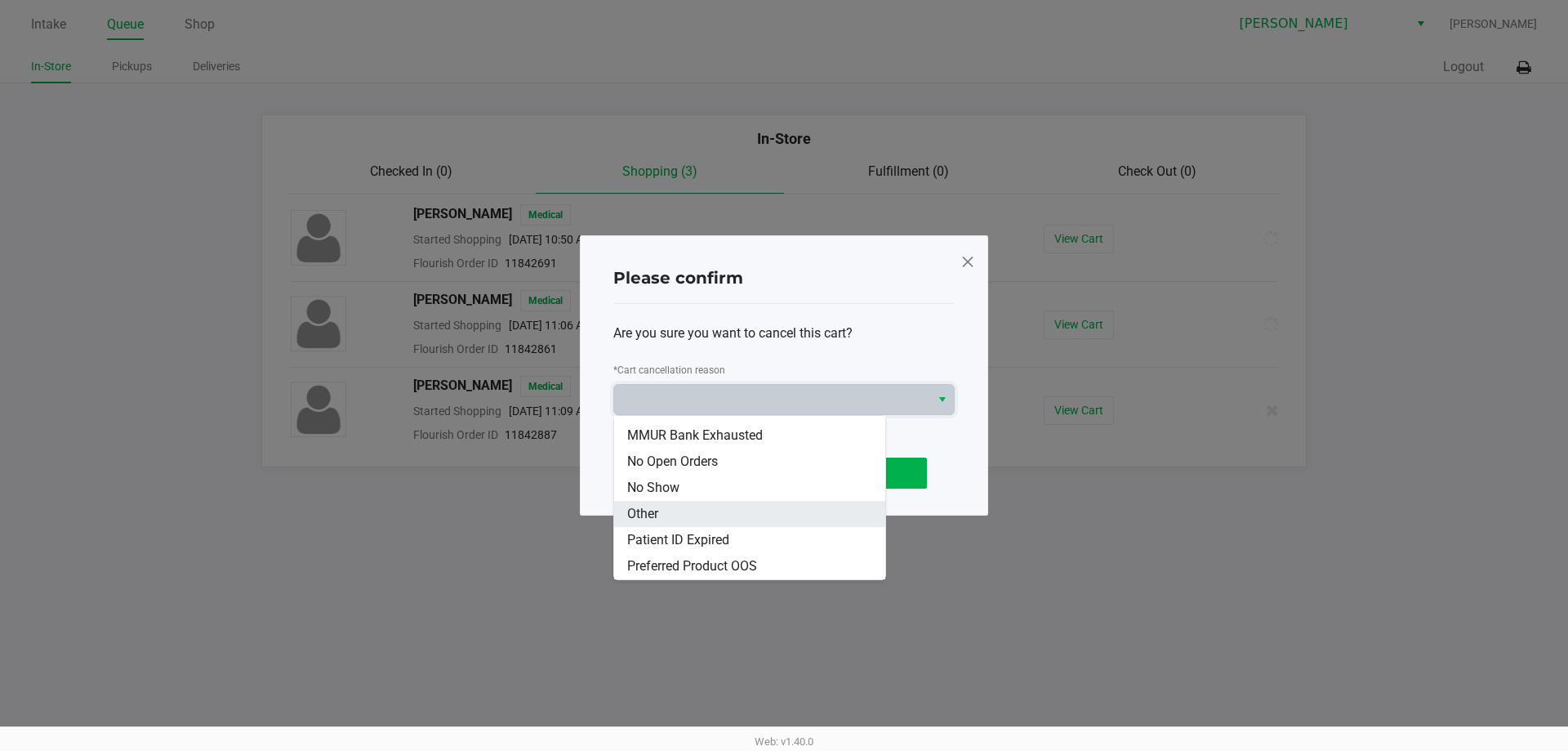
click at [667, 517] on li "Other" at bounding box center [750, 514] width 271 height 26
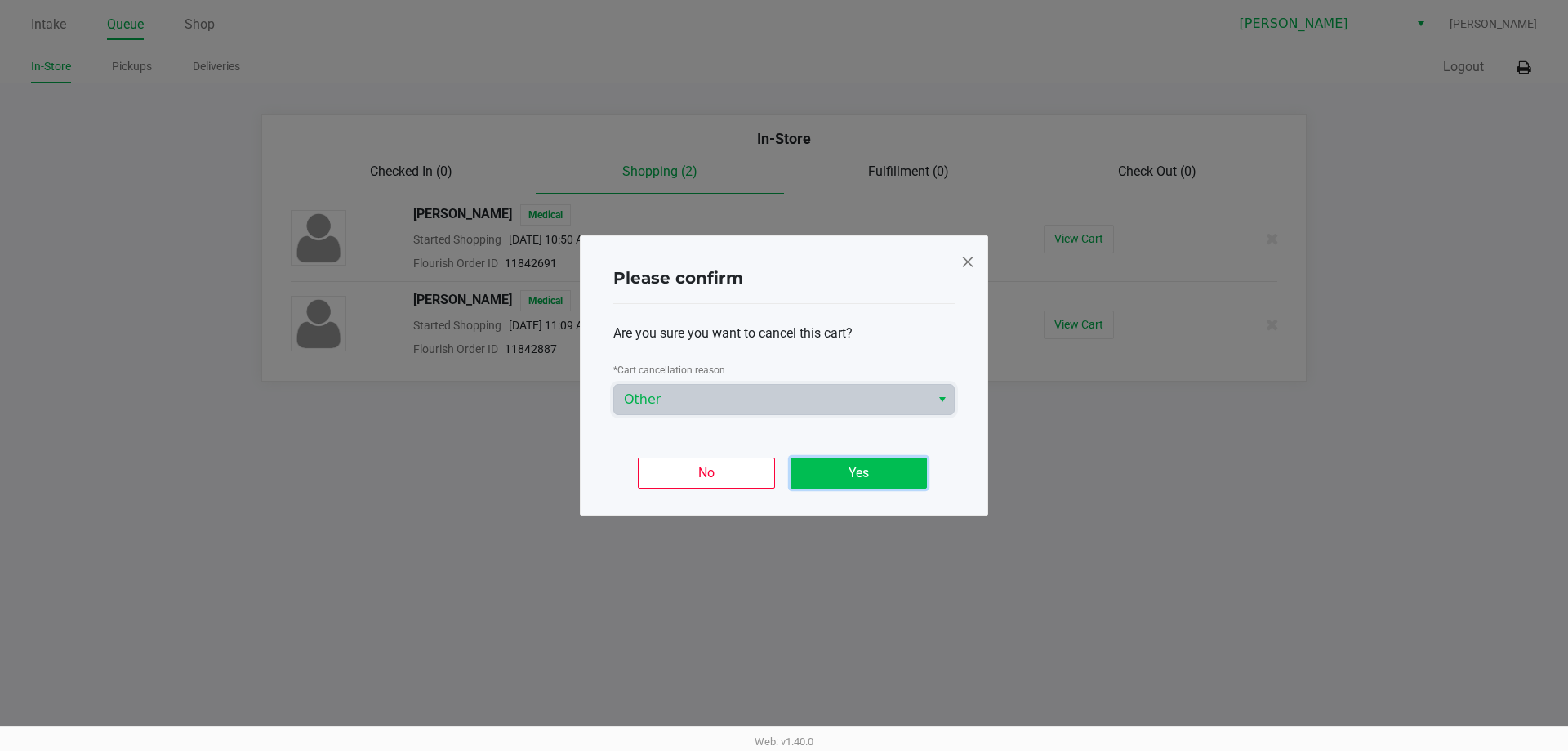
click at [890, 477] on button "Yes" at bounding box center [858, 472] width 136 height 31
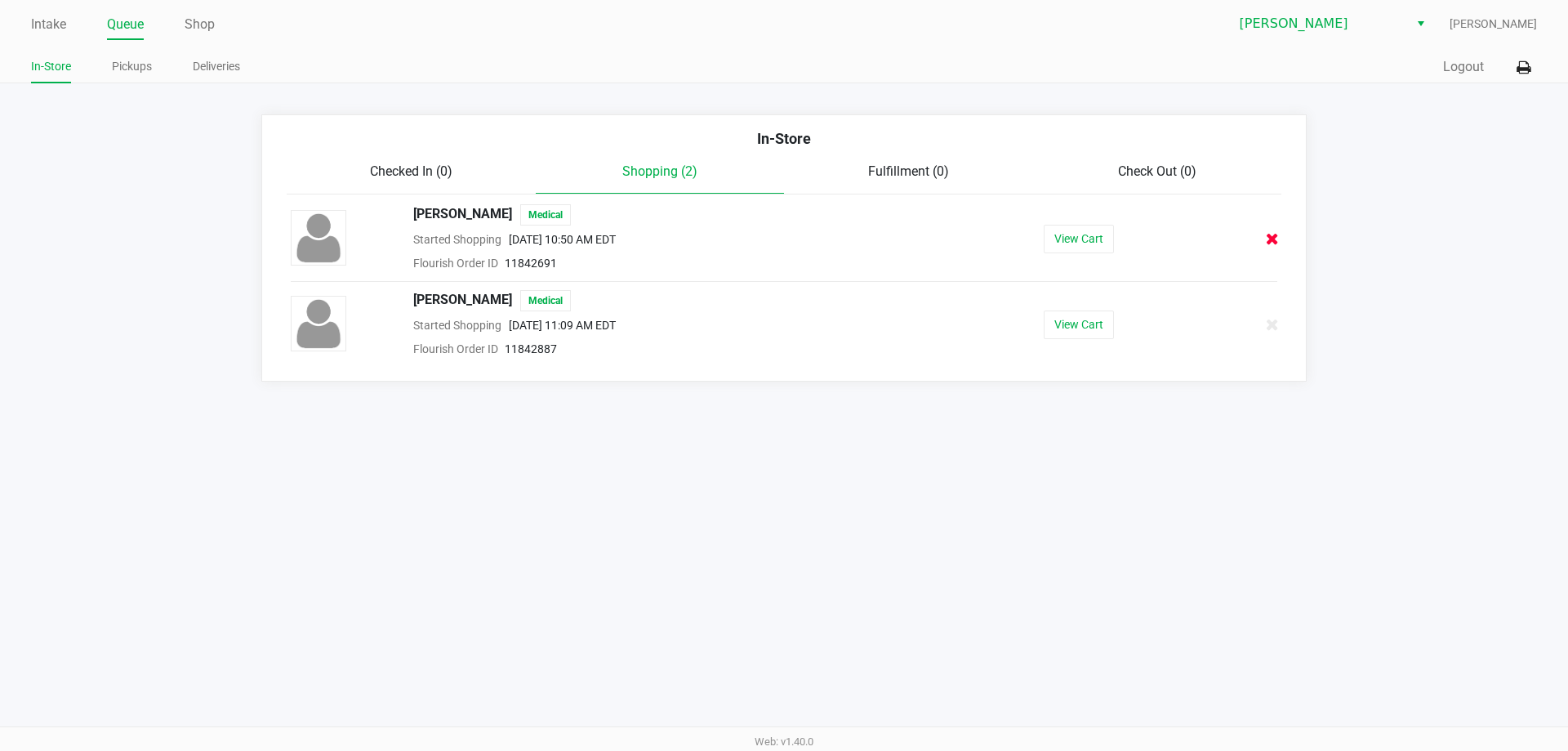
click at [1267, 240] on icon at bounding box center [1272, 239] width 13 height 12
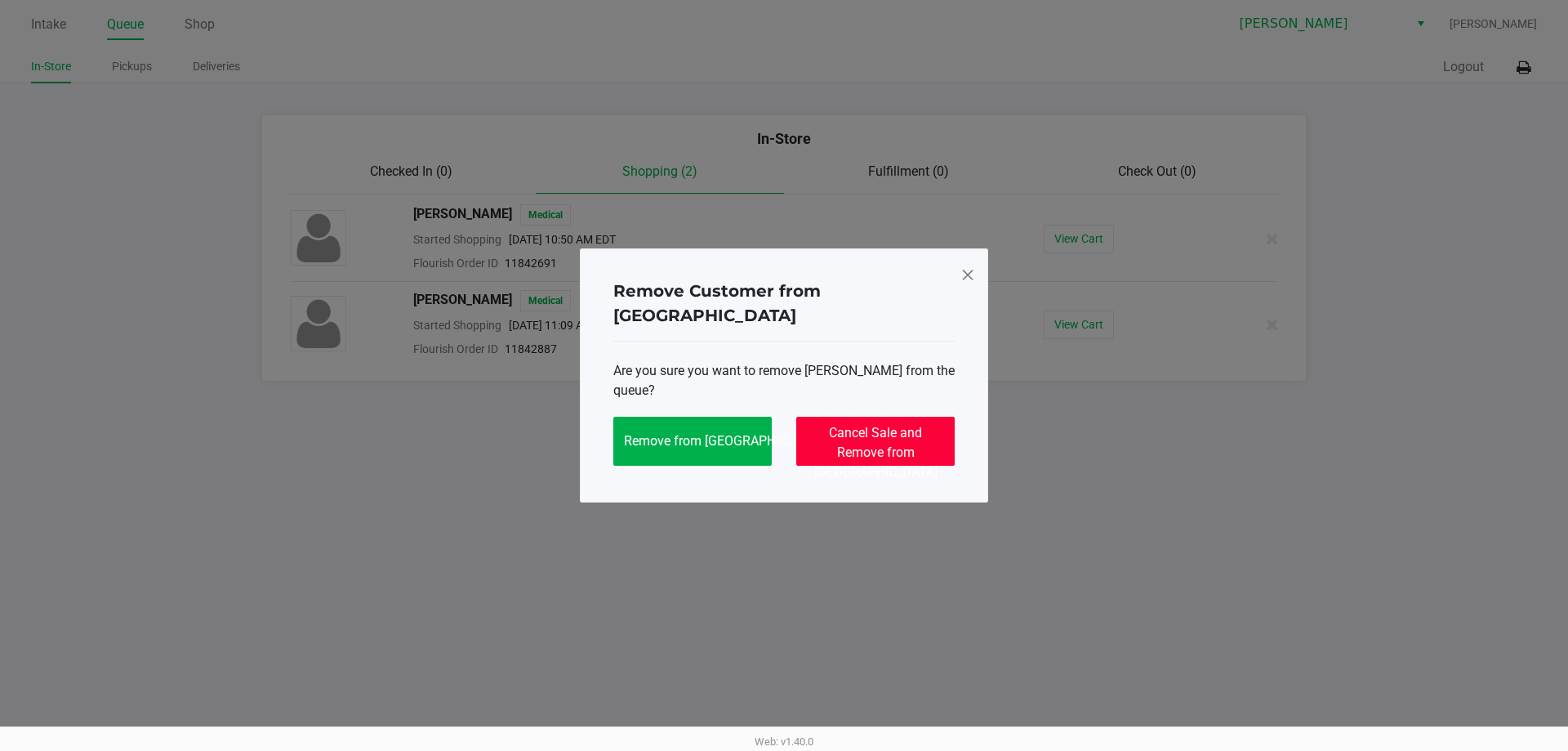
click at [837, 425] on span "Cancel Sale and Remove from Queue" at bounding box center [875, 452] width 123 height 55
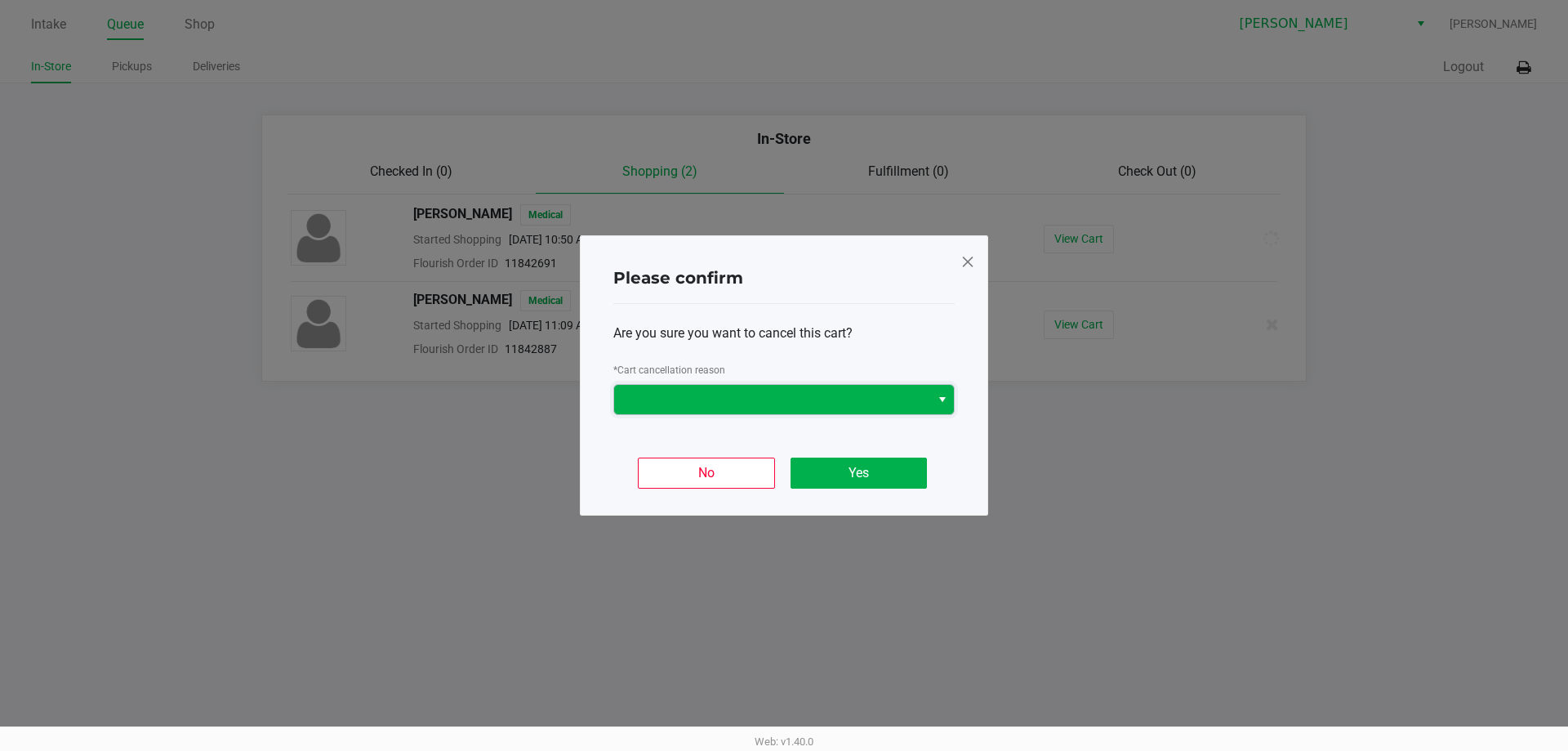
click at [735, 396] on span at bounding box center [772, 399] width 296 height 19
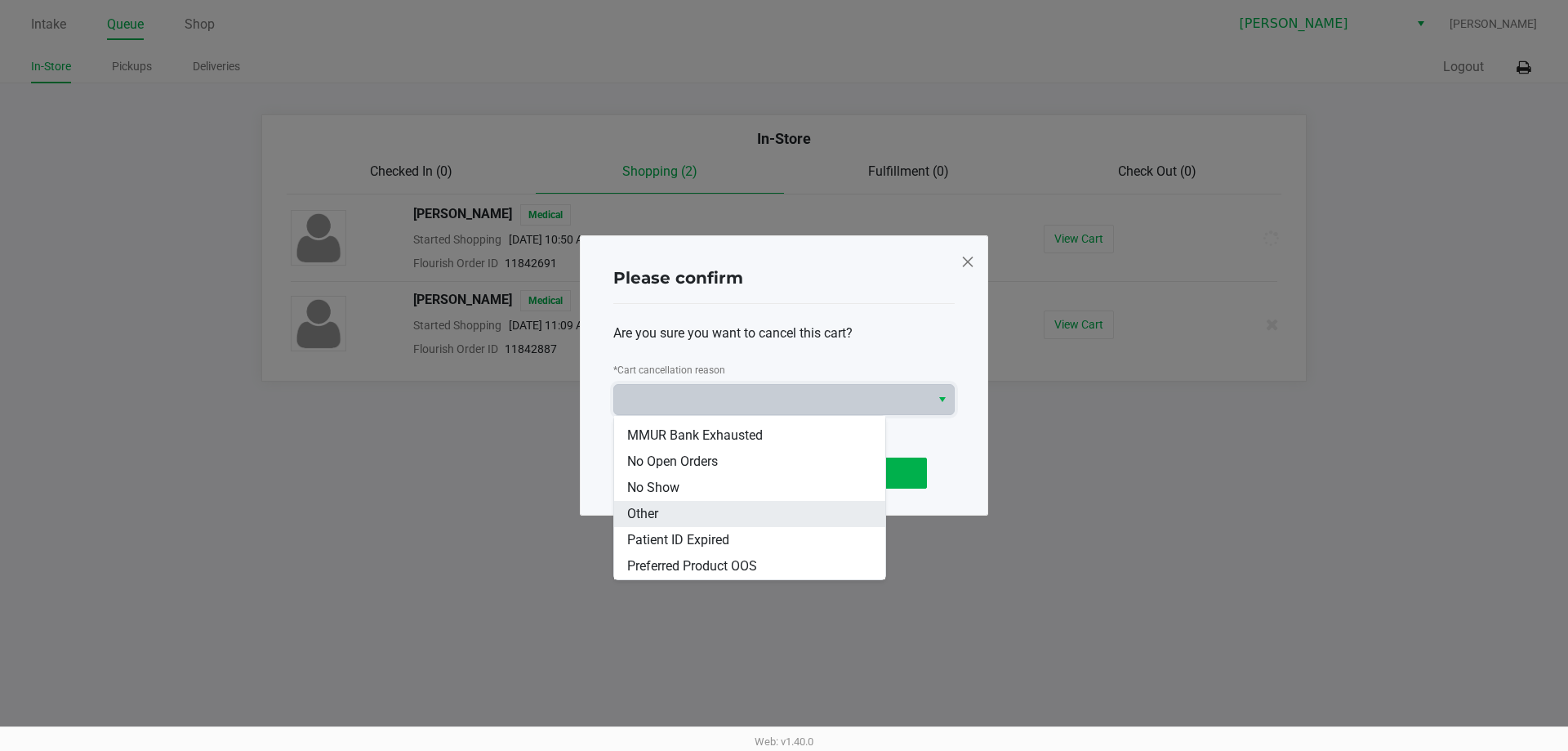
click at [724, 511] on li "Other" at bounding box center [750, 514] width 271 height 26
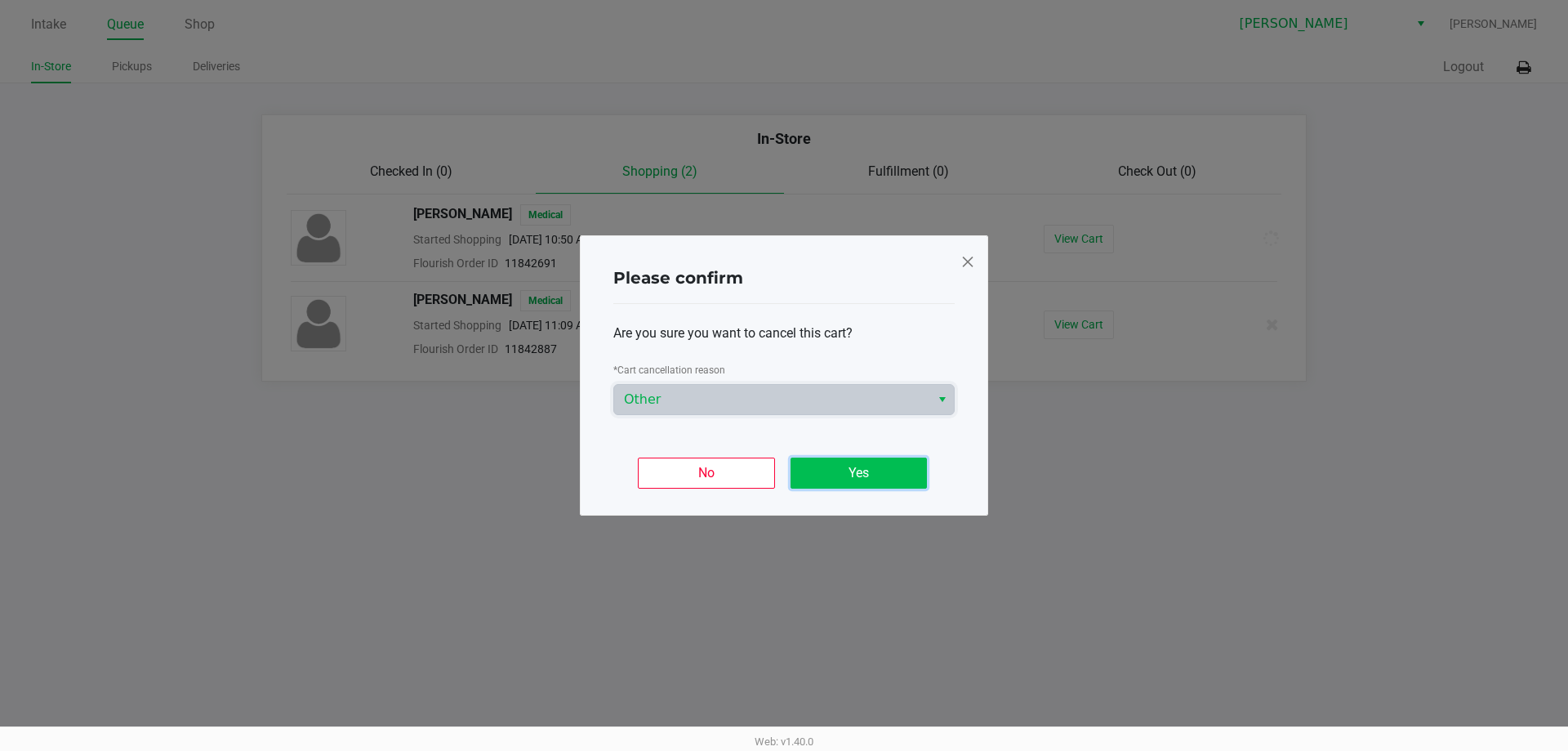
click at [857, 472] on button "Yes" at bounding box center [858, 472] width 136 height 31
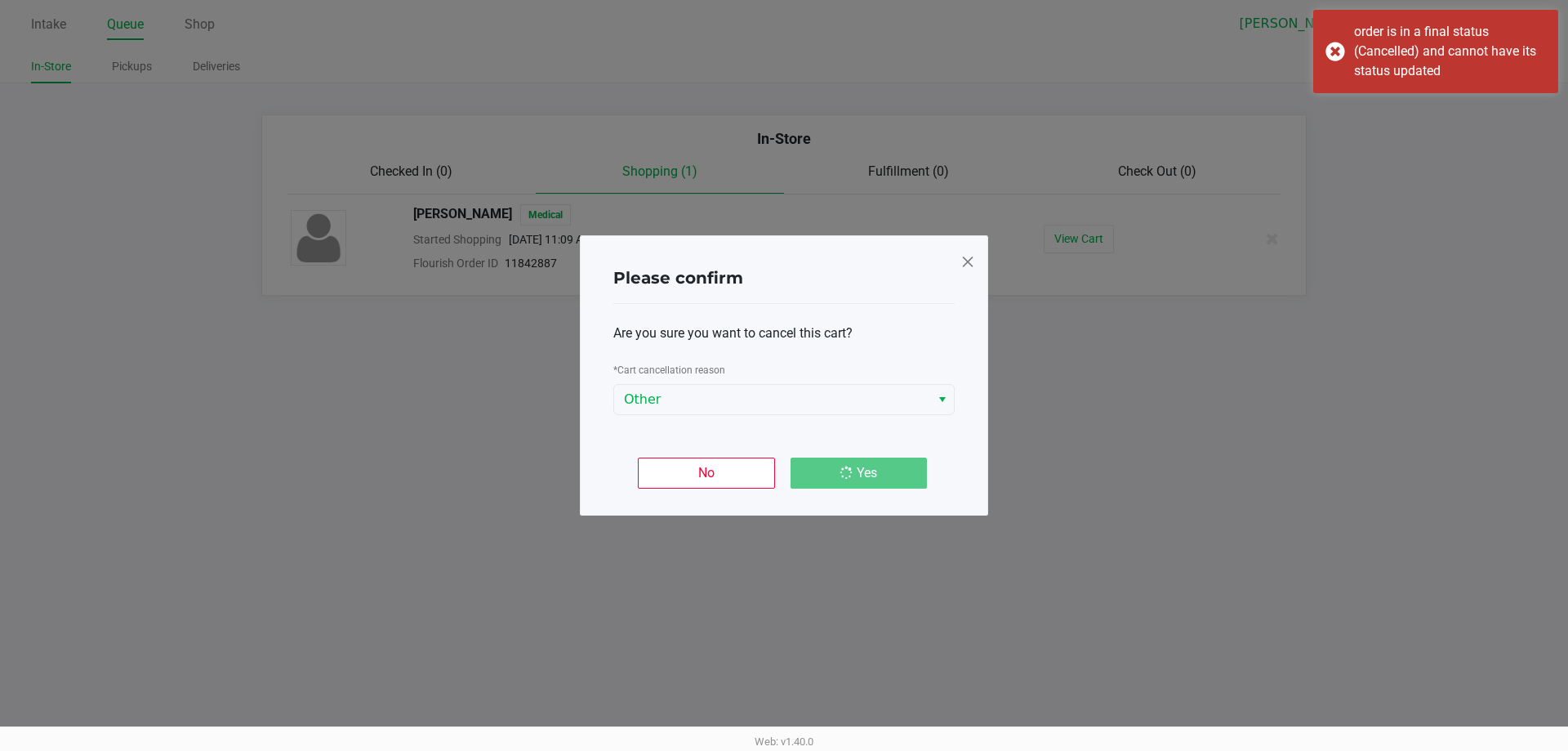
click at [928, 605] on ngb-modal-window "Please confirm Are you sure you want to cancel this cart? * Cart cancellation r…" at bounding box center [784, 376] width 1568 height 751
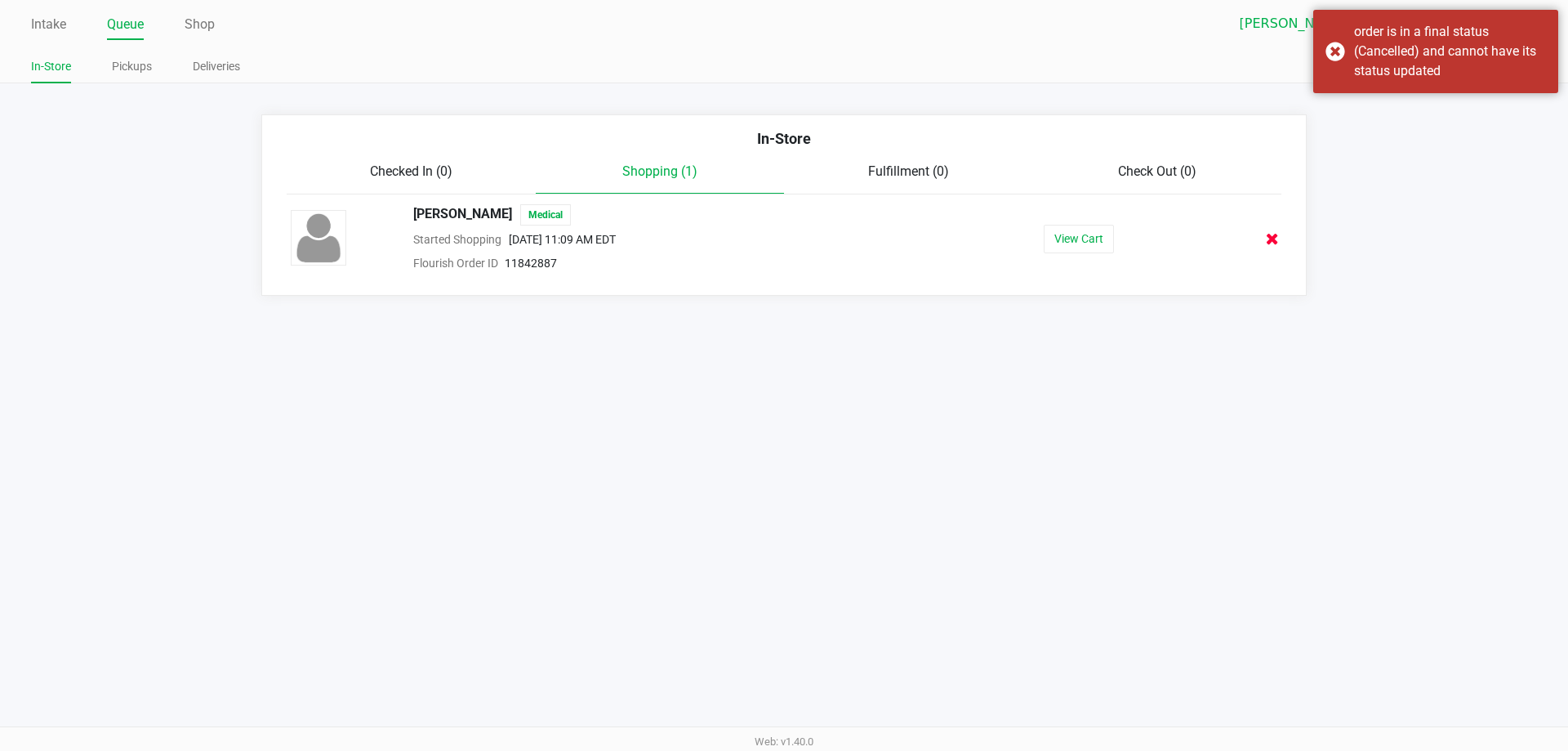
click at [1274, 237] on icon at bounding box center [1272, 239] width 13 height 12
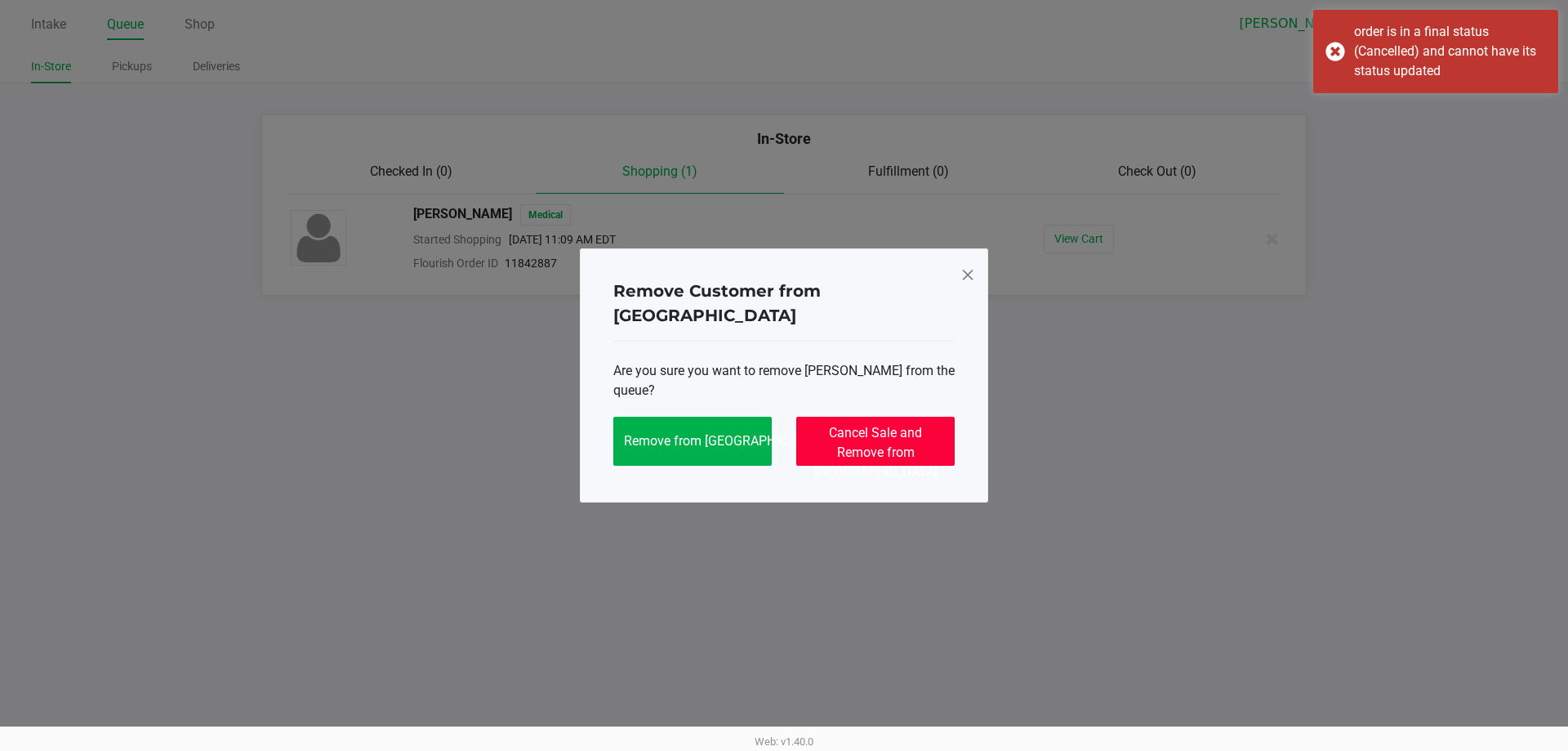
click at [871, 425] on span "Cancel Sale and Remove from Queue" at bounding box center [875, 452] width 123 height 55
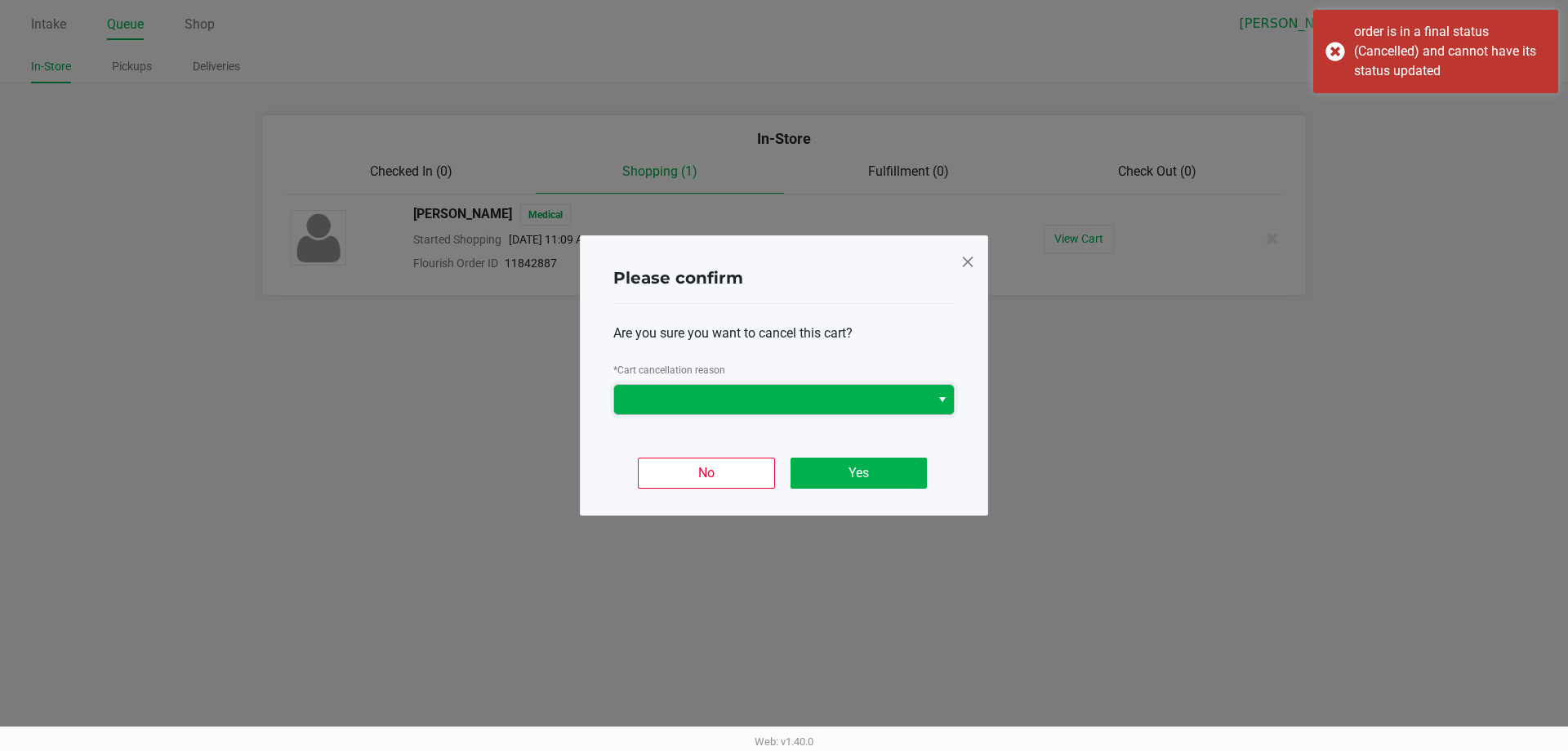
click at [687, 395] on span at bounding box center [772, 399] width 296 height 19
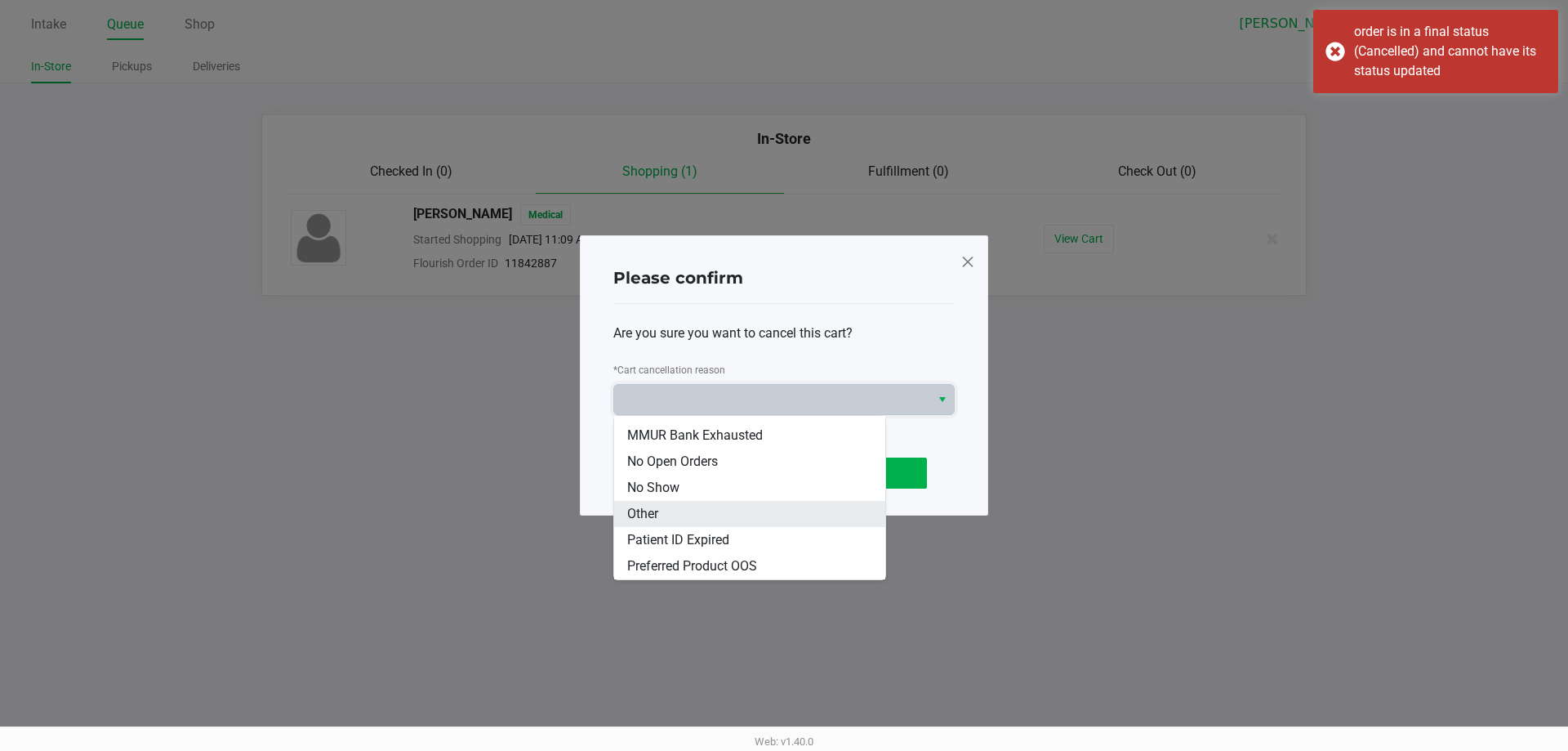
click at [660, 514] on li "Other" at bounding box center [750, 514] width 271 height 26
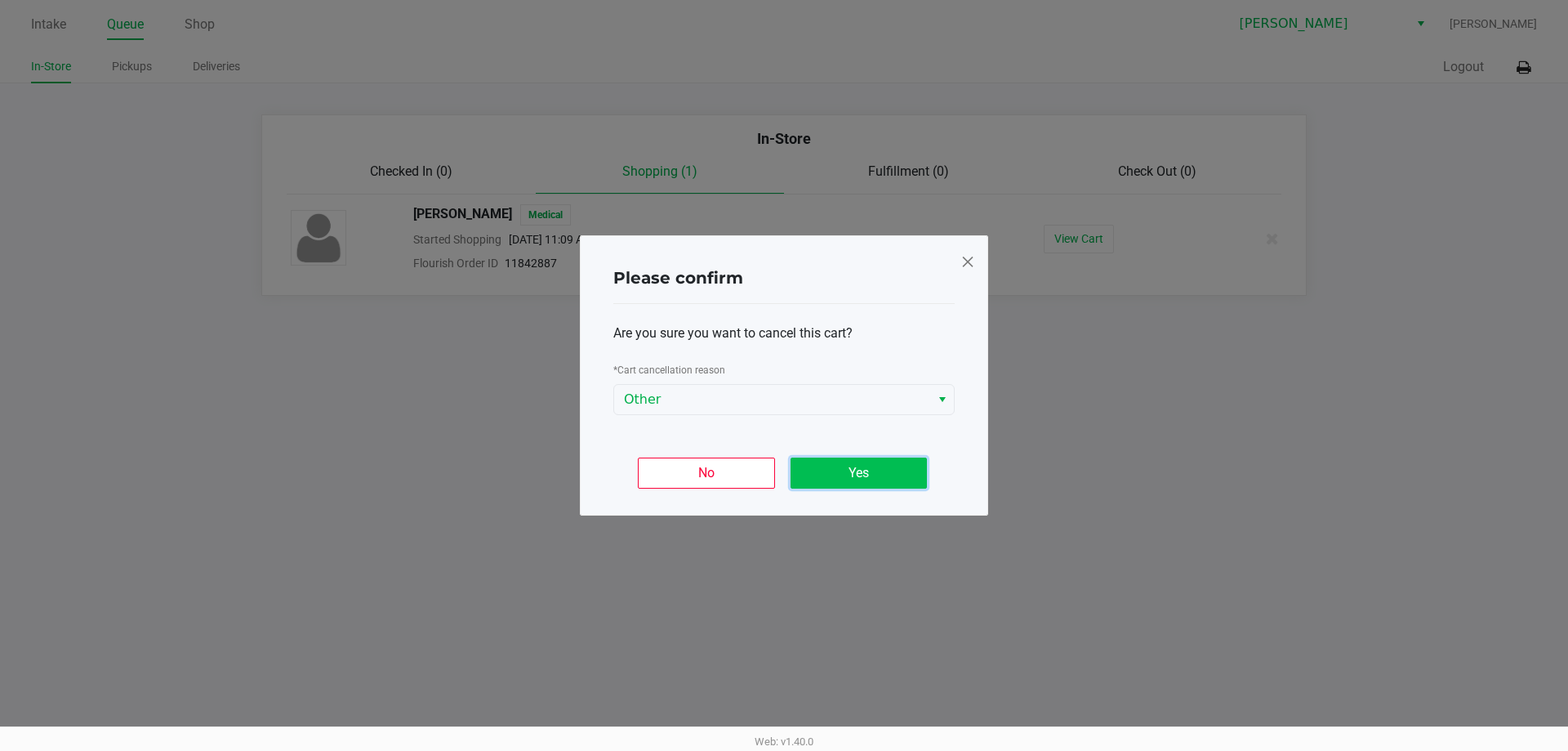
click at [893, 472] on button "Yes" at bounding box center [858, 472] width 136 height 31
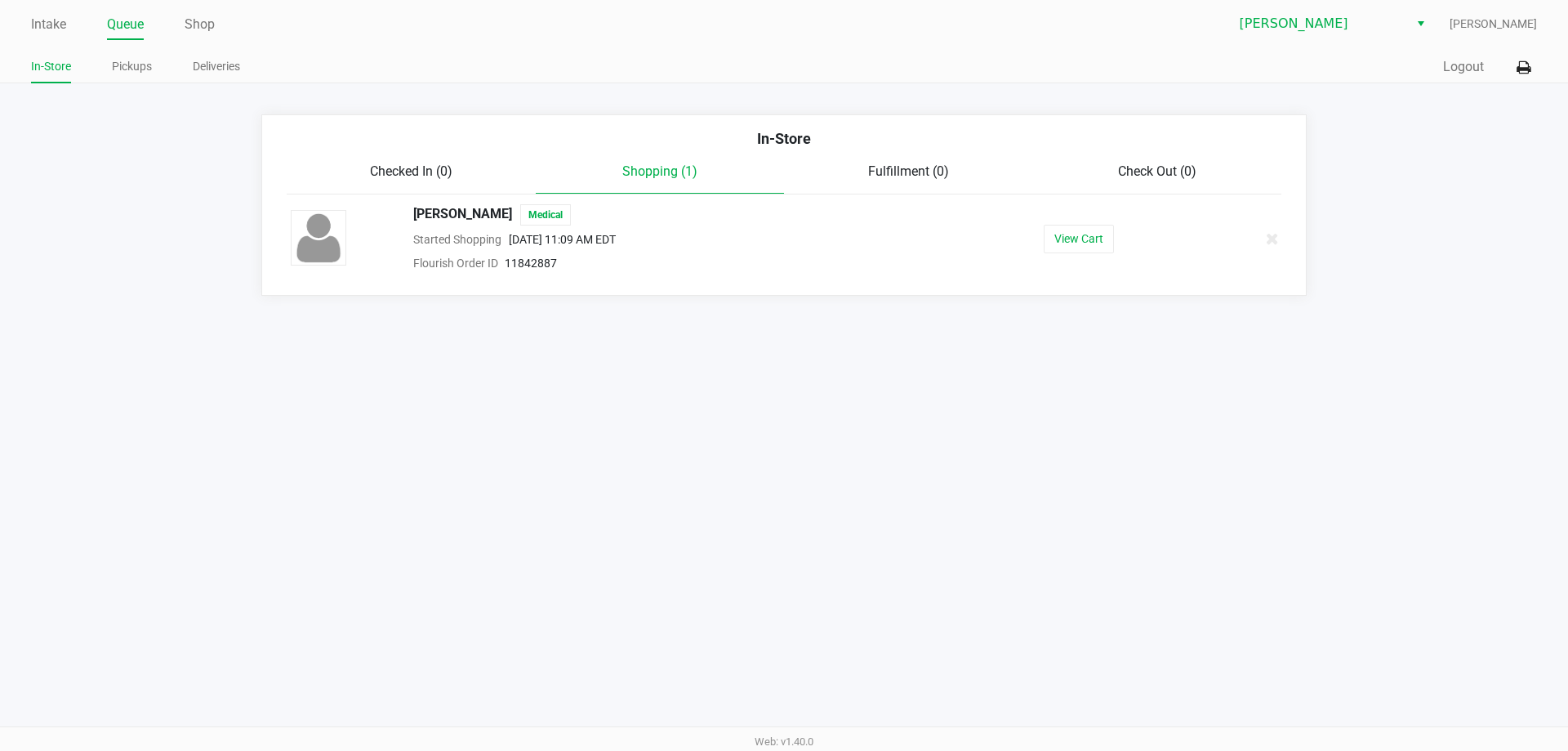
click at [1033, 494] on div "Intake Queue Shop Brandon WC Lisette Ramos In-Store Pickups Deliveries Quick Sa…" at bounding box center [784, 376] width 1568 height 751
click at [860, 503] on div "Intake Queue Shop Brandon WC Lisette Ramos In-Store Pickups Deliveries Quick Sa…" at bounding box center [784, 376] width 1568 height 751
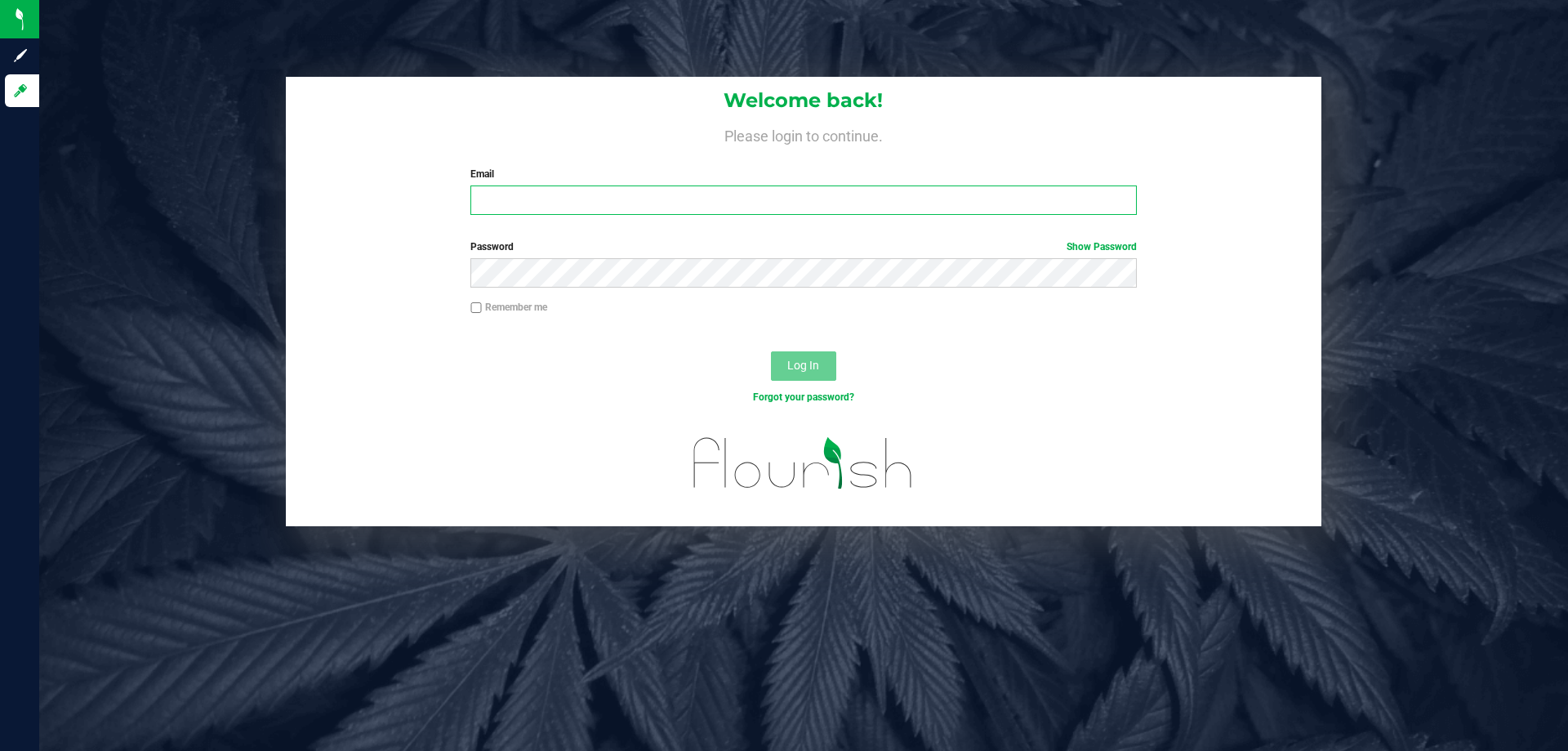
click at [564, 207] on input "Email" at bounding box center [802, 200] width 665 height 29
type input "[EMAIL_ADDRESS][DOMAIN_NAME]"
click at [771, 352] on button "Log In" at bounding box center [803, 366] width 65 height 29
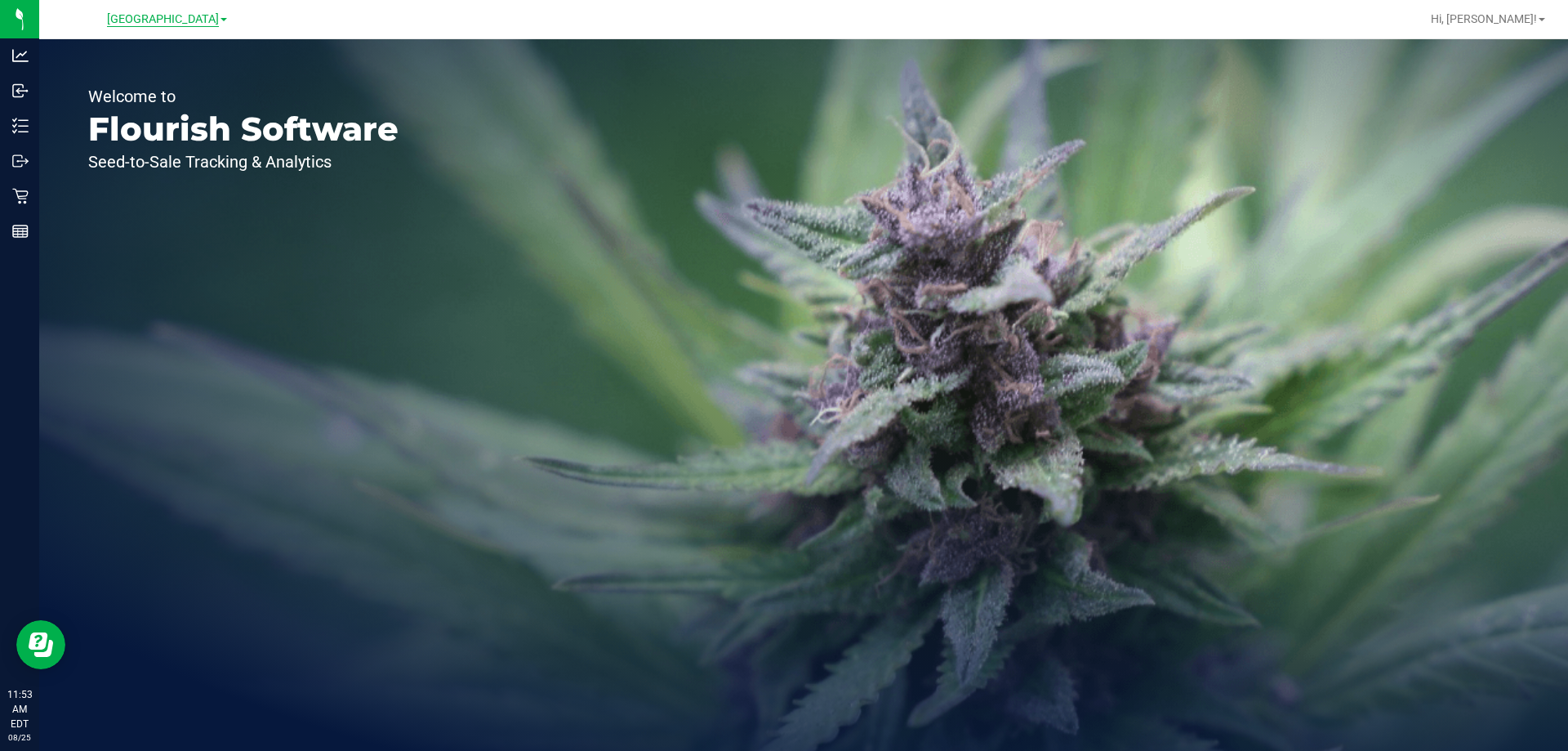
click at [173, 19] on span "[GEOGRAPHIC_DATA]" at bounding box center [163, 19] width 112 height 15
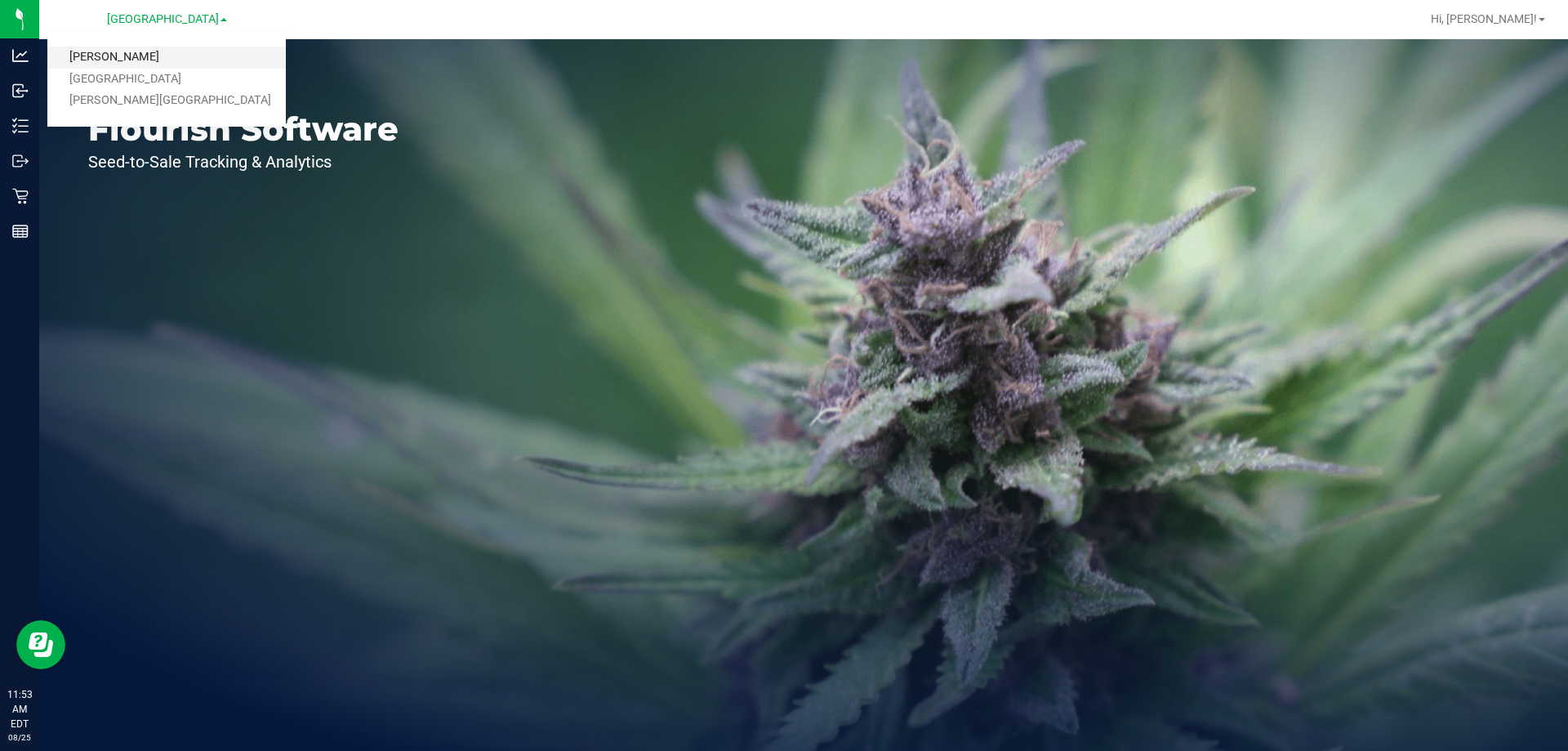
click at [95, 54] on link "[PERSON_NAME]" at bounding box center [166, 57] width 238 height 22
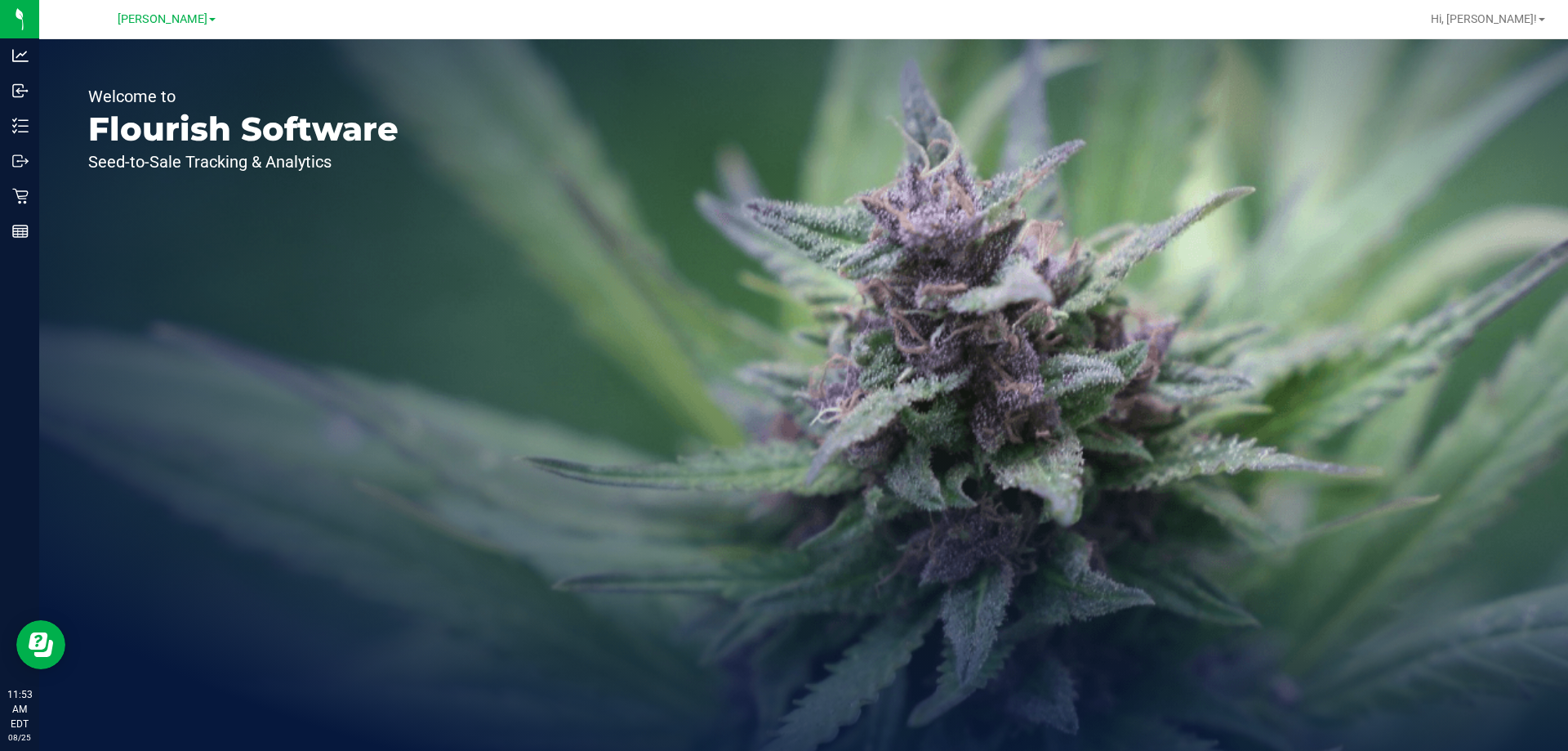
click at [236, 461] on div "Welcome to Flourish Software Seed-to-Sale Tracking & Analytics" at bounding box center [243, 395] width 409 height 711
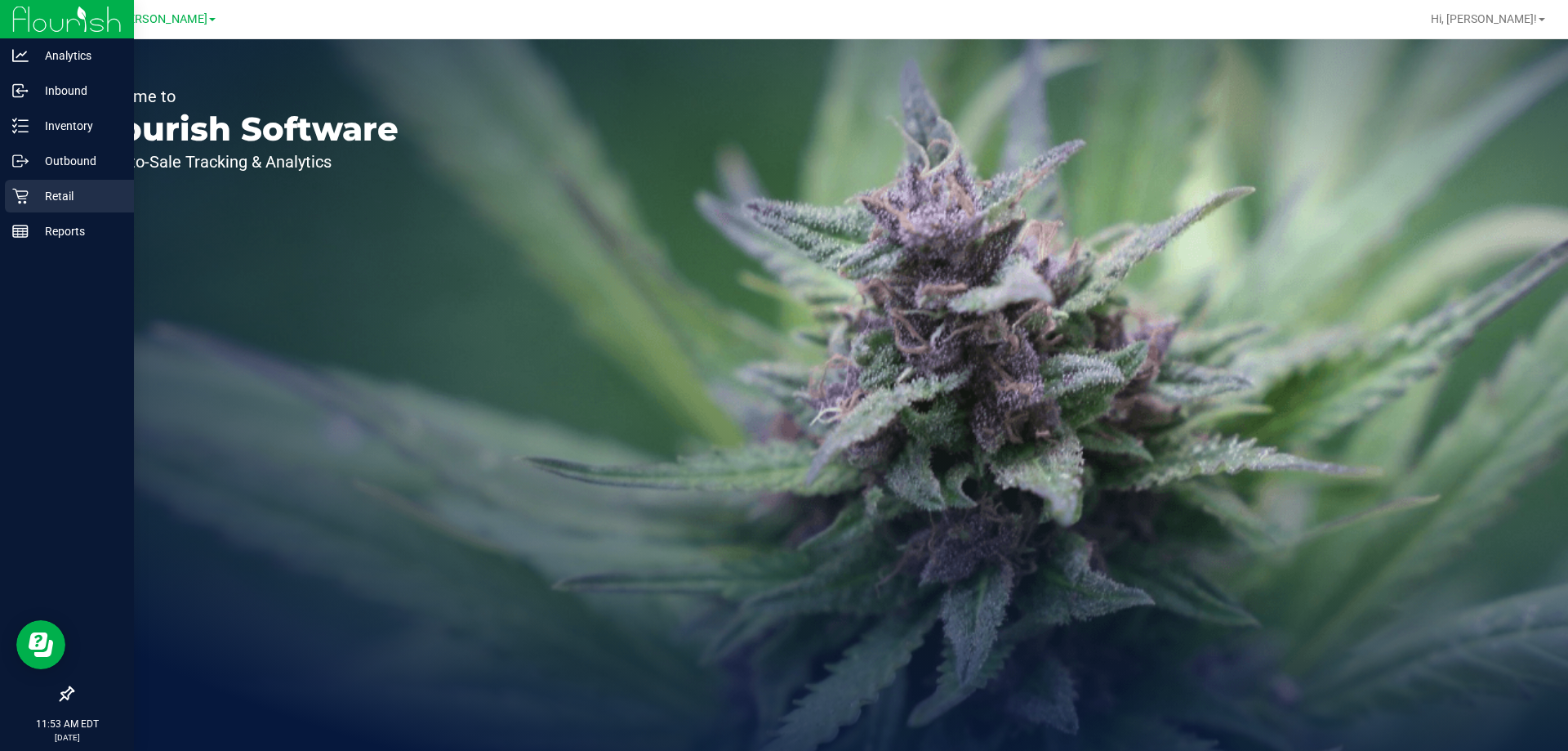
click at [30, 198] on p "Retail" at bounding box center [77, 196] width 98 height 19
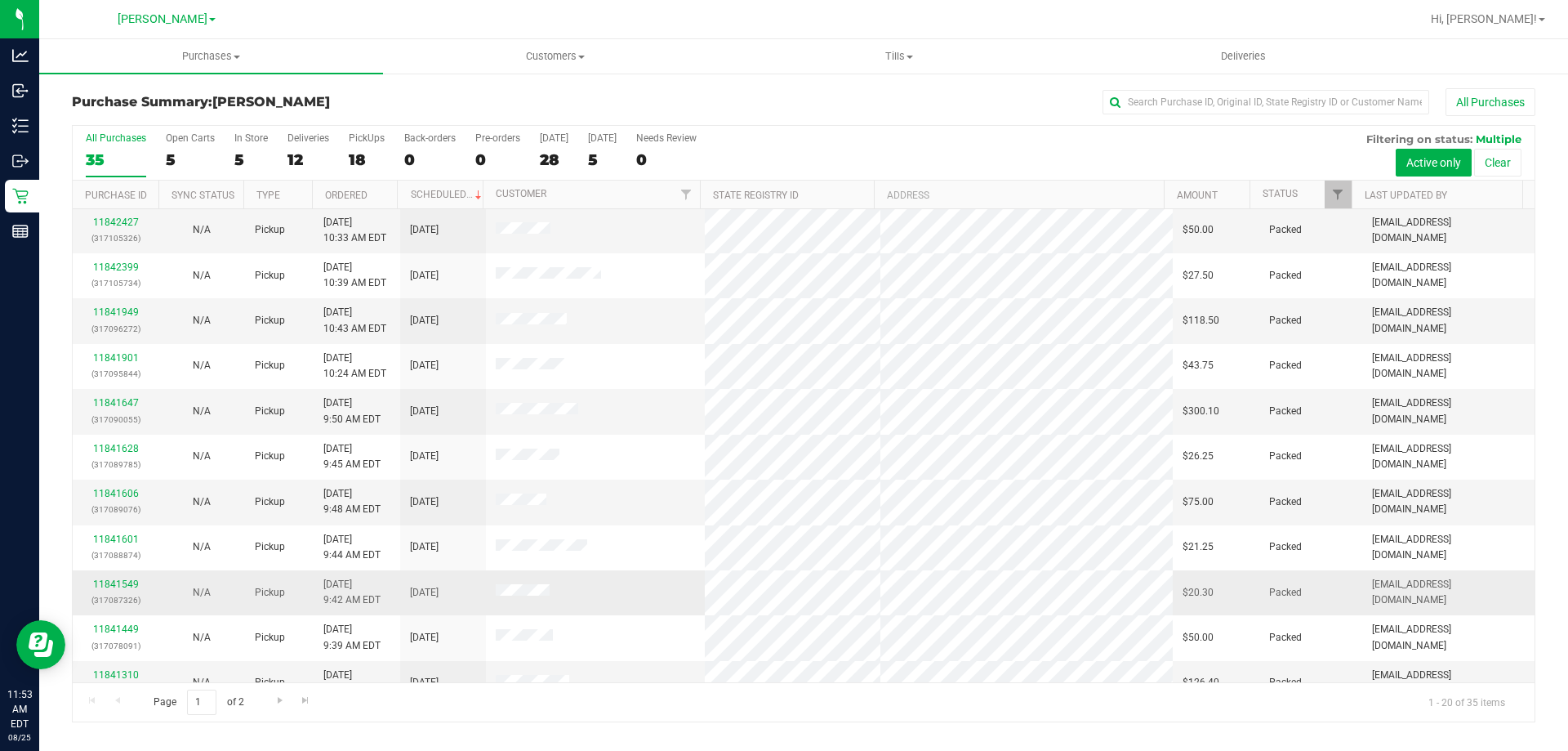
scroll to position [432, 0]
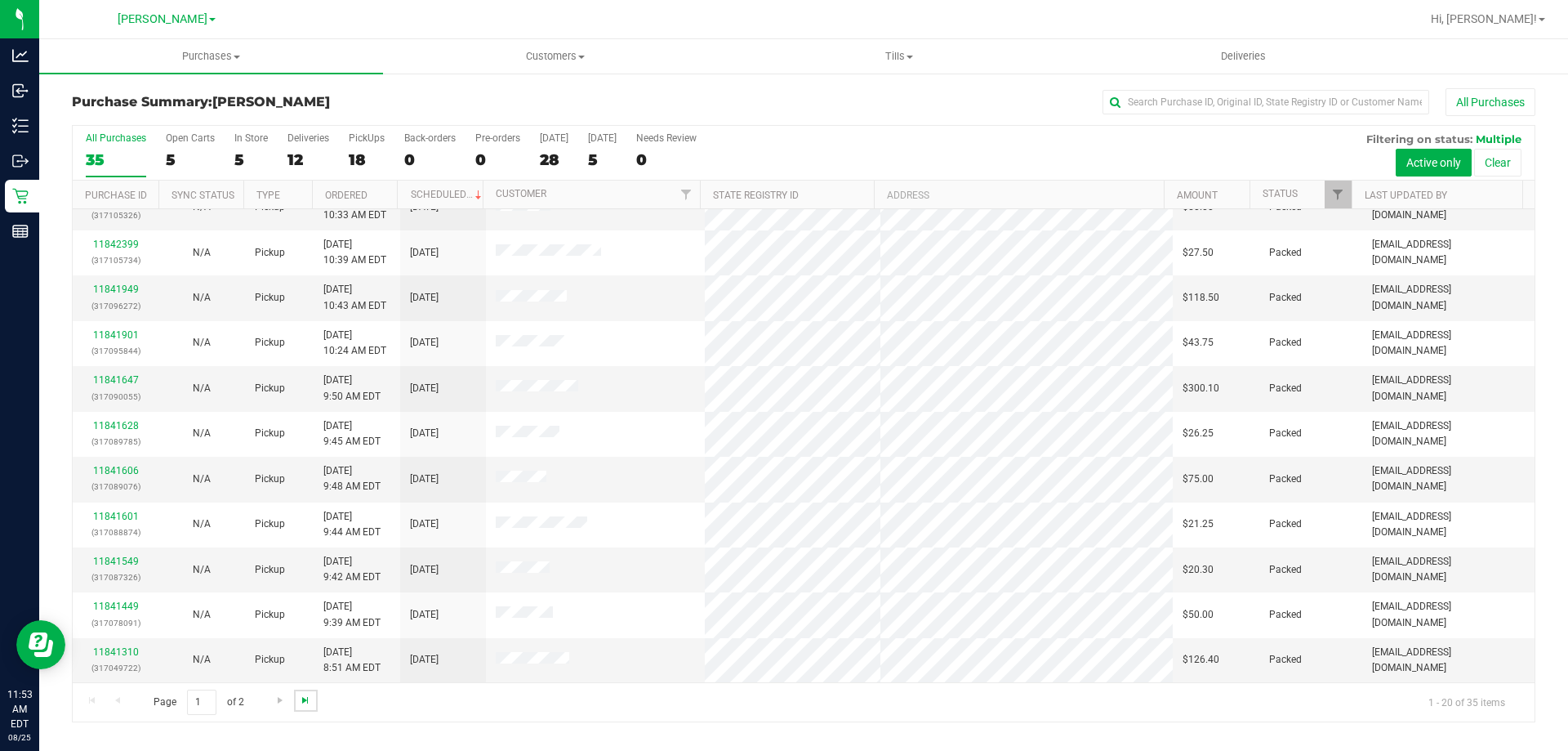
click at [299, 705] on span "Go to the last page" at bounding box center [305, 700] width 13 height 13
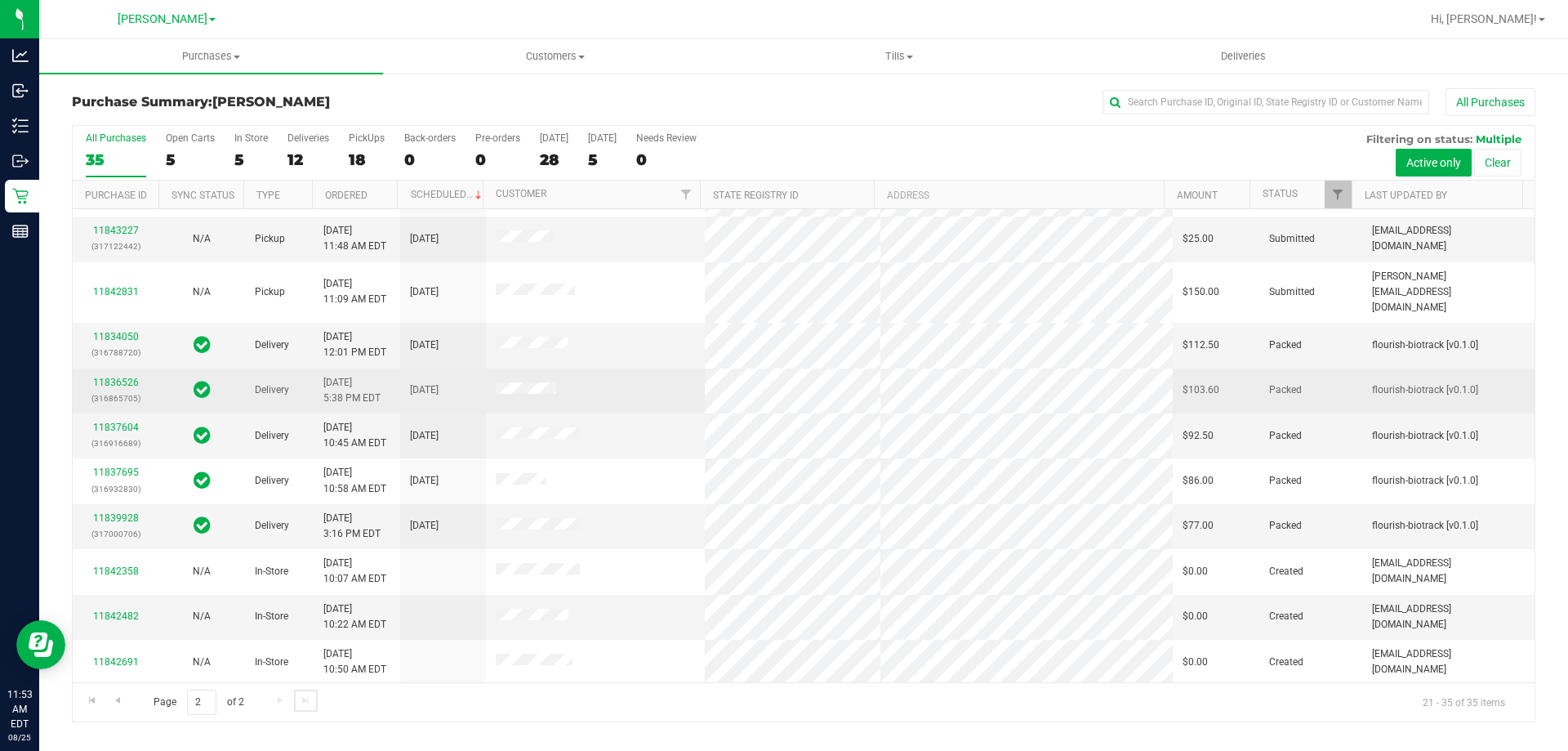
scroll to position [205, 0]
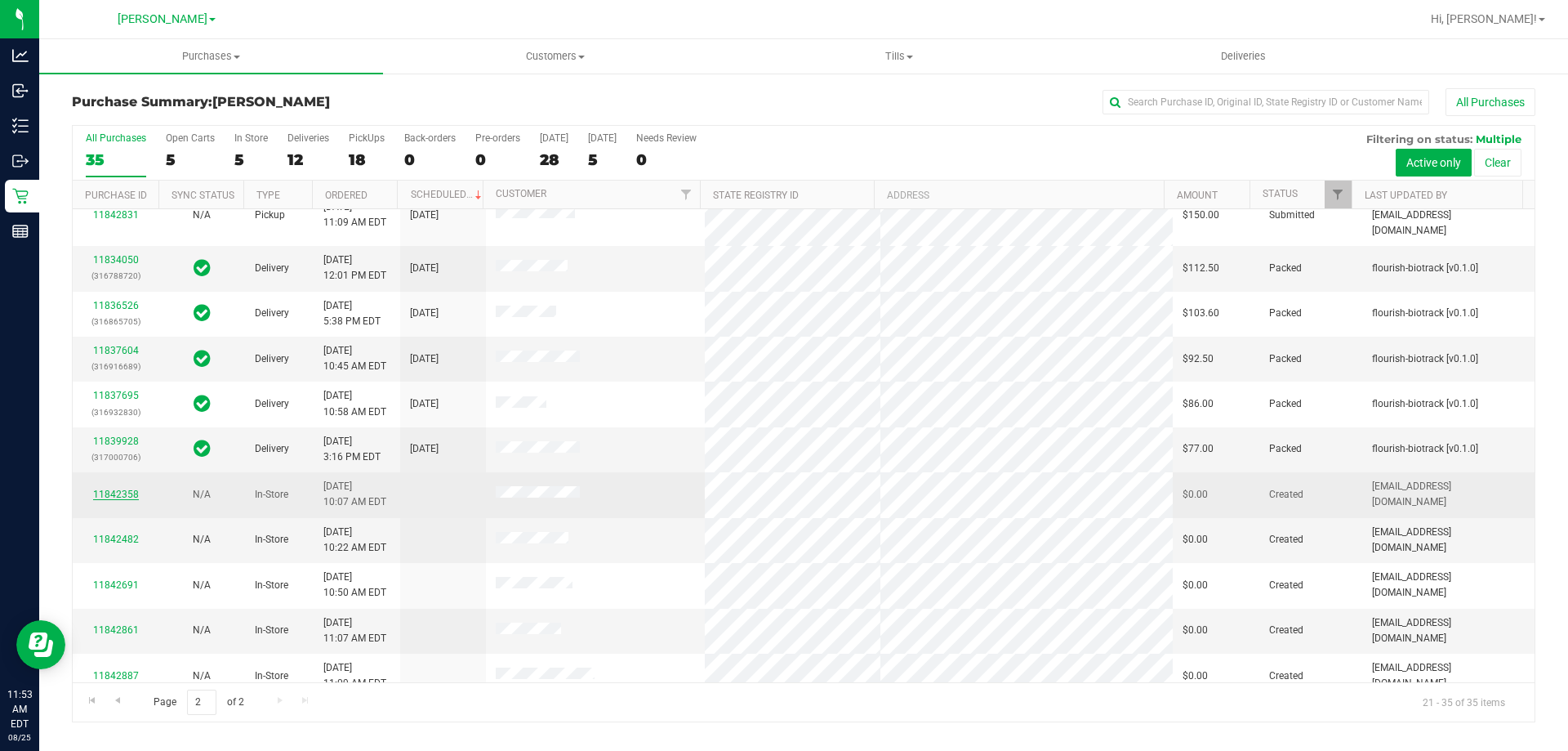
click at [103, 489] on link "11842358" at bounding box center [116, 494] width 46 height 11
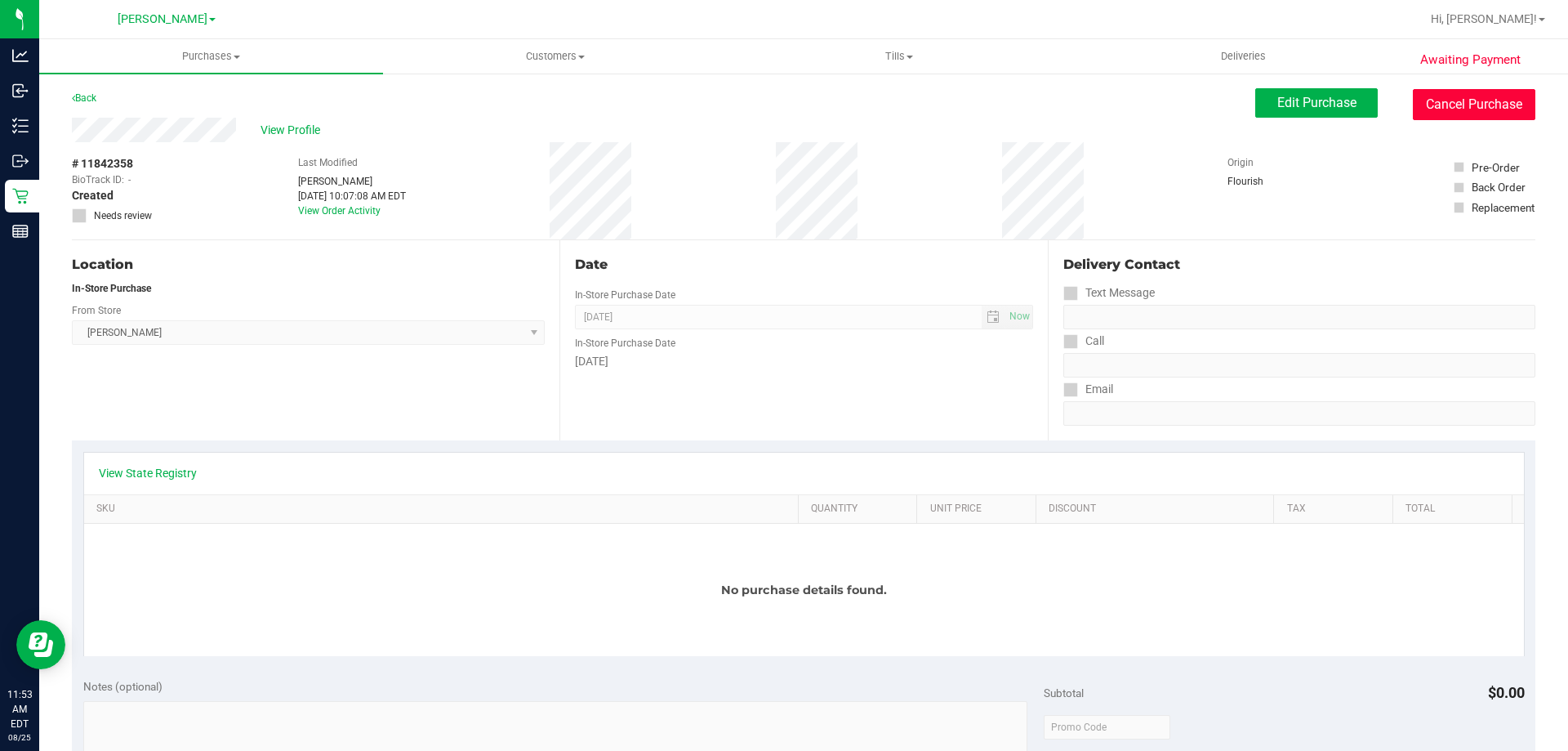
click at [781, 107] on button "Cancel Purchase" at bounding box center [1473, 104] width 122 height 31
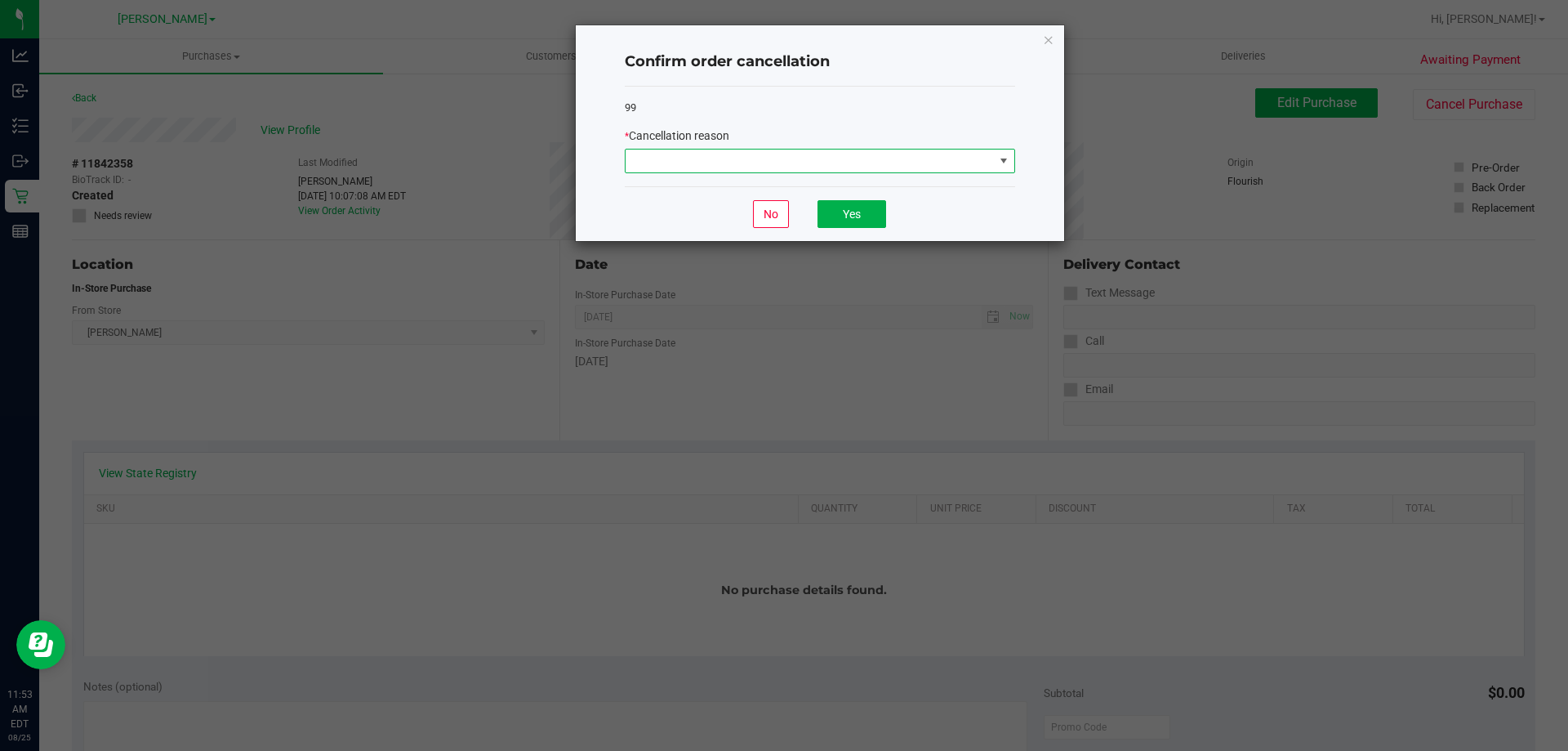
click at [781, 157] on span at bounding box center [809, 161] width 368 height 23
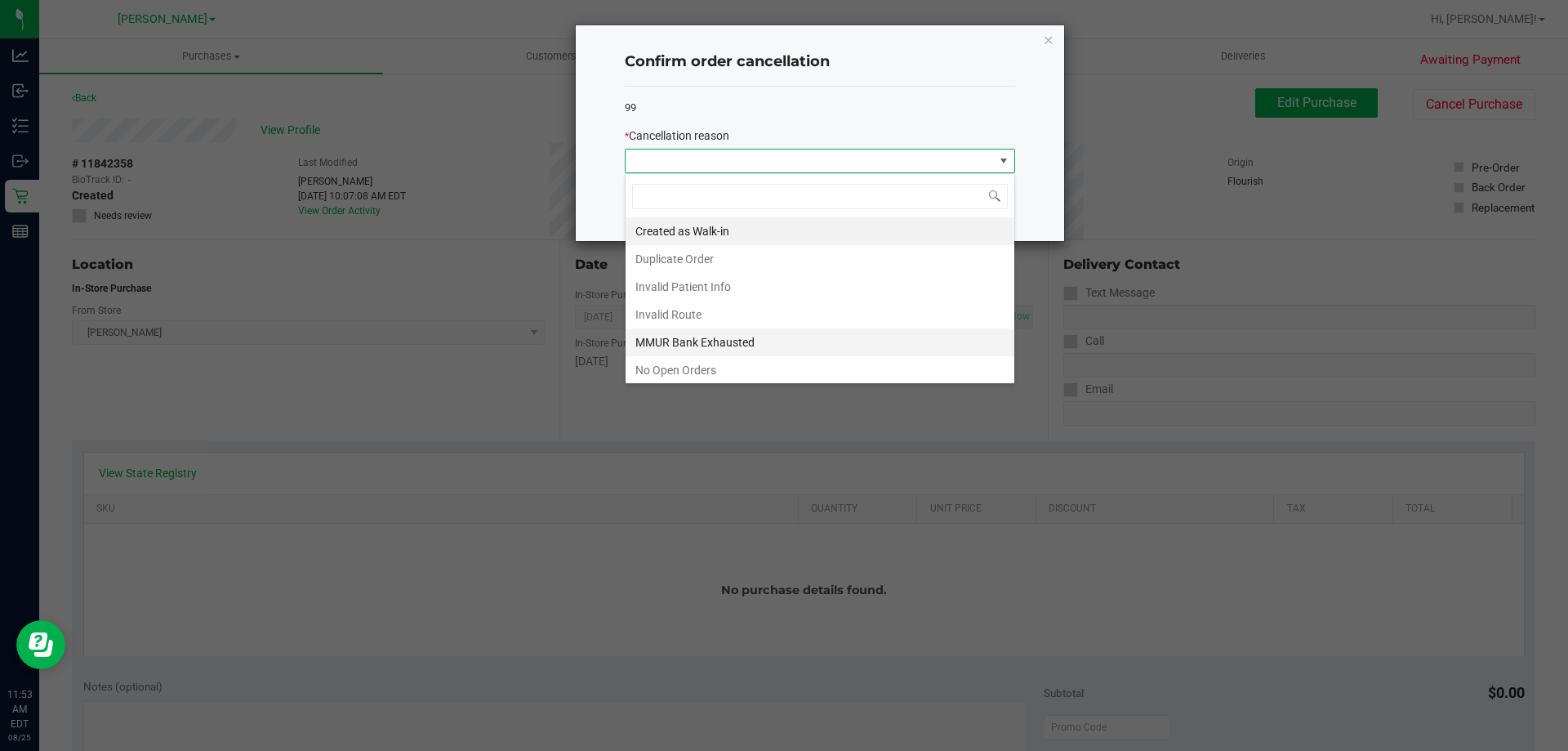
scroll to position [25, 390]
drag, startPoint x: 660, startPoint y: 315, endPoint x: 872, endPoint y: 266, distance: 217.6
click at [660, 314] on li "Invalid Route" at bounding box center [820, 315] width 388 height 28
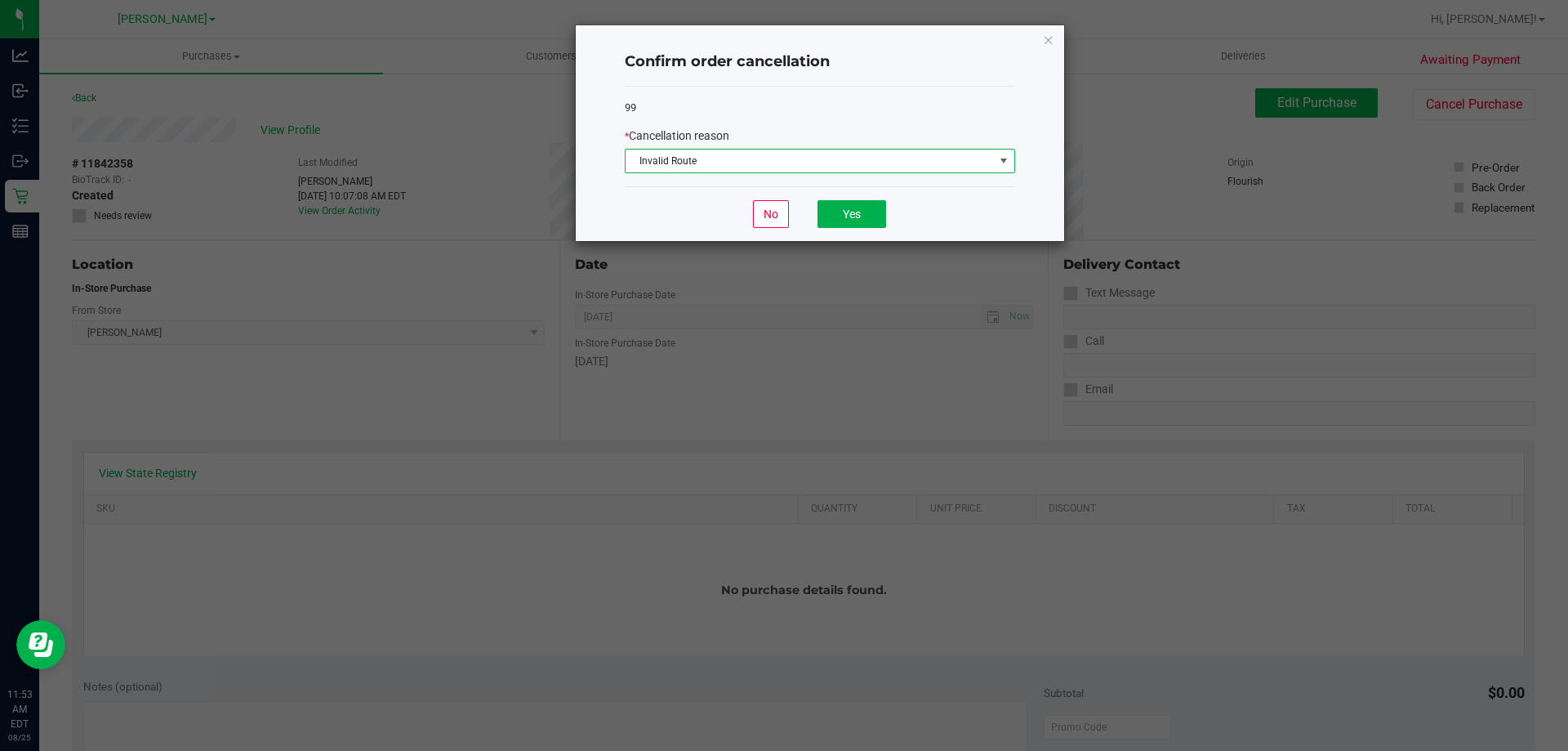
click at [781, 157] on span "Invalid Route" at bounding box center [809, 161] width 368 height 23
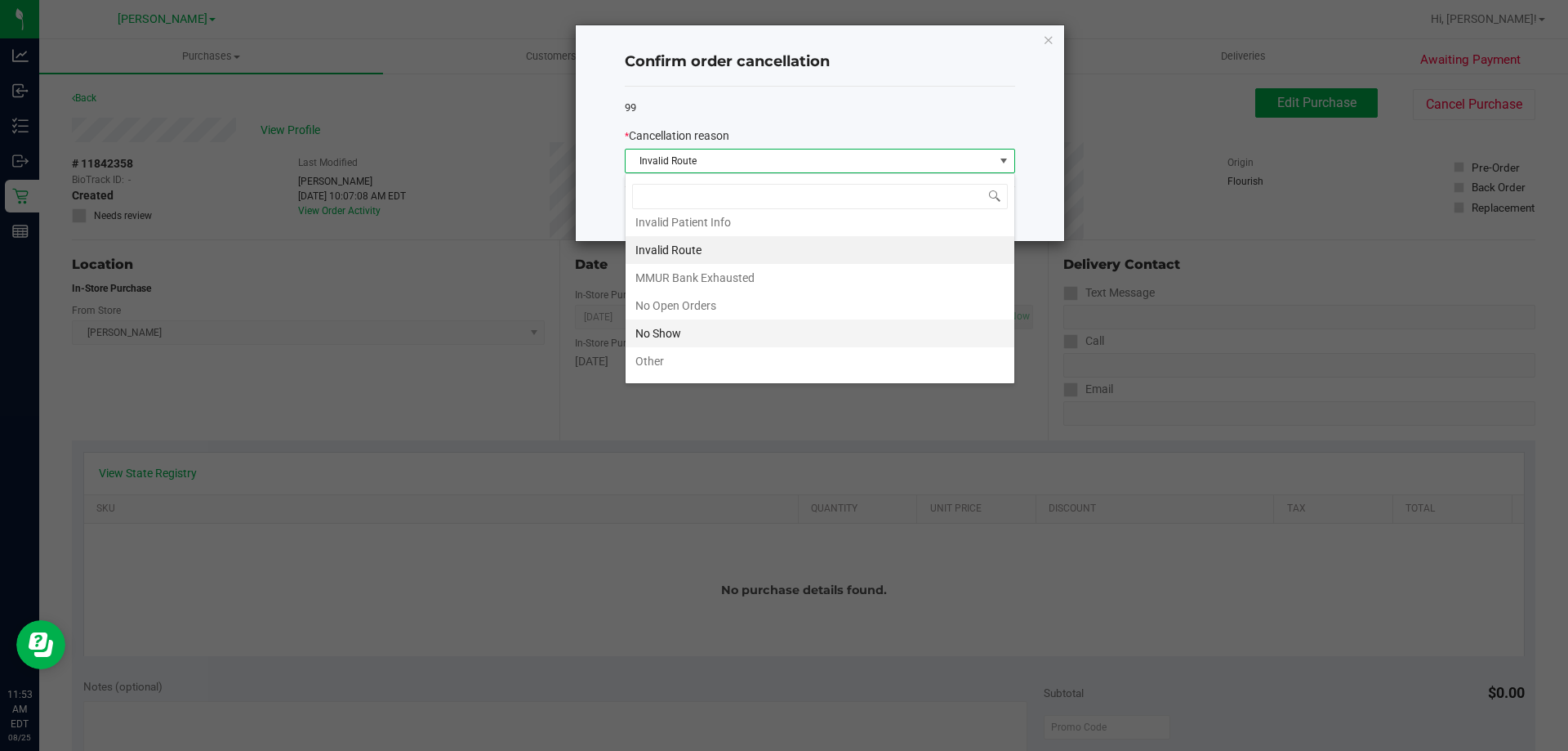
scroll to position [114, 0]
click at [677, 306] on li "Other" at bounding box center [820, 311] width 388 height 28
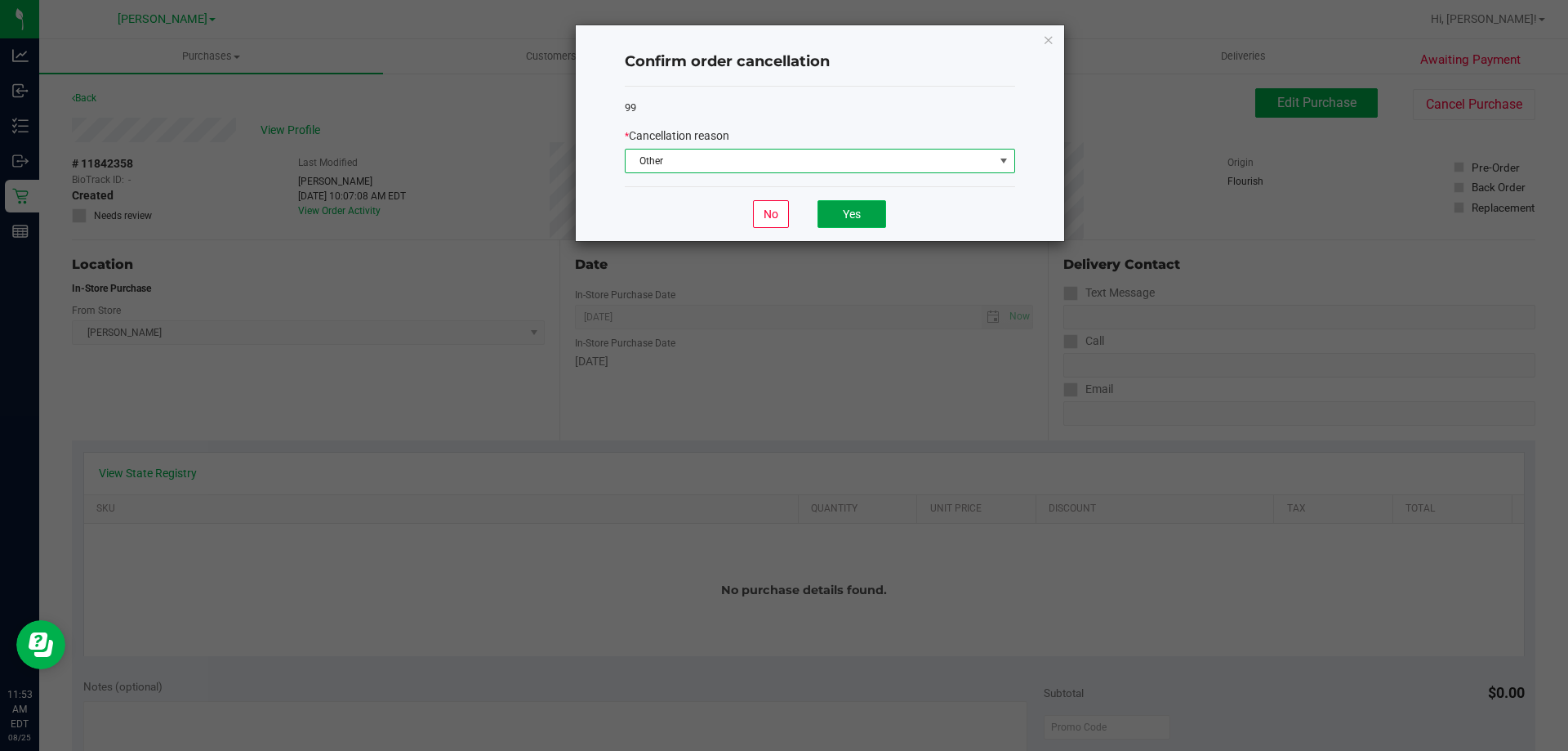
click at [781, 215] on button "Yes" at bounding box center [852, 215] width 69 height 28
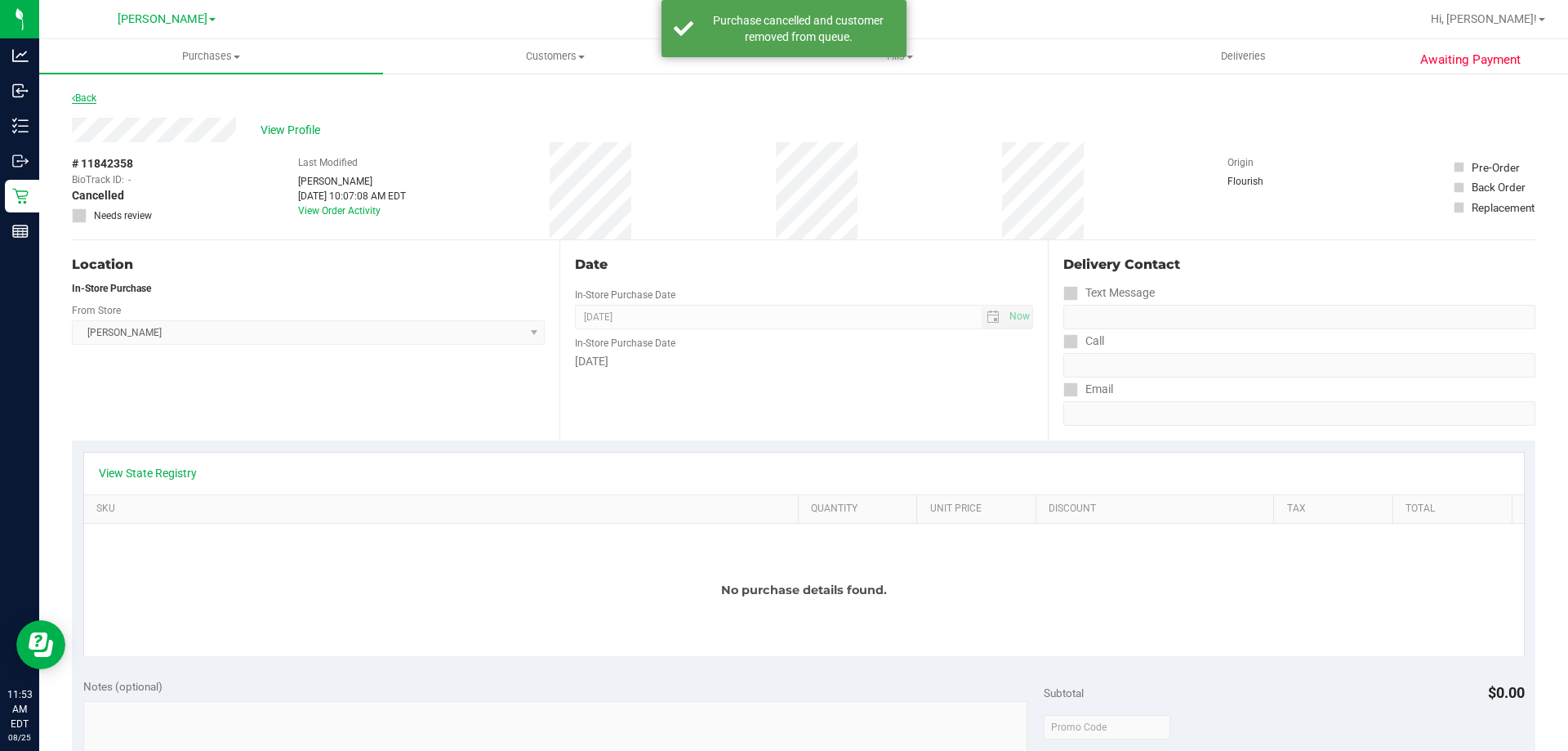
click at [80, 103] on link "Back" at bounding box center [84, 98] width 25 height 11
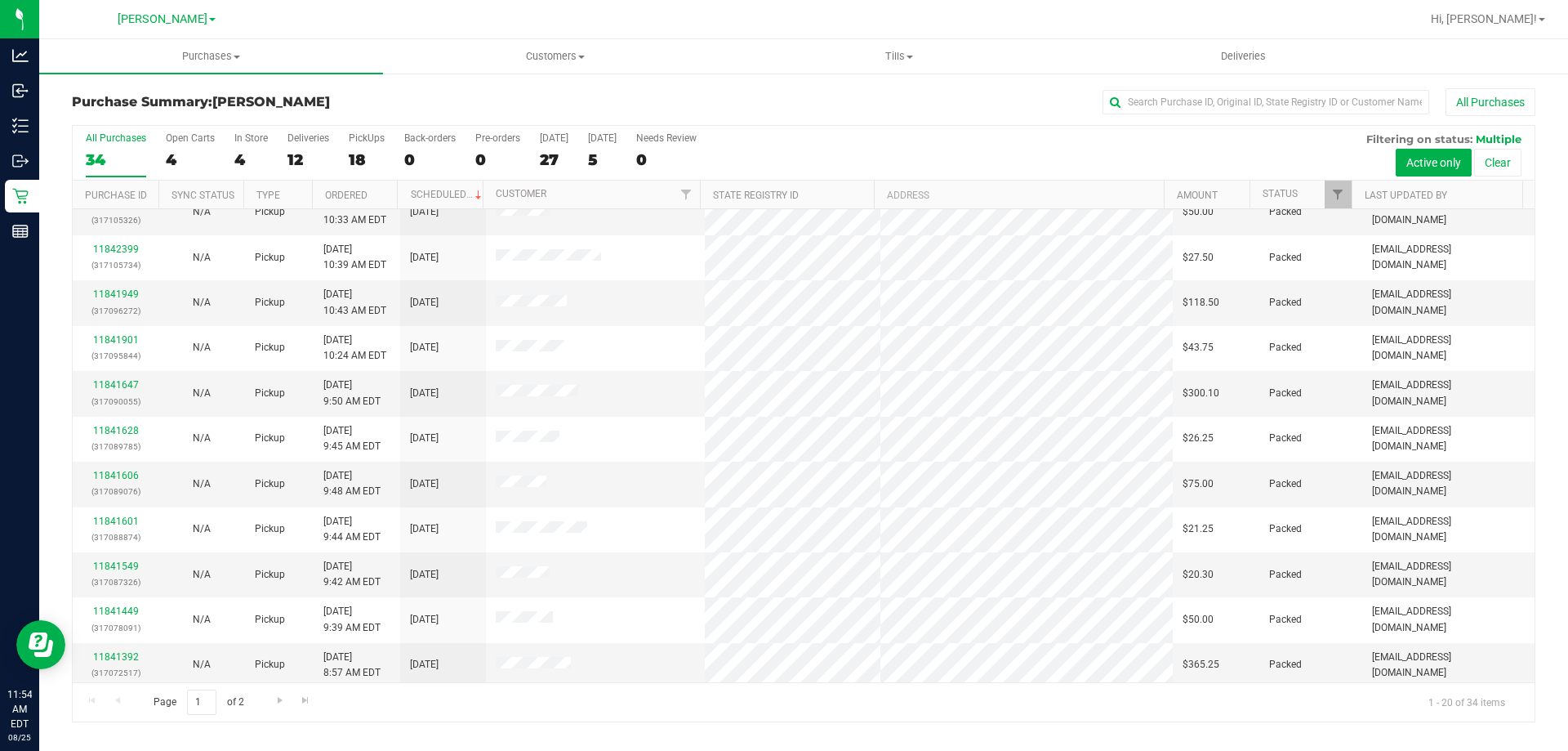
scroll to position [432, 0]
click at [284, 697] on span "Go to the next page" at bounding box center [279, 700] width 13 height 13
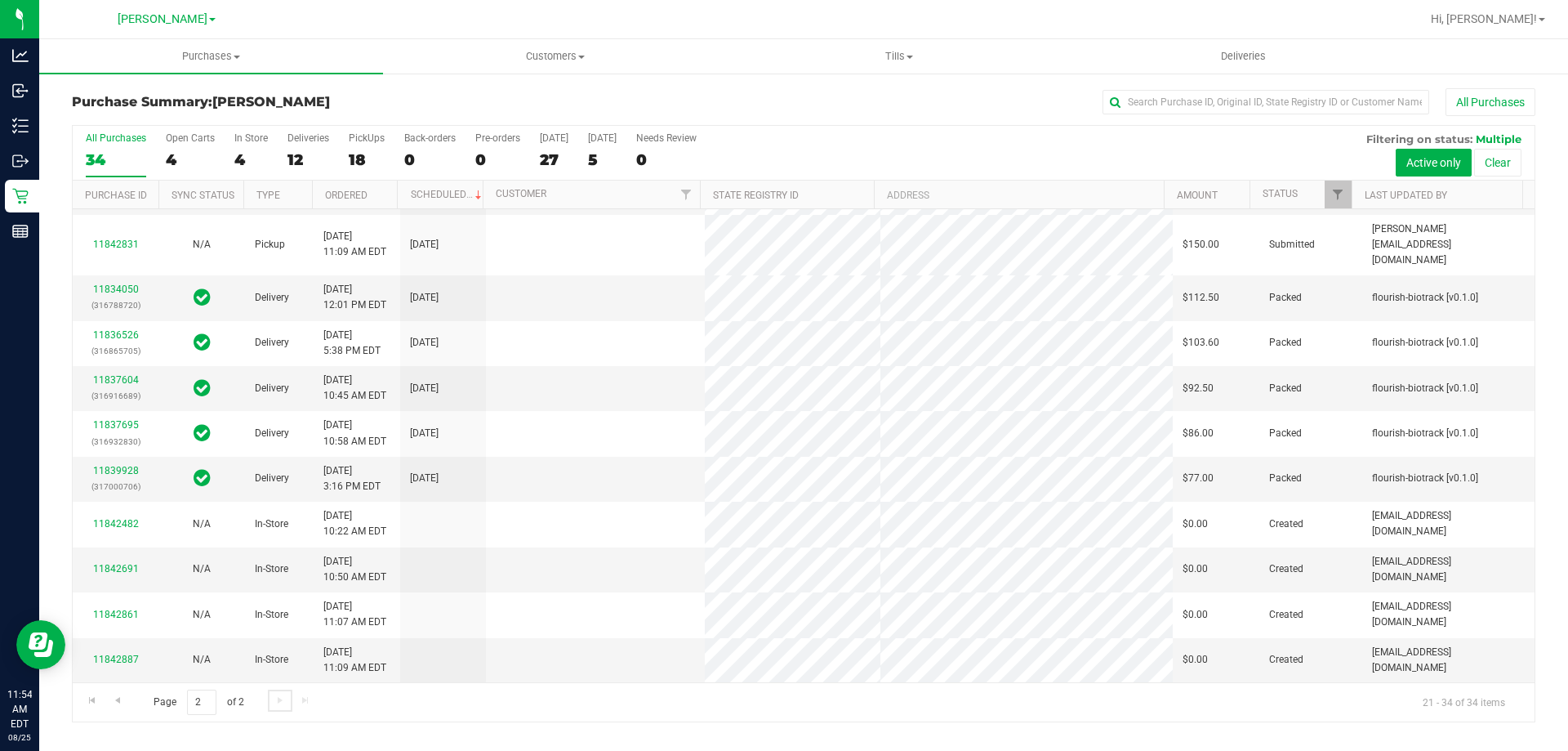
scroll to position [0, 0]
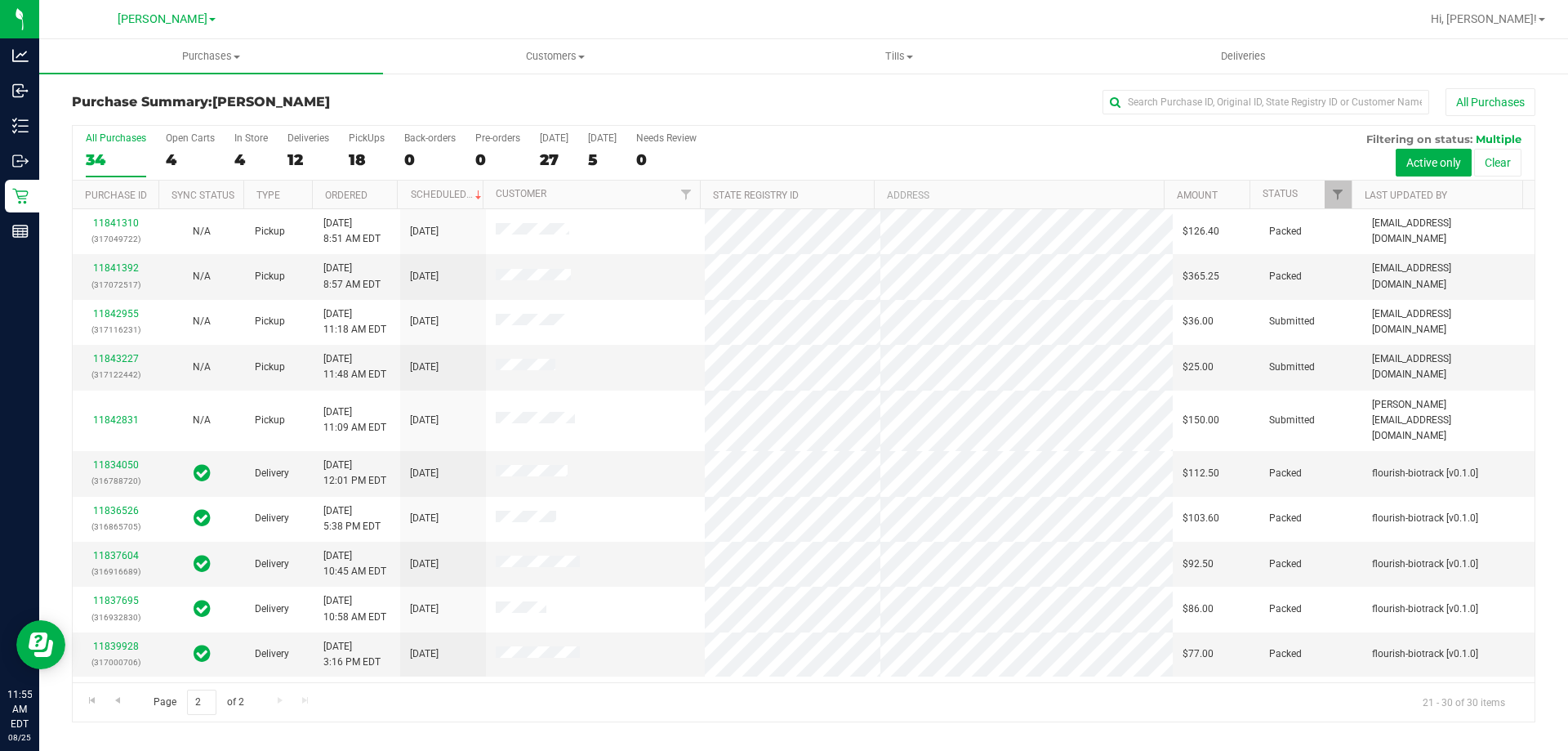
click at [781, 100] on div "All Purchases" at bounding box center [1047, 102] width 976 height 28
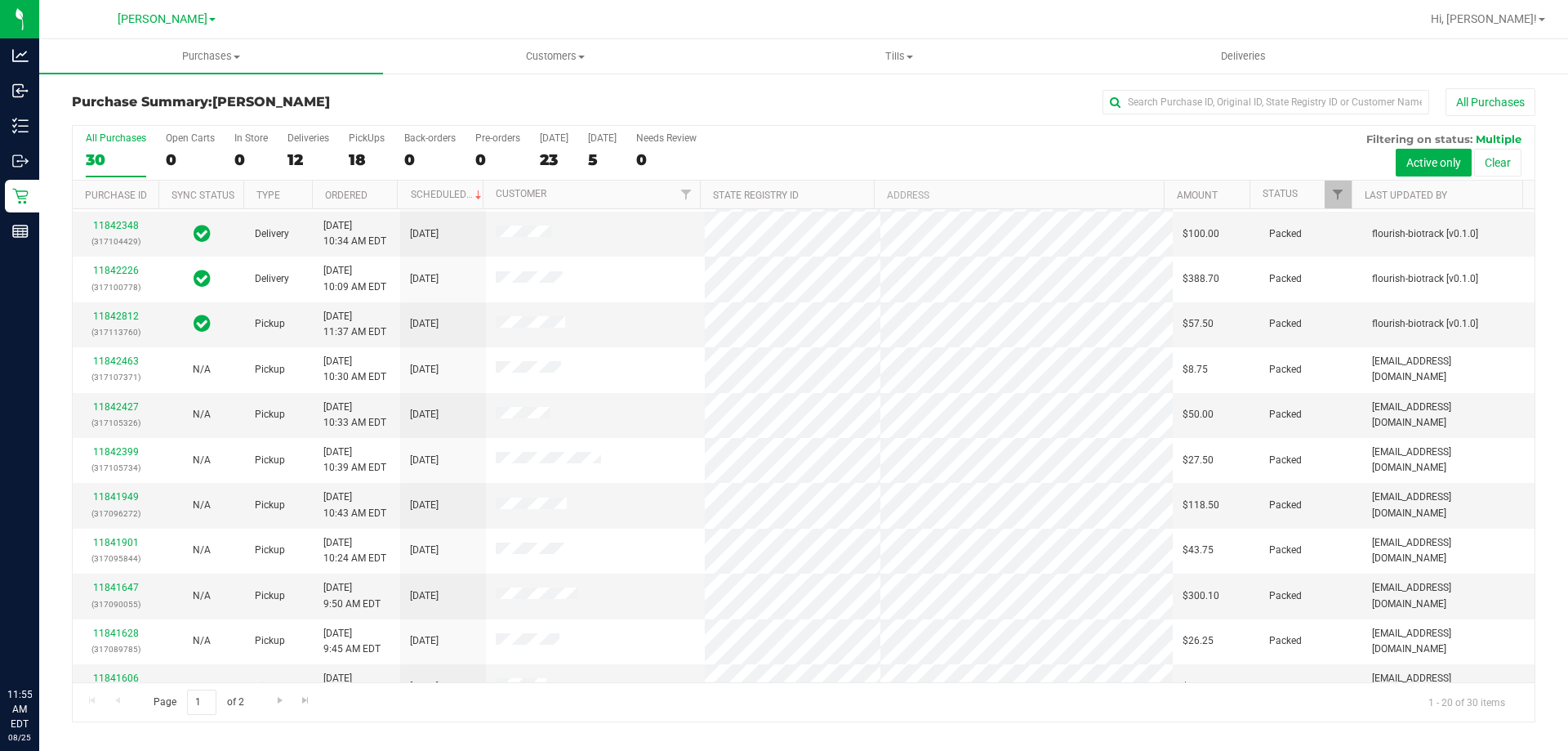
scroll to position [432, 0]
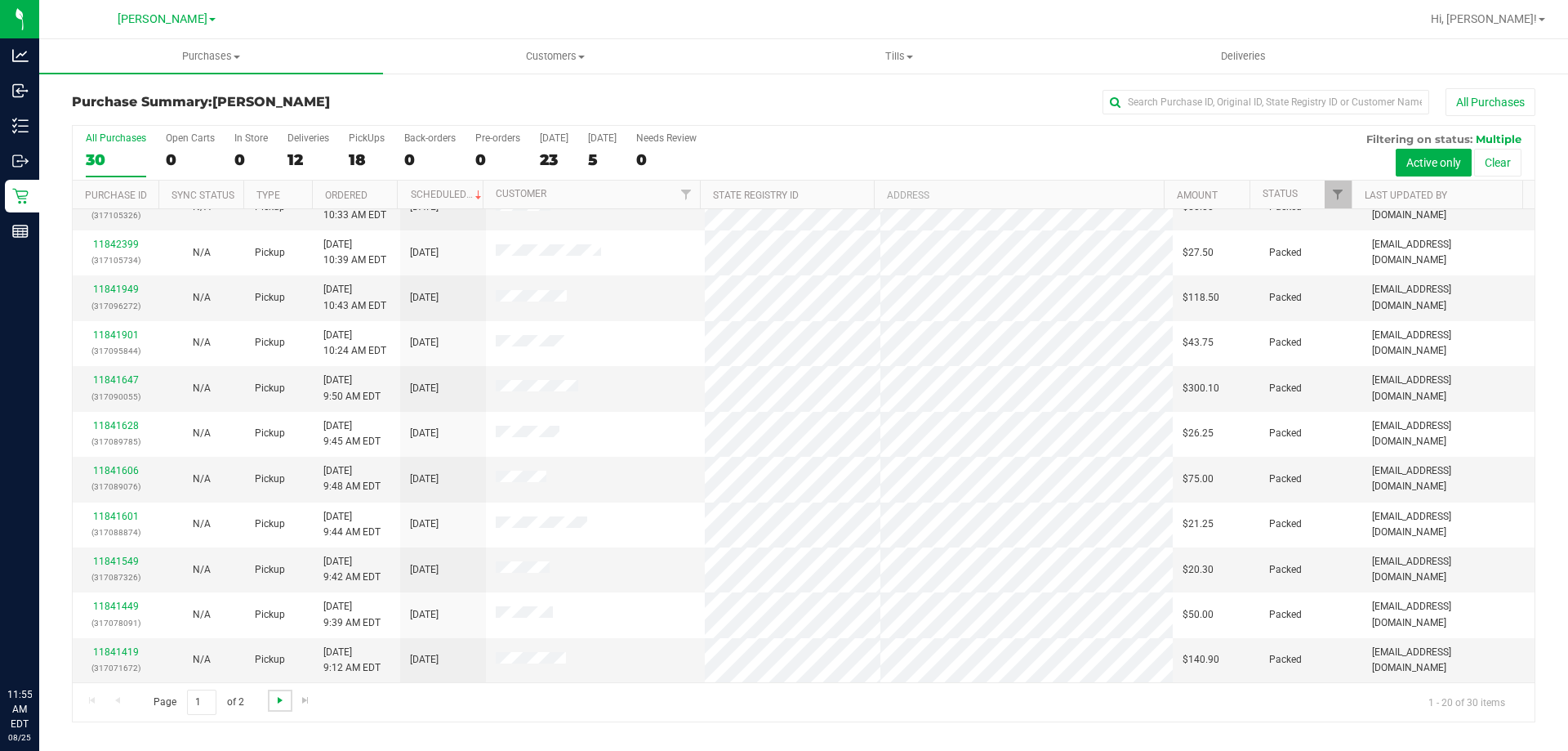
click at [282, 700] on span "Go to the next page" at bounding box center [279, 700] width 13 height 13
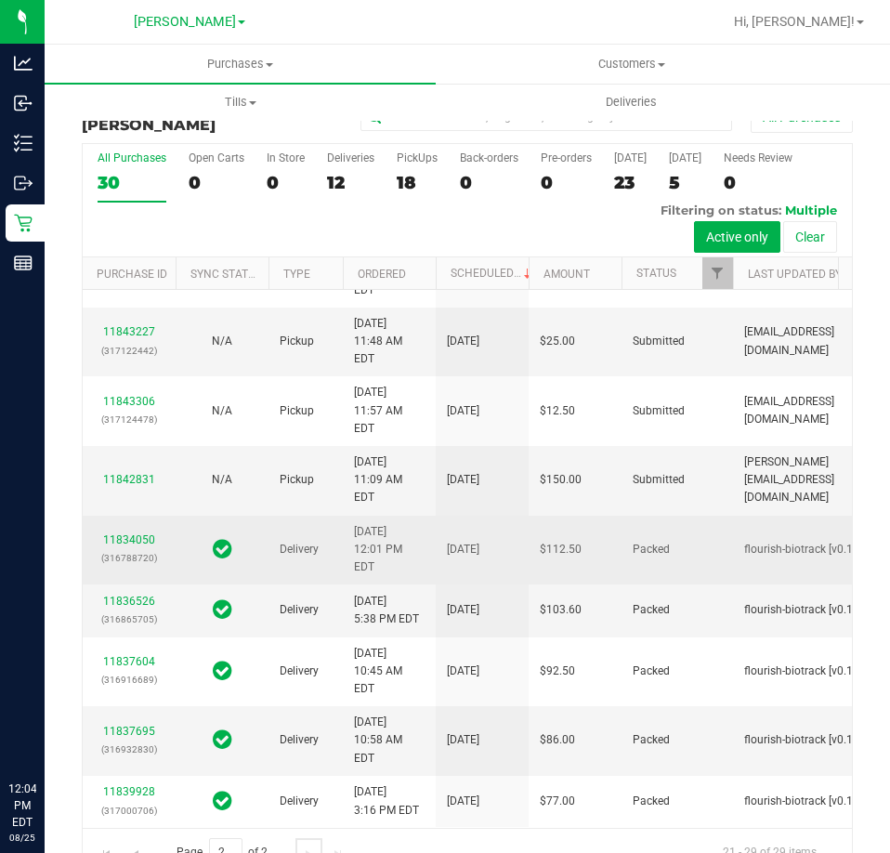
scroll to position [0, 0]
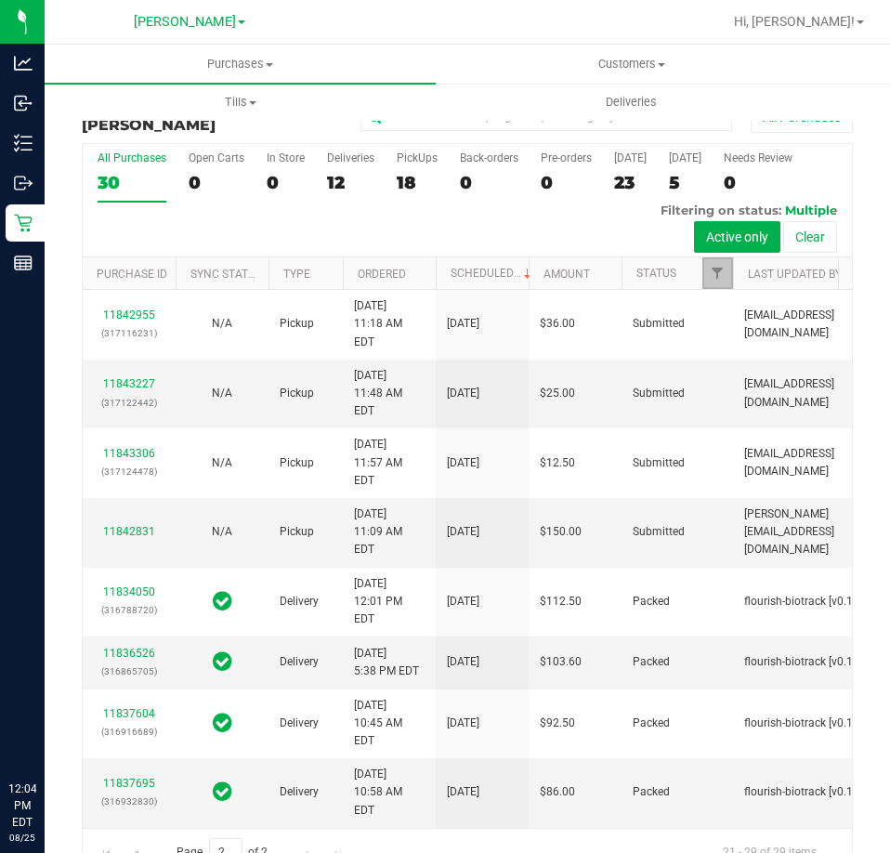
click at [727, 272] on link "Filter" at bounding box center [717, 273] width 31 height 32
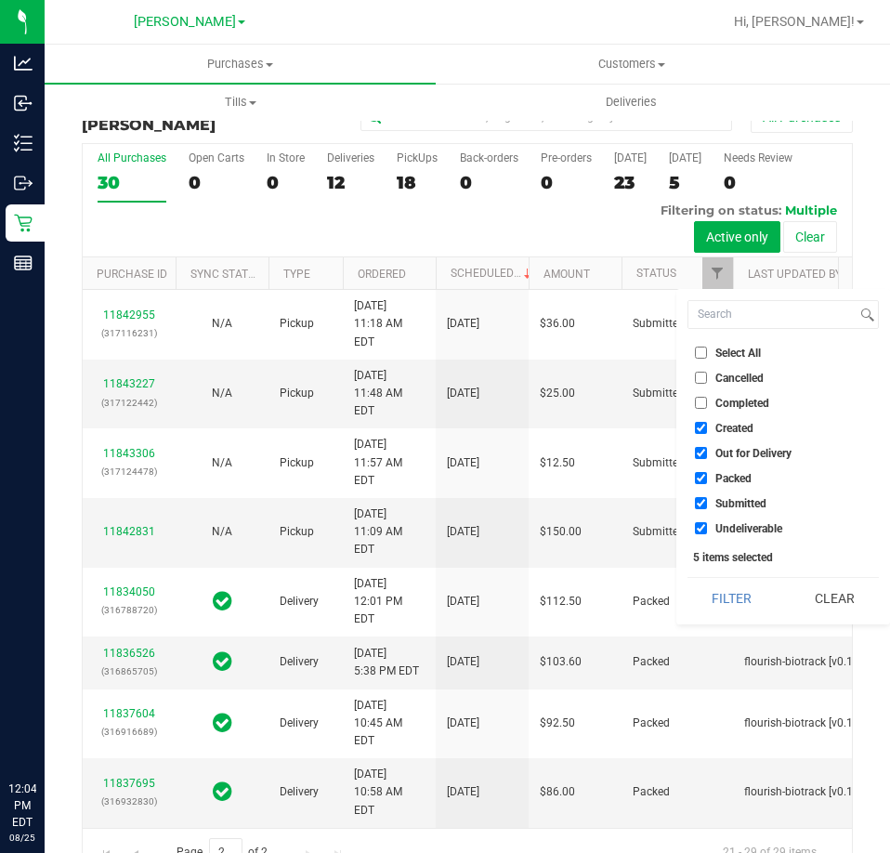
click at [745, 348] on span "Select All" at bounding box center [738, 352] width 46 height 11
click at [707, 348] on input "Select All" at bounding box center [701, 353] width 12 height 12
checkbox input "true"
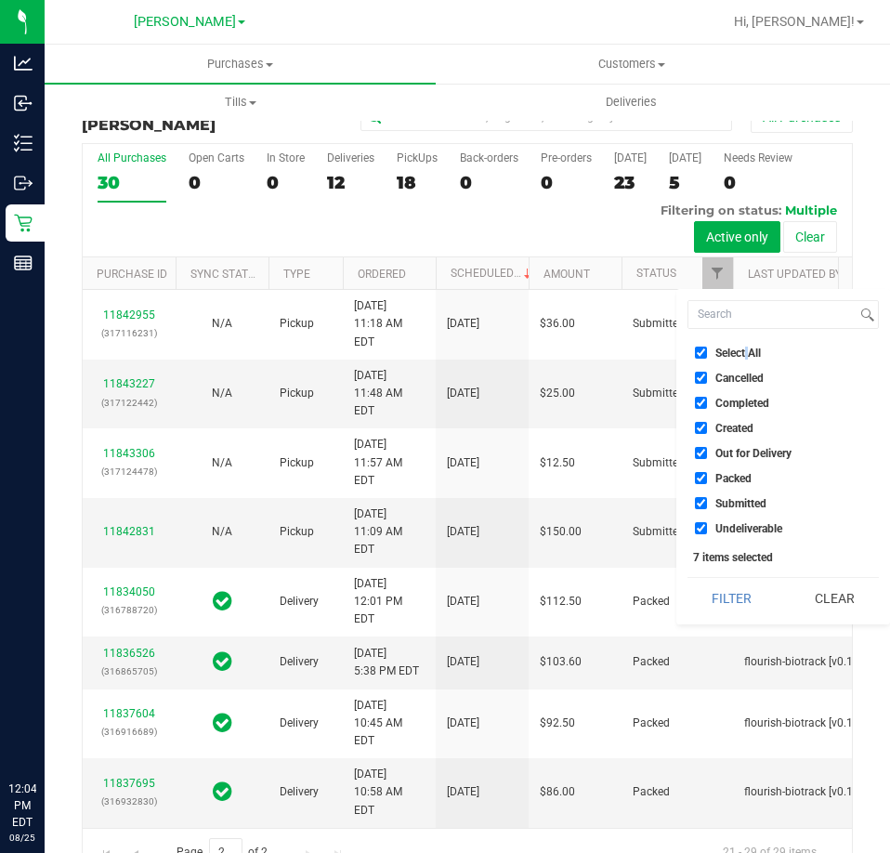
click at [745, 348] on span "Select All" at bounding box center [738, 352] width 46 height 11
click at [707, 348] on input "Select All" at bounding box center [701, 353] width 12 height 12
checkbox input "false"
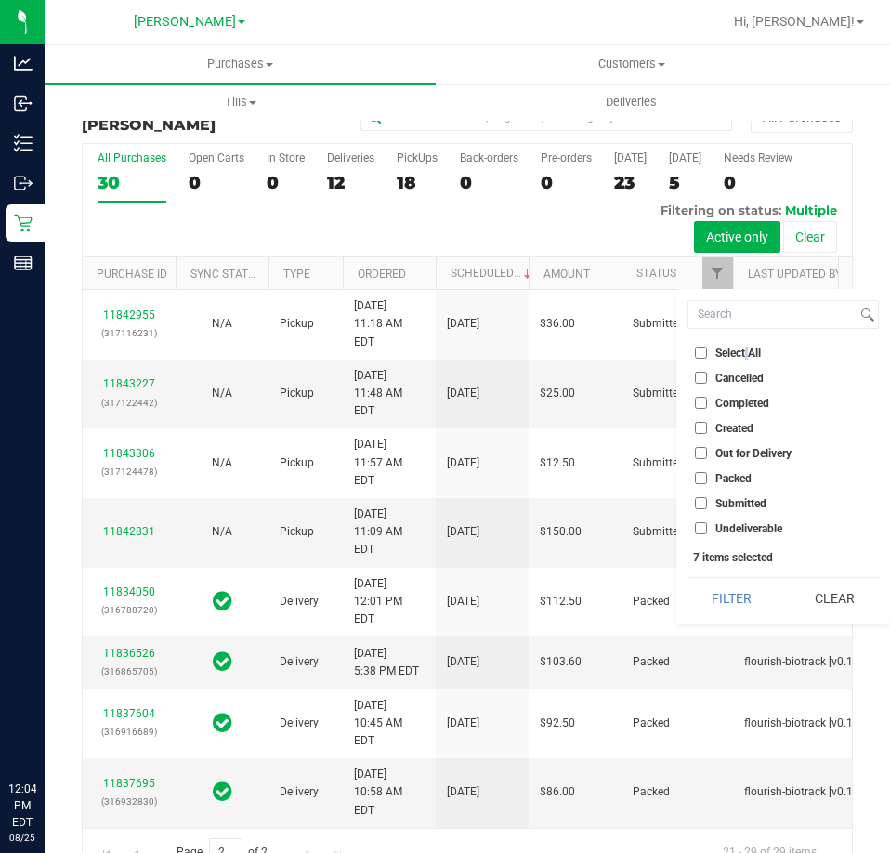
checkbox input "false"
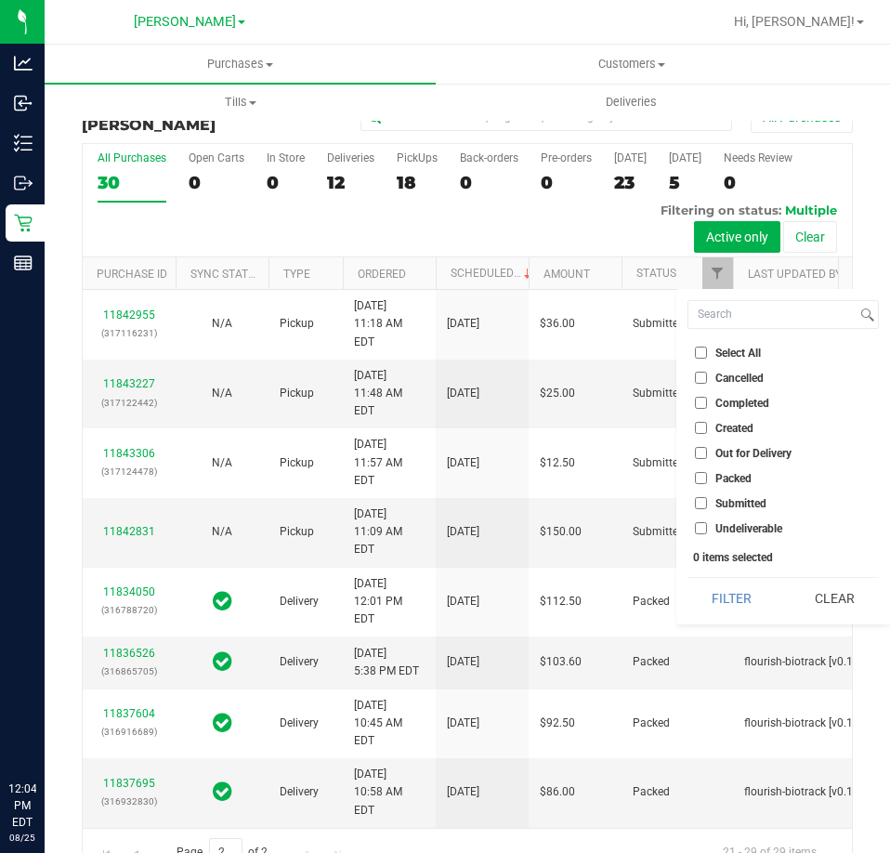
click at [731, 503] on span "Submitted" at bounding box center [740, 503] width 51 height 11
click at [707, 503] on input "Submitted" at bounding box center [701, 503] width 12 height 12
checkbox input "true"
click at [722, 589] on button "Filter" at bounding box center [732, 598] width 89 height 41
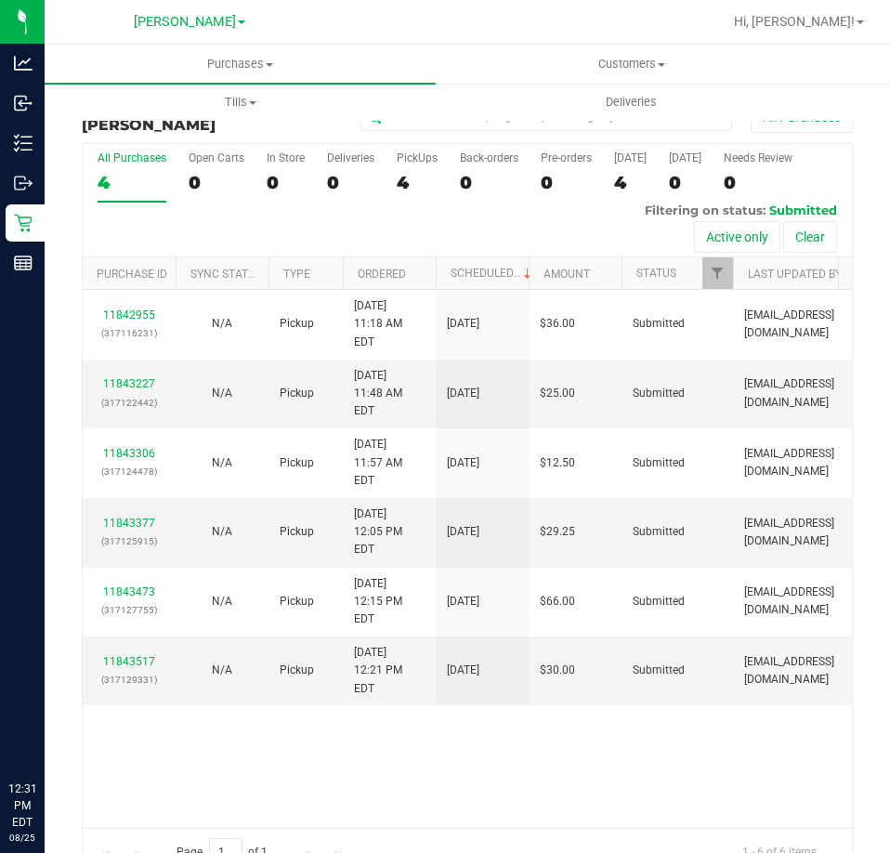
click at [531, 723] on div "11842955 (317116231) N/A Pickup 8/25/2025 11:18 AM EDT 8/25/2025 $36.00 Submitt…" at bounding box center [467, 558] width 769 height 537
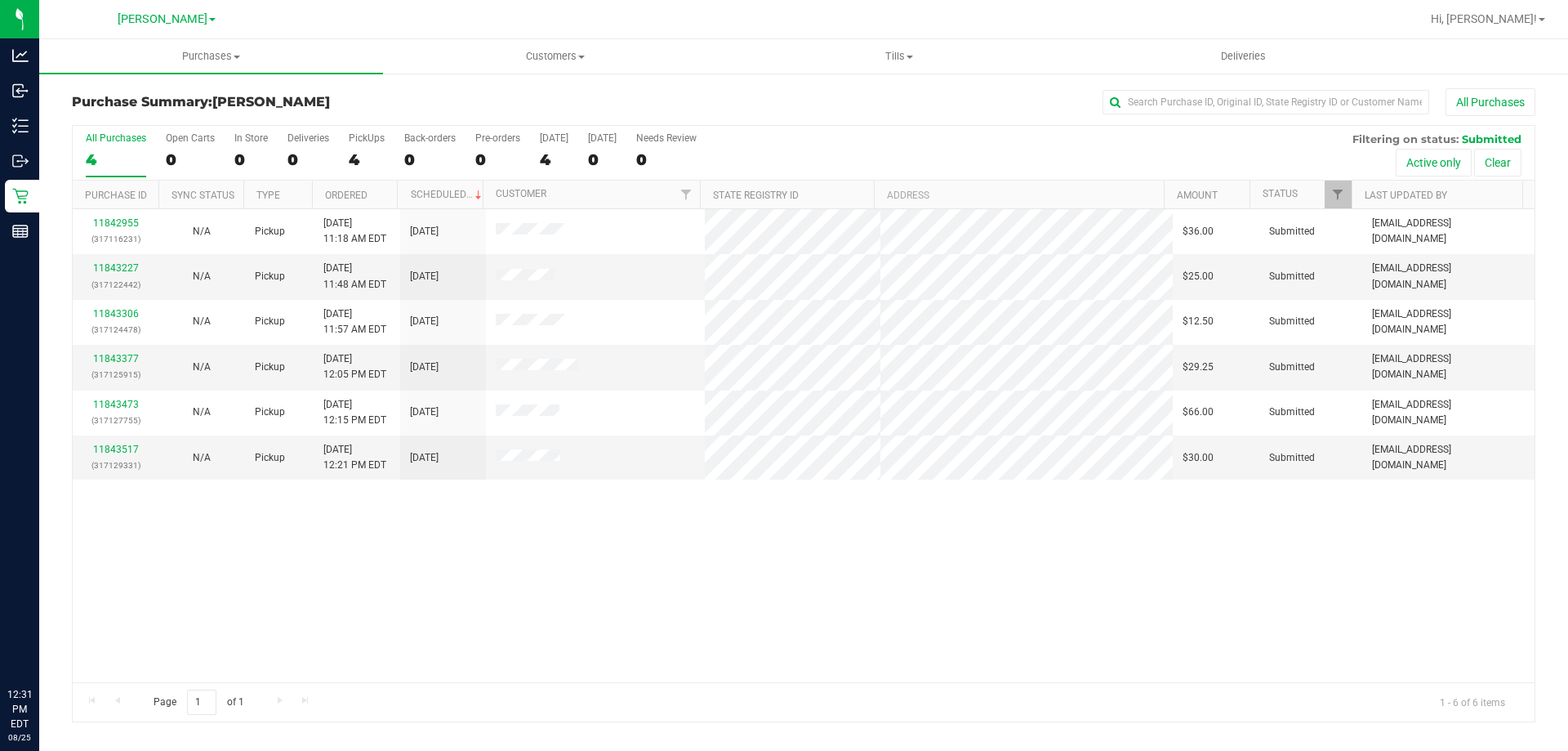
click at [782, 558] on div "11842955 (317116231) N/A Pickup 8/25/2025 11:18 AM EDT 8/25/2025 $36.00 Submitt…" at bounding box center [803, 446] width 1462 height 473
click at [173, 24] on span "[PERSON_NAME]" at bounding box center [163, 19] width 90 height 15
click at [142, 77] on link "[GEOGRAPHIC_DATA]" at bounding box center [166, 79] width 238 height 22
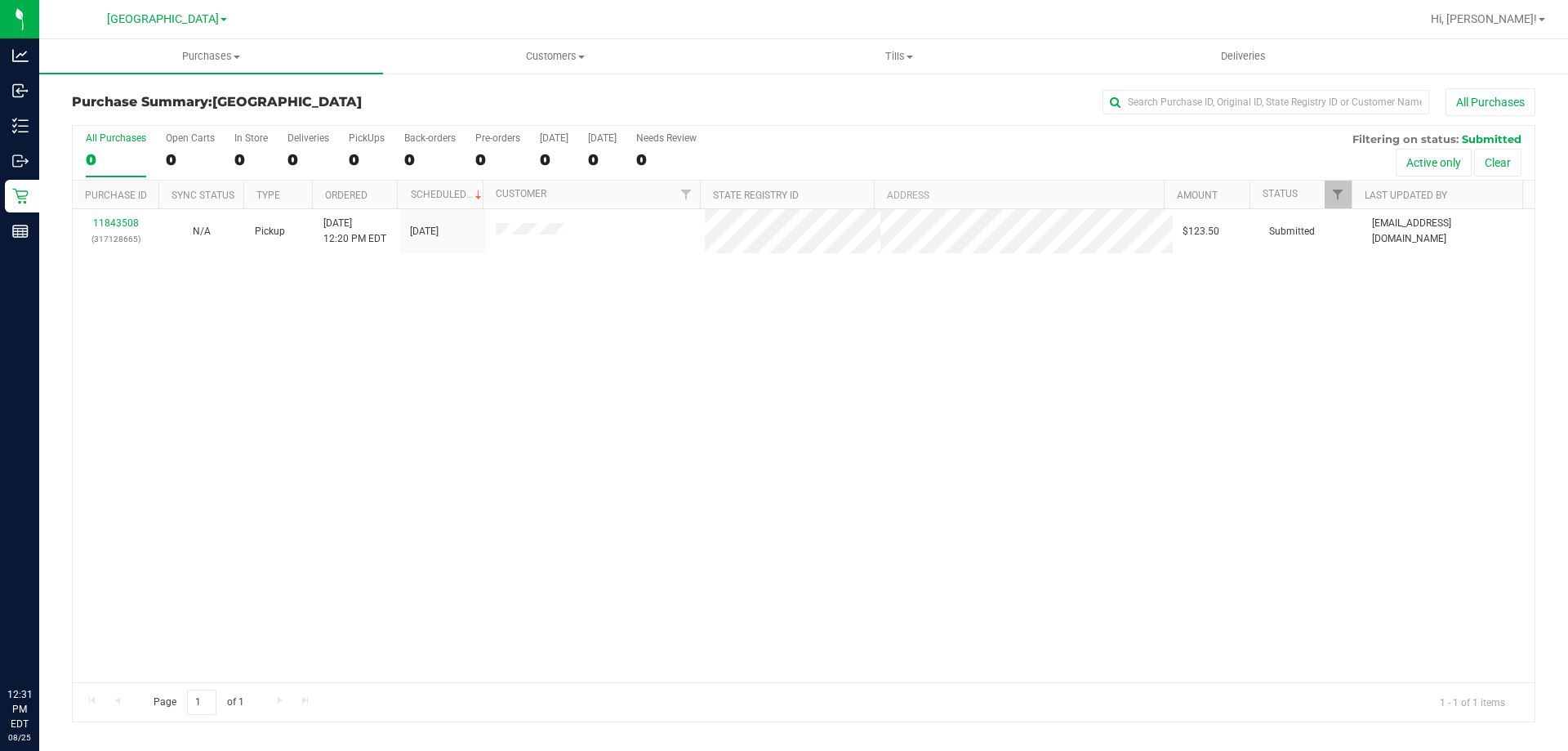
click at [552, 537] on div "11843508 (317128665) N/A Pickup 8/25/2025 12:20 PM EDT 8/25/2025 $123.50 Submit…" at bounding box center [803, 446] width 1462 height 473
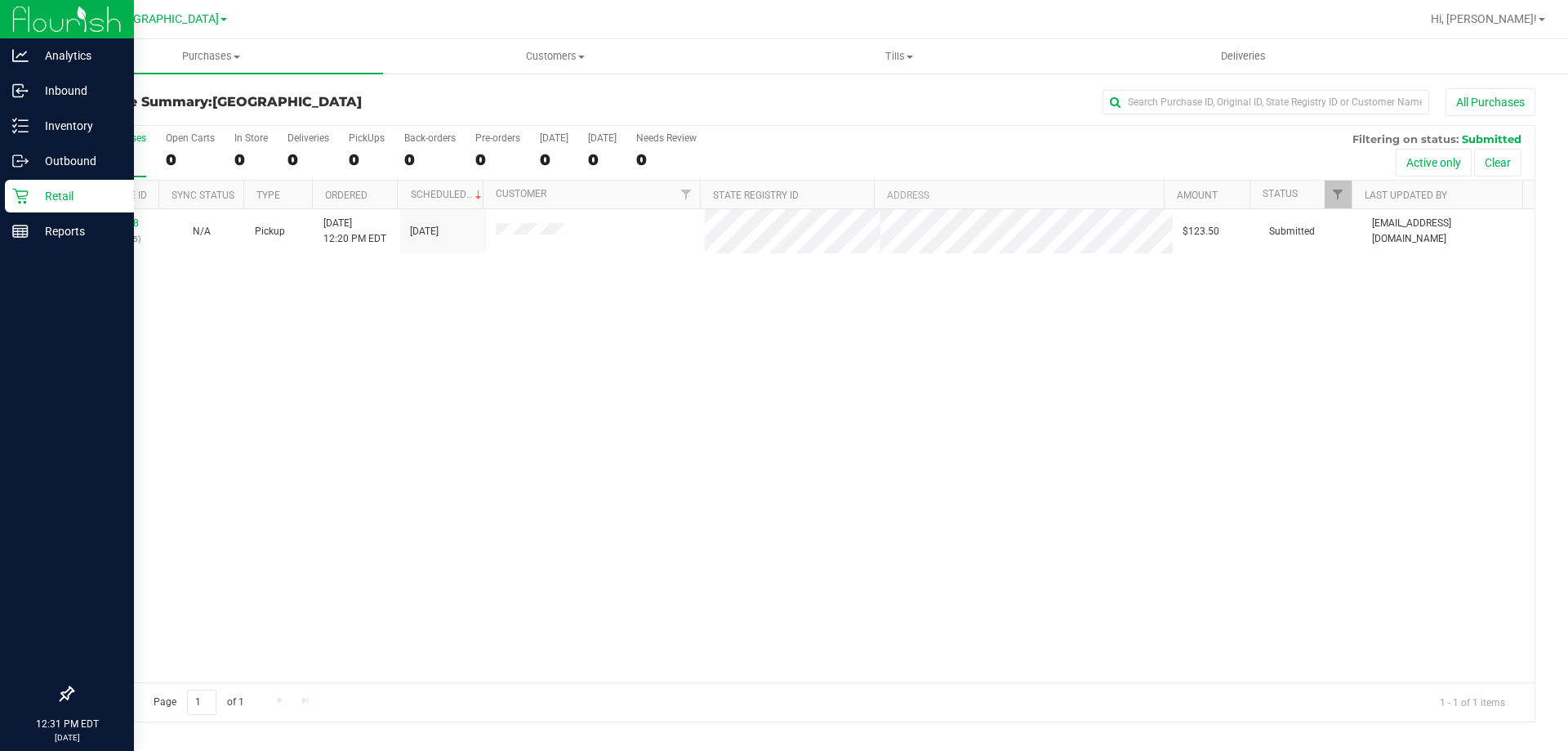
click at [16, 201] on icon at bounding box center [20, 196] width 17 height 17
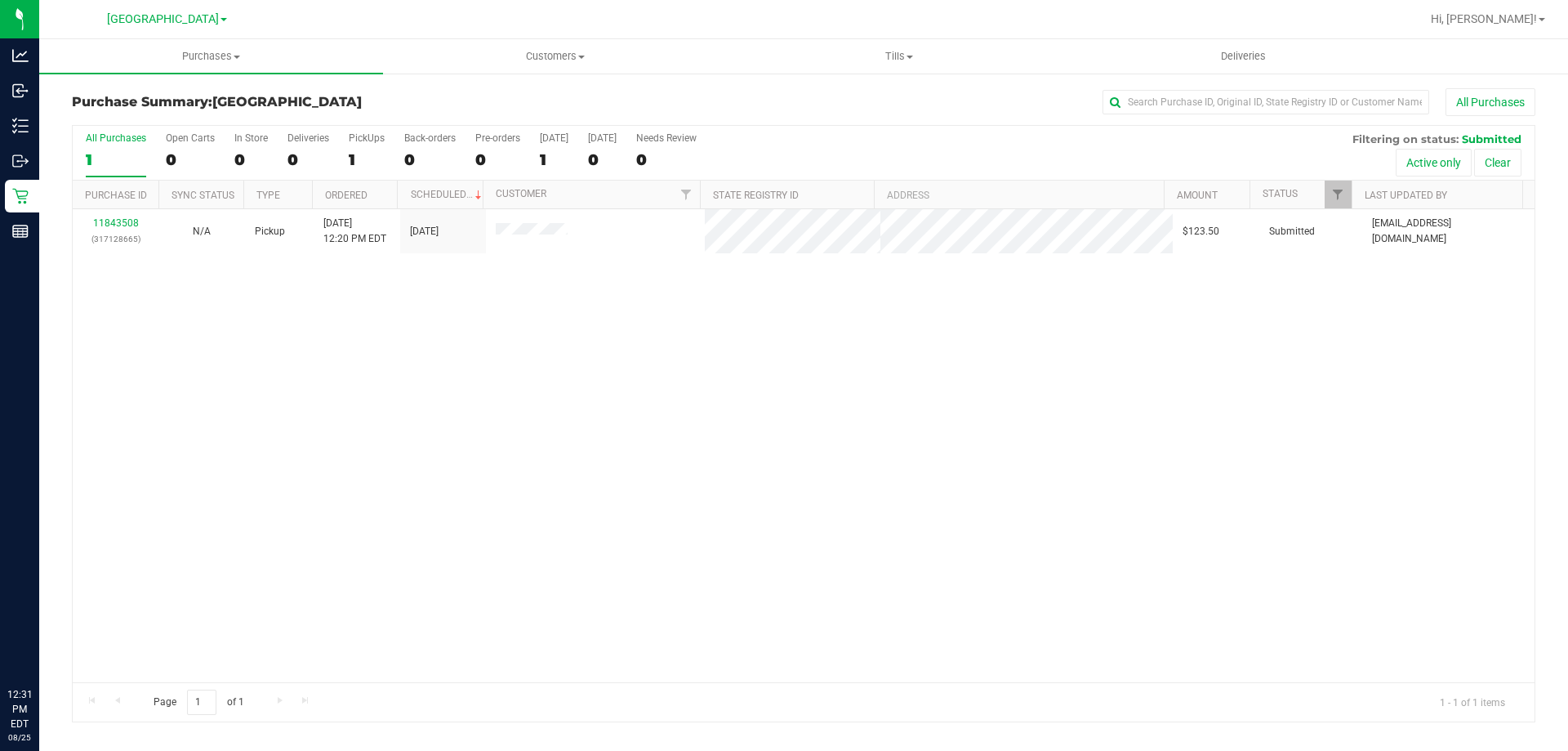
drag, startPoint x: 421, startPoint y: 399, endPoint x: 192, endPoint y: 332, distance: 238.6
click at [418, 399] on div "11843508 (317128665) N/A Pickup 8/25/2025 12:20 PM EDT 8/25/2025 $123.50 Submit…" at bounding box center [803, 446] width 1462 height 473
drag, startPoint x: 766, startPoint y: 339, endPoint x: 243, endPoint y: 302, distance: 524.3
click at [759, 339] on div "11843508 (317128665) N/A Pickup 8/25/2025 12:20 PM EDT 8/25/2025 $123.50 Submit…" at bounding box center [803, 446] width 1462 height 473
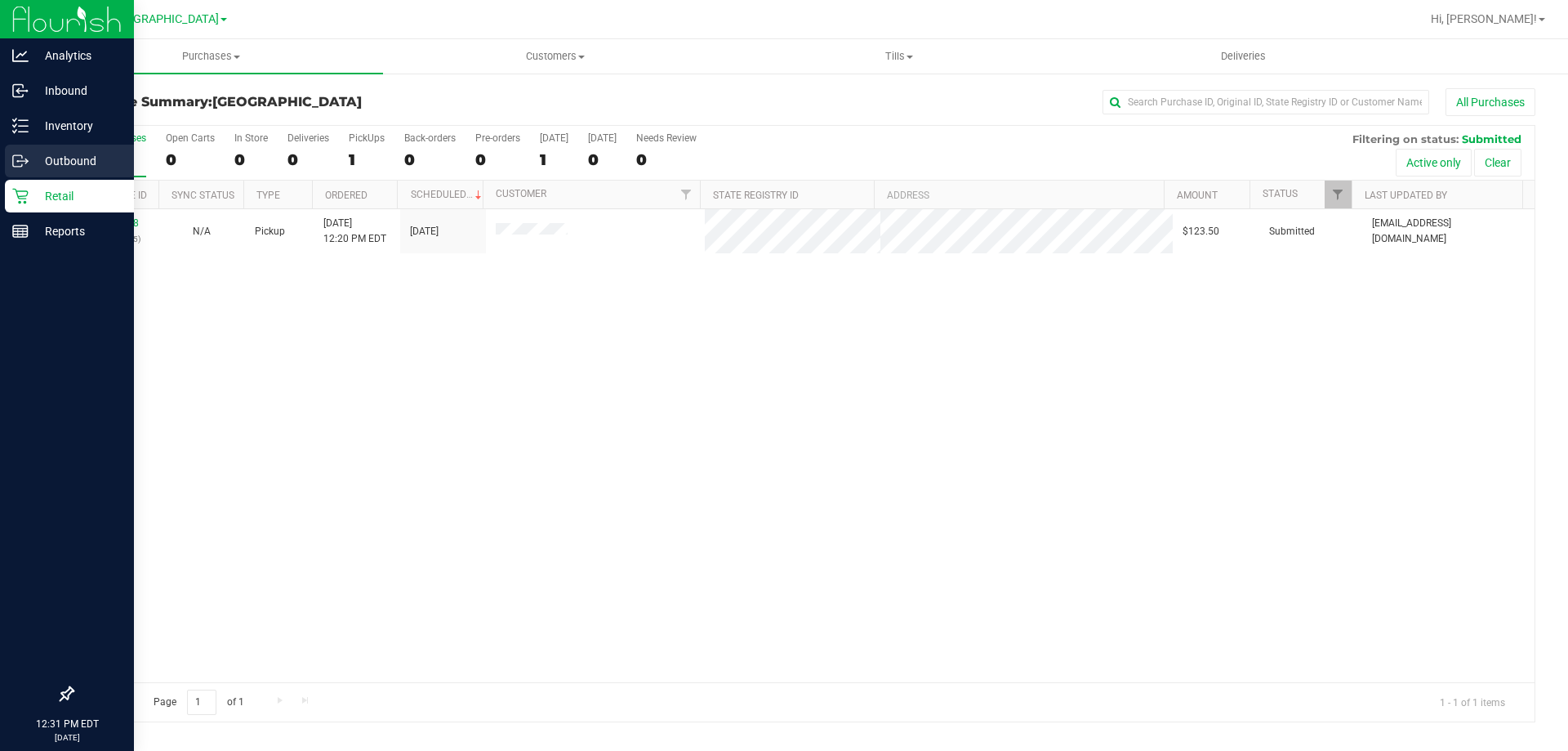
click at [72, 175] on div "Outbound" at bounding box center [69, 160] width 129 height 33
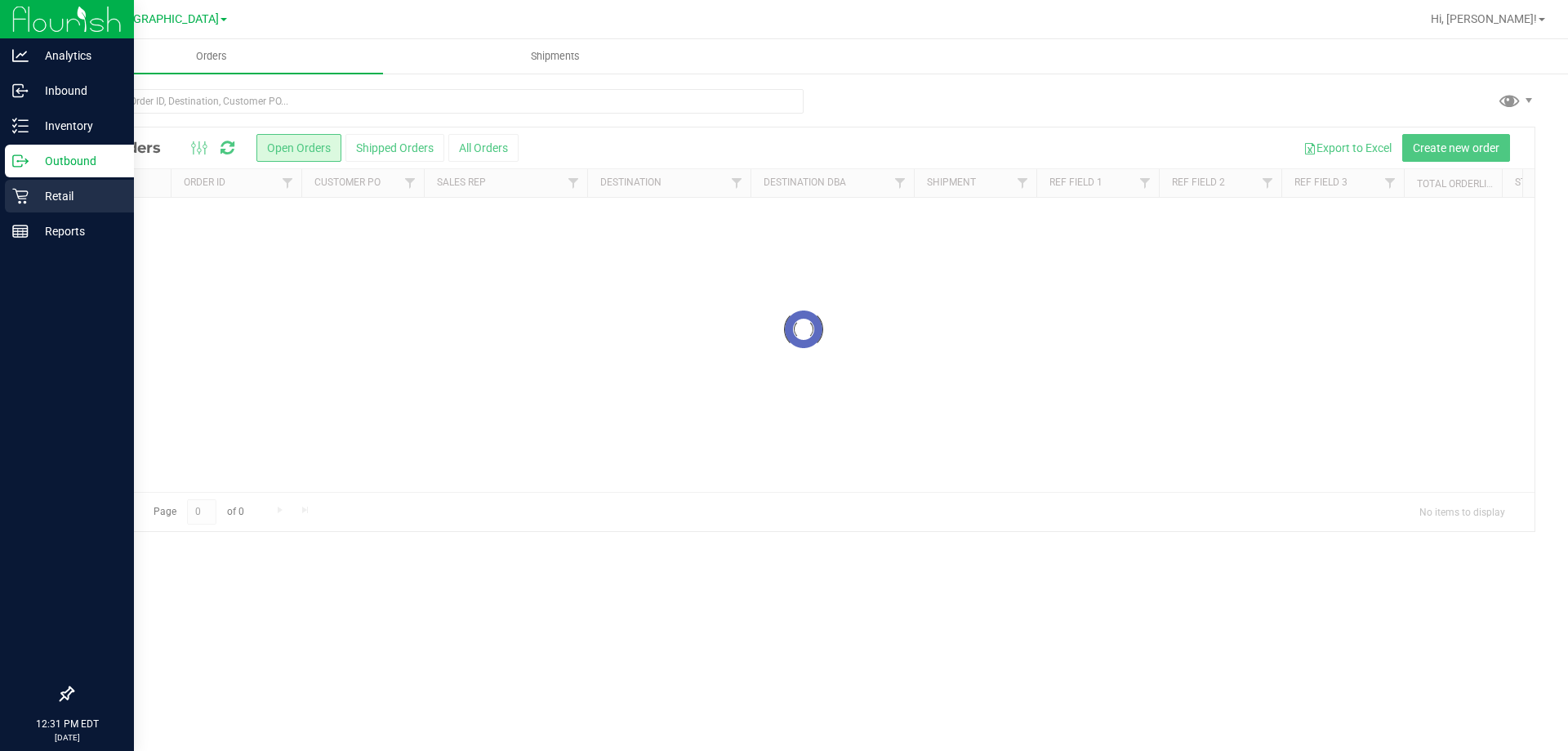
click at [25, 190] on icon at bounding box center [20, 196] width 17 height 17
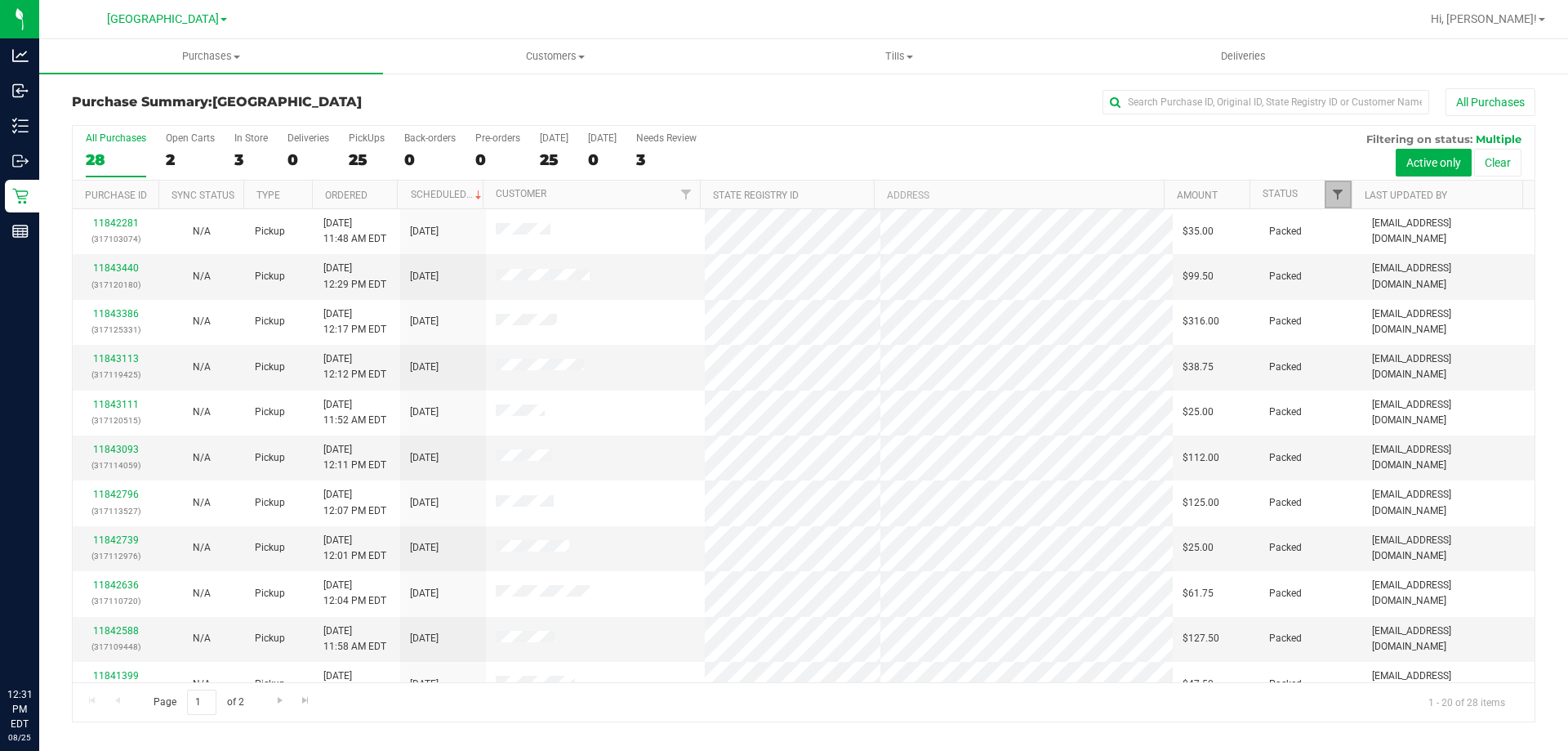
click at [1332, 196] on span "Filter" at bounding box center [1337, 194] width 13 height 13
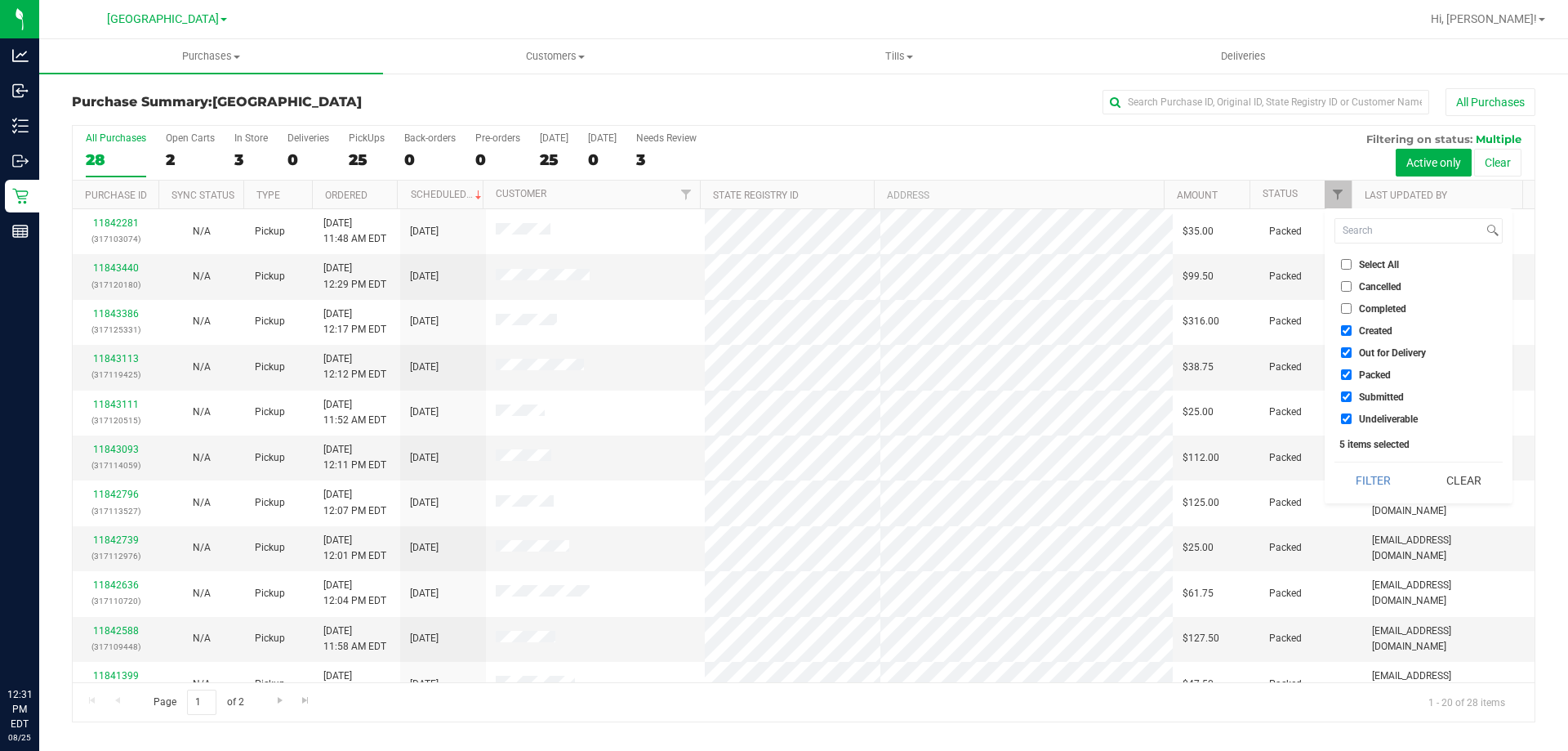
click at [1363, 265] on span "Select All" at bounding box center [1379, 264] width 40 height 10
click at [1352, 265] on input "Select All" at bounding box center [1347, 265] width 11 height 11
checkbox input "true"
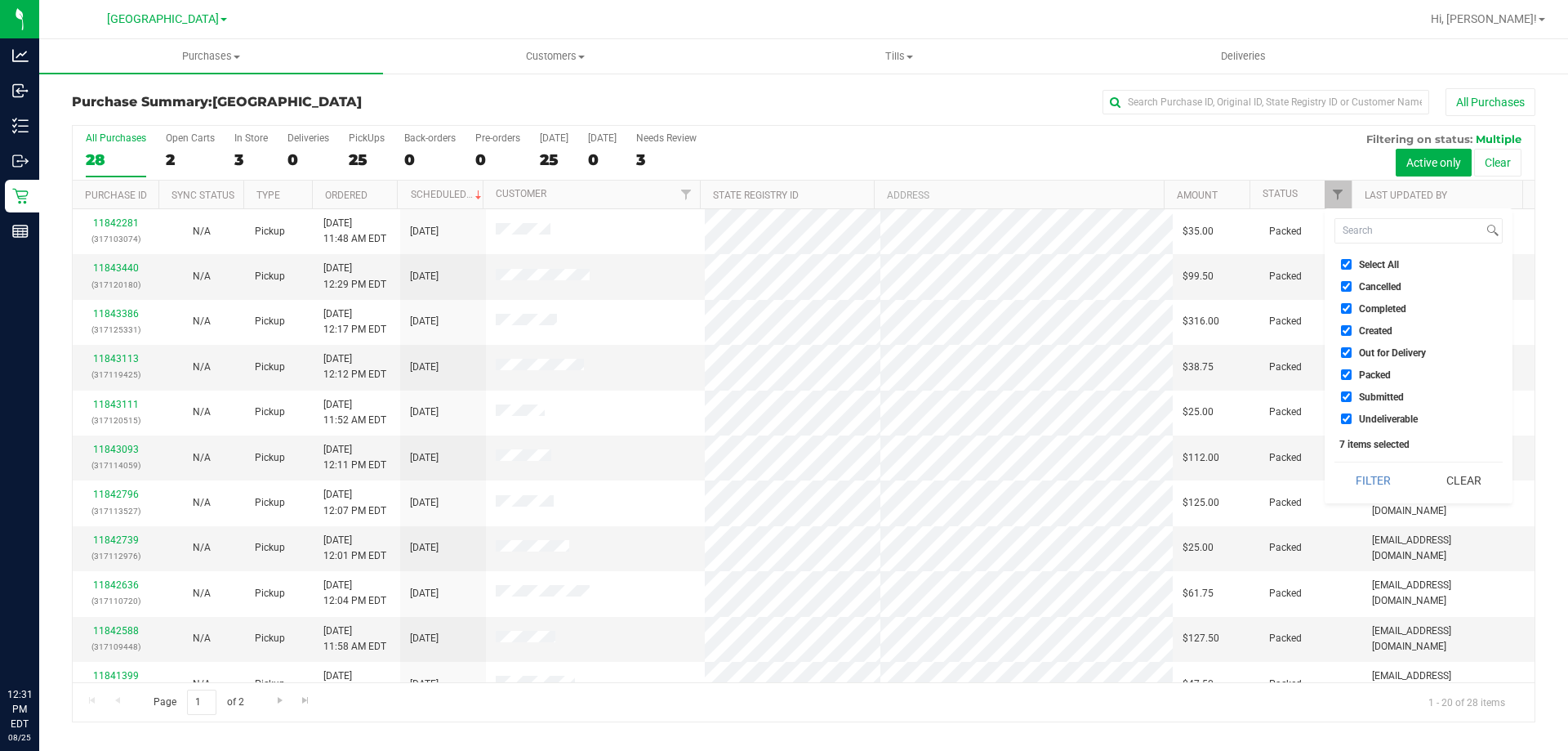
click at [1366, 266] on span "Select All" at bounding box center [1379, 264] width 40 height 10
click at [1352, 266] on input "Select All" at bounding box center [1347, 265] width 11 height 11
checkbox input "false"
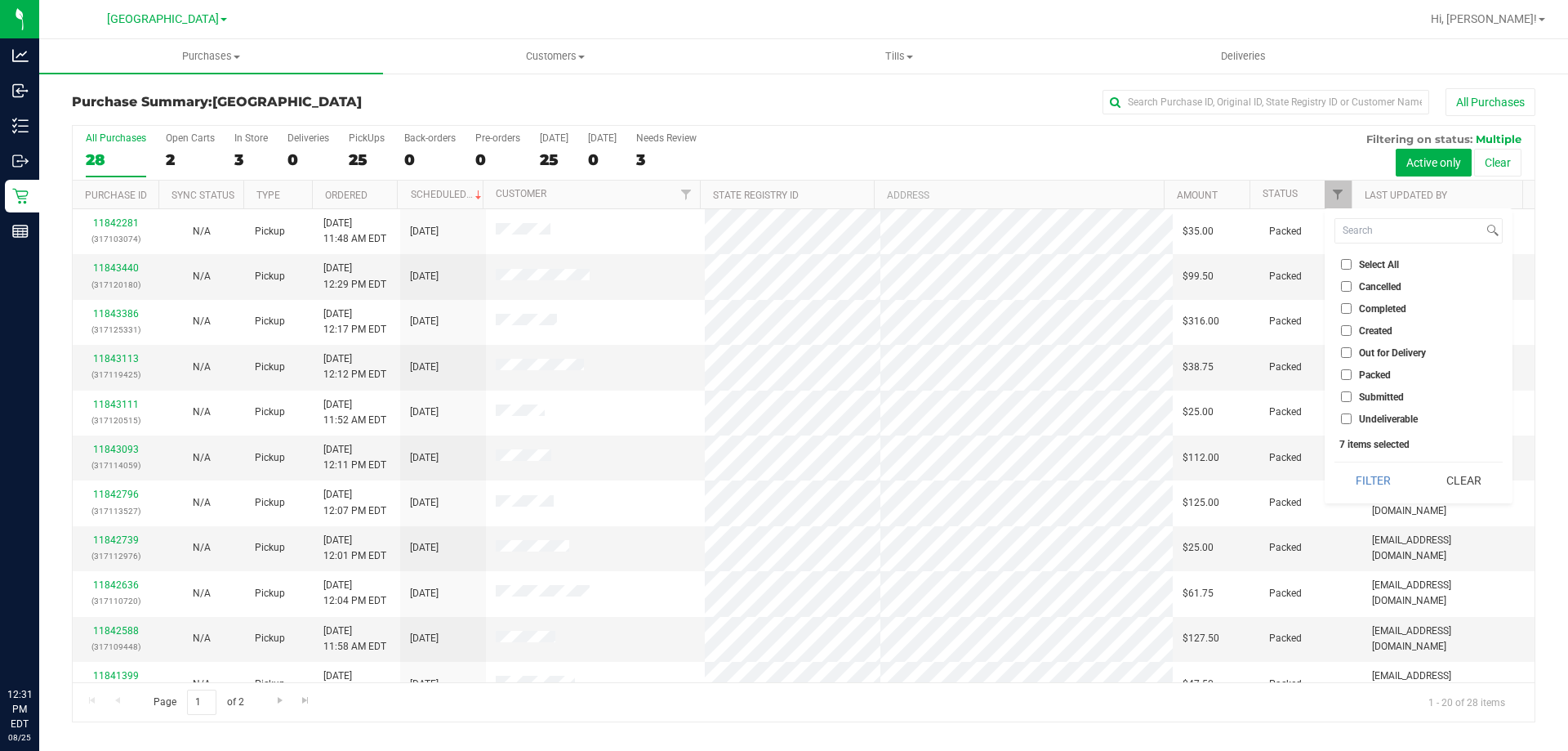
checkbox input "false"
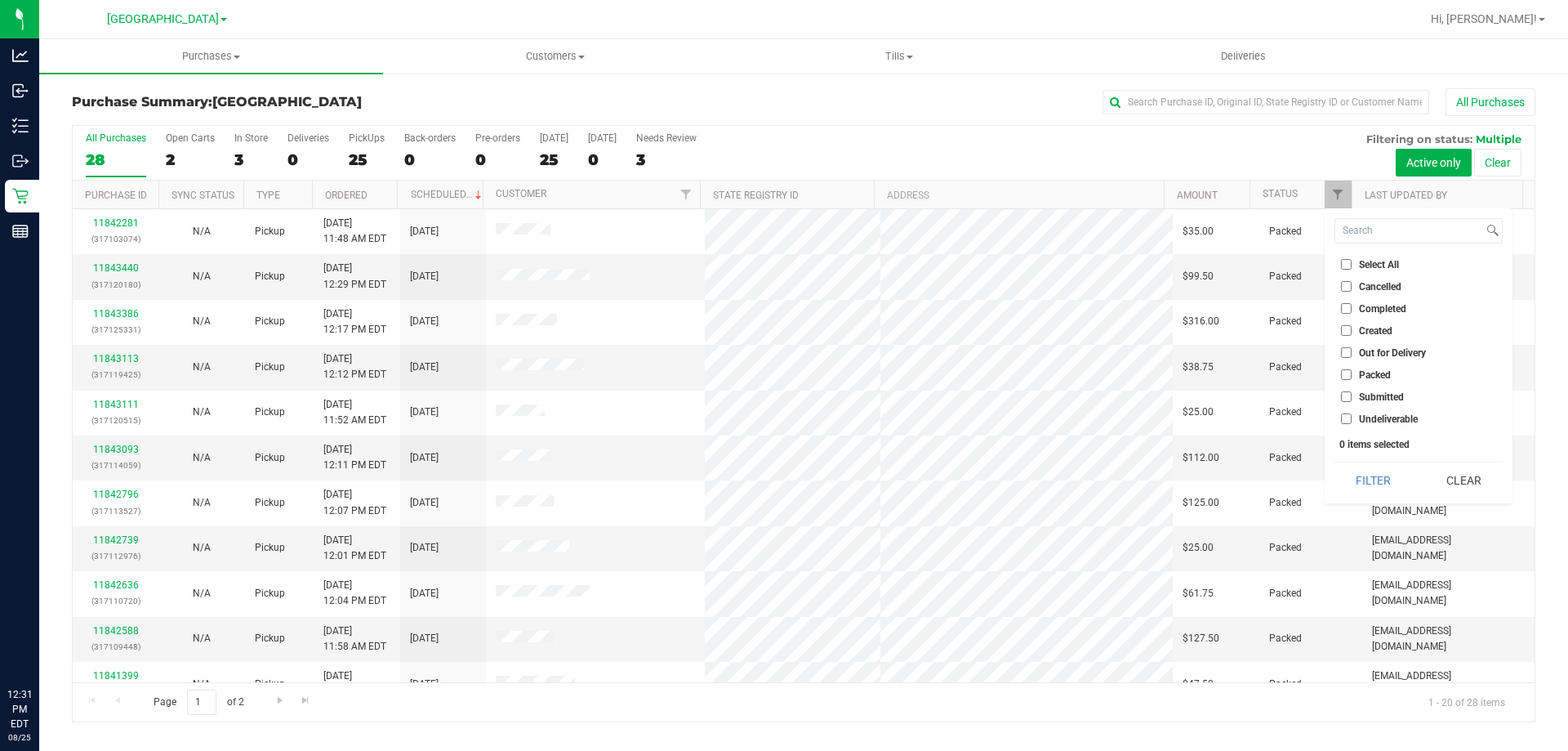
click at [1376, 397] on span "Submitted" at bounding box center [1381, 397] width 45 height 10
click at [1352, 397] on input "Submitted" at bounding box center [1347, 397] width 11 height 11
checkbox input "true"
click at [1353, 476] on button "Filter" at bounding box center [1373, 480] width 78 height 36
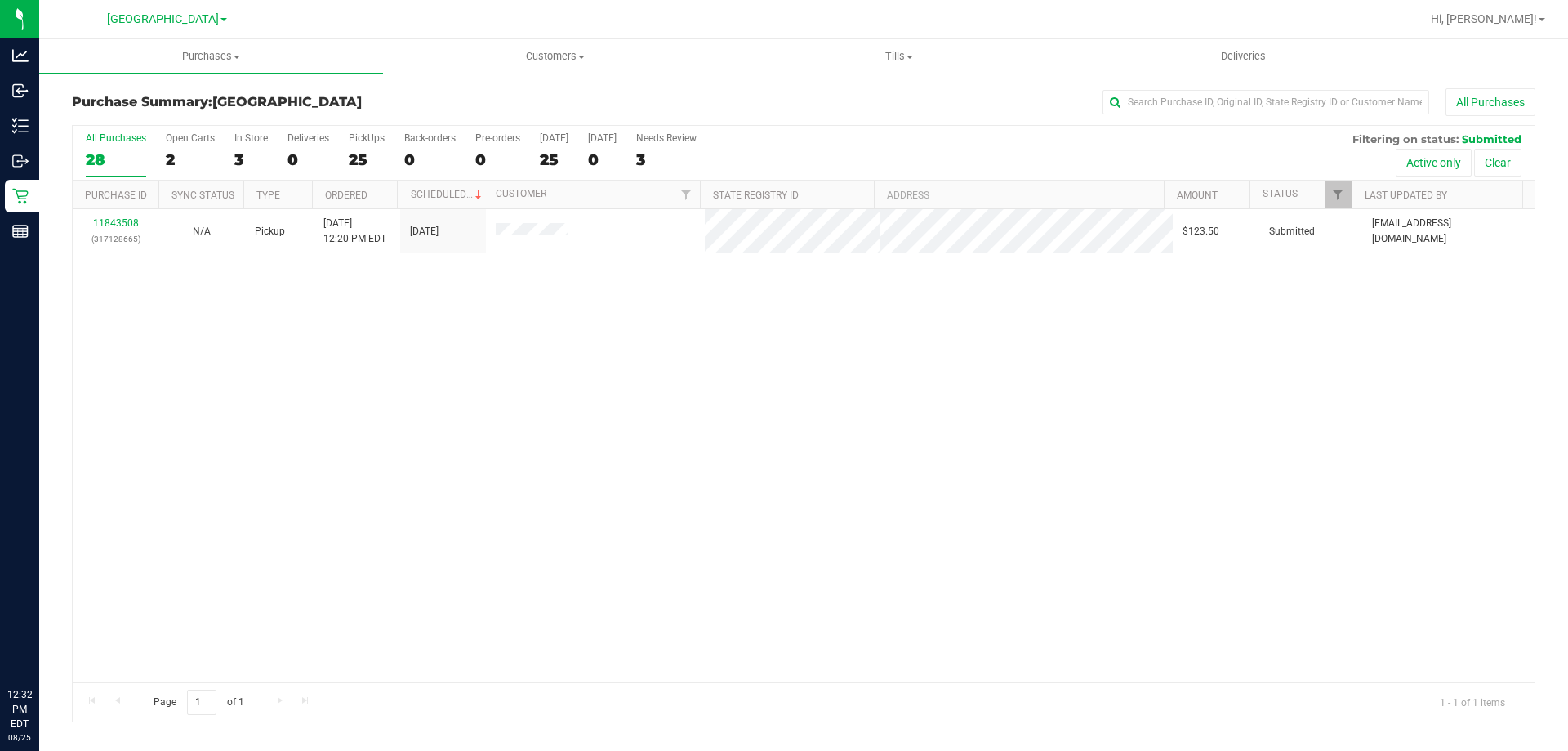
click at [1003, 523] on div "11843508 (317128665) N/A Pickup 8/25/2025 12:20 PM EDT 8/25/2025 $123.50 Submit…" at bounding box center [803, 446] width 1462 height 473
drag, startPoint x: 853, startPoint y: 504, endPoint x: 849, endPoint y: 463, distance: 41.2
click at [849, 463] on div "11843508 (317128665) N/A Pickup 8/25/2025 12:20 PM EDT 8/25/2025 $123.50 Submit…" at bounding box center [803, 446] width 1462 height 473
click at [778, 475] on div "11843508 (317128665) N/A Pickup 8/25/2025 12:20 PM EDT 8/25/2025 $123.50 Submit…" at bounding box center [803, 446] width 1462 height 473
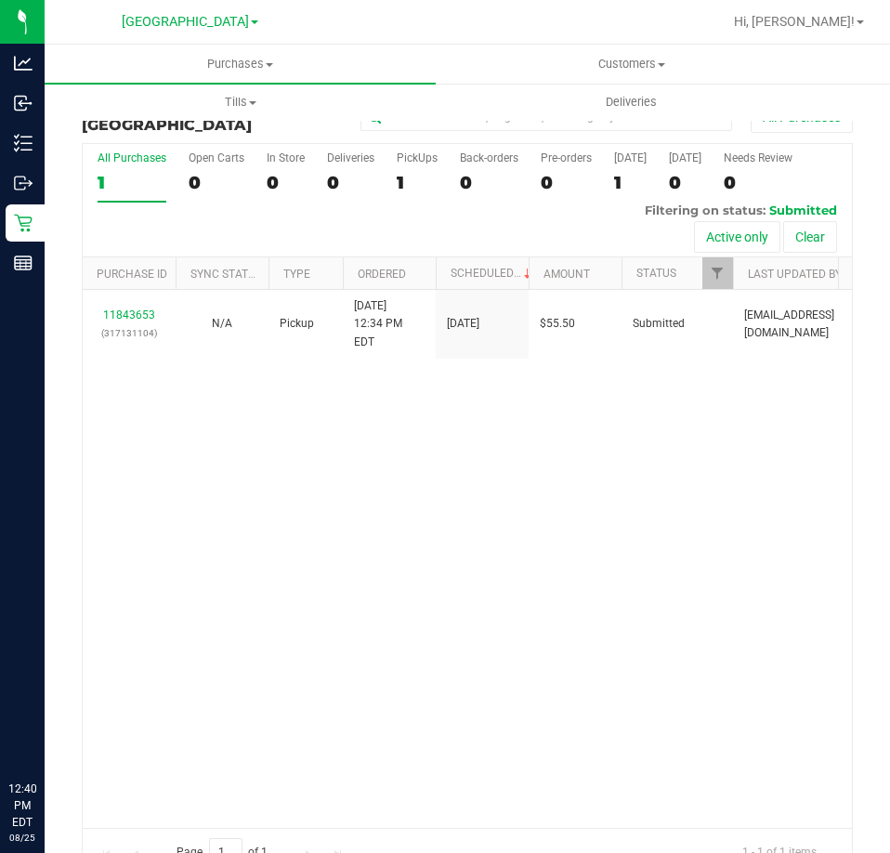
click at [574, 694] on div "11843653 (317131104) N/A Pickup 8/25/2025 12:34 PM EDT 8/25/2025 $55.50 Submitt…" at bounding box center [467, 558] width 769 height 537
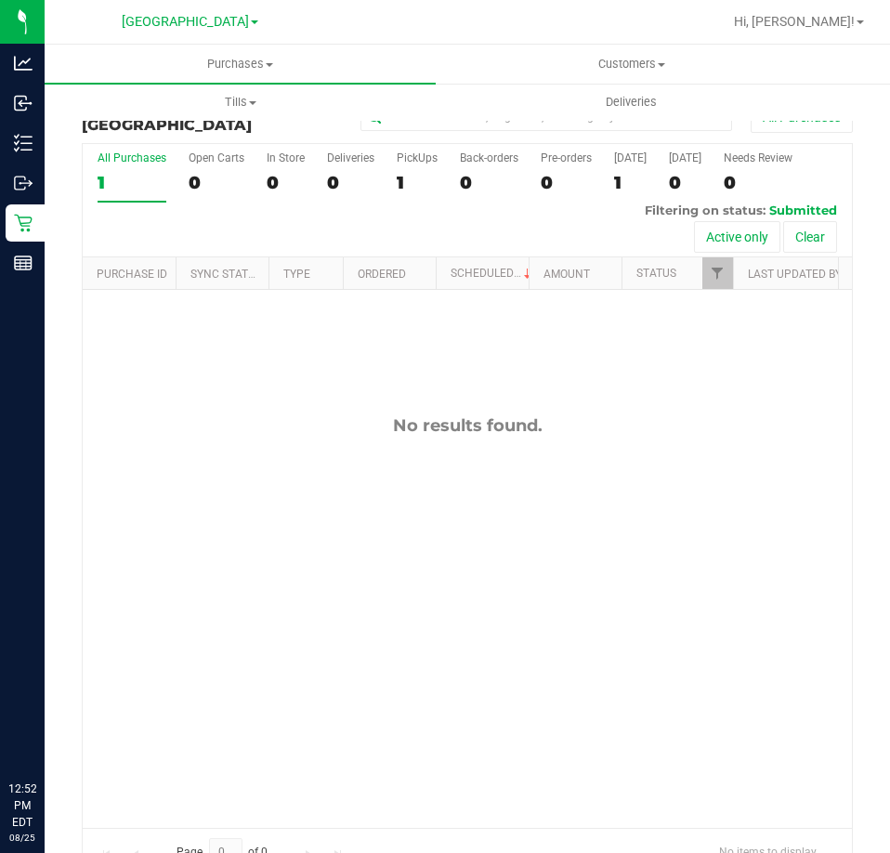
click at [412, 548] on div "No results found." at bounding box center [467, 621] width 769 height 662
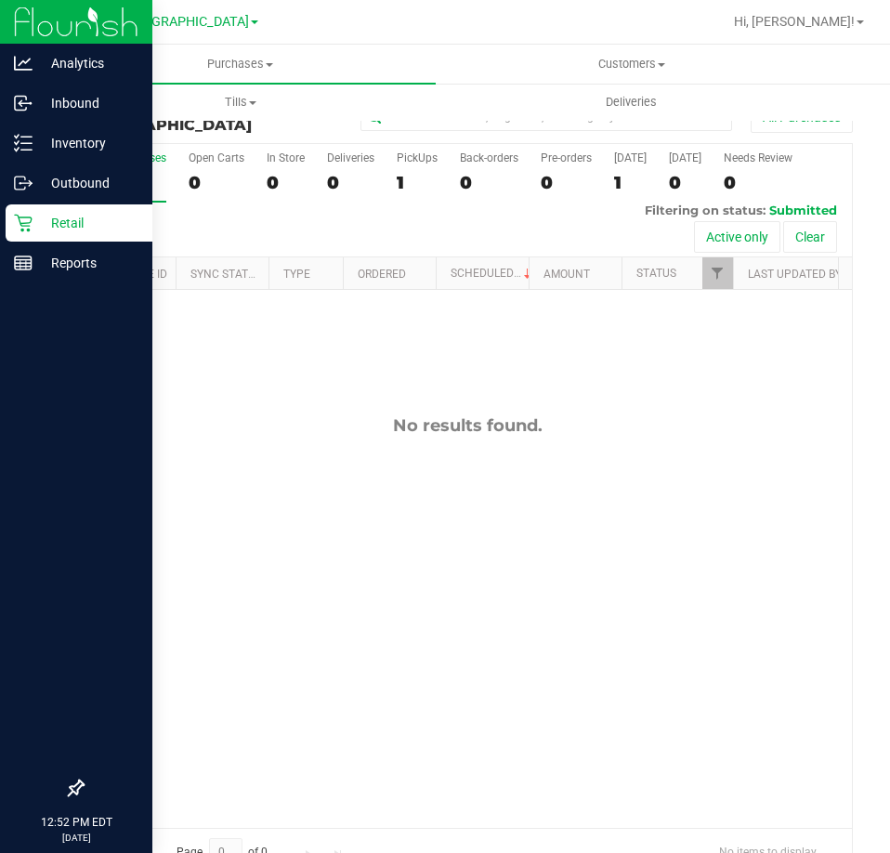
click at [32, 217] on icon at bounding box center [23, 223] width 19 height 19
click at [60, 187] on p "Outbound" at bounding box center [88, 183] width 111 height 22
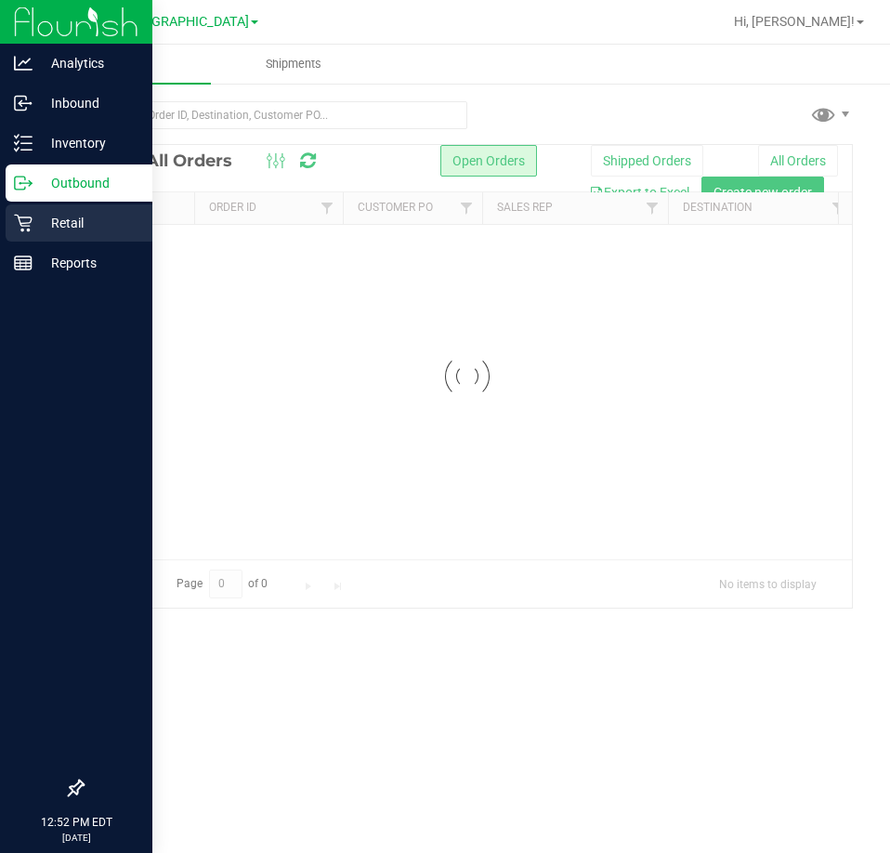
click at [60, 226] on p "Retail" at bounding box center [88, 223] width 111 height 22
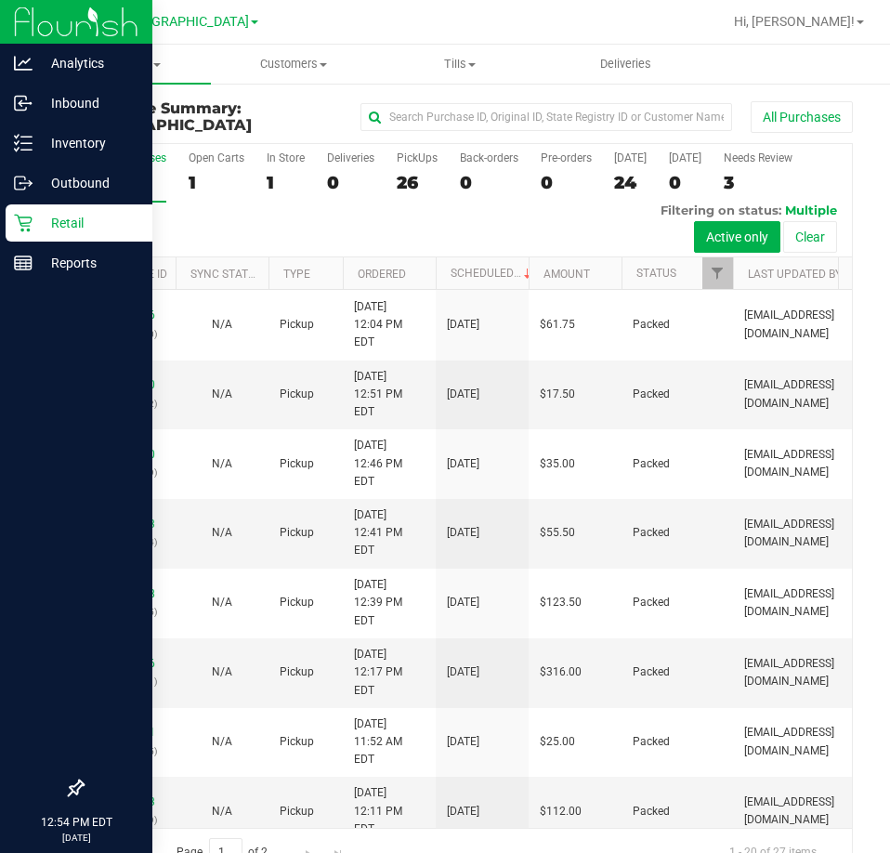
click at [28, 225] on icon at bounding box center [23, 223] width 19 height 19
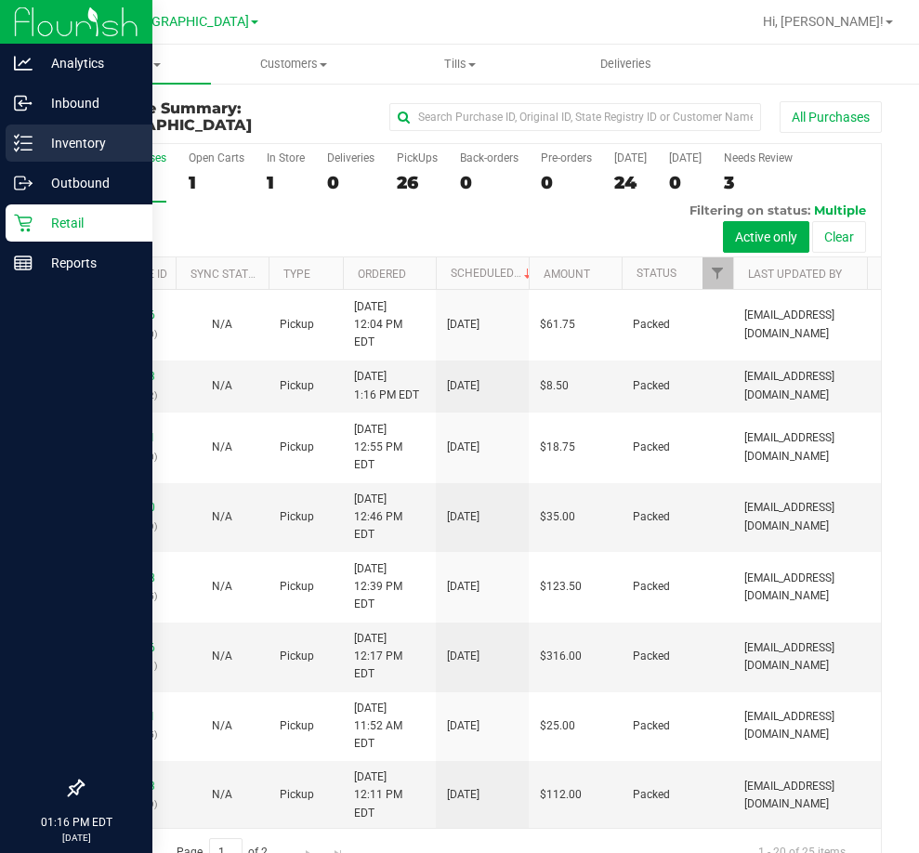
click at [56, 146] on p "Inventory" at bounding box center [88, 143] width 111 height 22
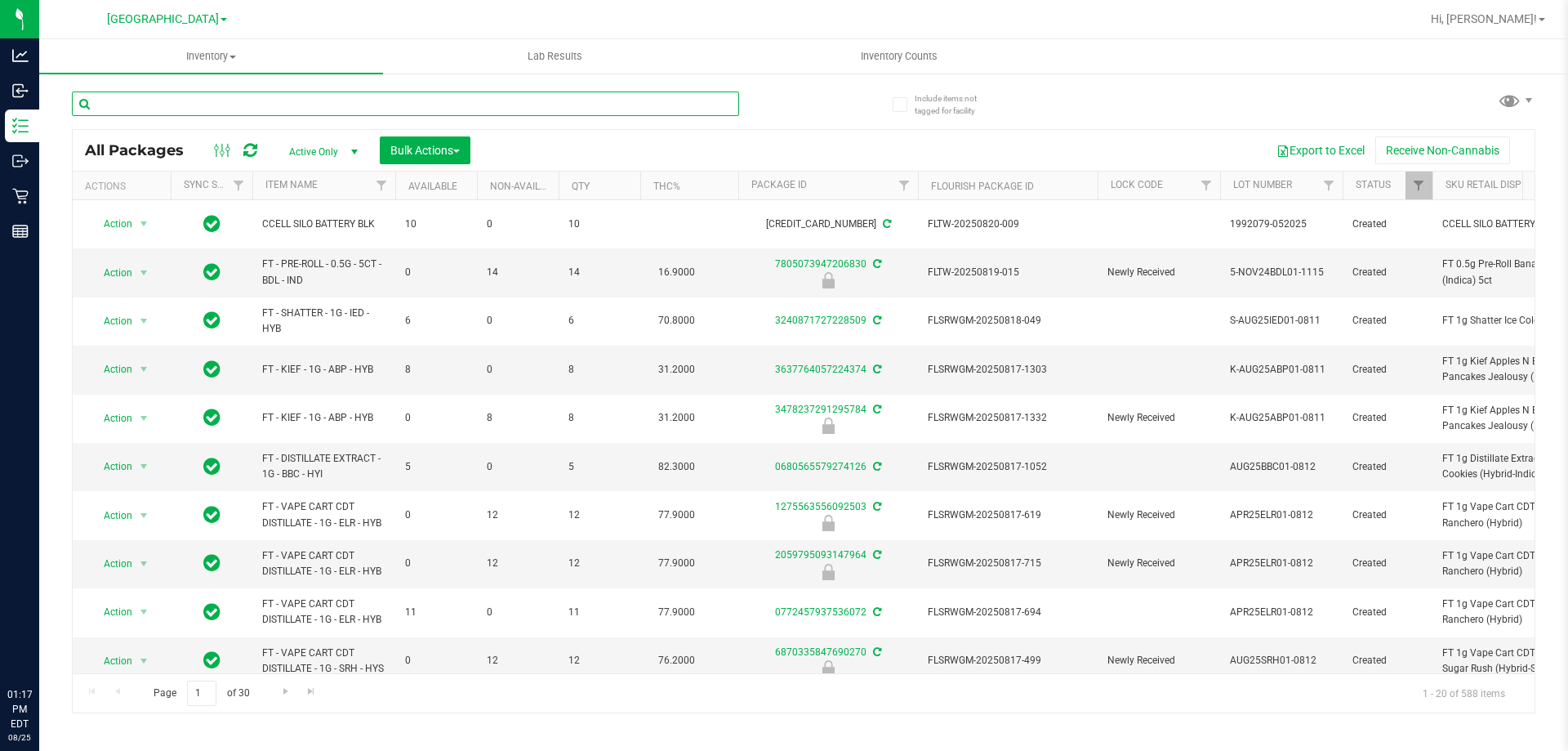
click at [246, 92] on input "text" at bounding box center [405, 104] width 667 height 25
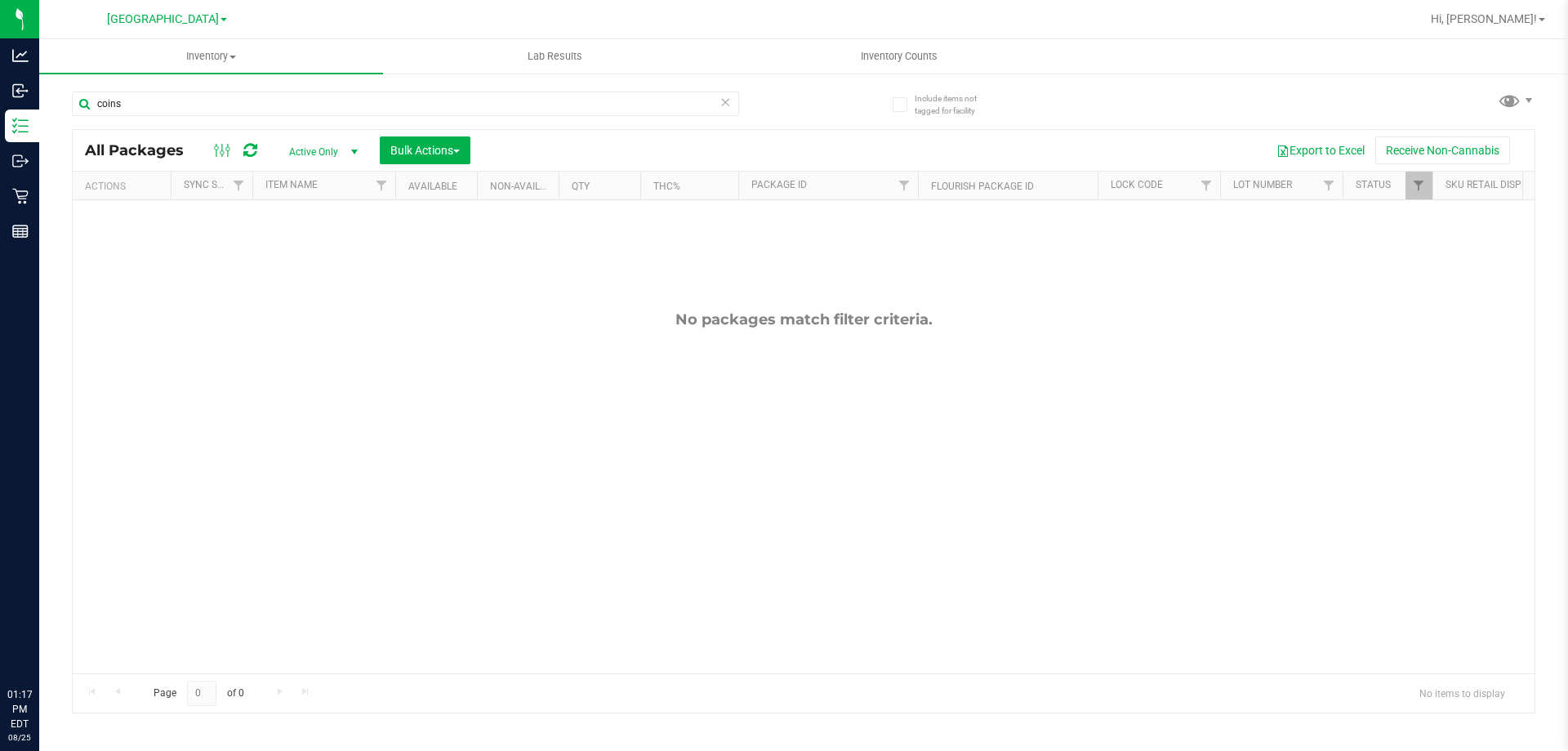
click at [403, 432] on div "No packages match filter criteria." at bounding box center [803, 492] width 1462 height 583
click at [183, 109] on input "coins" at bounding box center [405, 104] width 667 height 25
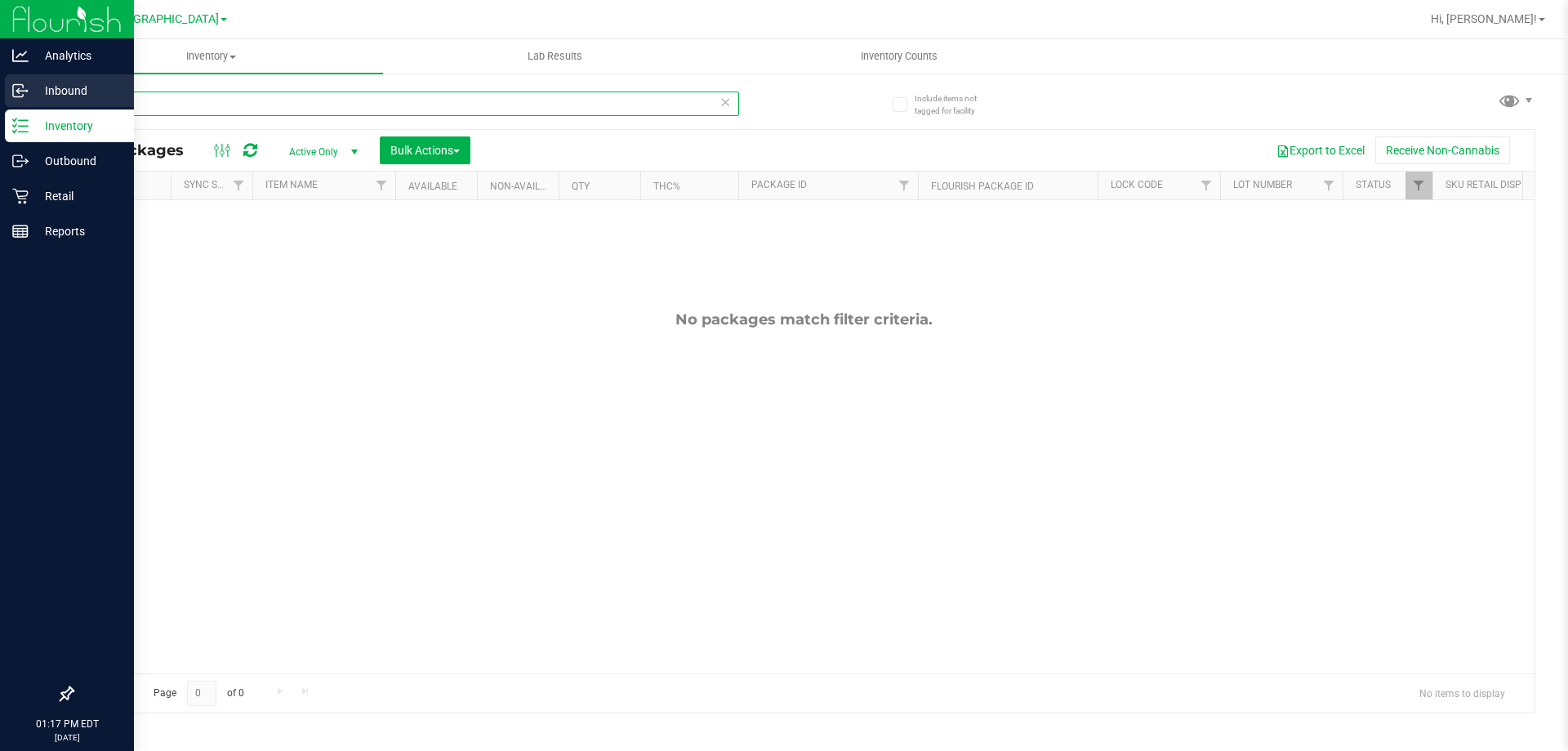
drag, startPoint x: 63, startPoint y: 98, endPoint x: 27, endPoint y: 94, distance: 36.2
click at [27, 94] on div "Analytics Inbound Inventory Outbound Retail Reports 01:17 PM EDT 08/25/2025 08/…" at bounding box center [784, 376] width 1568 height 751
type input "hash"
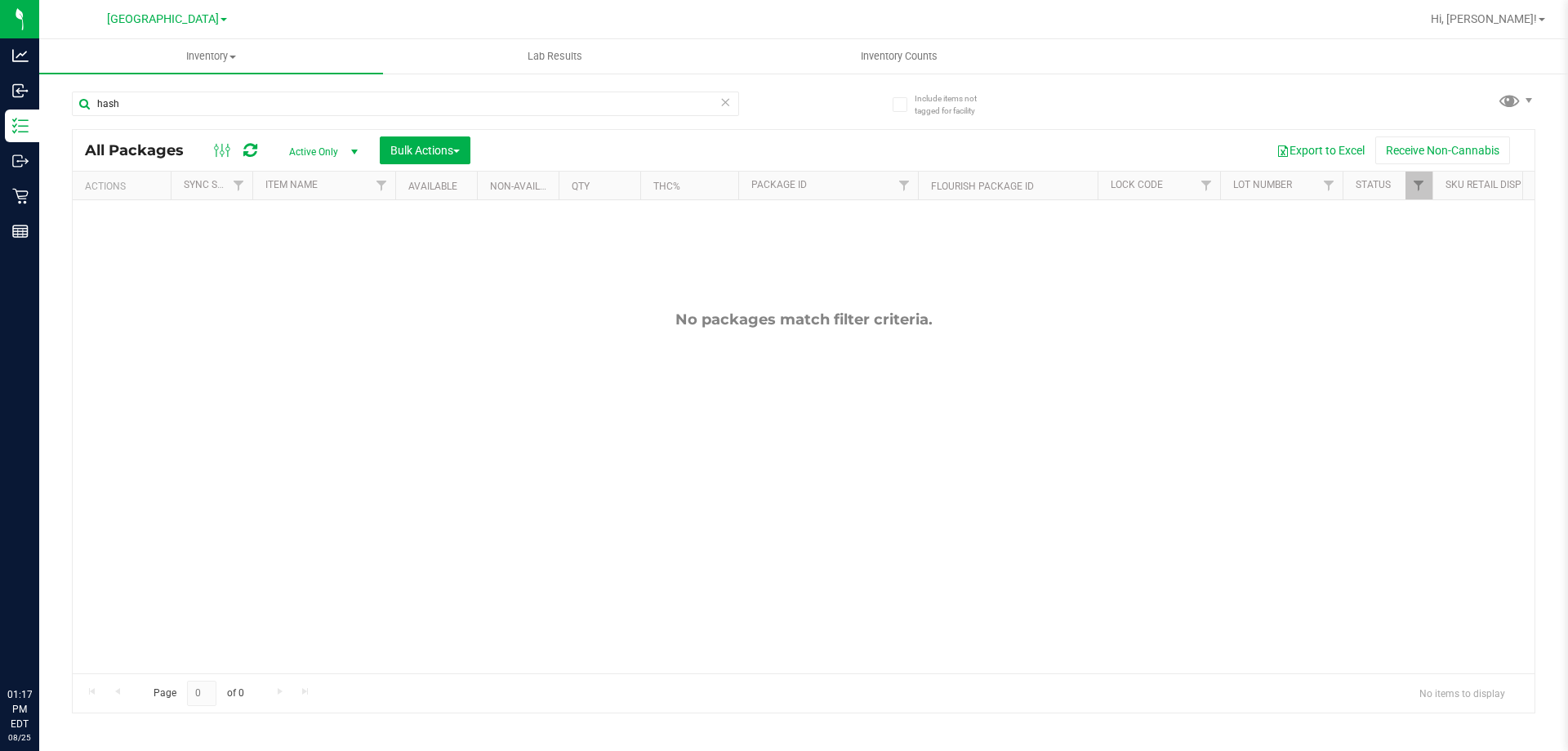
click at [574, 454] on div "No packages match filter criteria." at bounding box center [803, 492] width 1462 height 583
click at [465, 485] on div "No packages match filter criteria." at bounding box center [803, 492] width 1462 height 583
drag, startPoint x: 270, startPoint y: 366, endPoint x: 284, endPoint y: 315, distance: 52.9
click at [271, 366] on div "No packages match filter criteria." at bounding box center [803, 492] width 1462 height 583
drag, startPoint x: 145, startPoint y: 97, endPoint x: 53, endPoint y: 101, distance: 92.1
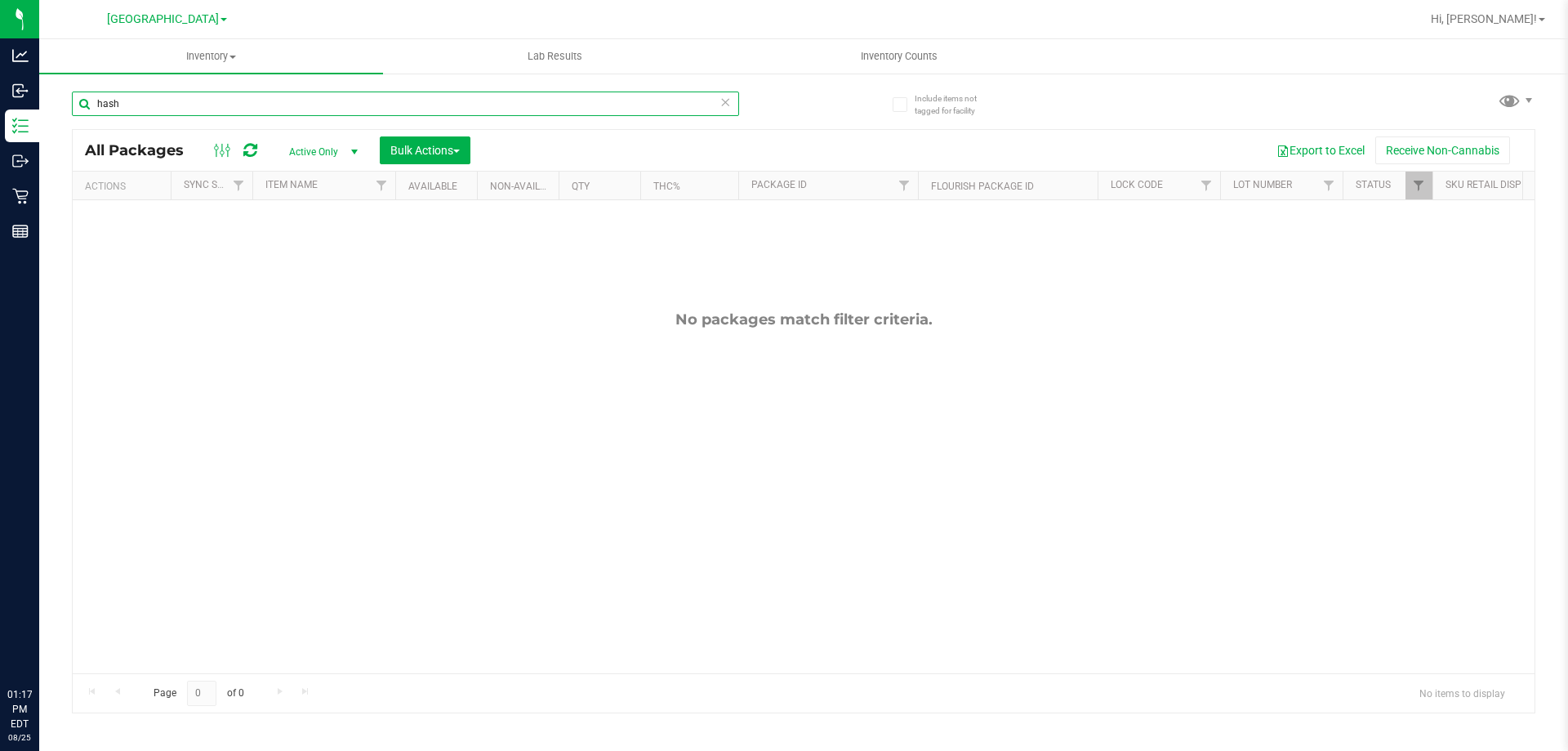
click at [53, 101] on div "Include items not tagged for facility hash All Packages Active Only Active Only…" at bounding box center [803, 321] width 1528 height 499
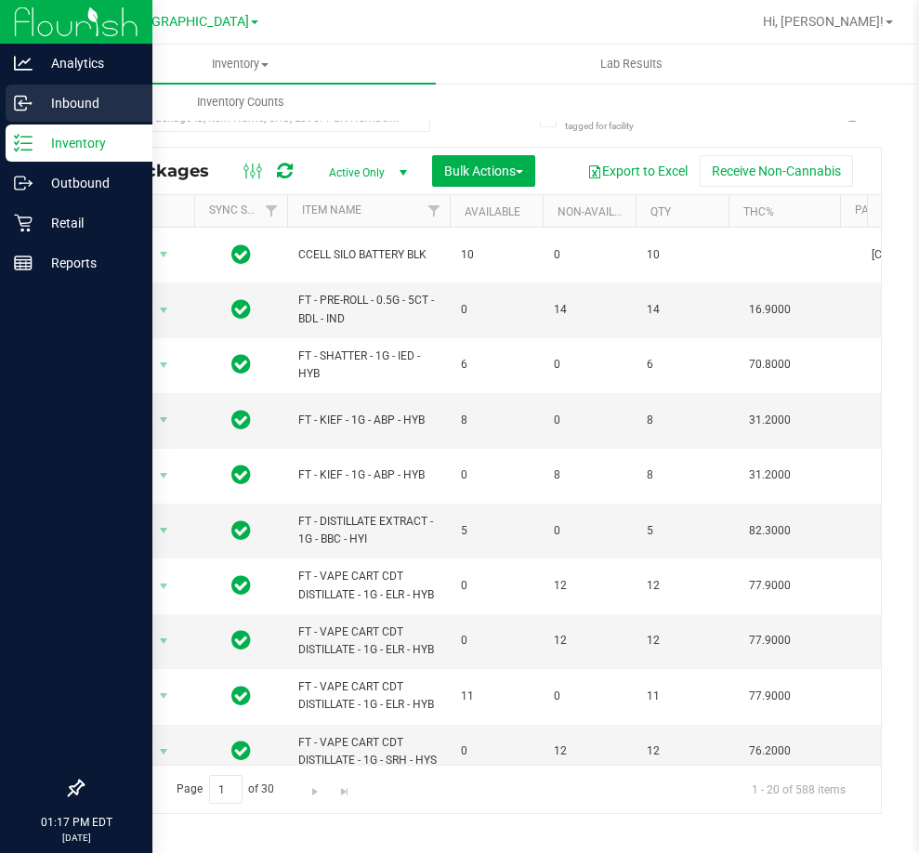
click at [78, 101] on p "Inbound" at bounding box center [88, 103] width 111 height 22
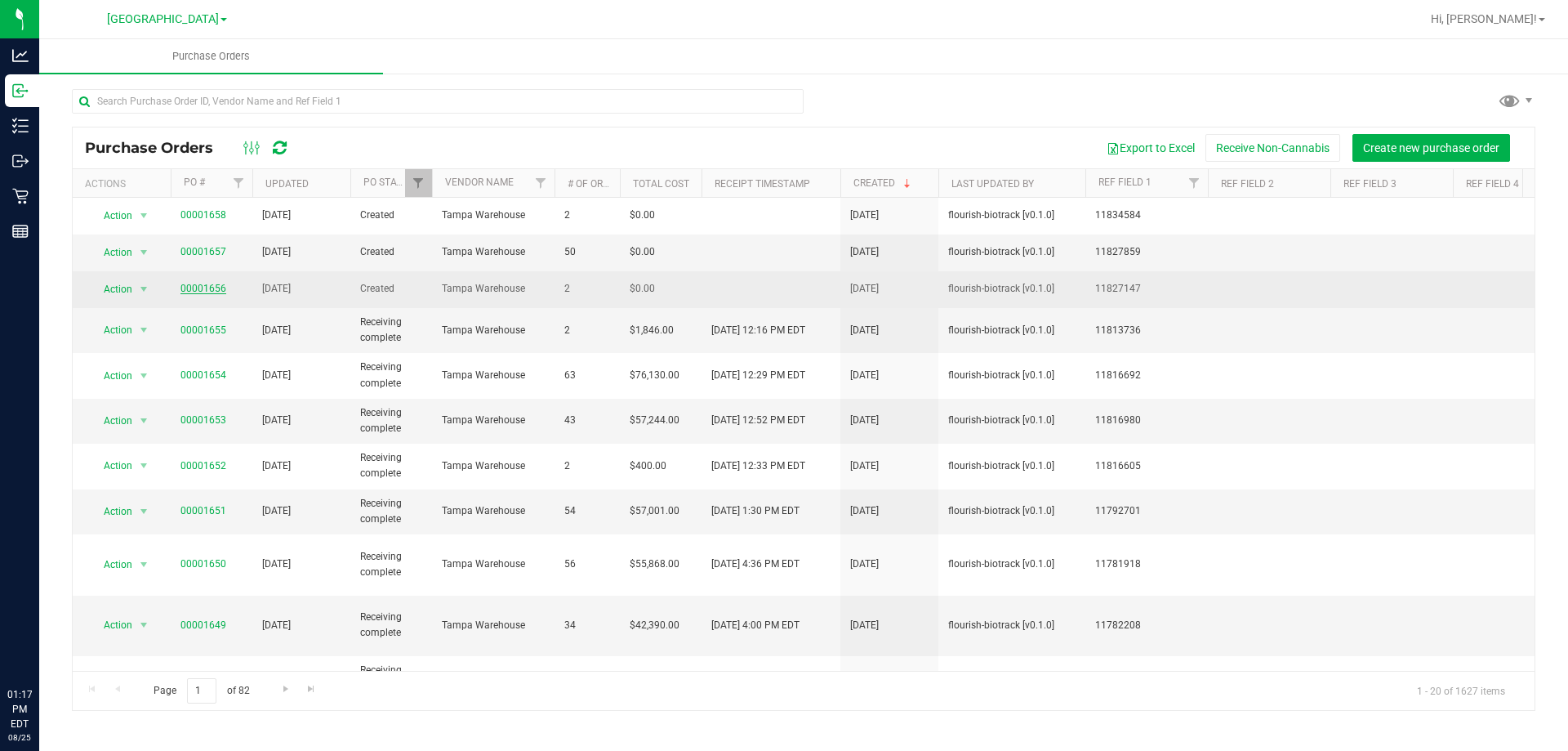
click at [199, 289] on link "00001656" at bounding box center [203, 288] width 46 height 11
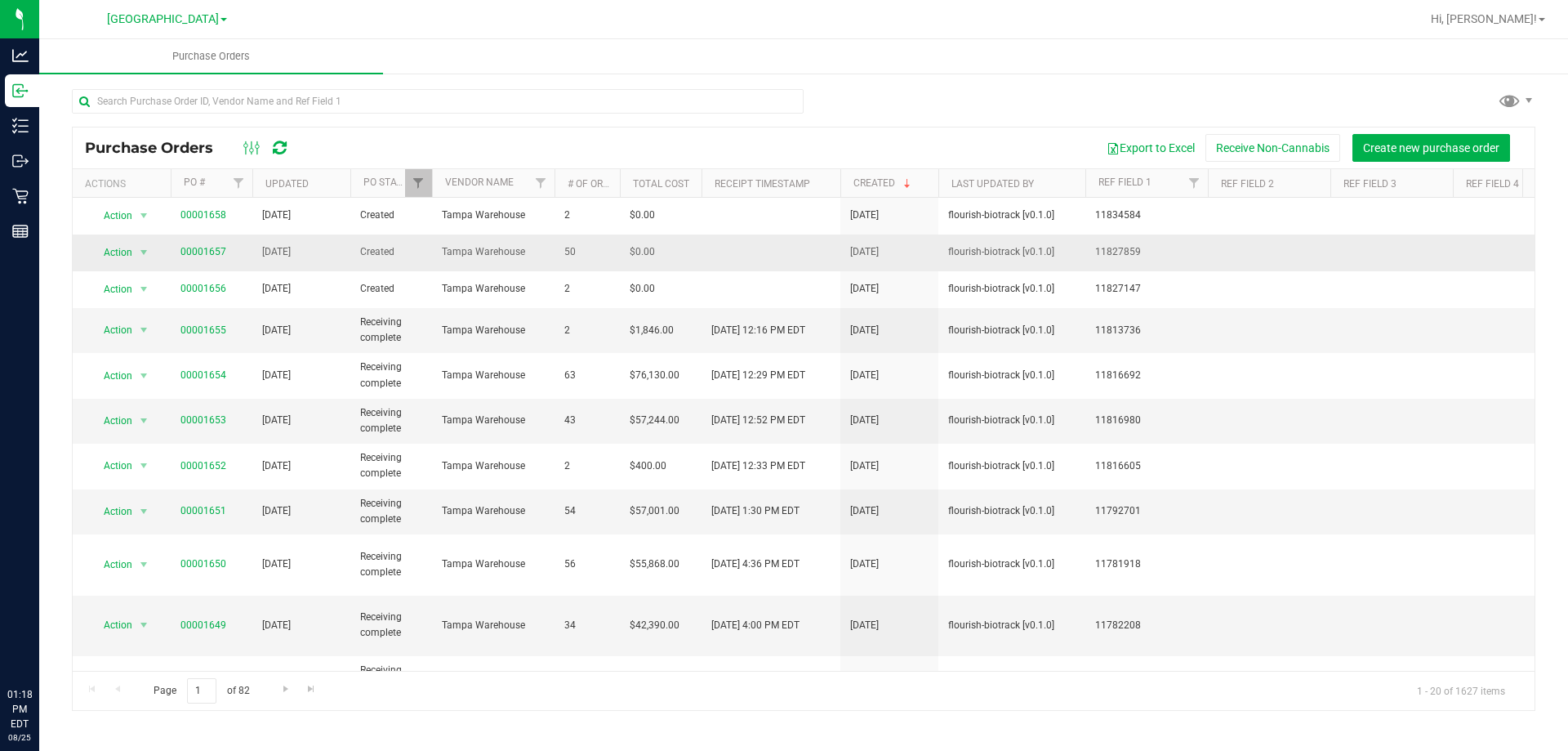
click at [190, 243] on td "00001657" at bounding box center [211, 253] width 82 height 37
click at [185, 251] on link "00001657" at bounding box center [203, 252] width 46 height 11
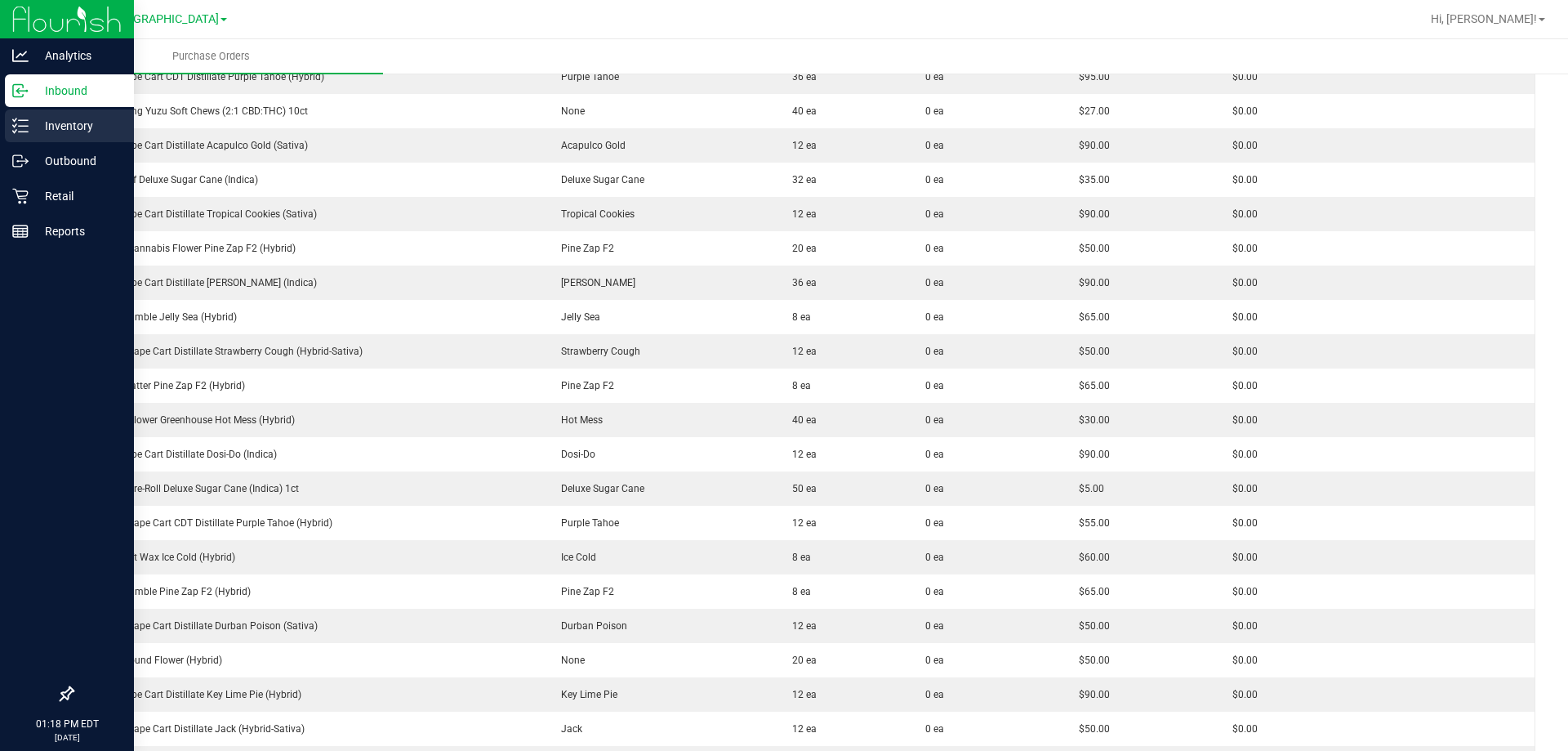
scroll to position [653, 0]
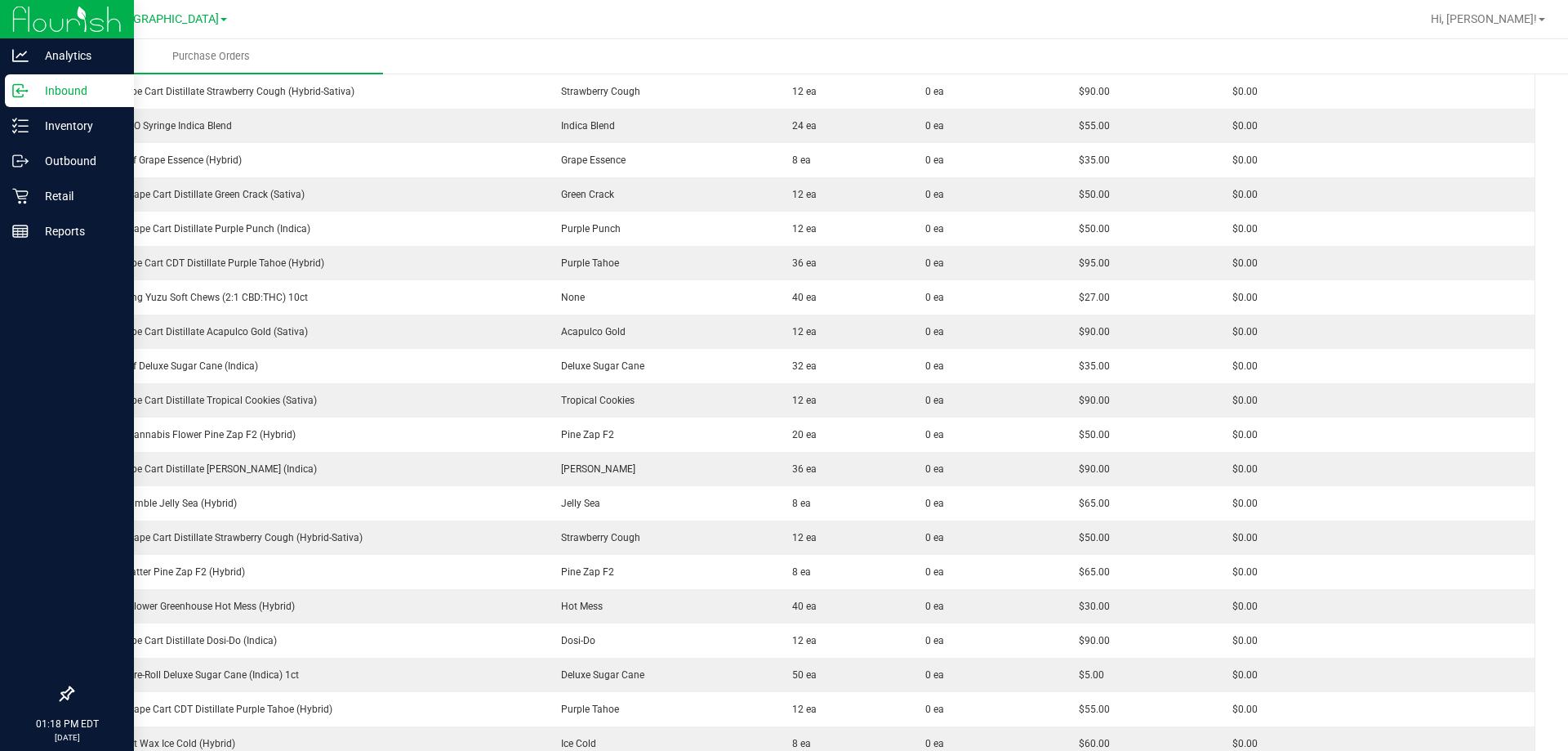
click at [40, 96] on p "Inbound" at bounding box center [77, 91] width 98 height 19
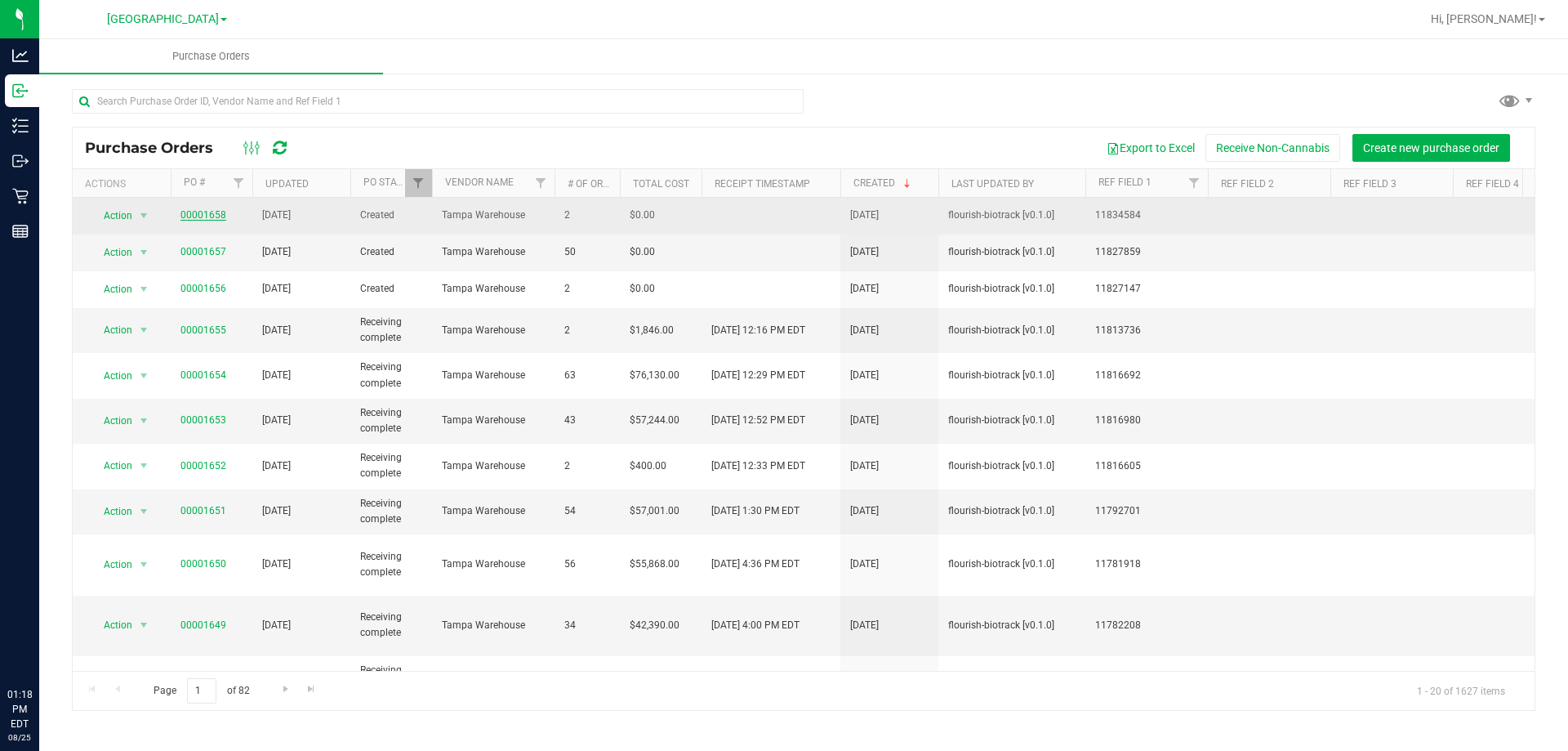
click at [200, 217] on link "00001658" at bounding box center [203, 215] width 46 height 11
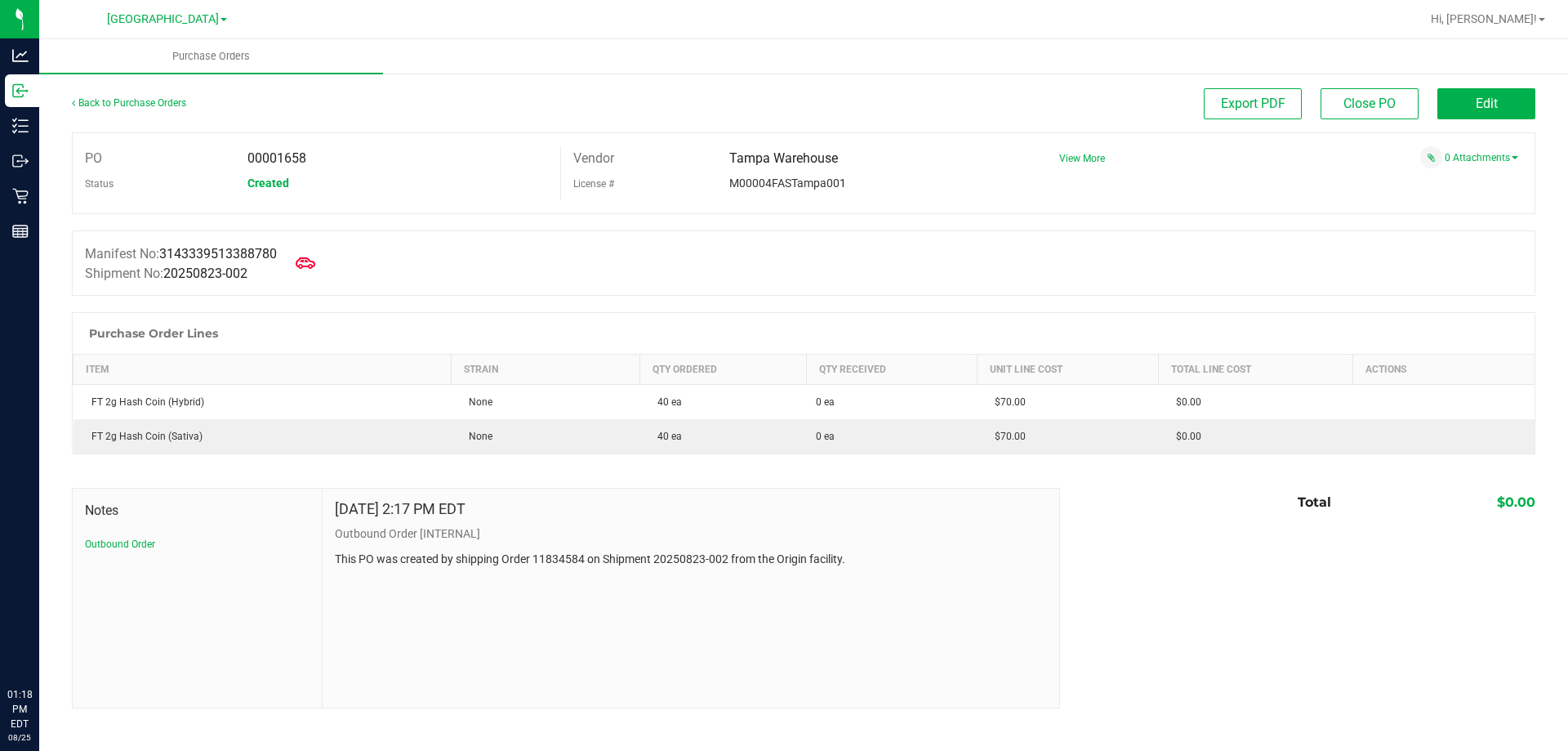
click at [548, 296] on div at bounding box center [803, 303] width 1463 height 17
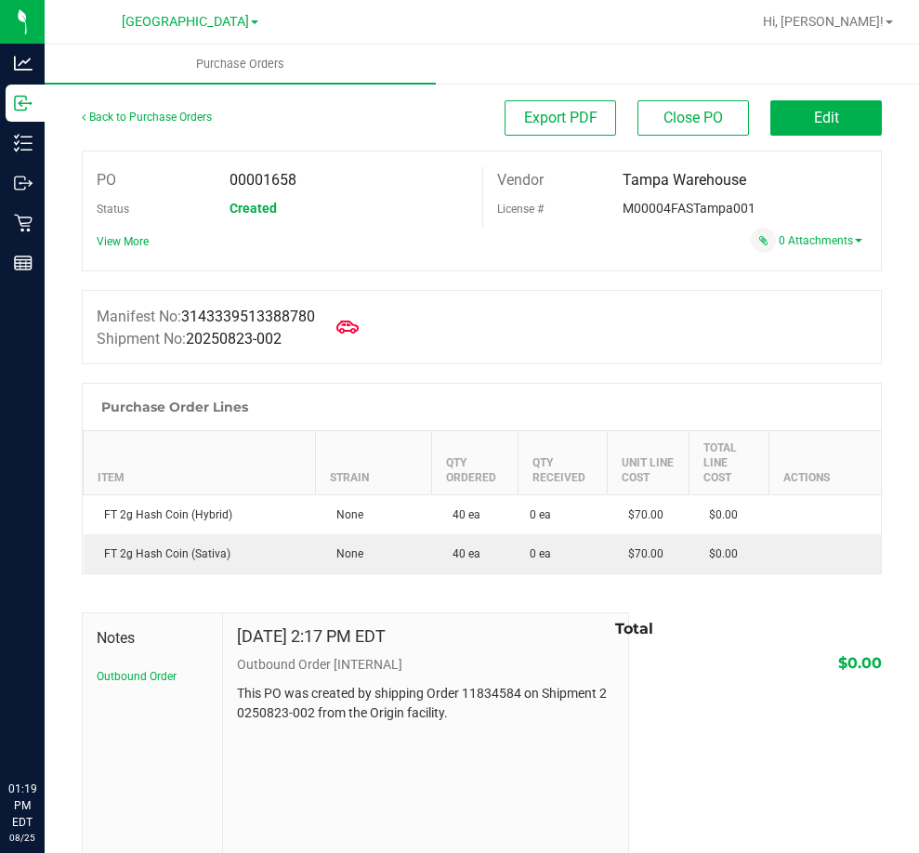
click at [533, 750] on div "Aug 23, 2025 2:17 PM EDT Outbound Order [INTERNAL] This PO was created by shipp…" at bounding box center [425, 737] width 405 height 249
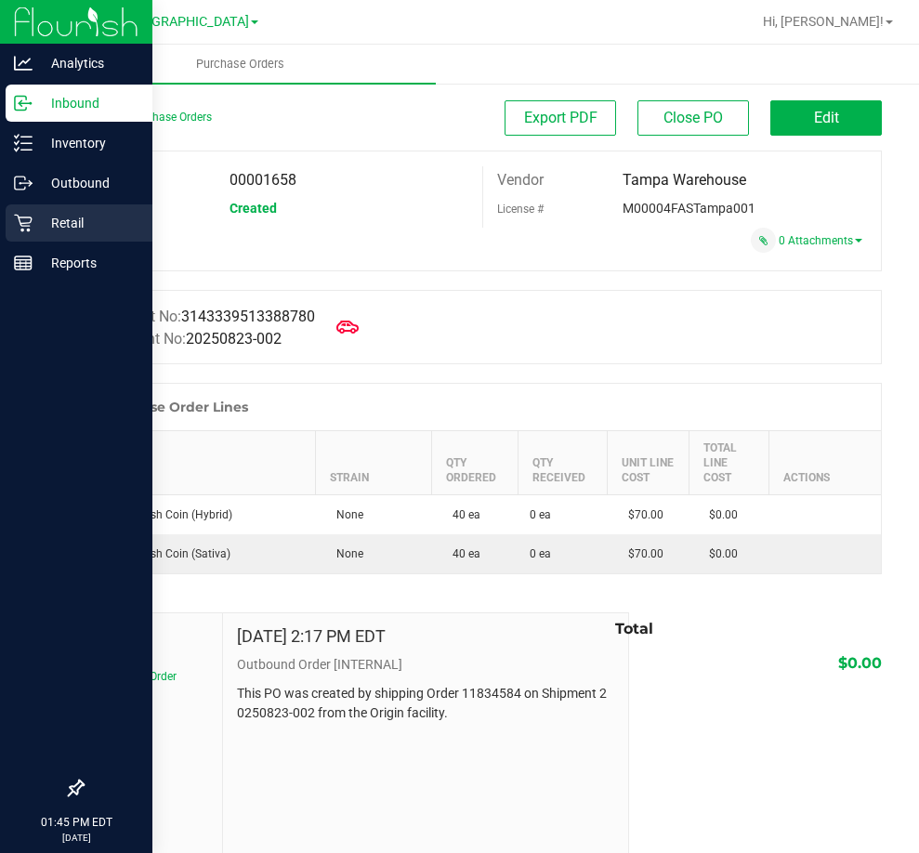
click at [59, 214] on p "Retail" at bounding box center [88, 223] width 111 height 22
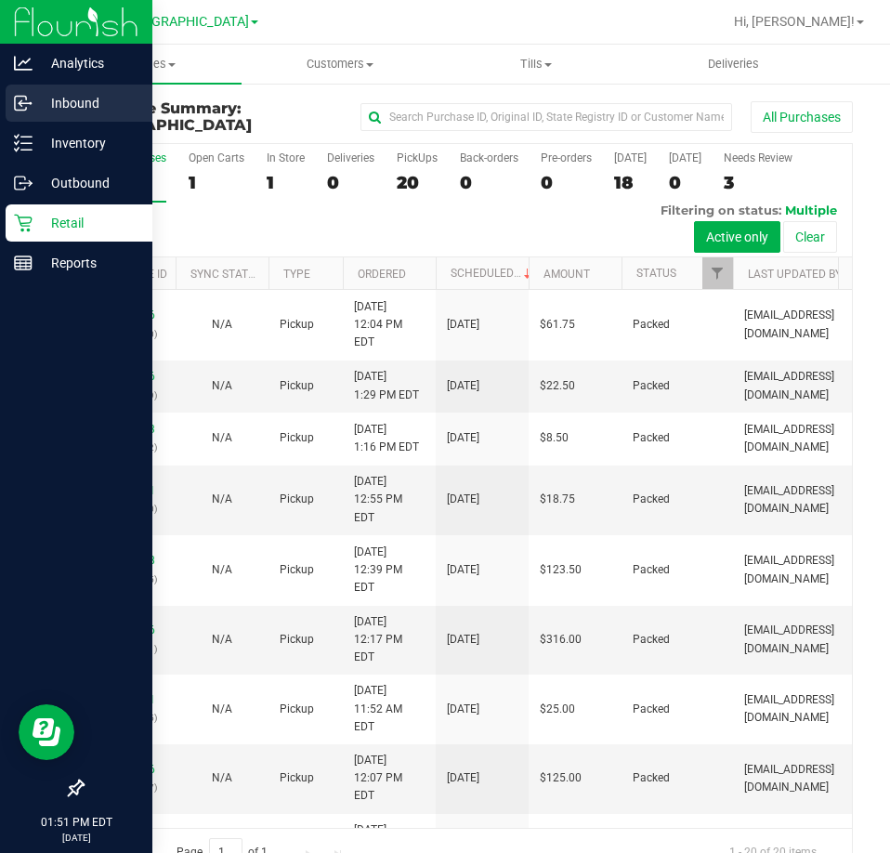
click at [84, 112] on p "Inbound" at bounding box center [88, 103] width 111 height 22
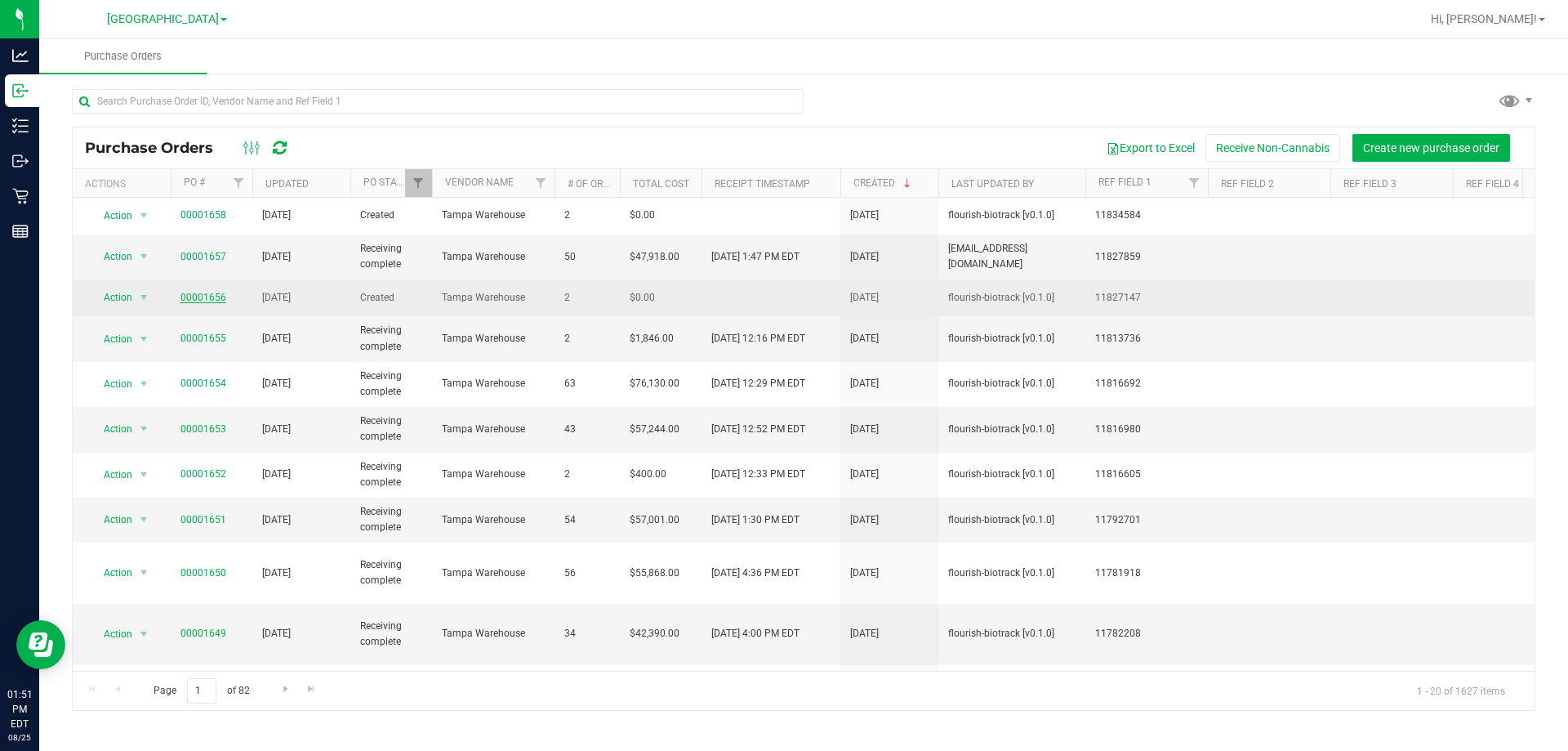
click at [194, 293] on link "00001656" at bounding box center [203, 297] width 46 height 11
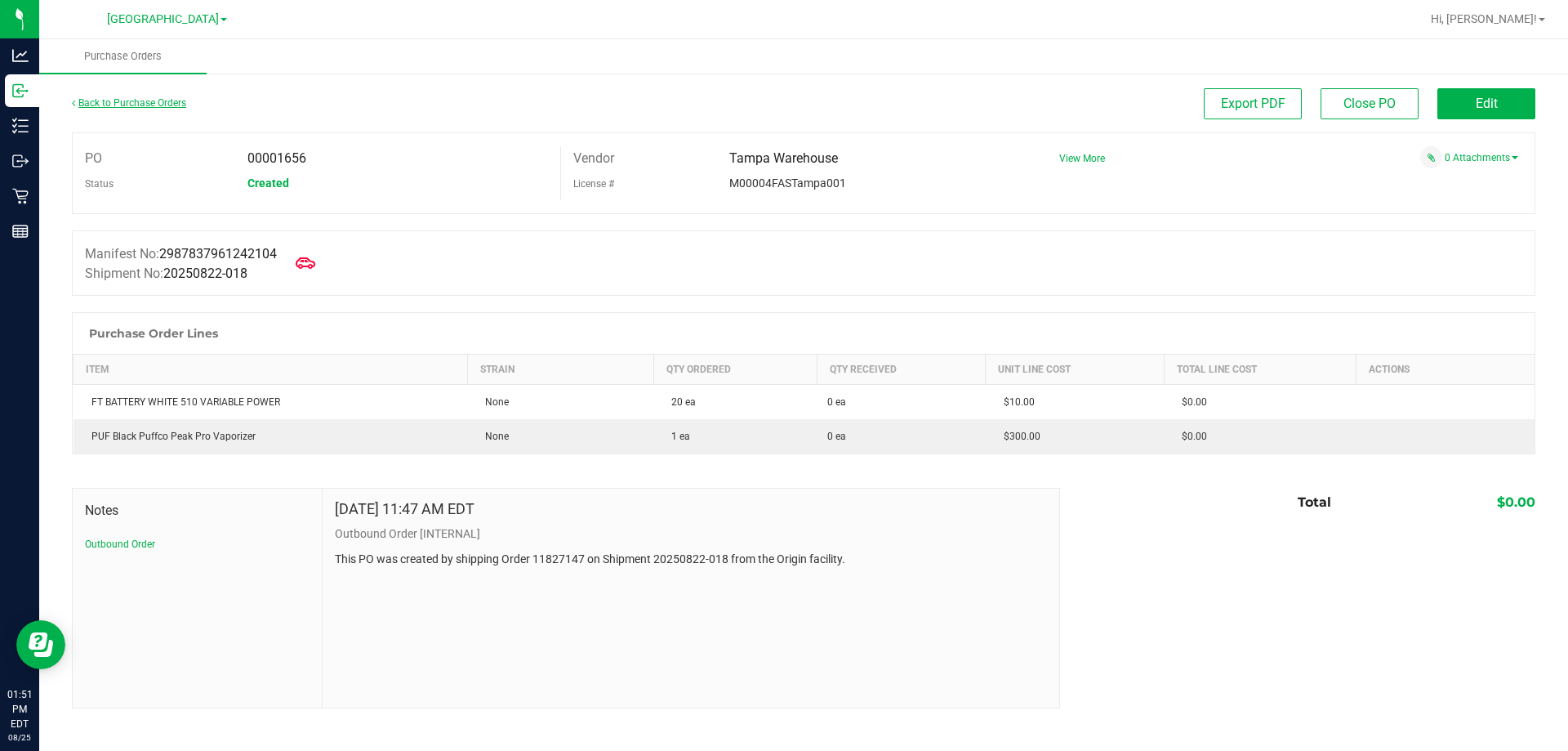
click at [98, 103] on link "Back to Purchase Orders" at bounding box center [129, 103] width 114 height 11
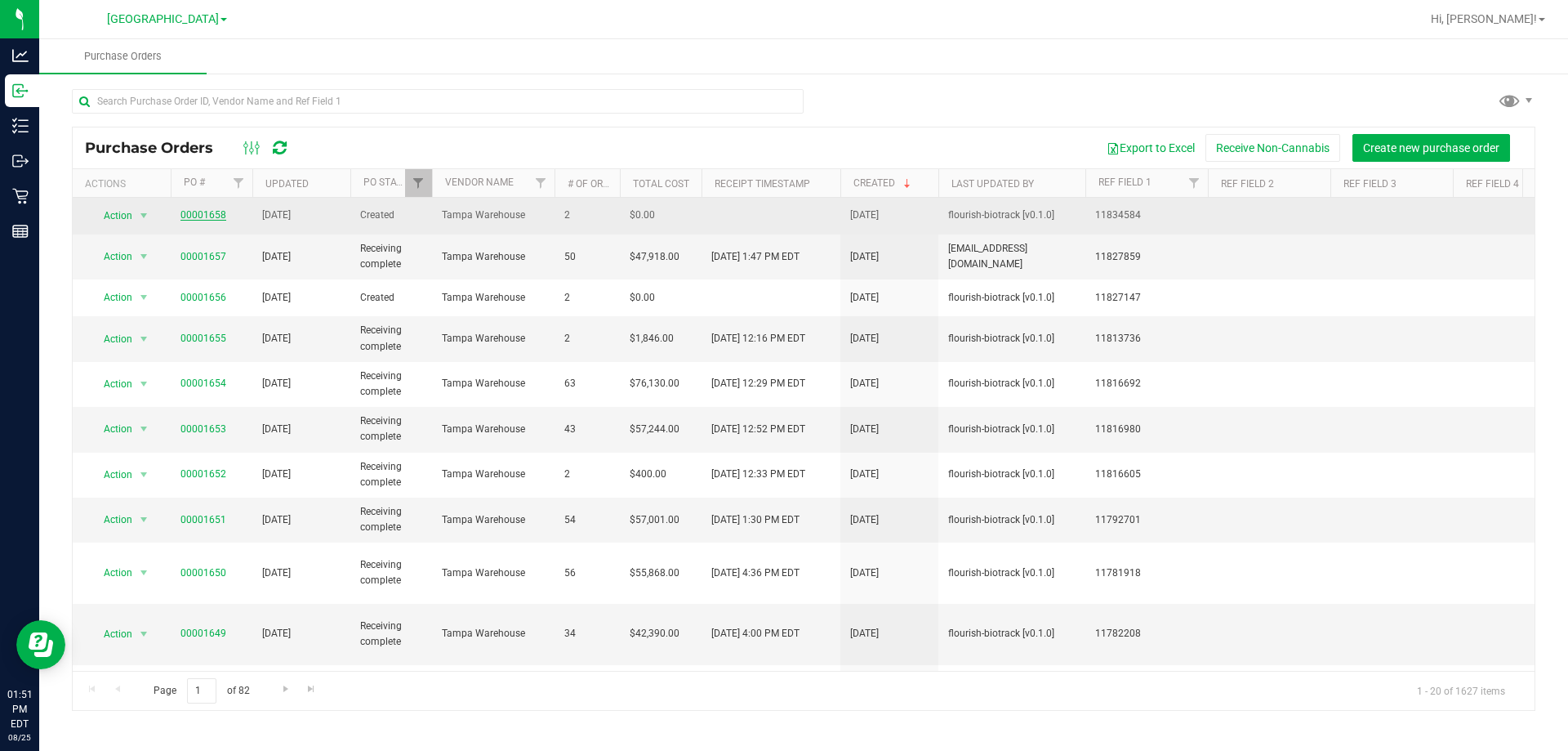
click at [189, 211] on link "00001658" at bounding box center [203, 215] width 46 height 11
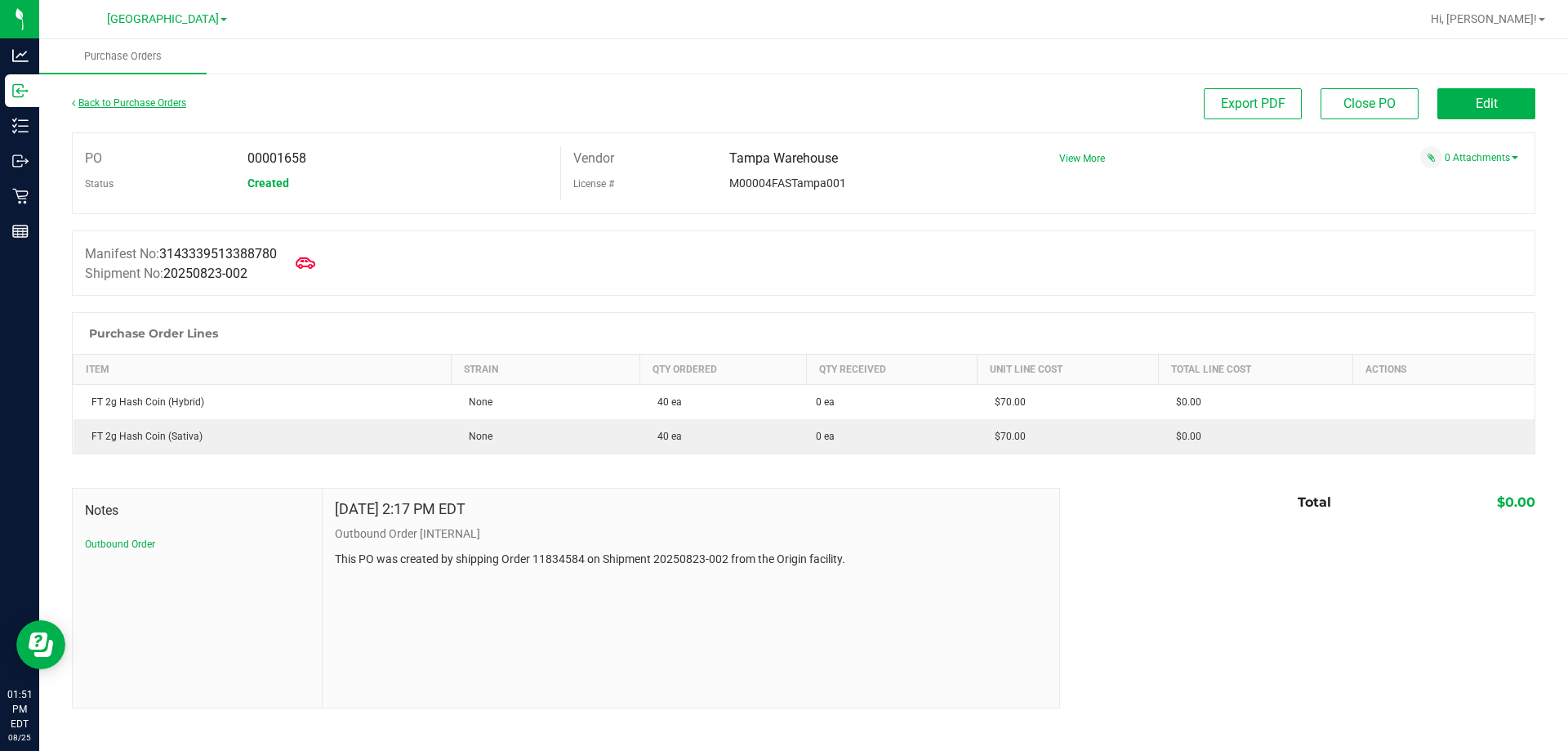
click at [97, 99] on link "Back to Purchase Orders" at bounding box center [129, 103] width 114 height 11
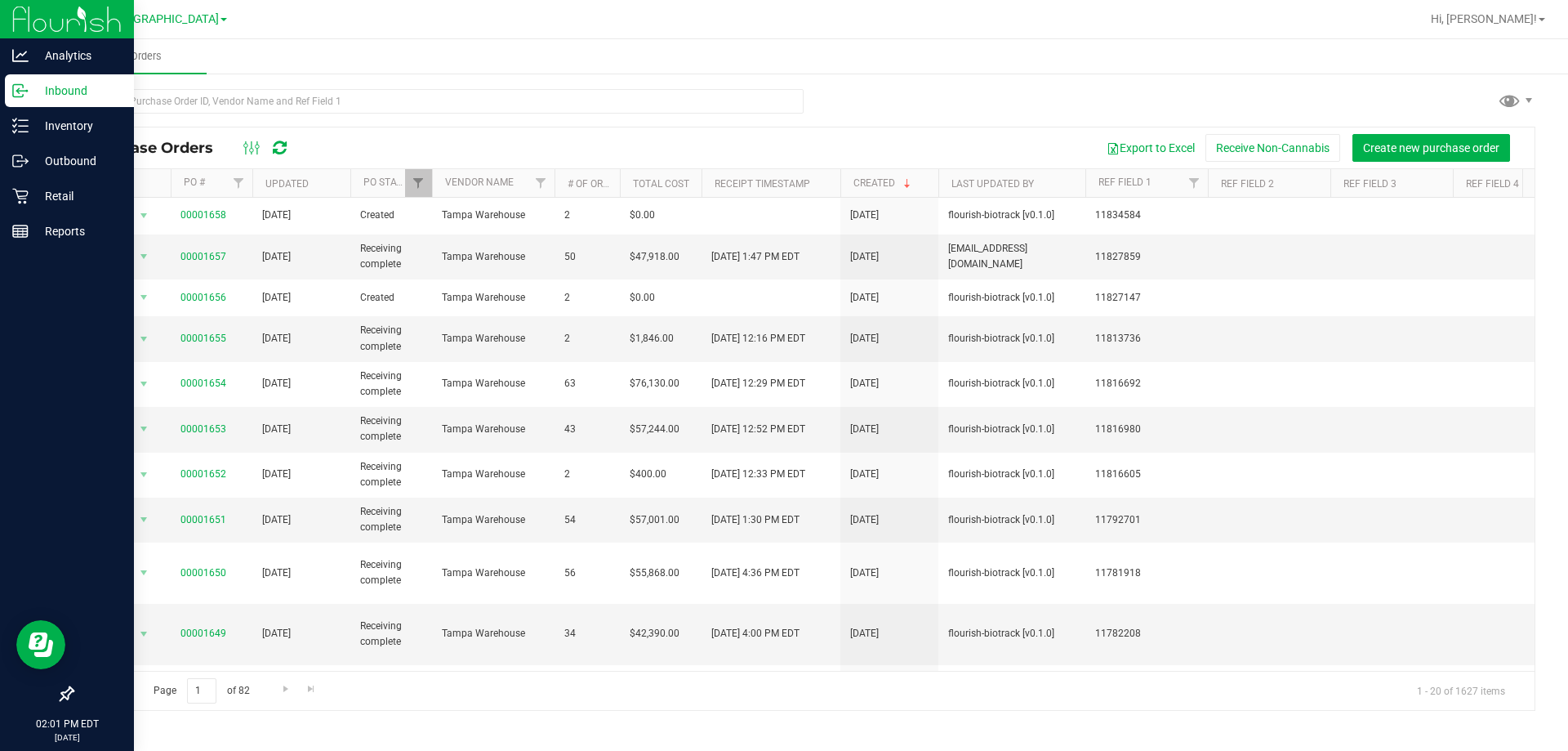
click at [75, 98] on p "Inbound" at bounding box center [77, 91] width 98 height 19
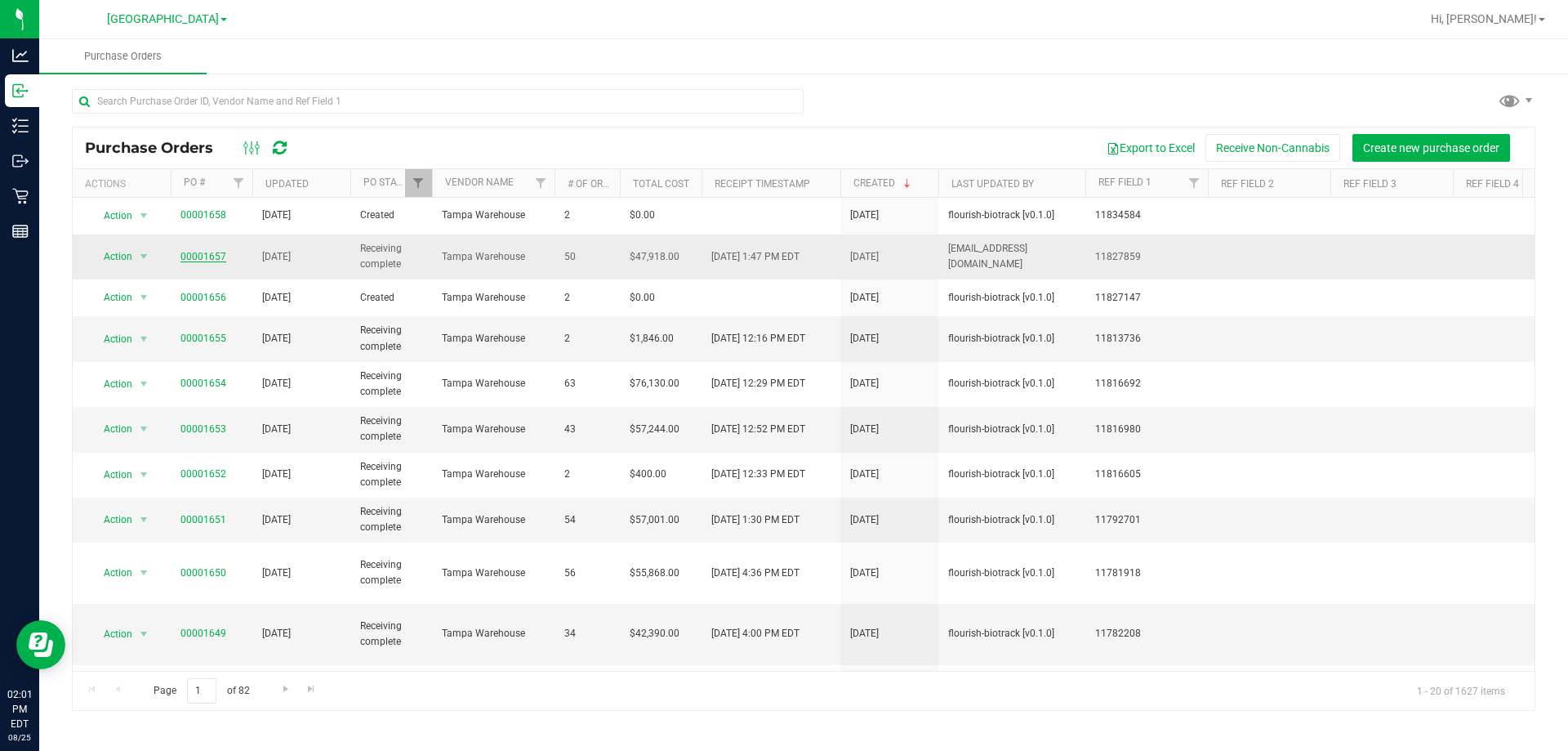
click at [193, 254] on link "00001657" at bounding box center [203, 256] width 46 height 11
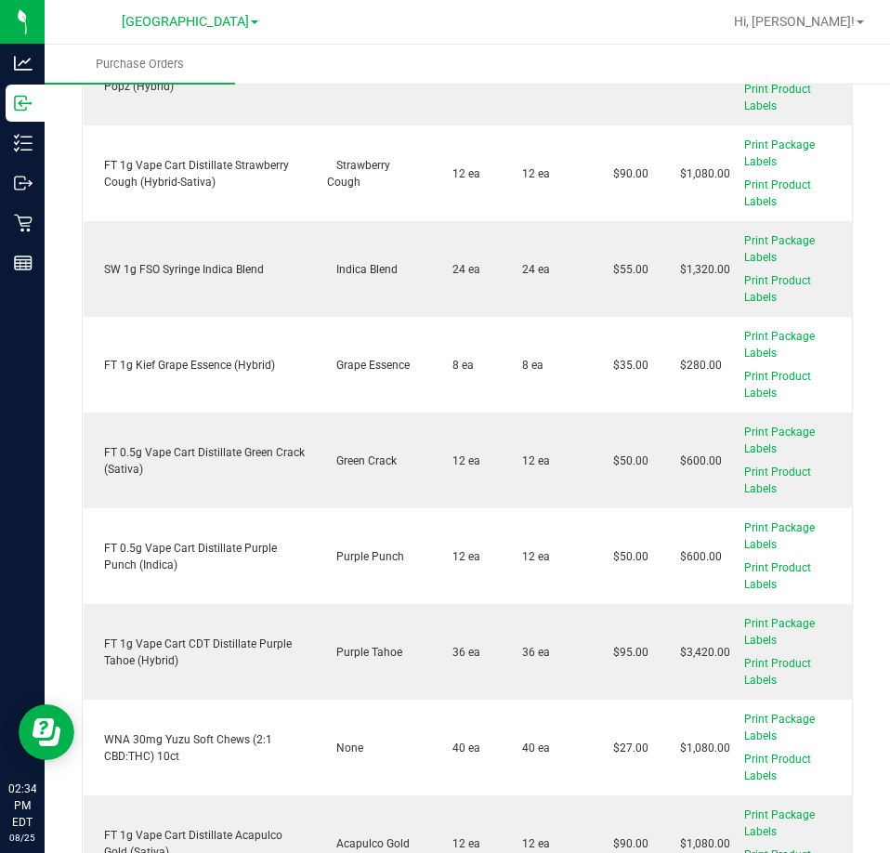
scroll to position [1394, 0]
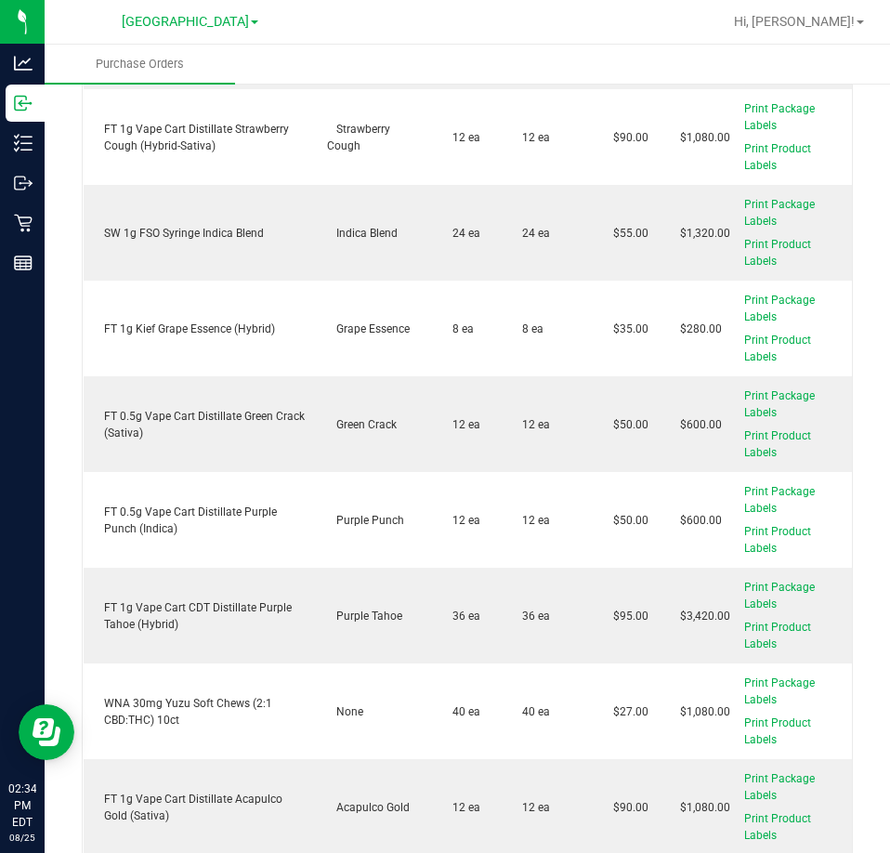
click at [358, 66] on ul "Purchase Orders" at bounding box center [490, 65] width 890 height 40
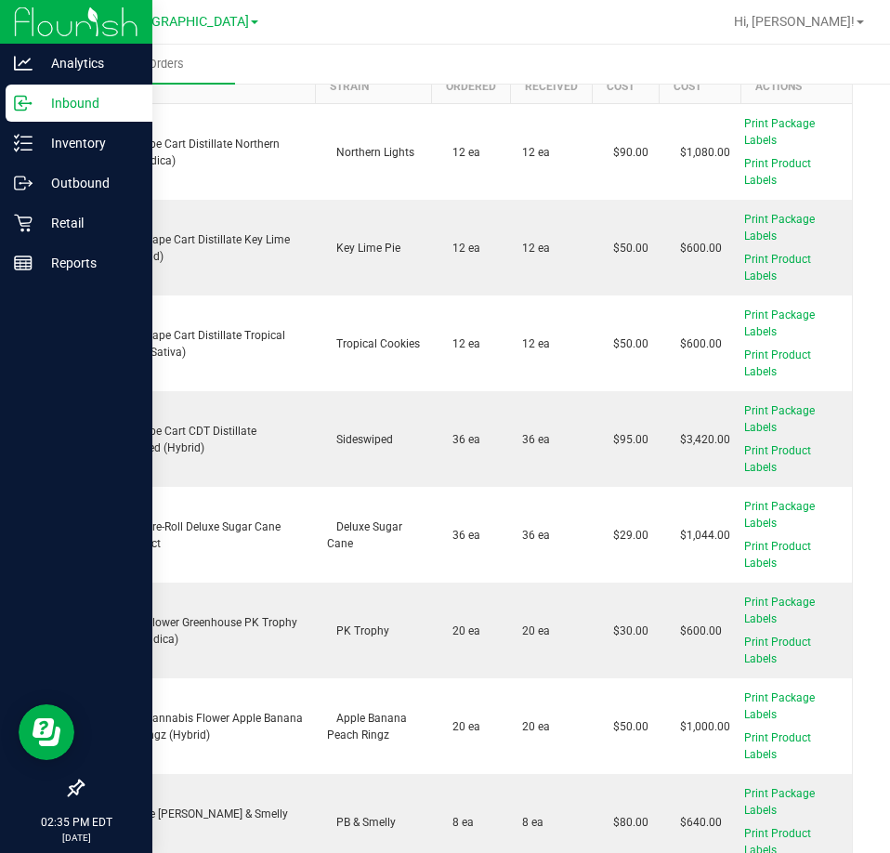
click at [35, 111] on p "Inbound" at bounding box center [88, 103] width 111 height 22
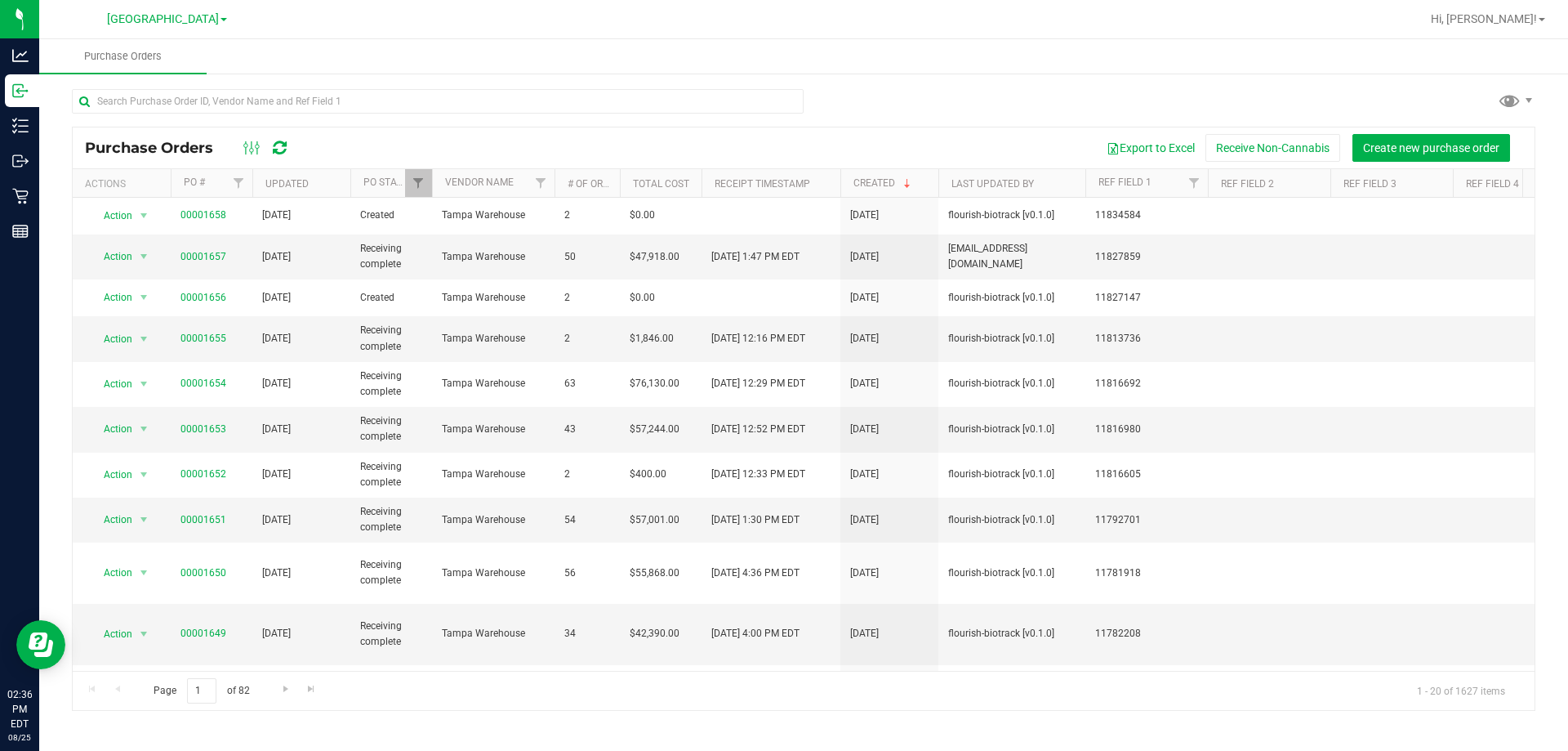
drag, startPoint x: 605, startPoint y: 693, endPoint x: 613, endPoint y: 674, distance: 20.6
click at [605, 689] on div "Page 1 of 82 1 - 20 of 1627 items" at bounding box center [803, 690] width 1462 height 40
click at [643, 142] on div "Export to Excel Receive Non-Cannabis Create new purchase order" at bounding box center [913, 148] width 1217 height 28
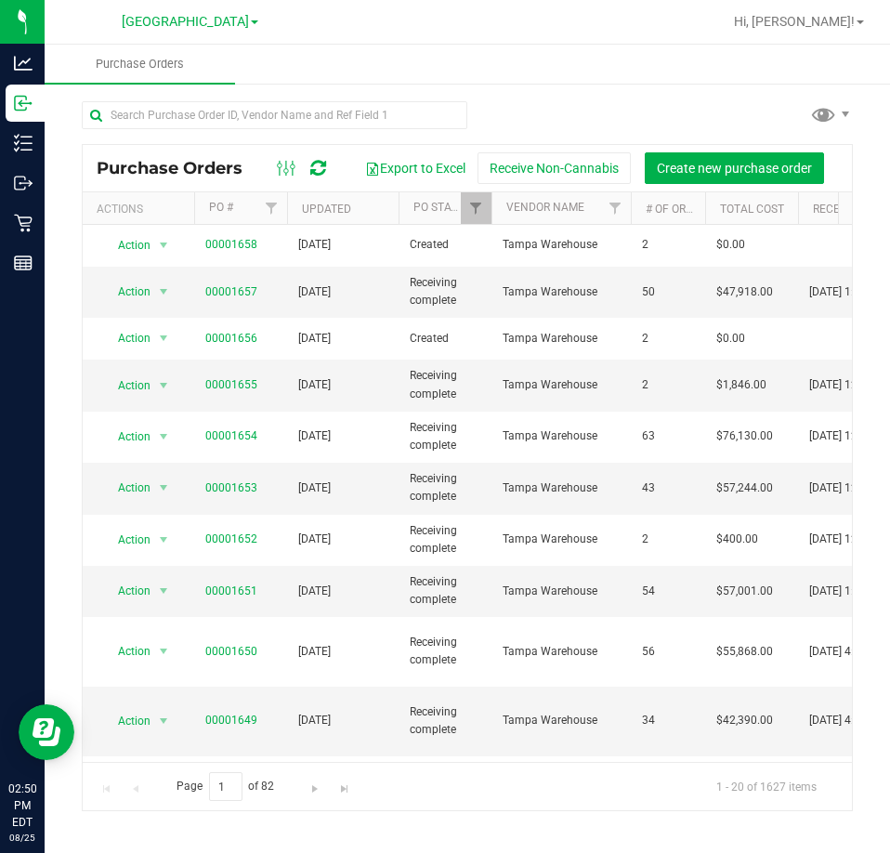
click at [530, 115] on div at bounding box center [467, 122] width 771 height 43
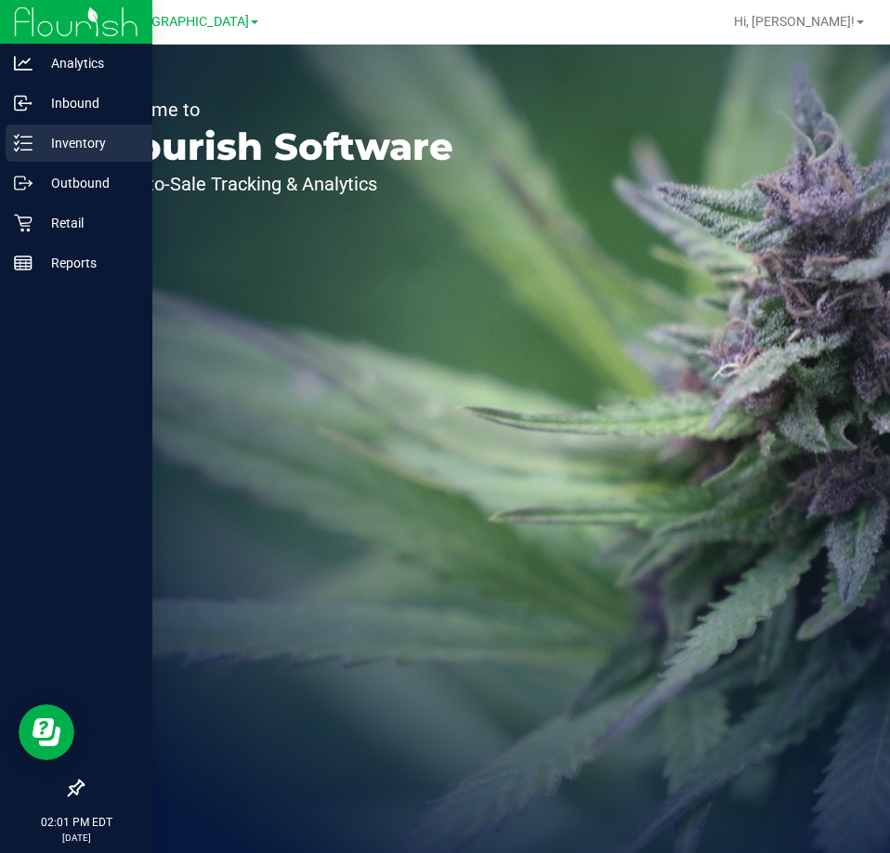
click at [65, 142] on p "Inventory" at bounding box center [88, 143] width 111 height 22
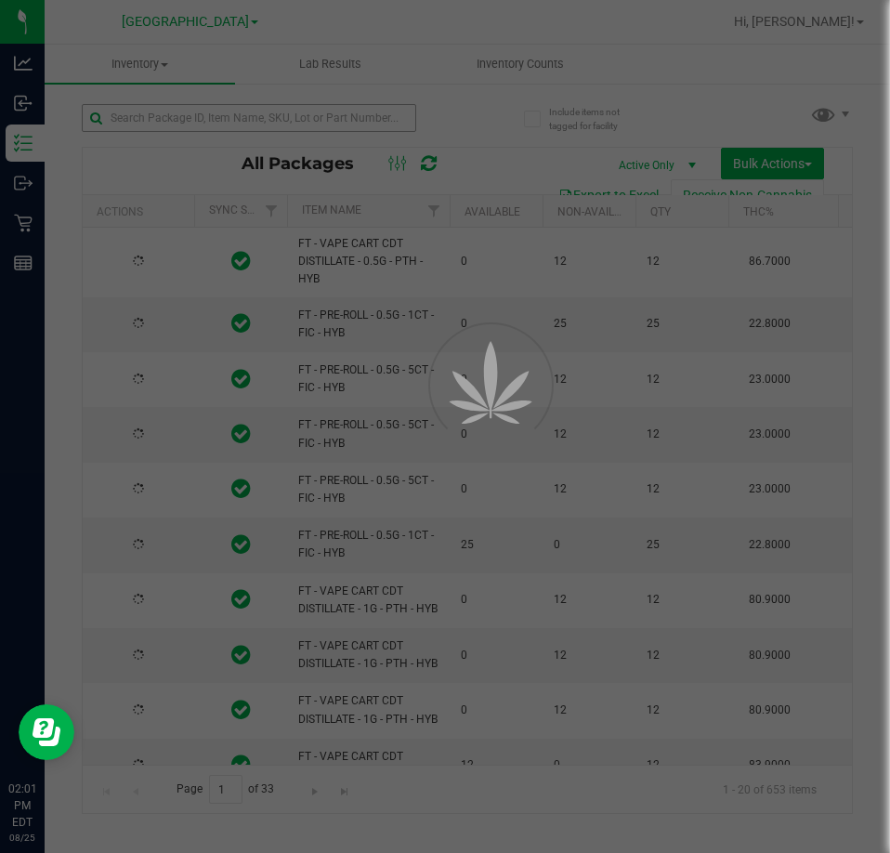
click at [176, 115] on div at bounding box center [445, 426] width 890 height 853
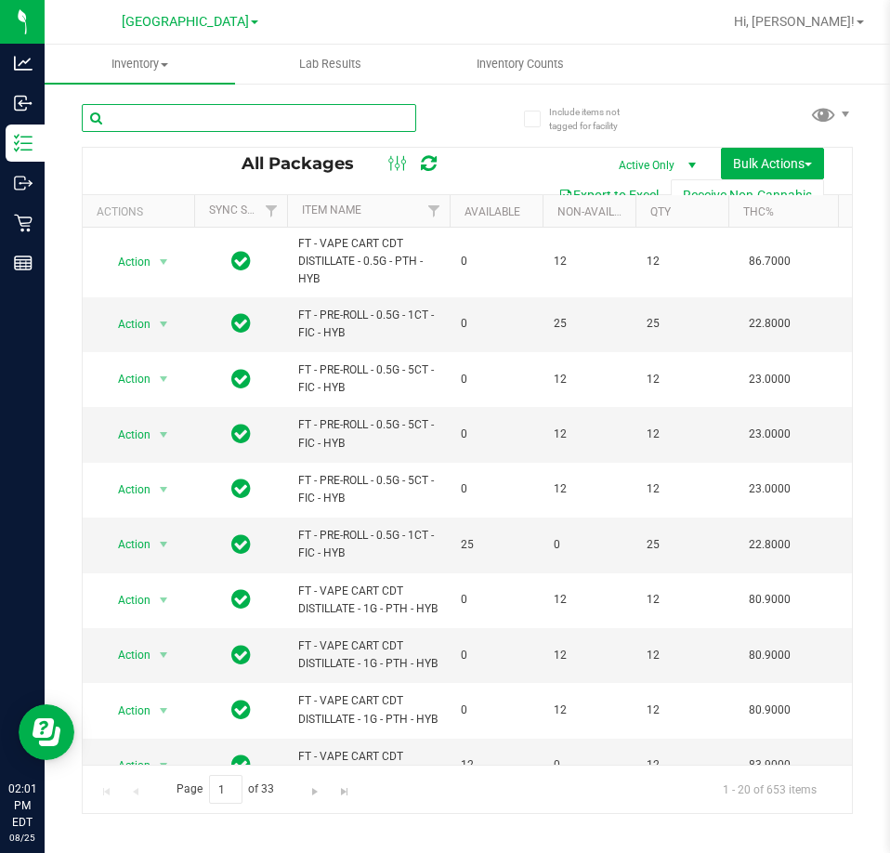
click at [176, 115] on input "text" at bounding box center [249, 118] width 334 height 28
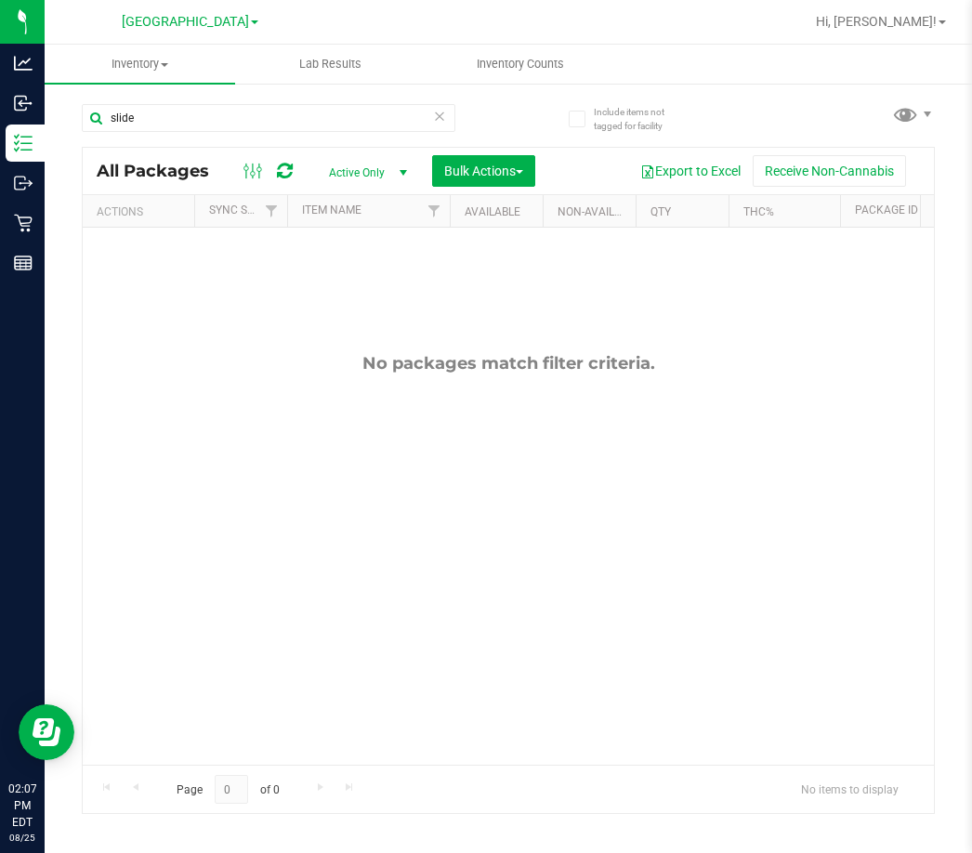
click at [476, 617] on div "No packages match filter criteria." at bounding box center [508, 559] width 851 height 662
drag, startPoint x: 172, startPoint y: 128, endPoint x: -1, endPoint y: 122, distance: 172.9
click at [0, 122] on html "Analytics Inbound Inventory Outbound Retail Reports 02:07 PM EDT [DATE] 08/[GEO…" at bounding box center [486, 426] width 972 height 853
type input "side"
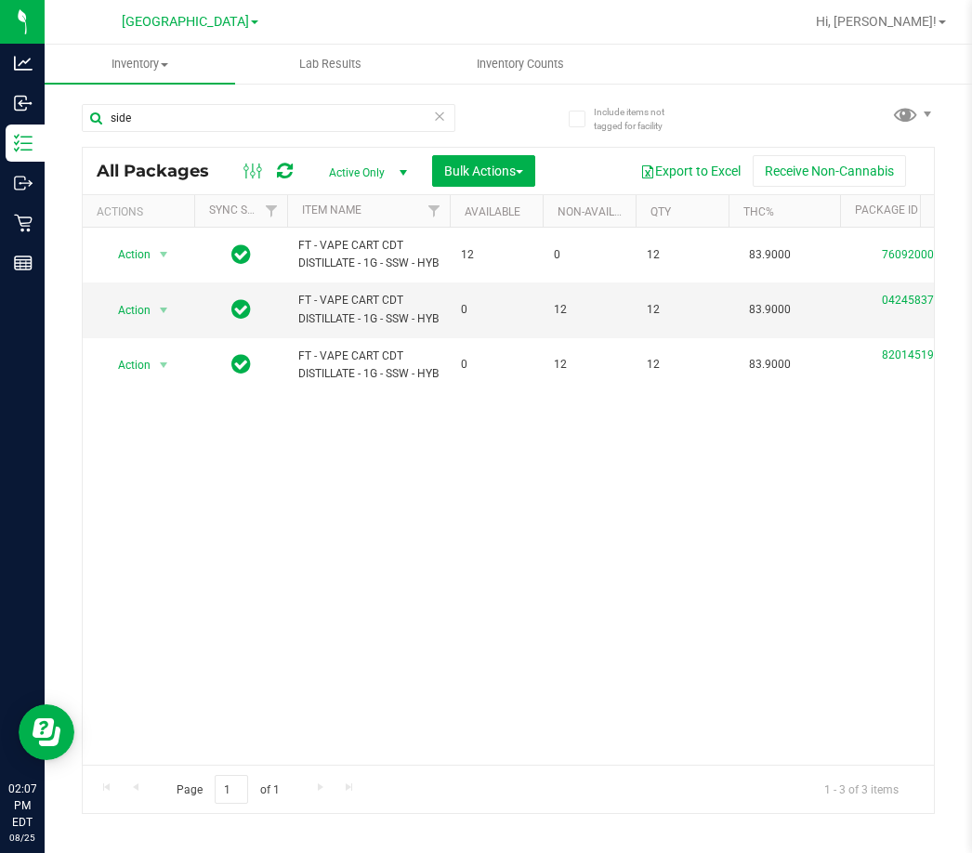
click at [321, 586] on div "Action Action Adjust qty Create package Edit attributes Global inventory Locate…" at bounding box center [508, 496] width 851 height 537
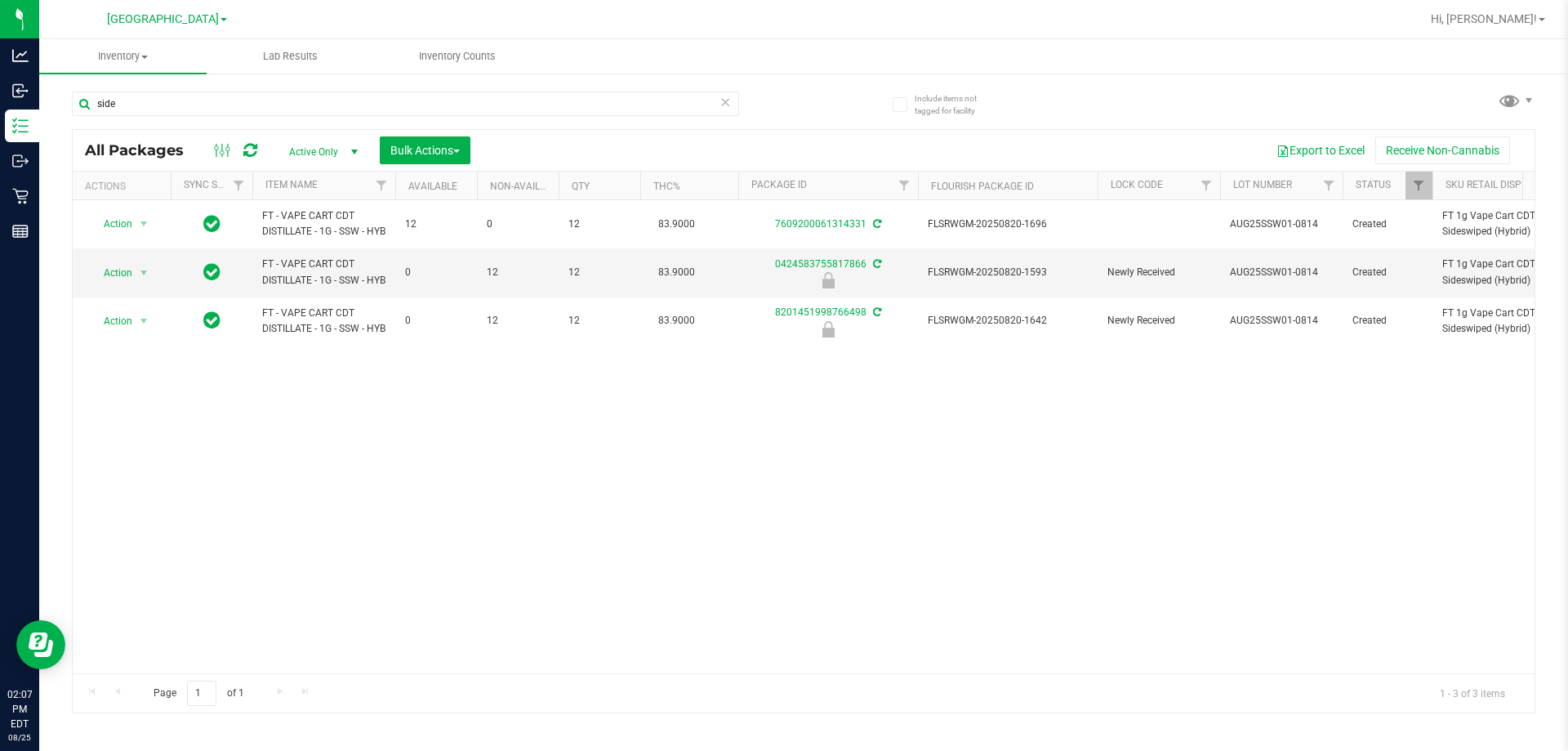
click at [731, 580] on div "Action Action Adjust qty Create package Edit attributes Global inventory Locate…" at bounding box center [803, 437] width 1462 height 473
click at [769, 569] on div "Action Action Adjust qty Create package Edit attributes Global inventory Locate…" at bounding box center [803, 437] width 1462 height 473
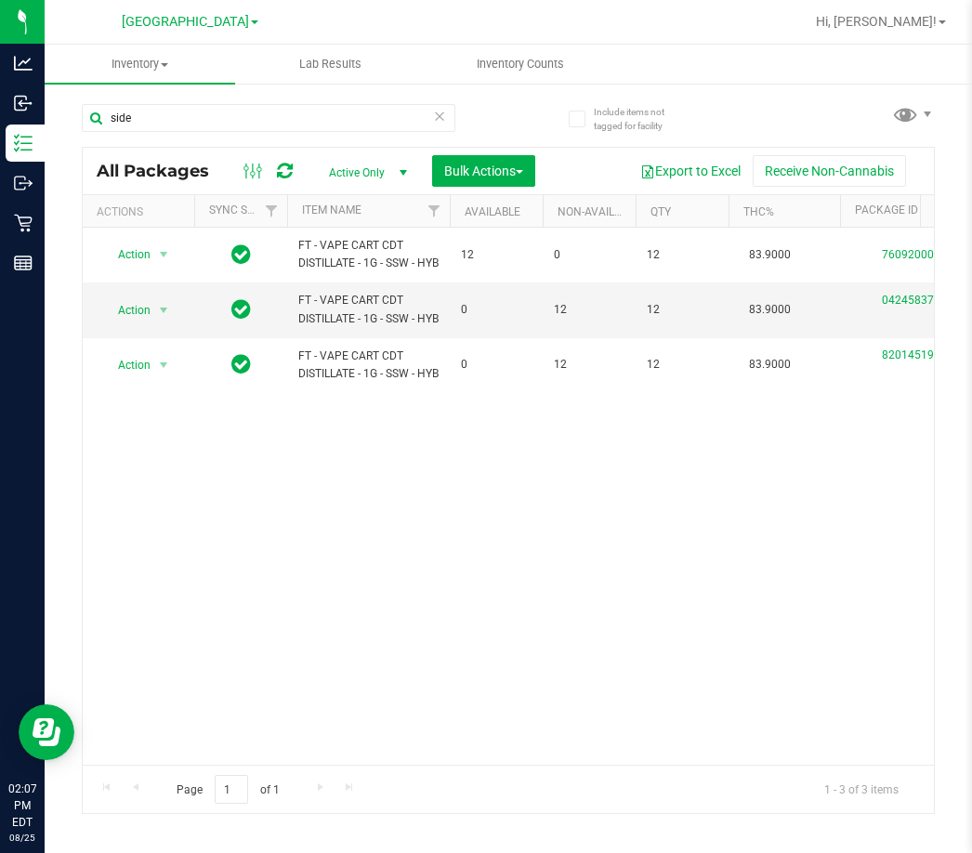
click at [455, 657] on div "Action Action Adjust qty Create package Edit attributes Global inventory Locate…" at bounding box center [508, 496] width 851 height 537
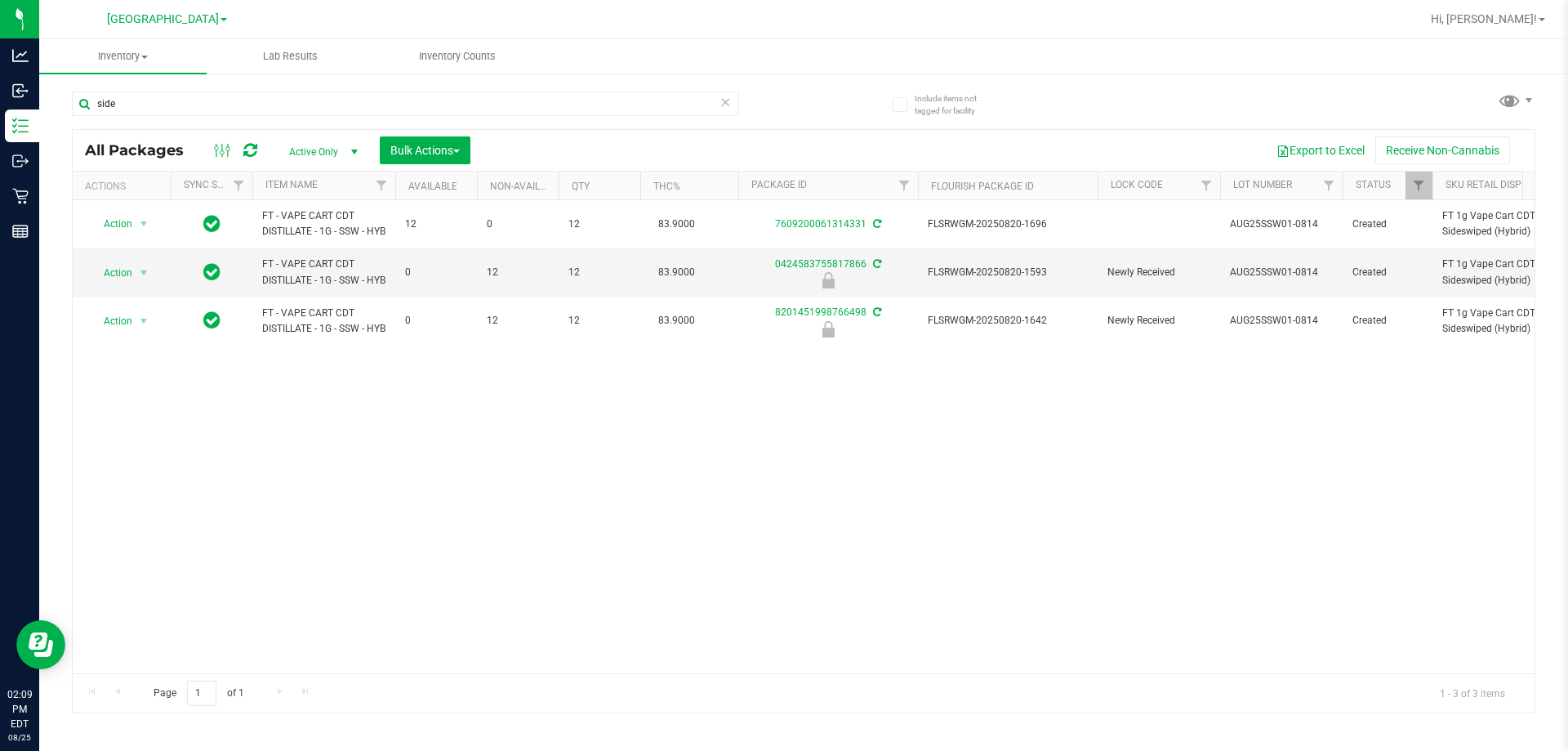
click at [613, 505] on div "Action Action Adjust qty Create package Edit attributes Global inventory Locate…" at bounding box center [803, 437] width 1462 height 473
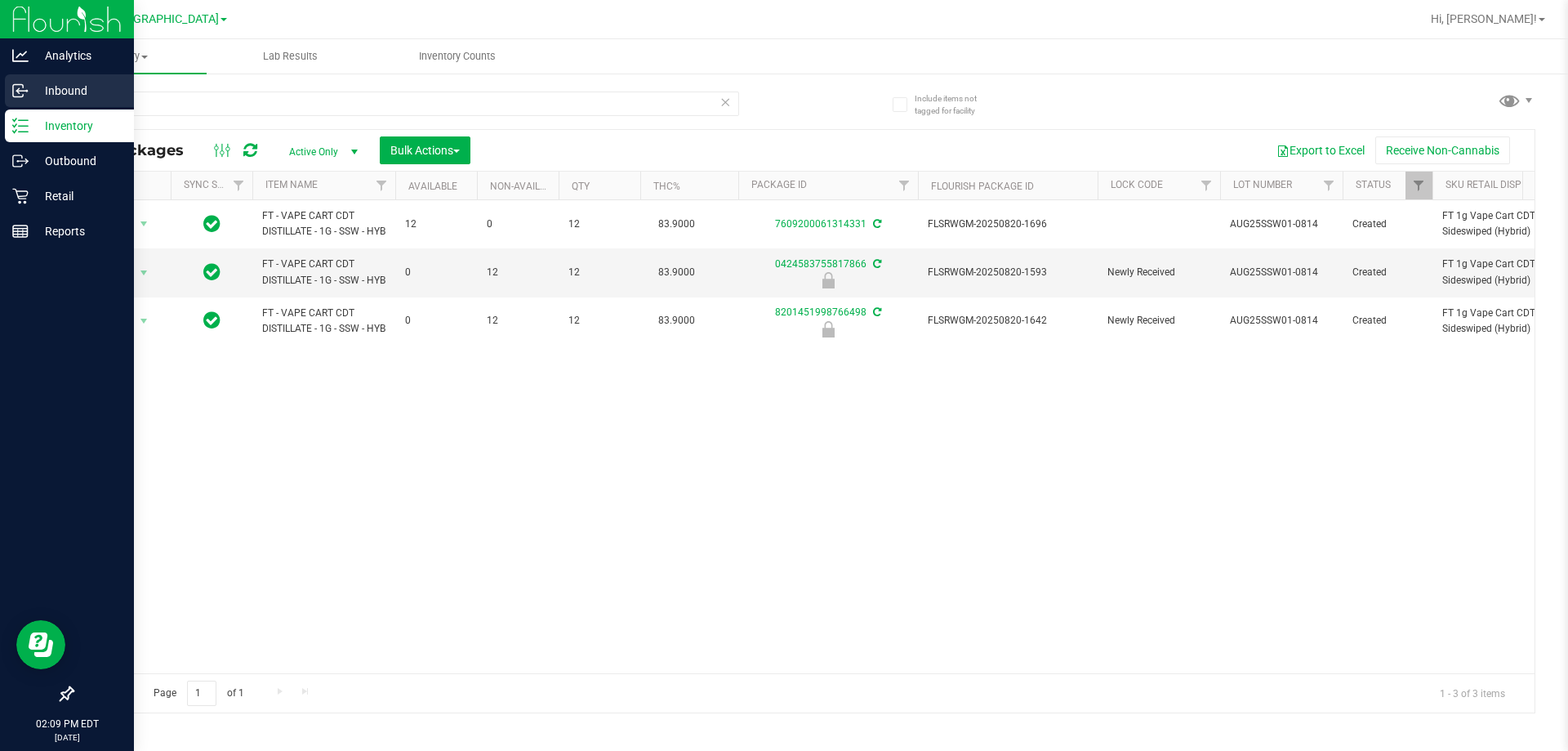
click at [80, 83] on p "Inbound" at bounding box center [77, 91] width 98 height 19
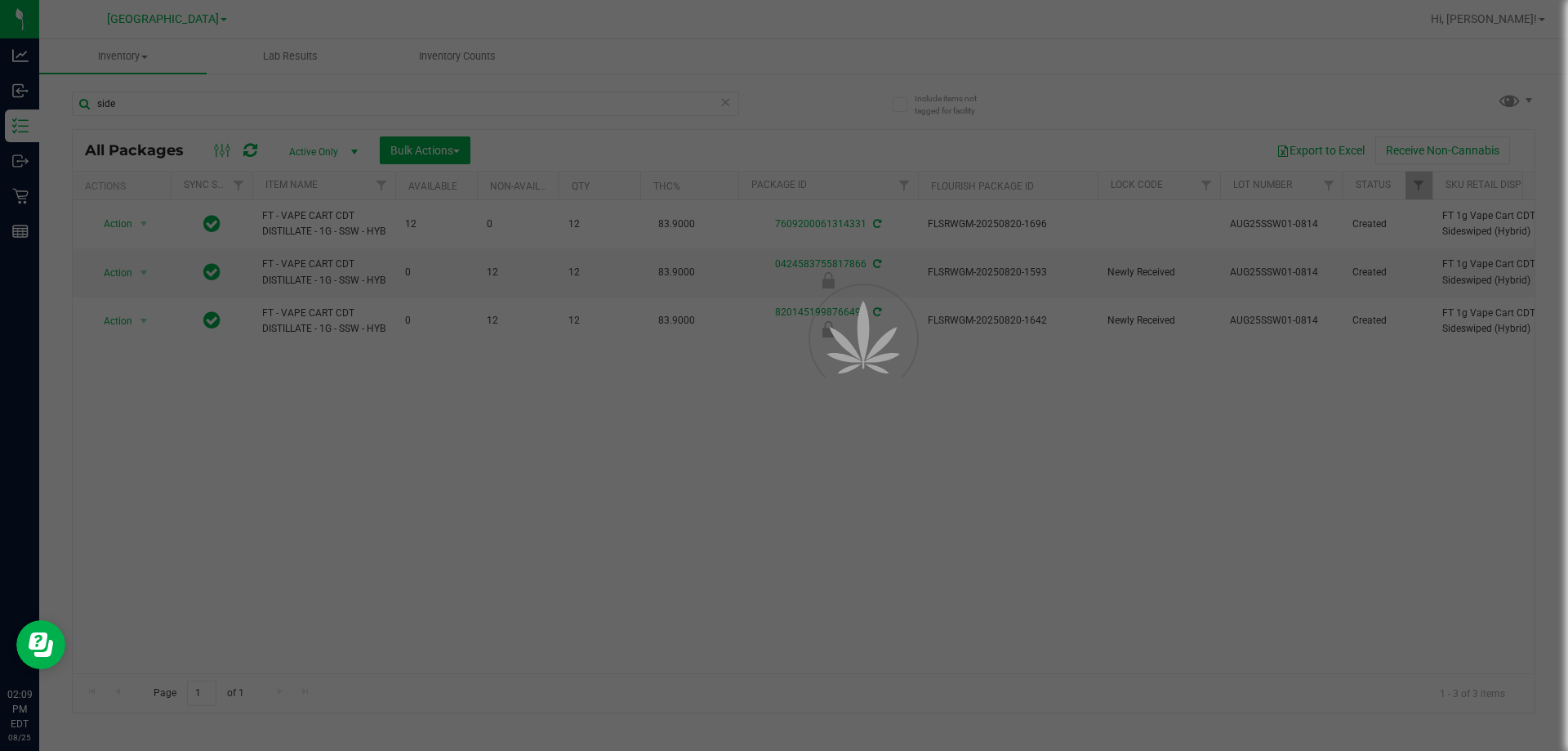
click at [484, 540] on div at bounding box center [784, 376] width 1568 height 751
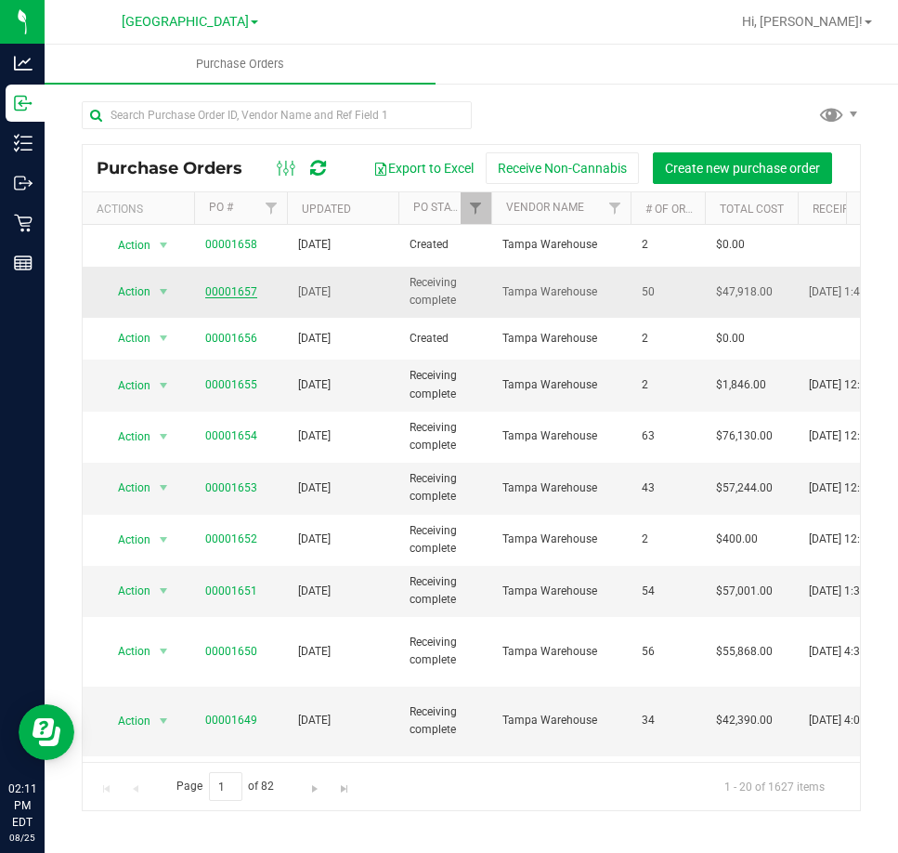
click at [212, 292] on link "00001657" at bounding box center [231, 291] width 52 height 13
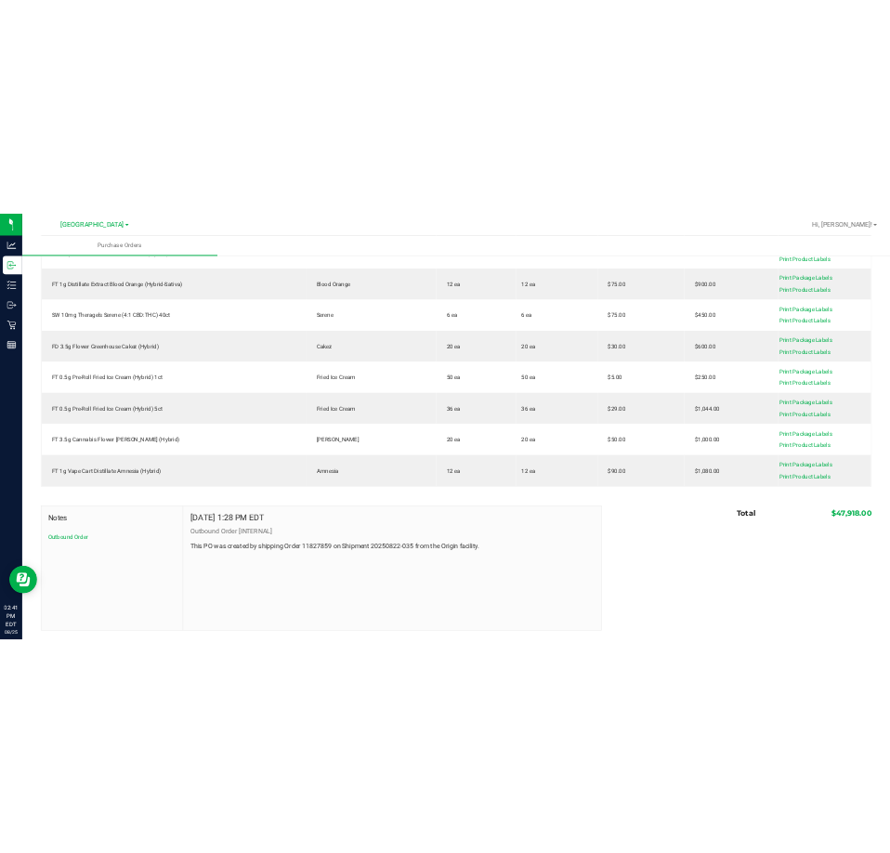
scroll to position [3036, 0]
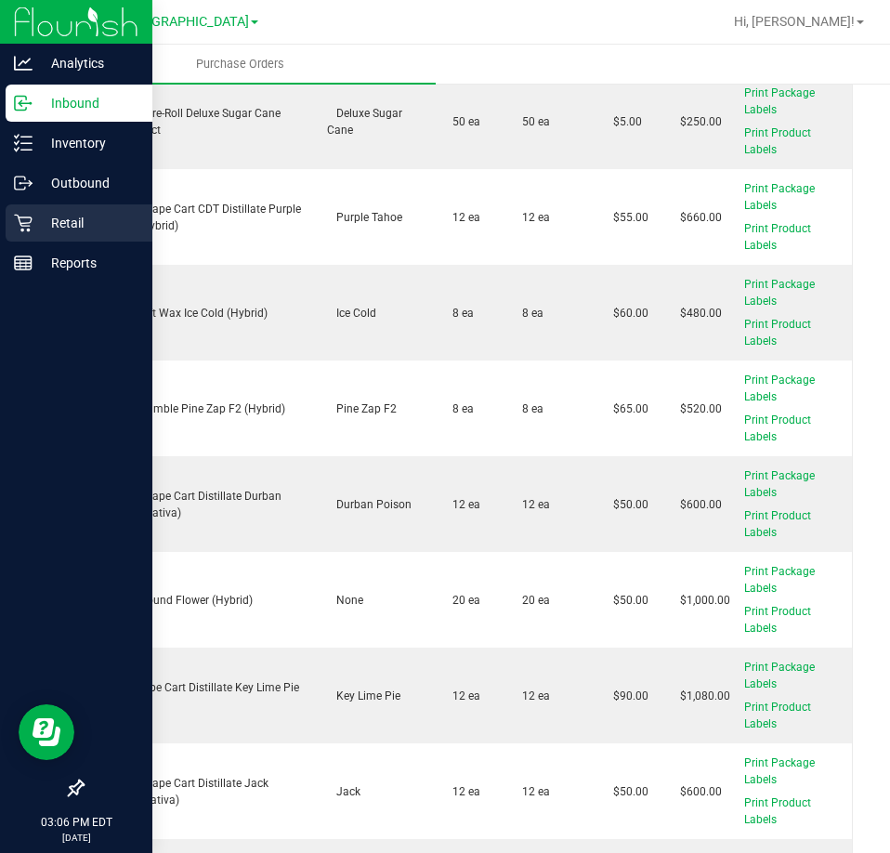
click at [57, 215] on p "Retail" at bounding box center [88, 223] width 111 height 22
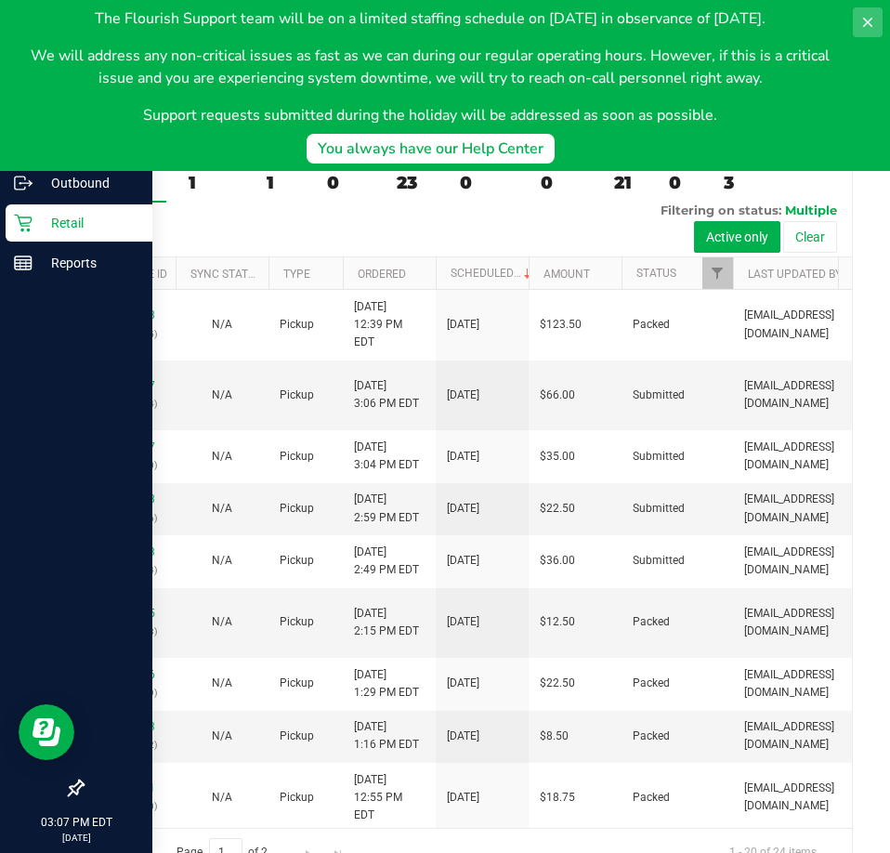
click at [862, 18] on icon at bounding box center [867, 22] width 15 height 15
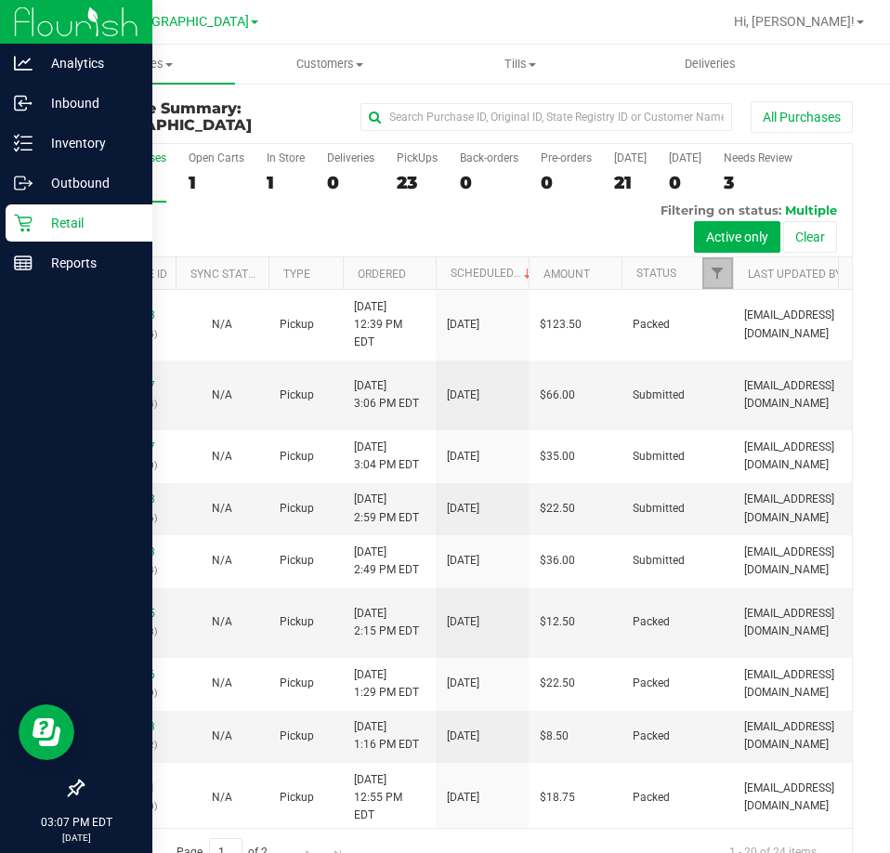
click at [714, 273] on span "Filter" at bounding box center [717, 273] width 15 height 15
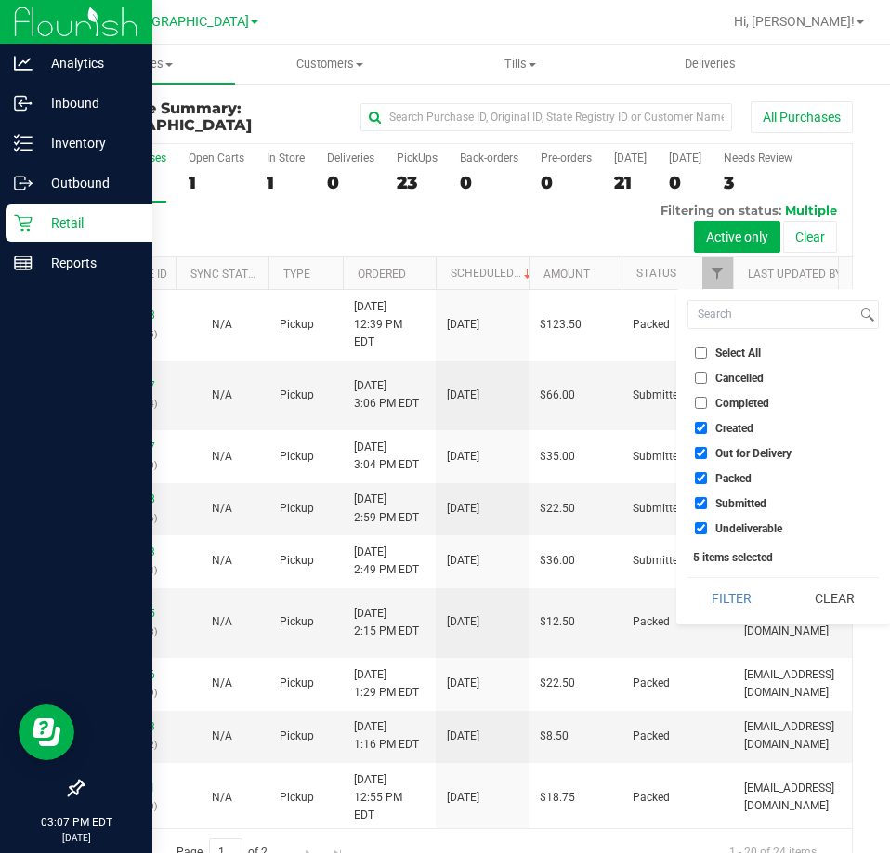
click at [736, 354] on span "Select All" at bounding box center [738, 352] width 46 height 11
click at [707, 354] on input "Select All" at bounding box center [701, 353] width 12 height 12
checkbox input "true"
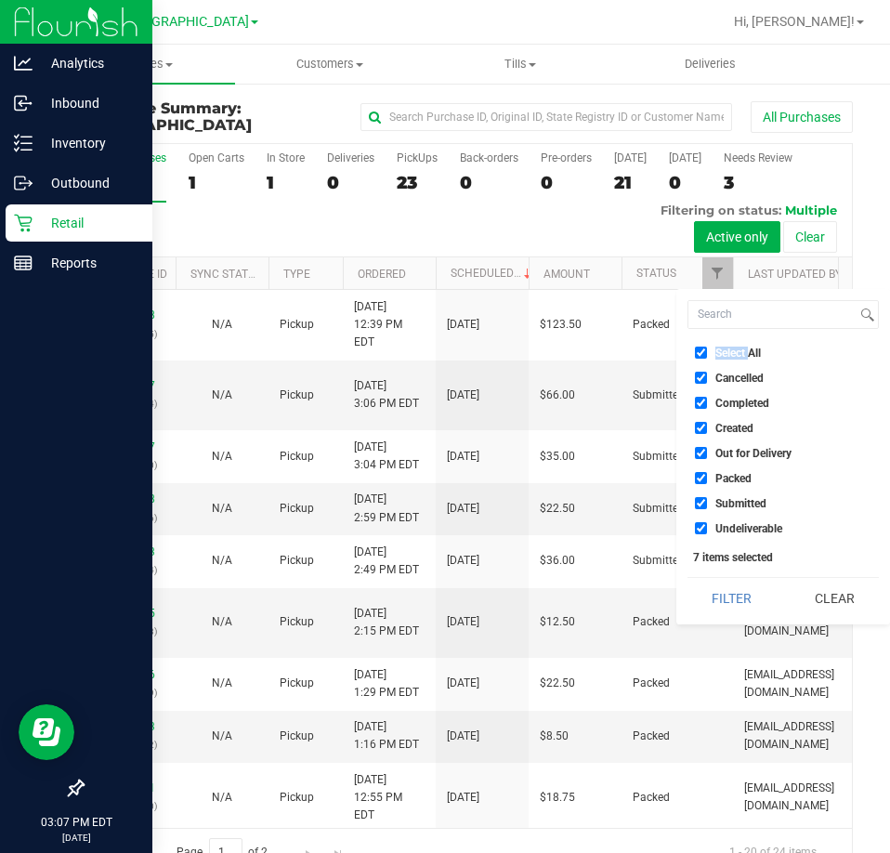
click at [736, 354] on span "Select All" at bounding box center [738, 352] width 46 height 11
click at [707, 354] on input "Select All" at bounding box center [701, 353] width 12 height 12
checkbox input "false"
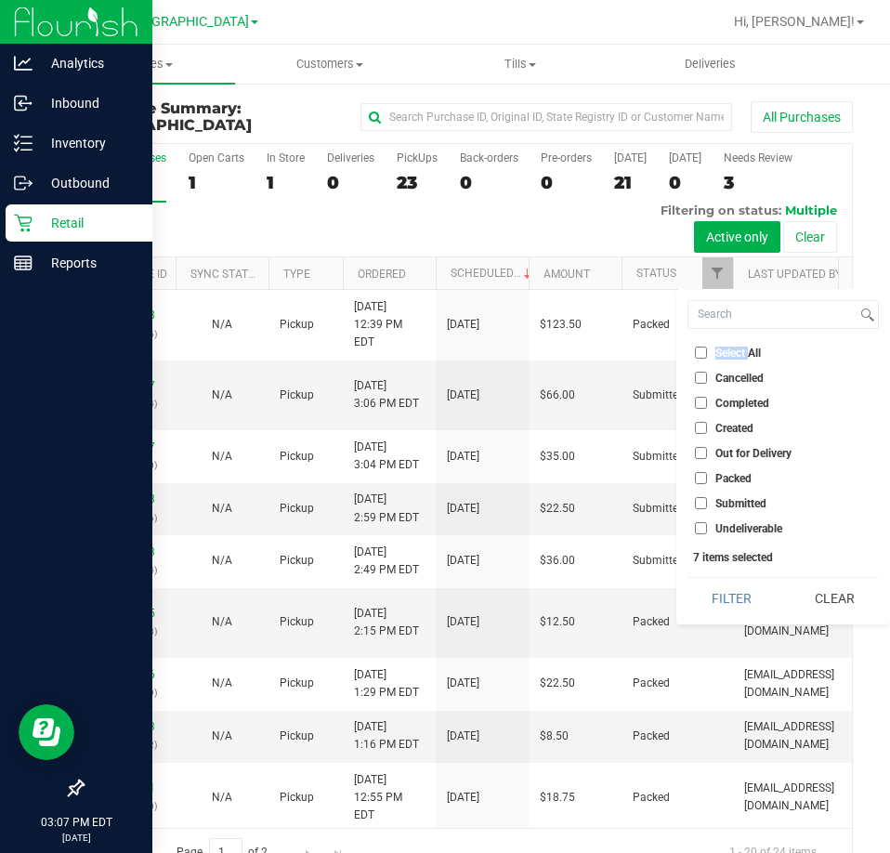
checkbox input "false"
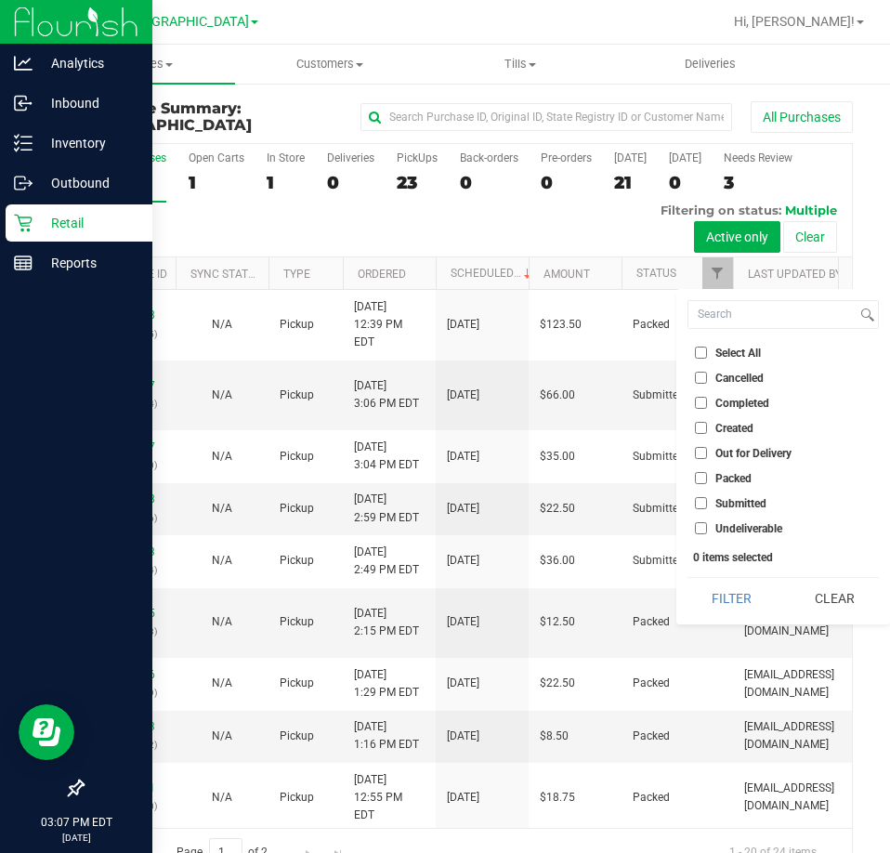
click at [729, 500] on span "Submitted" at bounding box center [740, 503] width 51 height 11
click at [707, 500] on input "Submitted" at bounding box center [701, 503] width 12 height 12
checkbox input "true"
click at [752, 609] on button "Filter" at bounding box center [732, 598] width 89 height 41
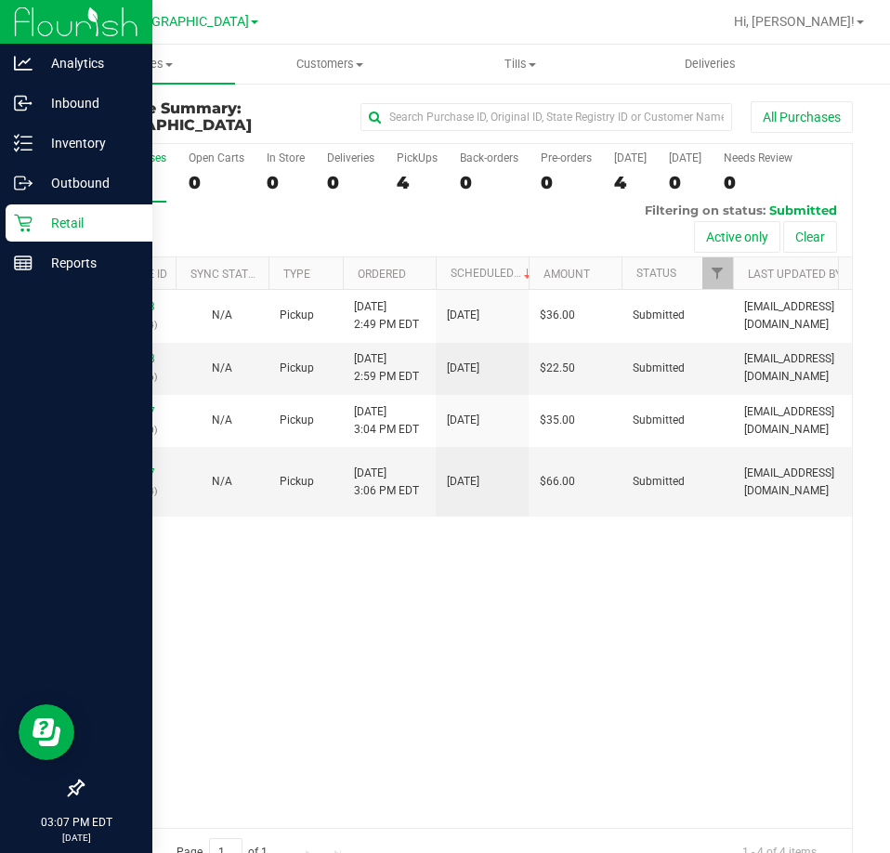
click at [698, 646] on div "11844823 (317159714) N/A Pickup 8/25/2025 2:49 PM EDT 8/25/2025 $36.00 Submitte…" at bounding box center [467, 558] width 769 height 537
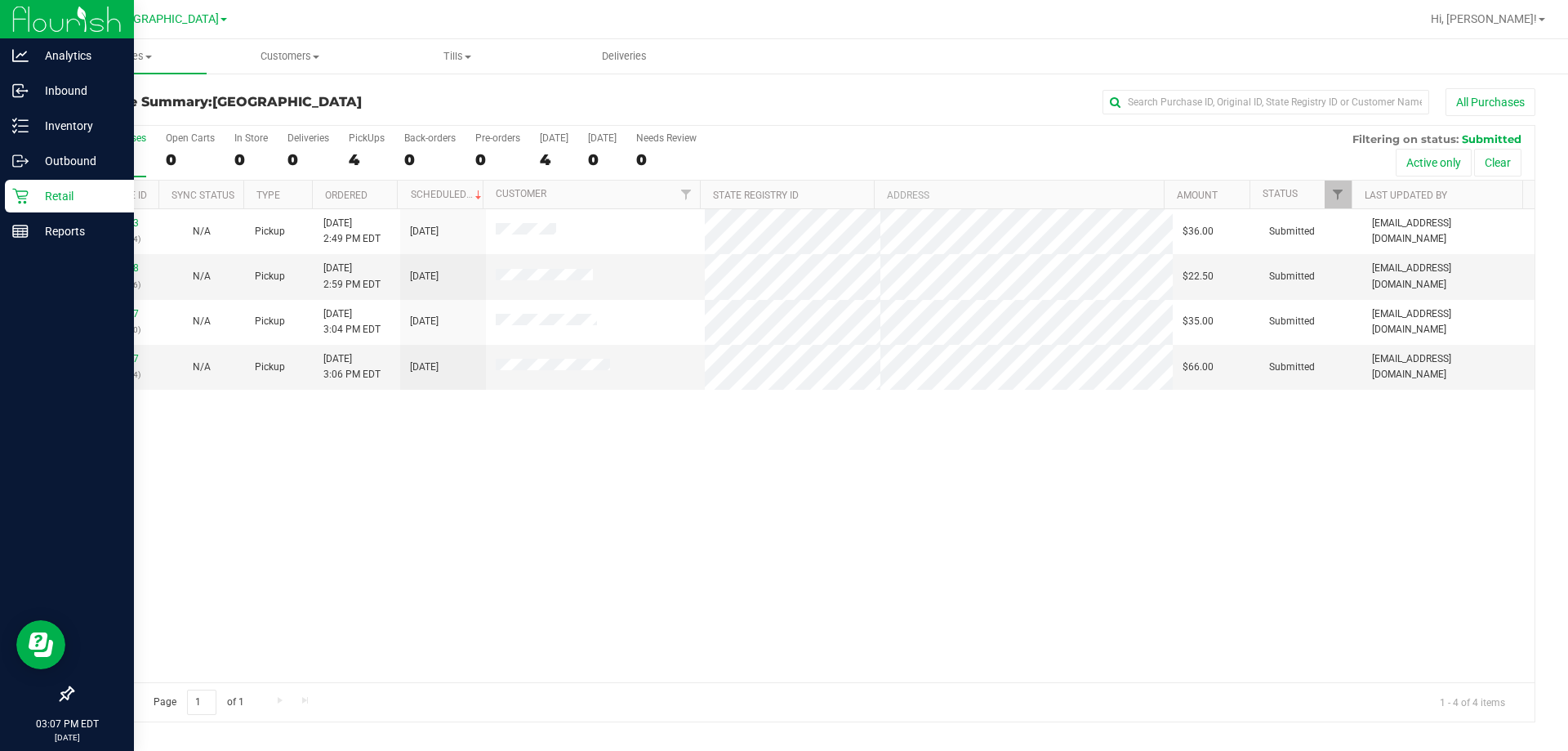
click at [578, 539] on div "11844823 (317159714) N/A Pickup 8/25/2025 2:49 PM EDT 8/25/2025 $36.00 Submitte…" at bounding box center [803, 446] width 1462 height 473
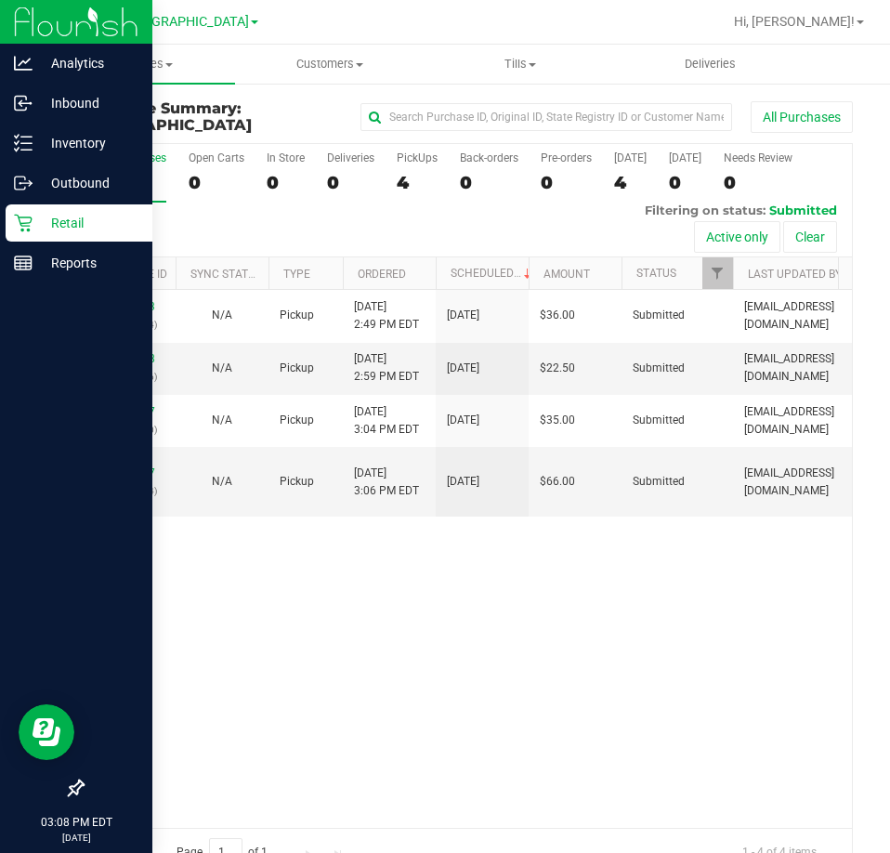
drag, startPoint x: 631, startPoint y: 637, endPoint x: 741, endPoint y: 585, distance: 122.2
click at [630, 636] on div "11844823 (317159714) N/A Pickup 8/25/2025 2:49 PM EDT 8/25/2025 $36.00 Submitte…" at bounding box center [467, 558] width 769 height 537
click at [543, 752] on div "11844823 (317159714) N/A Pickup 8/25/2025 2:49 PM EDT 8/25/2025 $36.00 Submitte…" at bounding box center [467, 558] width 769 height 537
click at [606, 751] on div "11844823 (317159714) N/A Pickup 8/25/2025 2:49 PM EDT 8/25/2025 $36.00 Submitte…" at bounding box center [467, 558] width 769 height 537
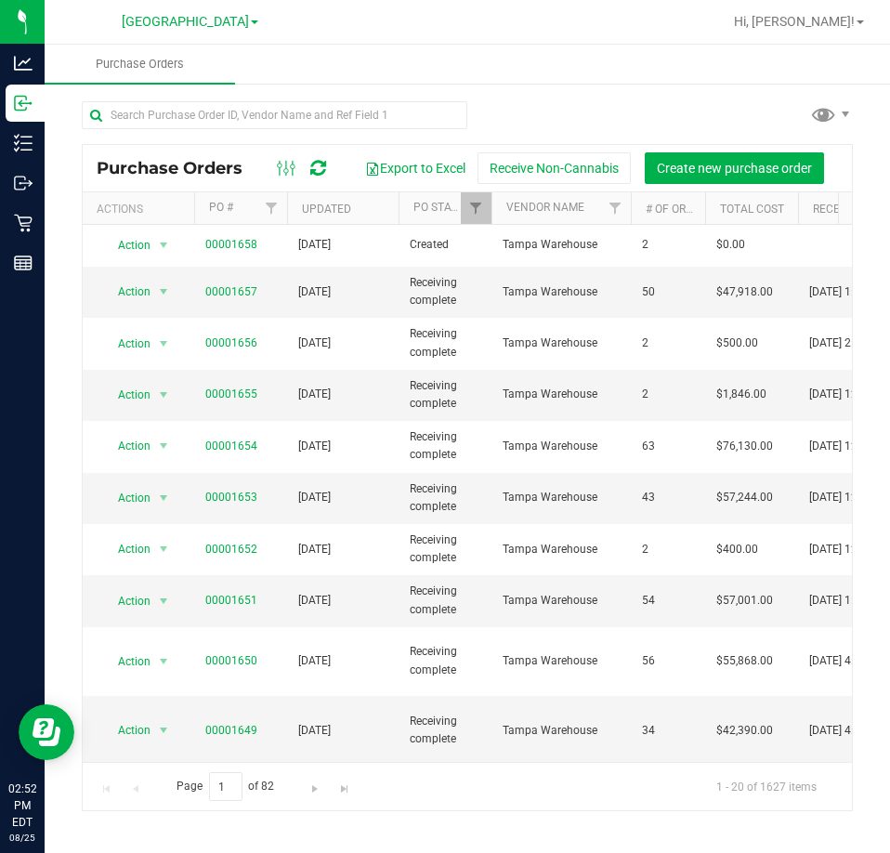
click at [486, 117] on div at bounding box center [467, 122] width 771 height 43
